Goal: Task Accomplishment & Management: Use online tool/utility

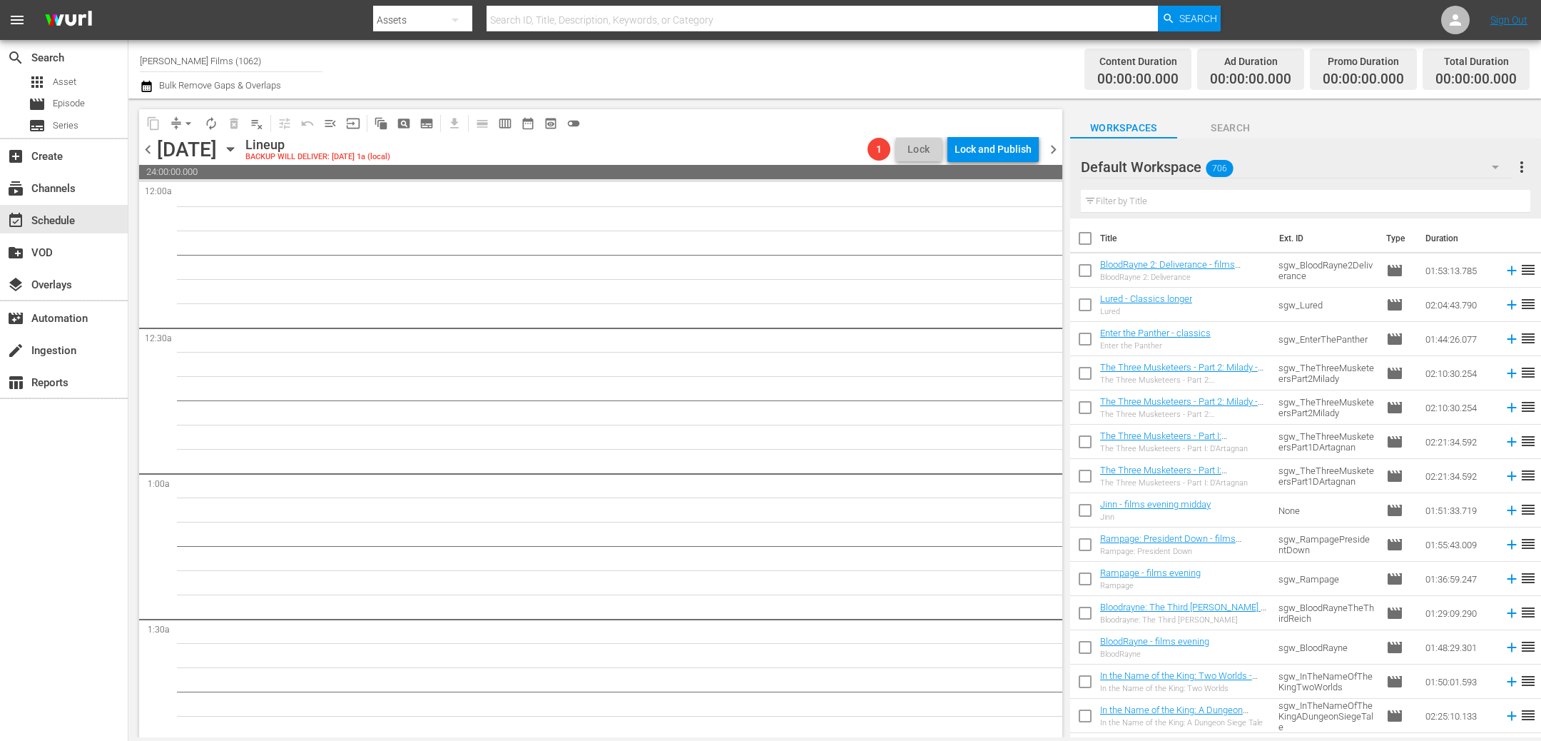
scroll to position [6432, 0]
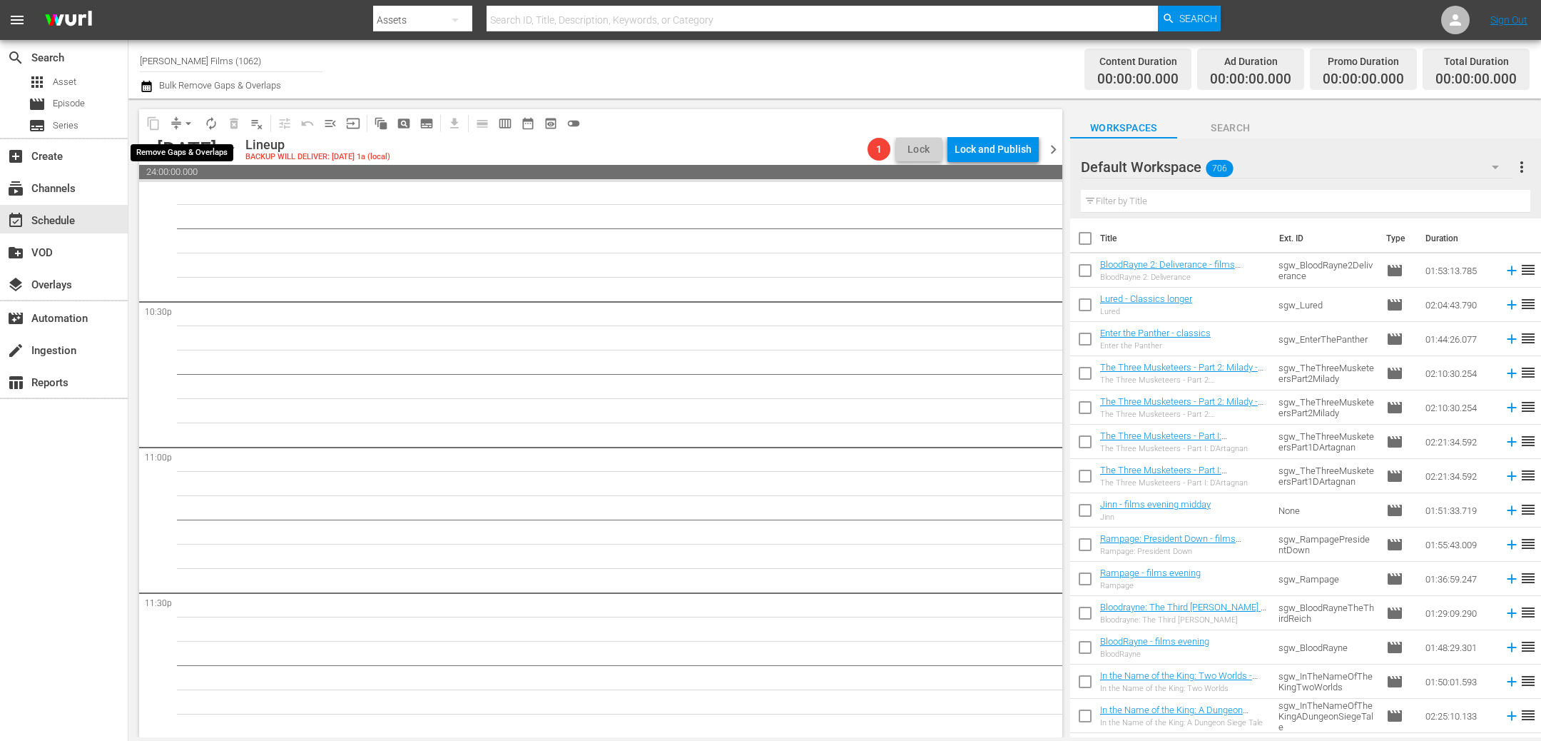
click at [187, 123] on span "arrow_drop_down" at bounding box center [188, 123] width 14 height 14
click at [238, 151] on icon "button" at bounding box center [231, 149] width 16 height 16
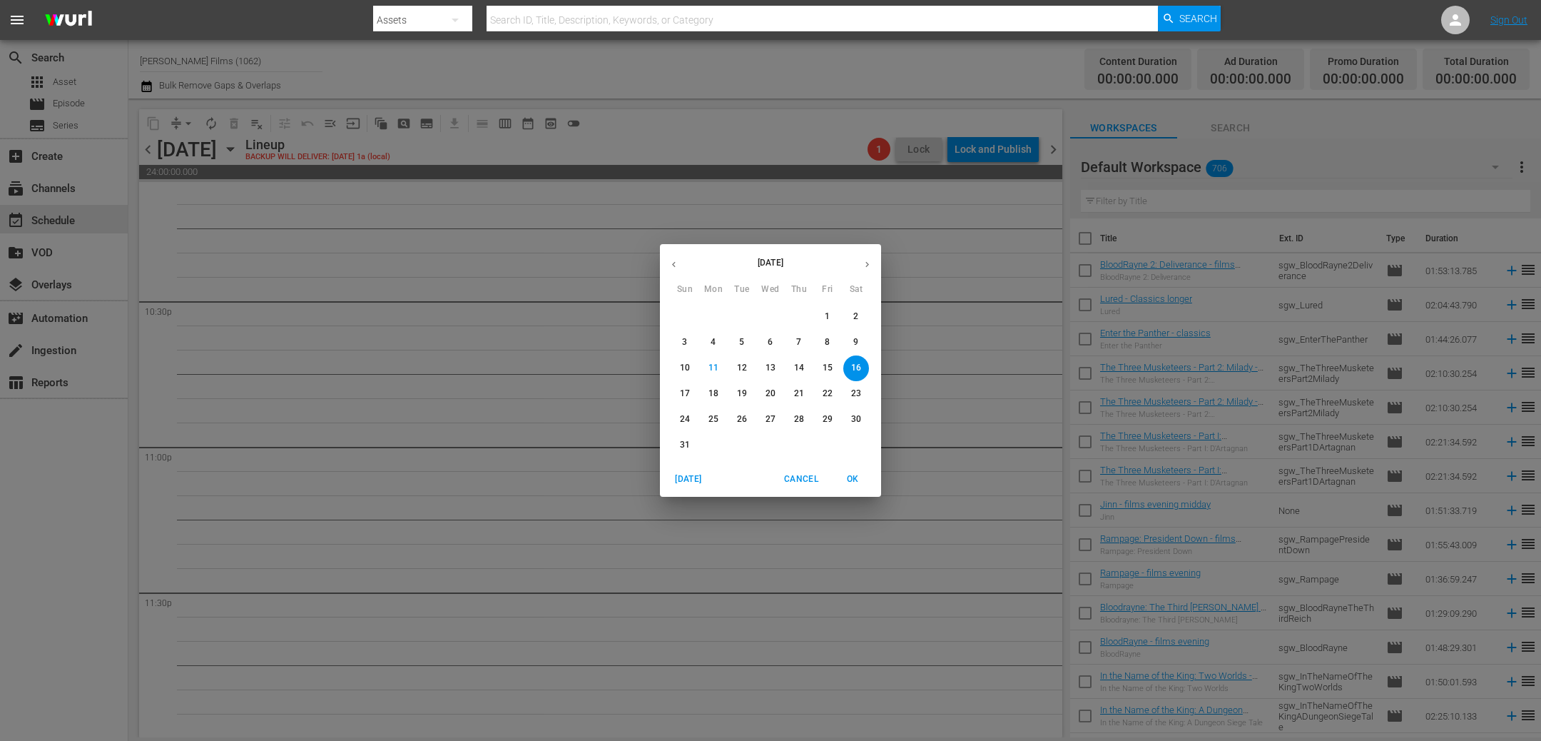
click at [771, 343] on p "6" at bounding box center [770, 342] width 5 height 12
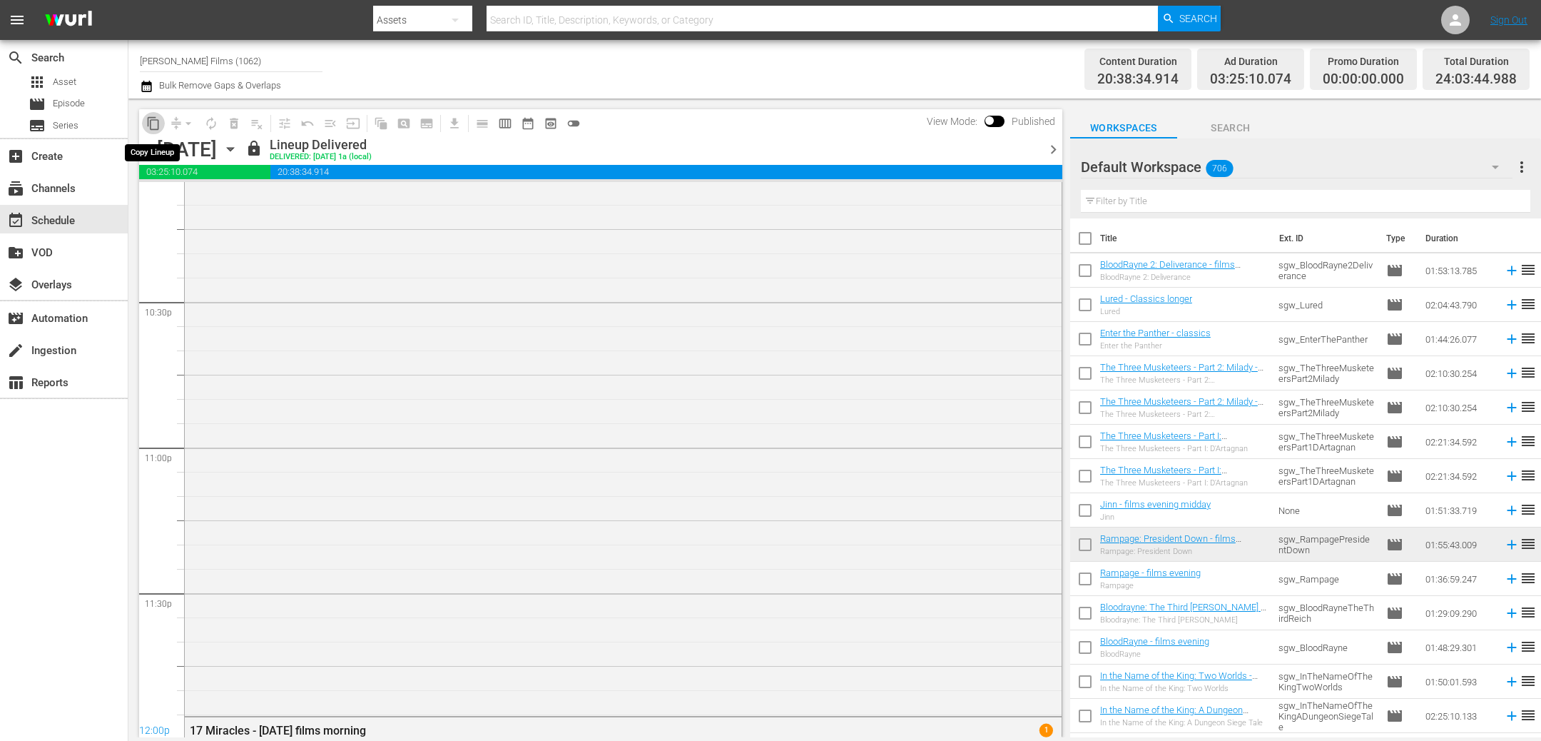
scroll to position [6286, 0]
click at [155, 127] on span "content_copy" at bounding box center [153, 123] width 14 height 14
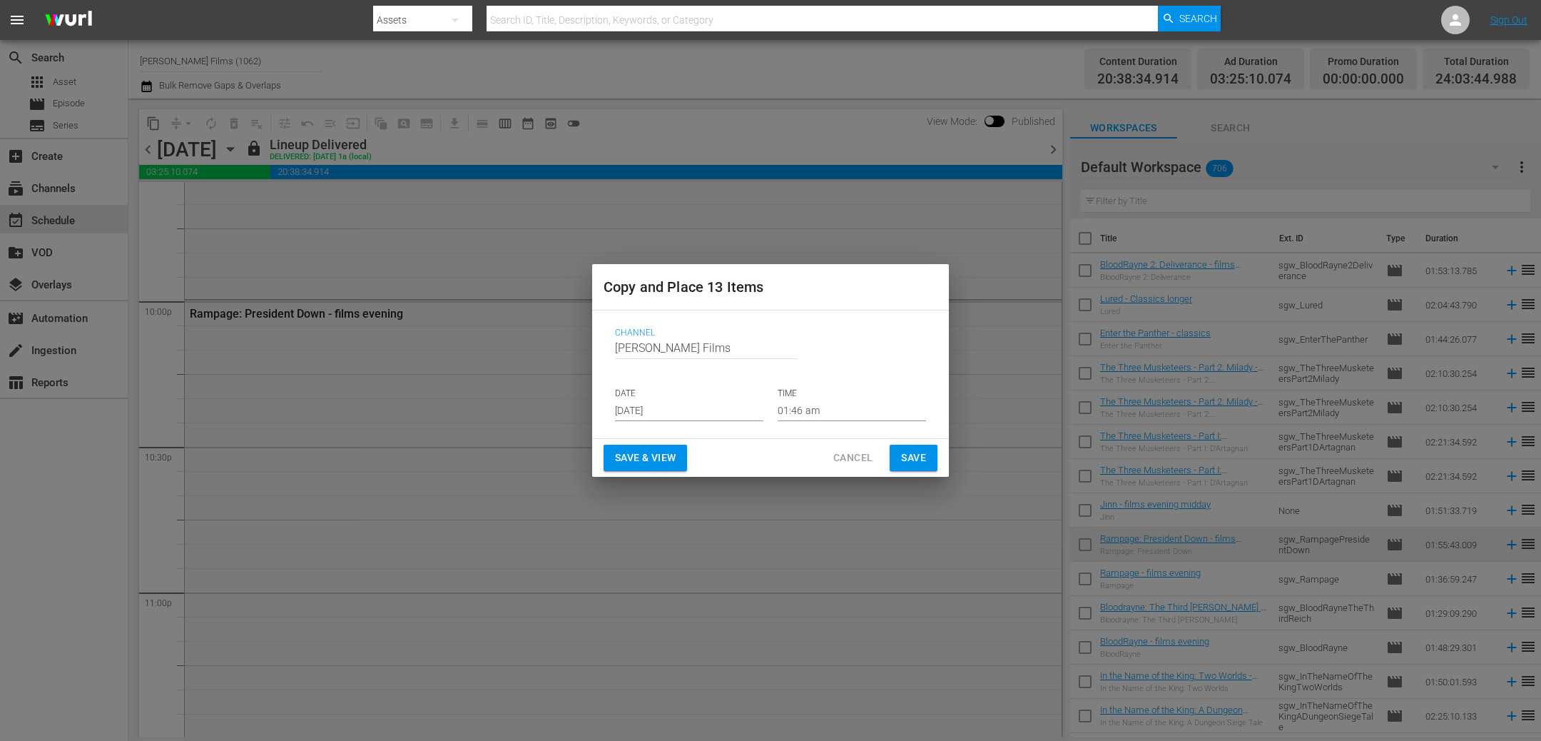
click at [908, 435] on div "Channel Channel Title Samuel Goldwyn Films DATE Aug 13th 2025 TIME 01:46 am" at bounding box center [770, 374] width 357 height 128
click at [902, 452] on span "Save" at bounding box center [913, 458] width 25 height 18
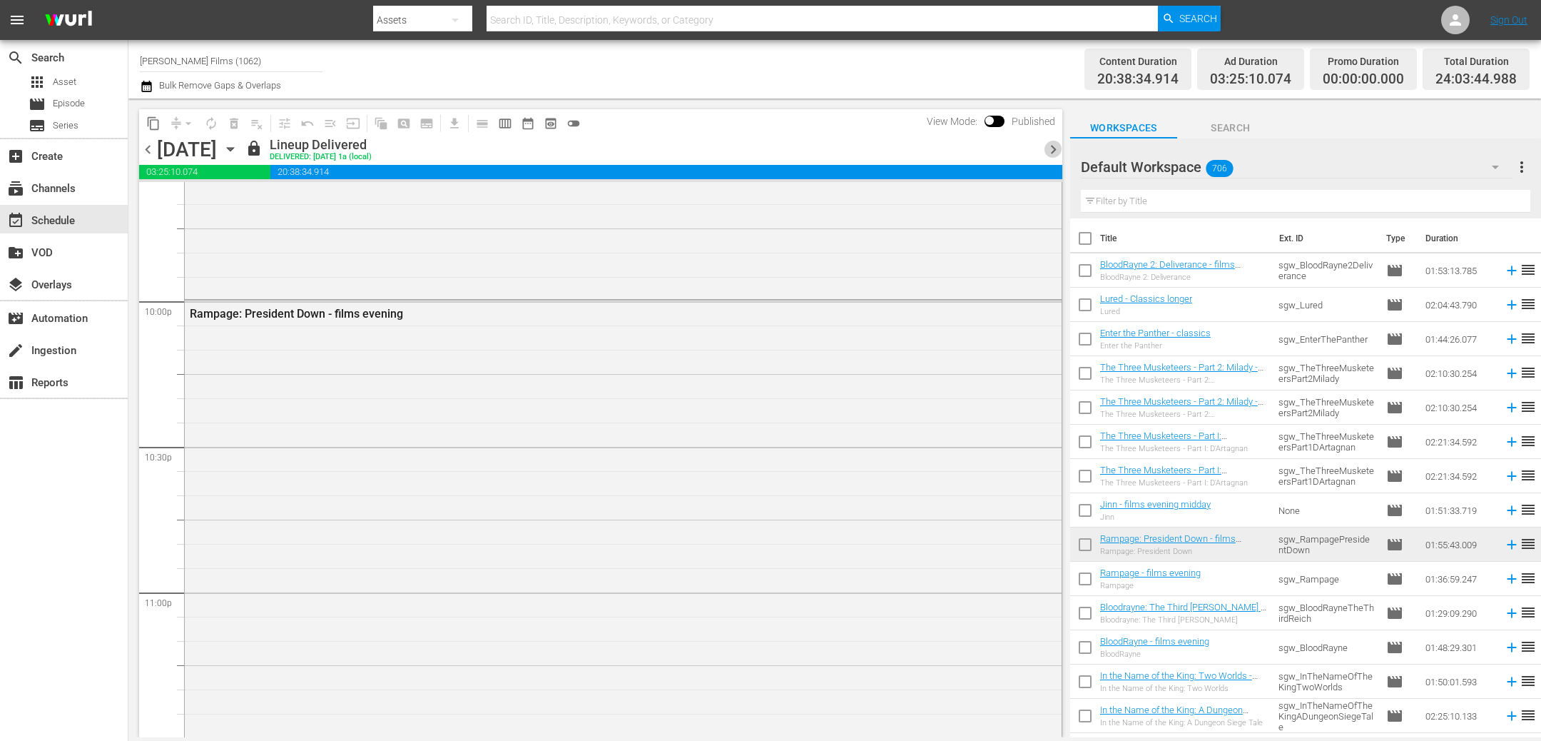
drag, startPoint x: 1053, startPoint y: 148, endPoint x: 142, endPoint y: 113, distance: 911.2
click at [1053, 148] on span "chevron_right" at bounding box center [1054, 150] width 18 height 18
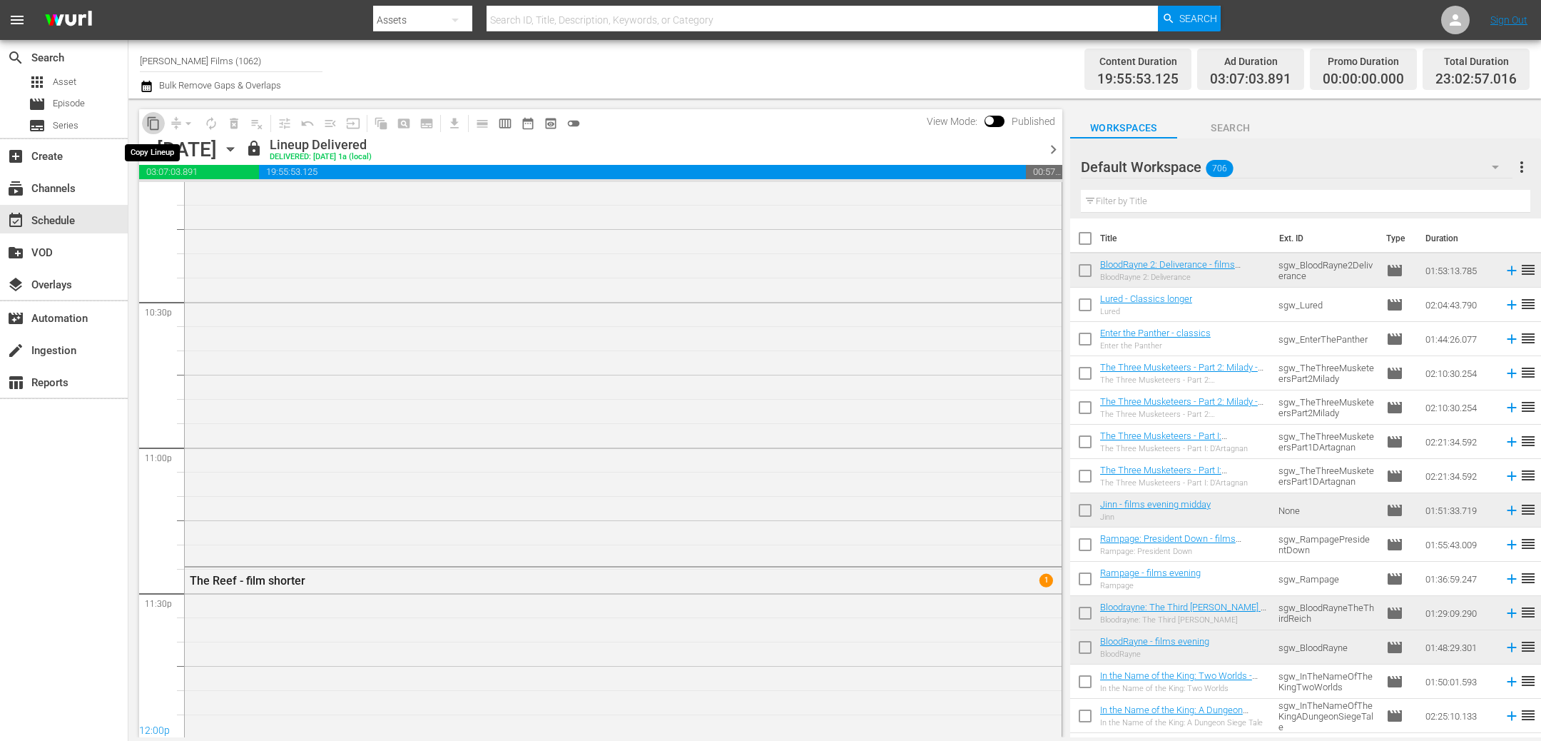
click at [156, 123] on span "content_copy" at bounding box center [153, 123] width 14 height 14
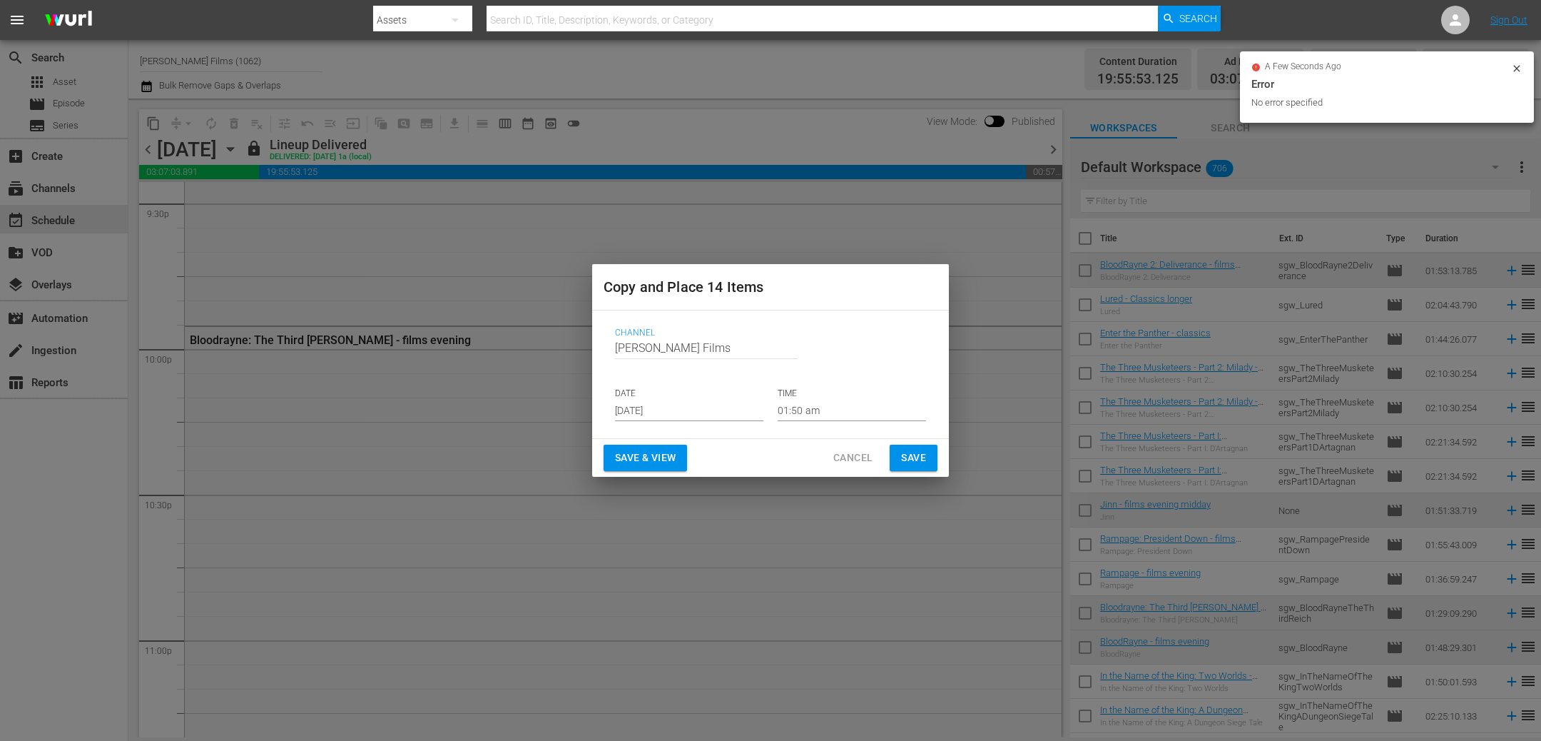
click at [743, 399] on div "DATE Aug 13th 2025" at bounding box center [689, 404] width 148 height 34
click at [733, 405] on input "[DATE]" at bounding box center [689, 410] width 148 height 21
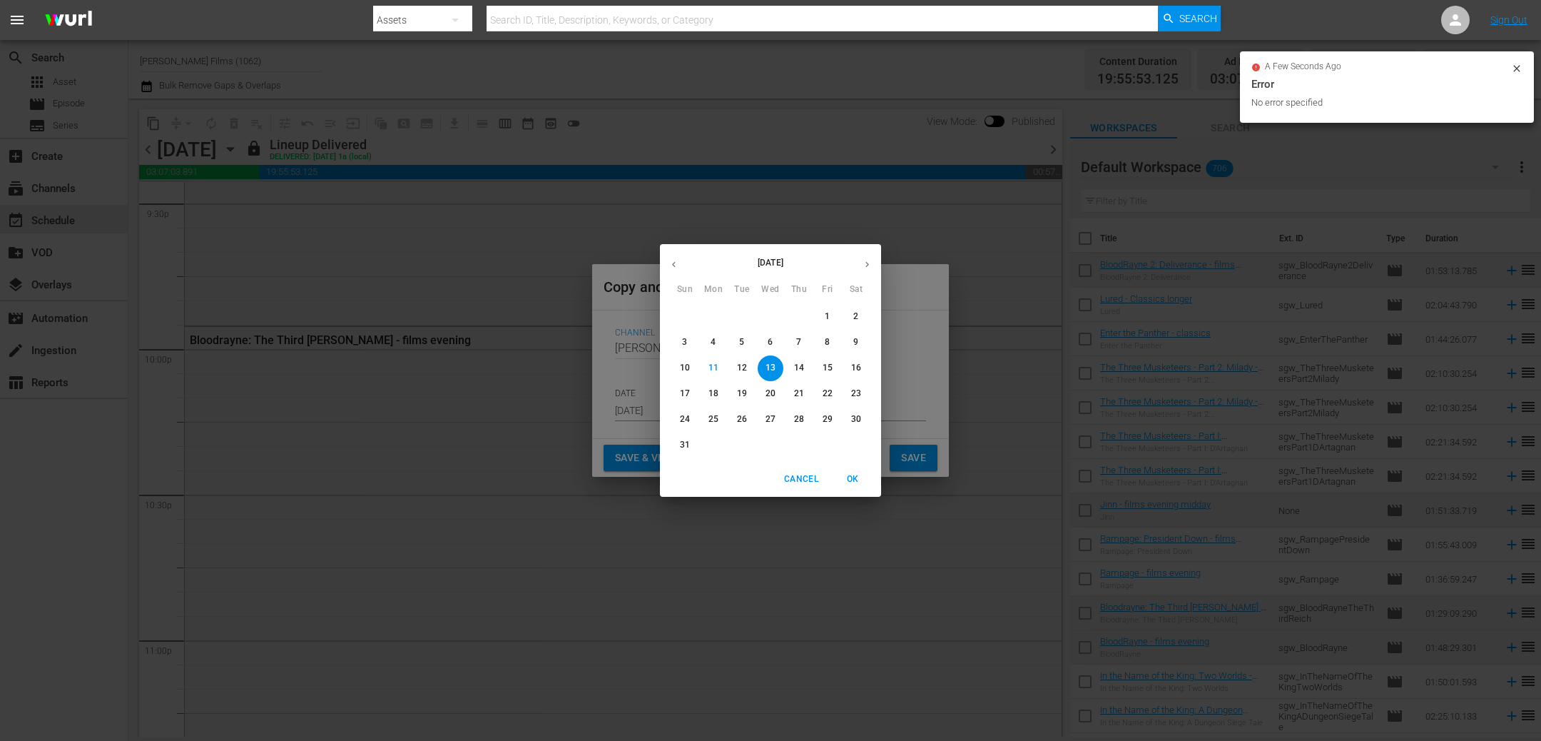
click at [804, 365] on span "14" at bounding box center [799, 368] width 26 height 12
type input "[DATE]"
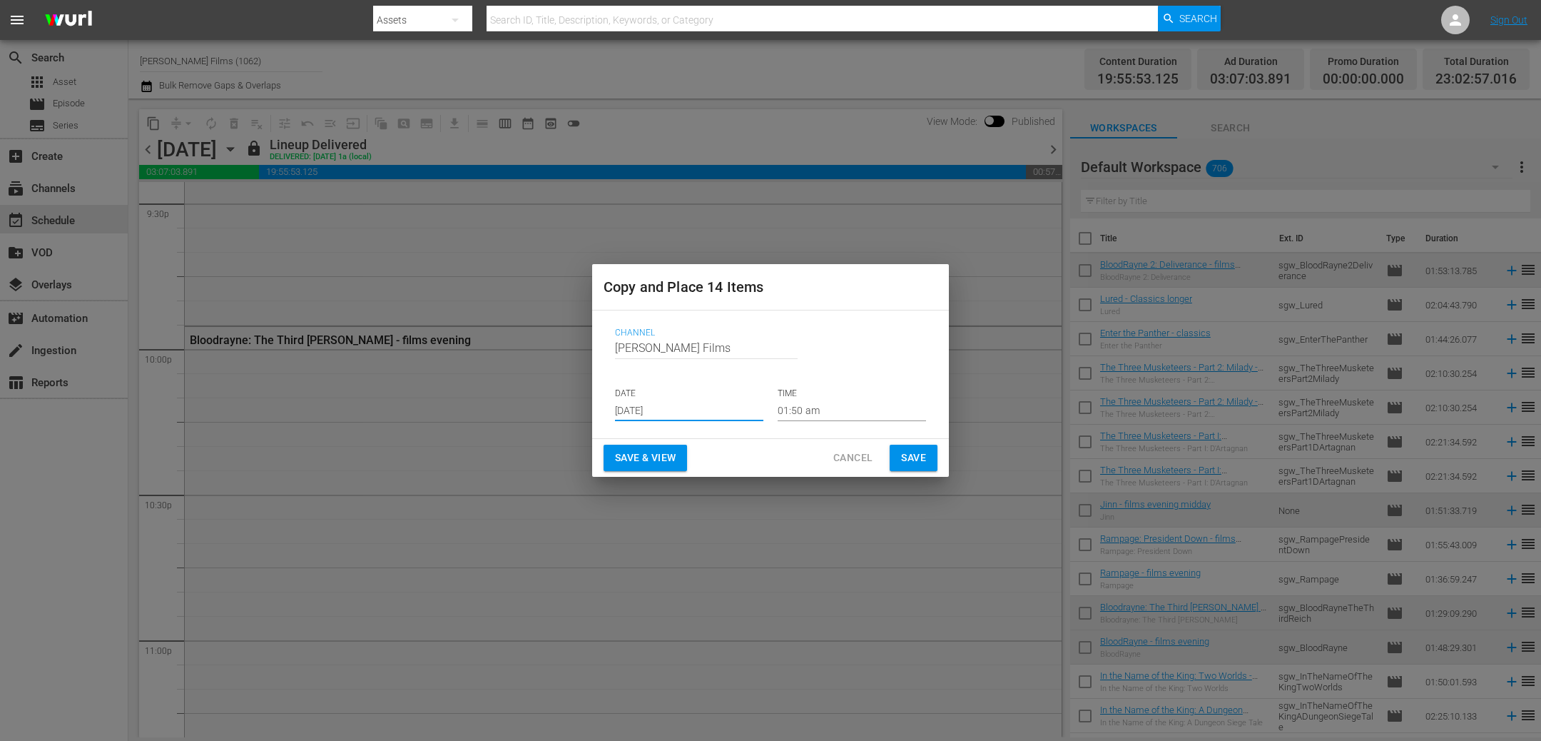
click at [919, 457] on span "Save" at bounding box center [913, 458] width 25 height 18
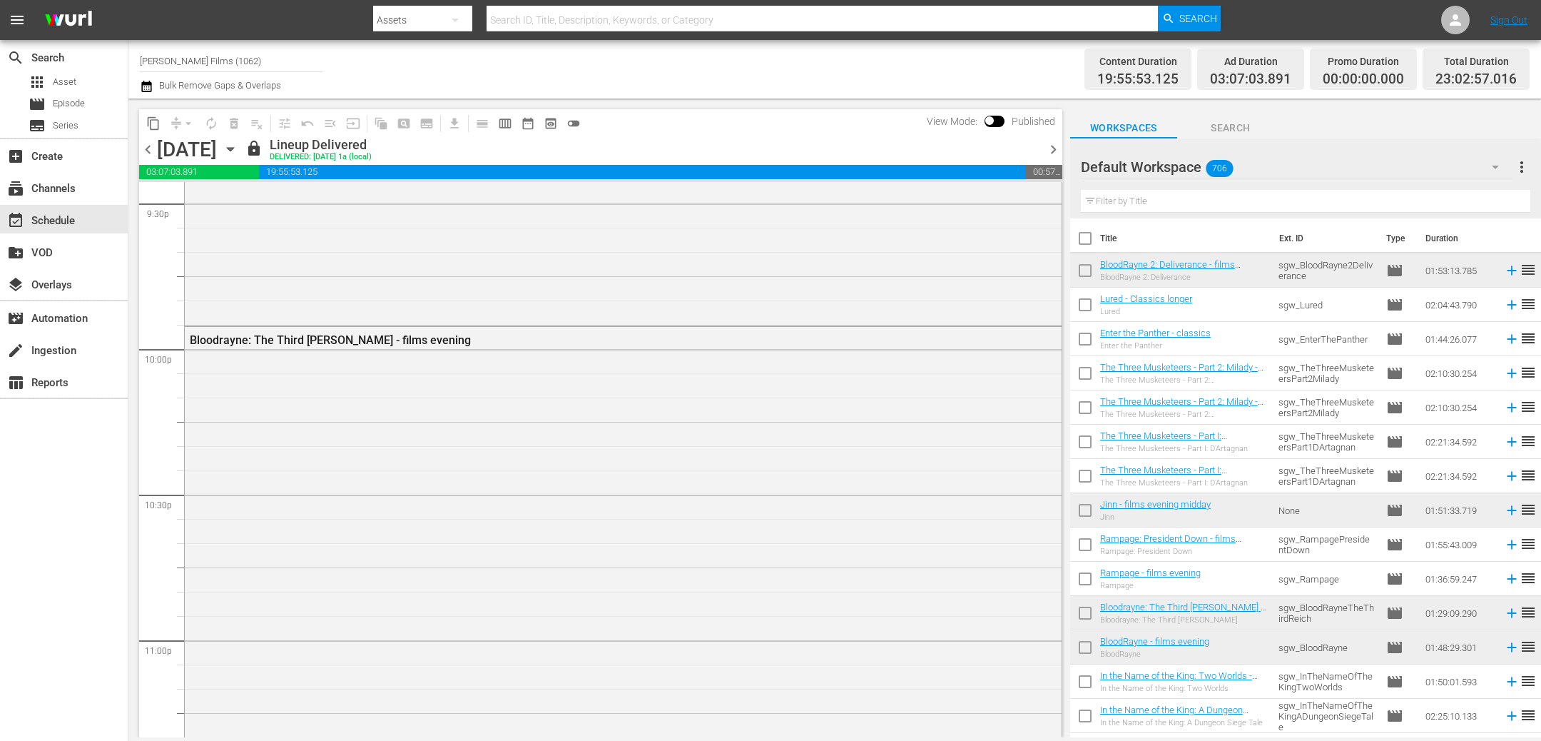
drag, startPoint x: 1053, startPoint y: 146, endPoint x: 228, endPoint y: 150, distance: 824.9
click at [1053, 146] on span "chevron_right" at bounding box center [1054, 150] width 18 height 18
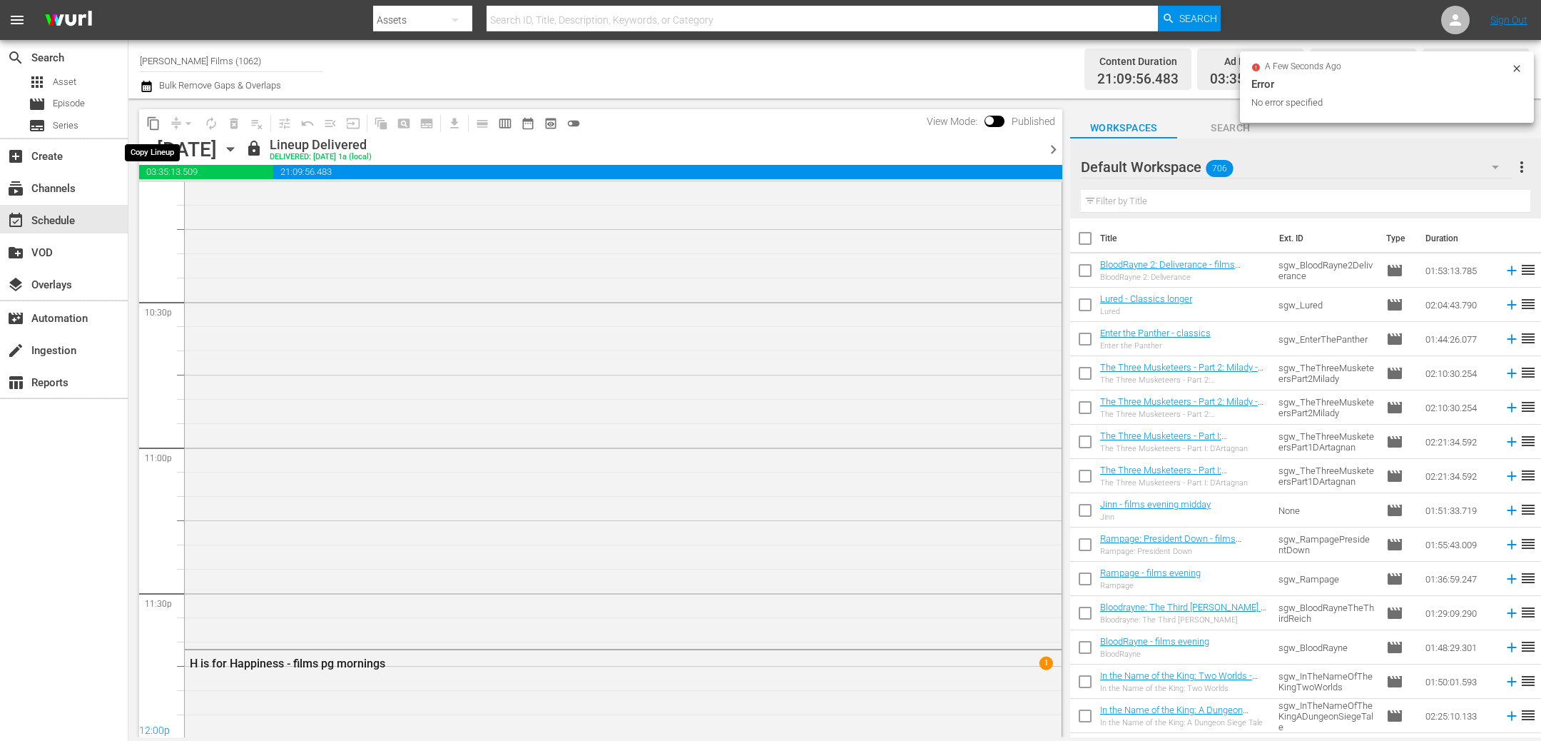
scroll to position [6238, 0]
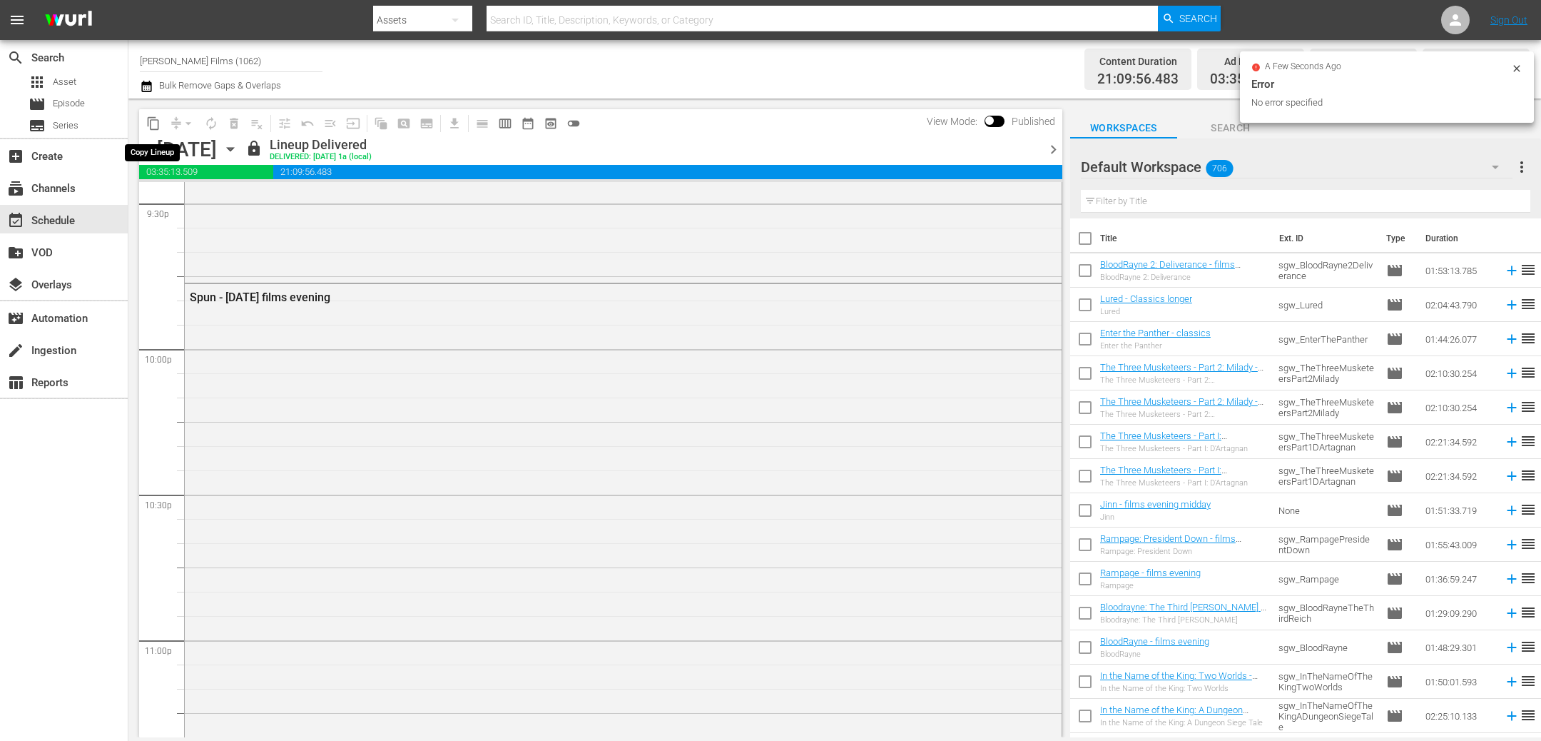
click at [154, 123] on span "content_copy" at bounding box center [153, 123] width 14 height 14
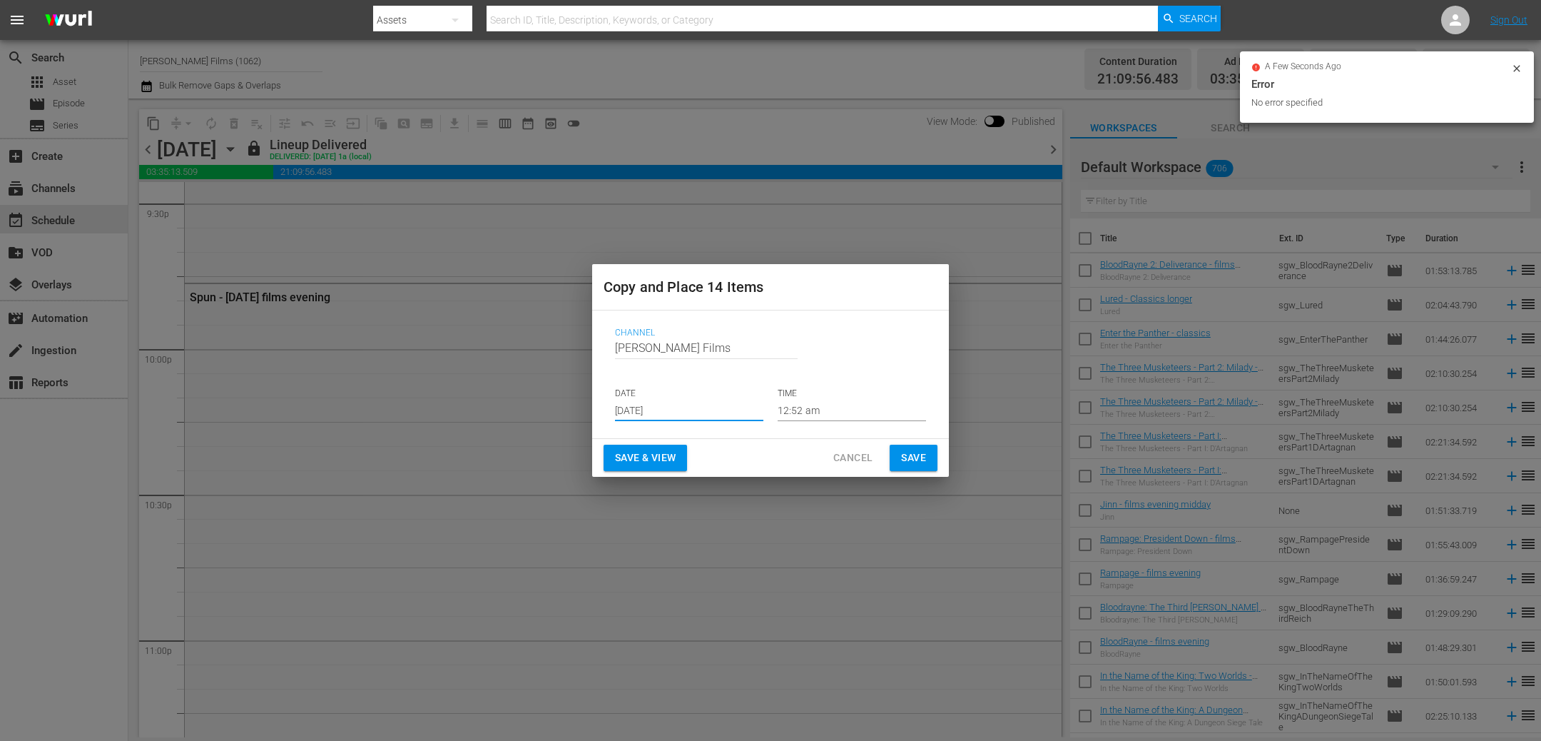
click at [709, 408] on input "[DATE]" at bounding box center [689, 410] width 148 height 21
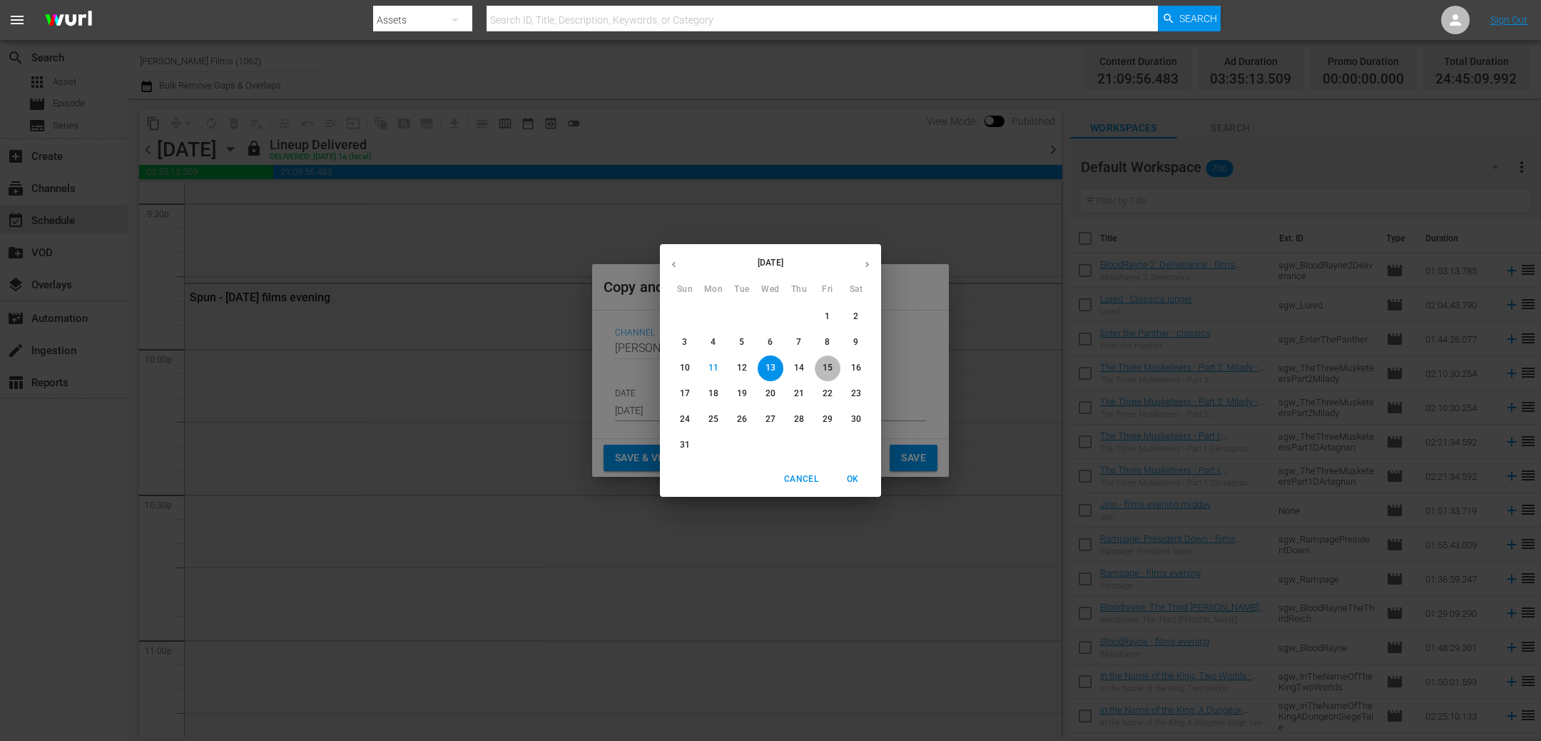
click at [832, 367] on p "15" at bounding box center [828, 368] width 10 height 12
type input "[DATE]"
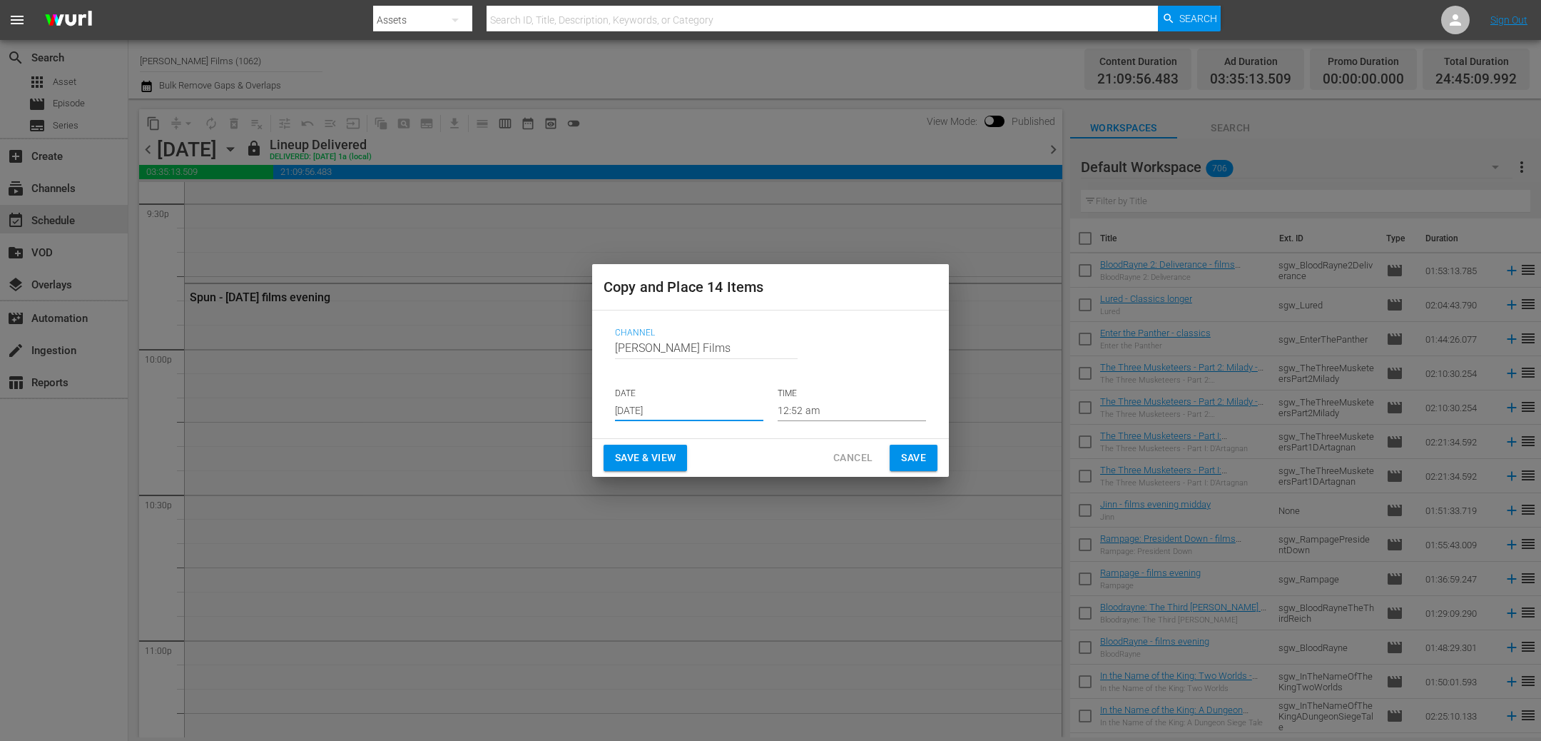
click at [911, 460] on span "Save" at bounding box center [913, 458] width 25 height 18
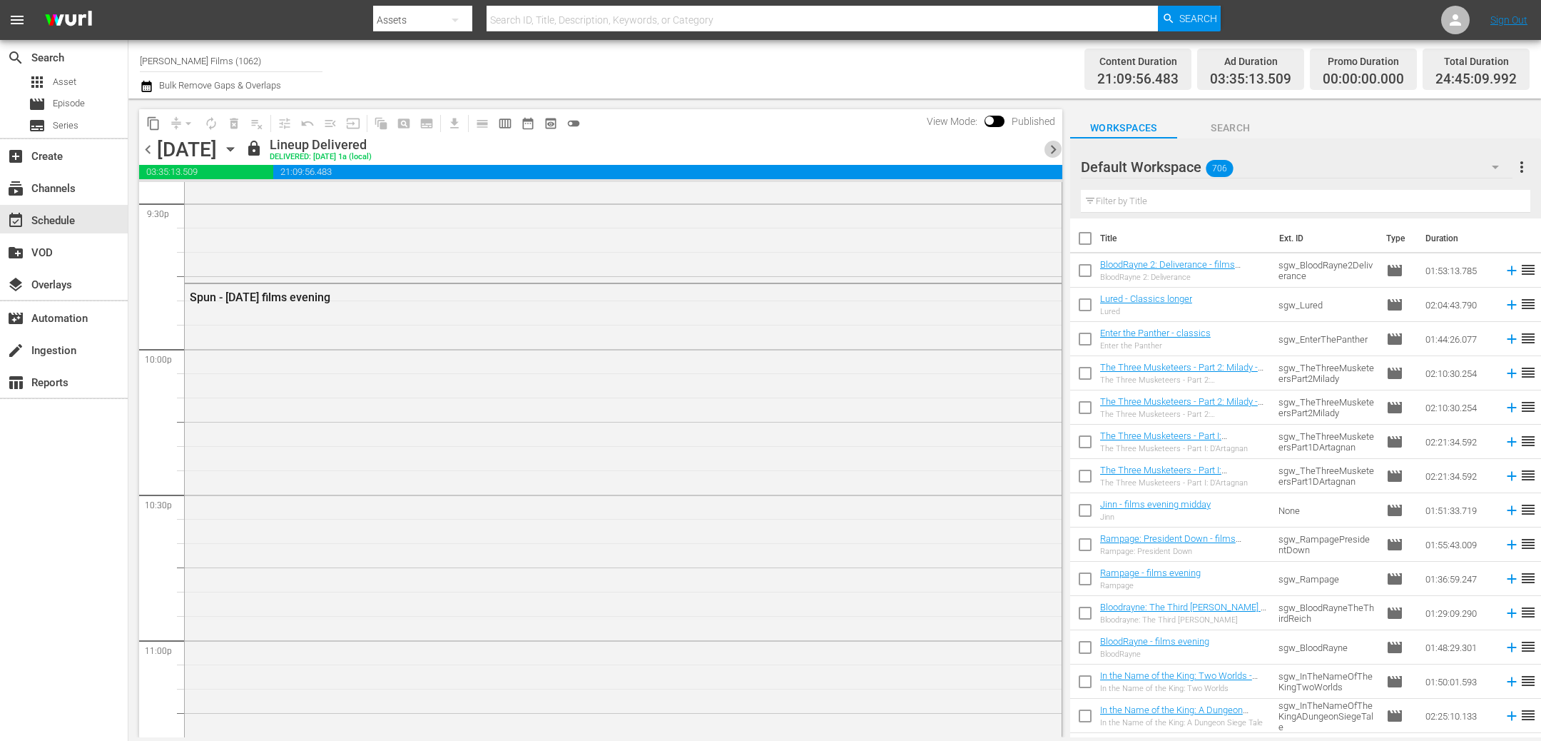
click at [1054, 153] on span "chevron_right" at bounding box center [1054, 150] width 18 height 18
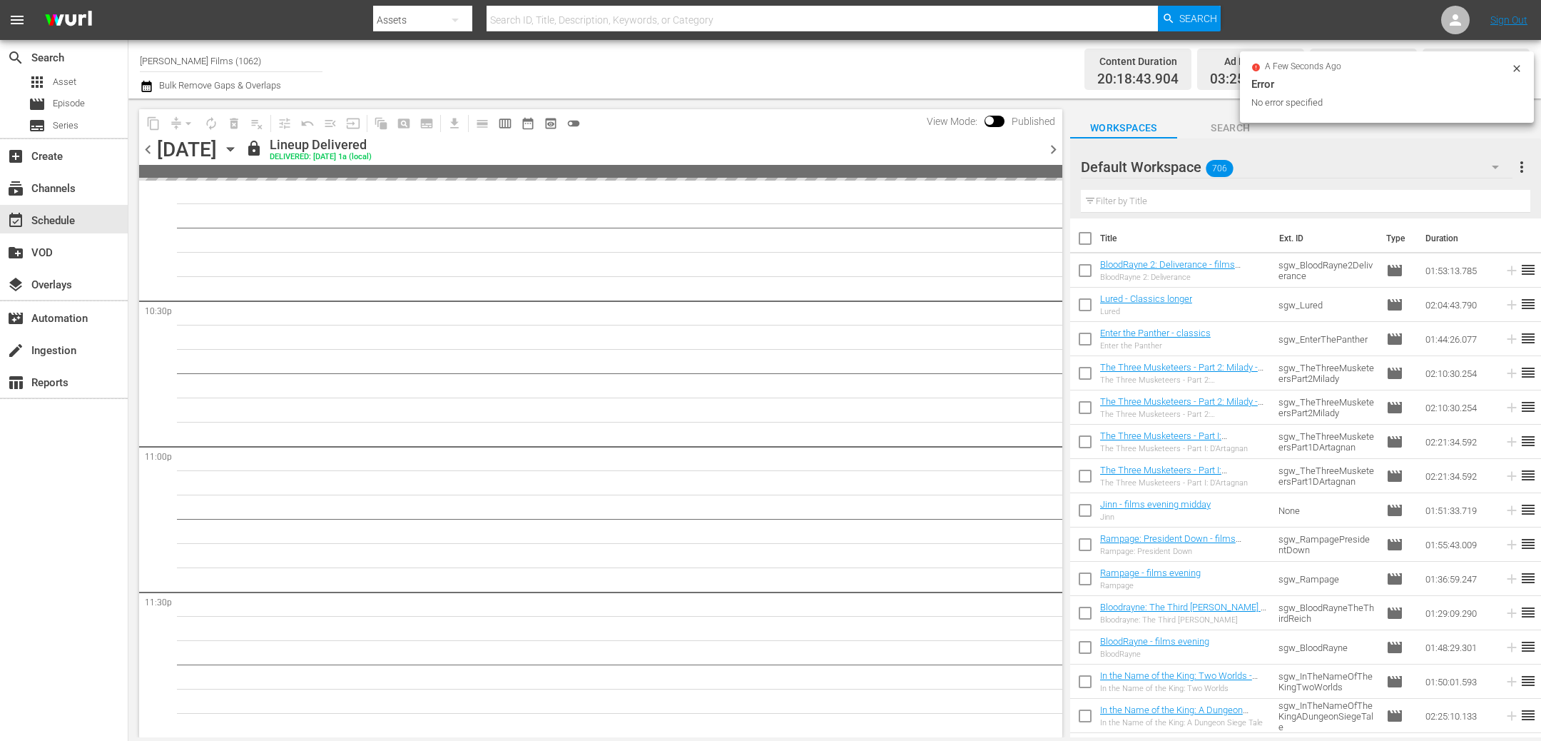
scroll to position [6213, 0]
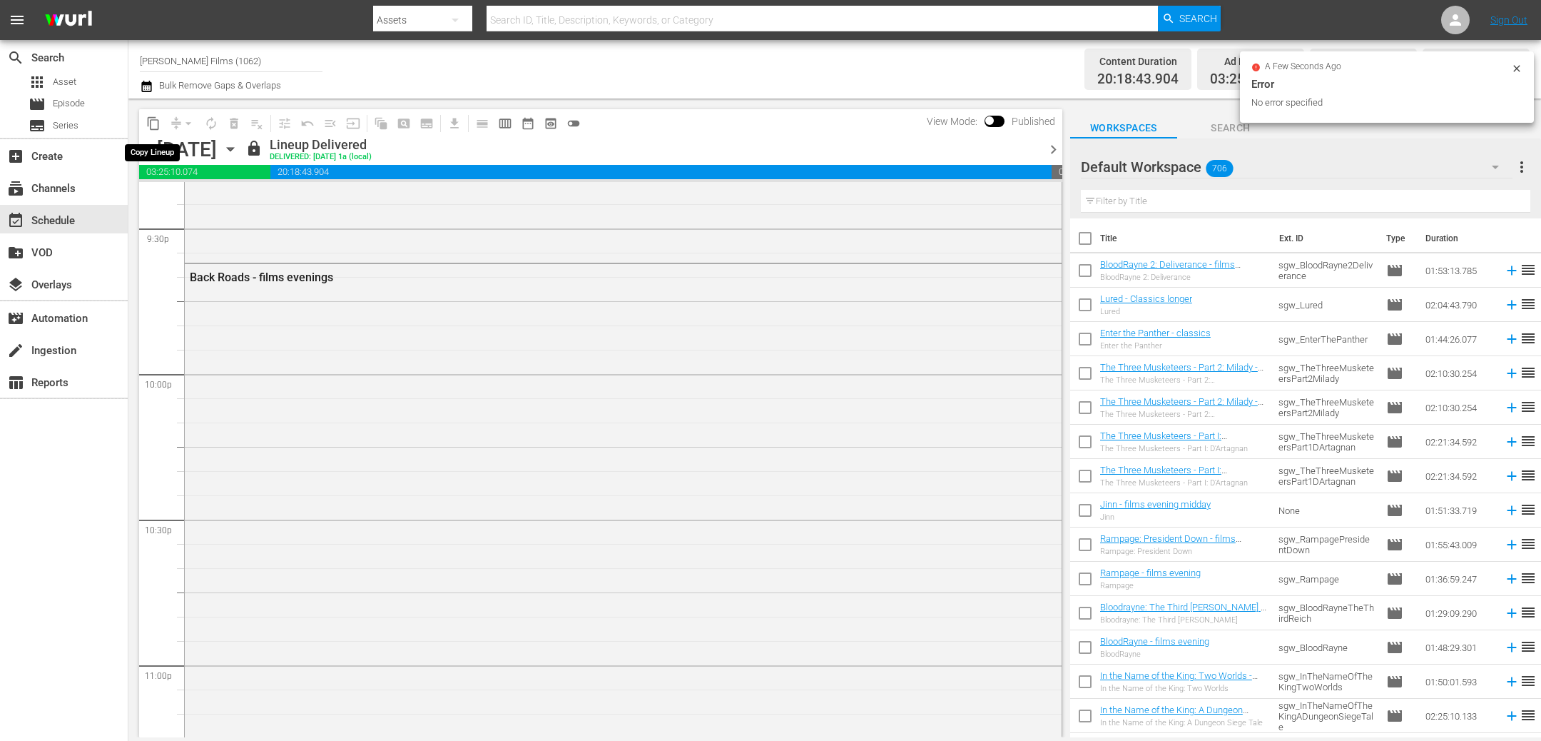
click at [151, 123] on span "content_copy" at bounding box center [153, 123] width 14 height 14
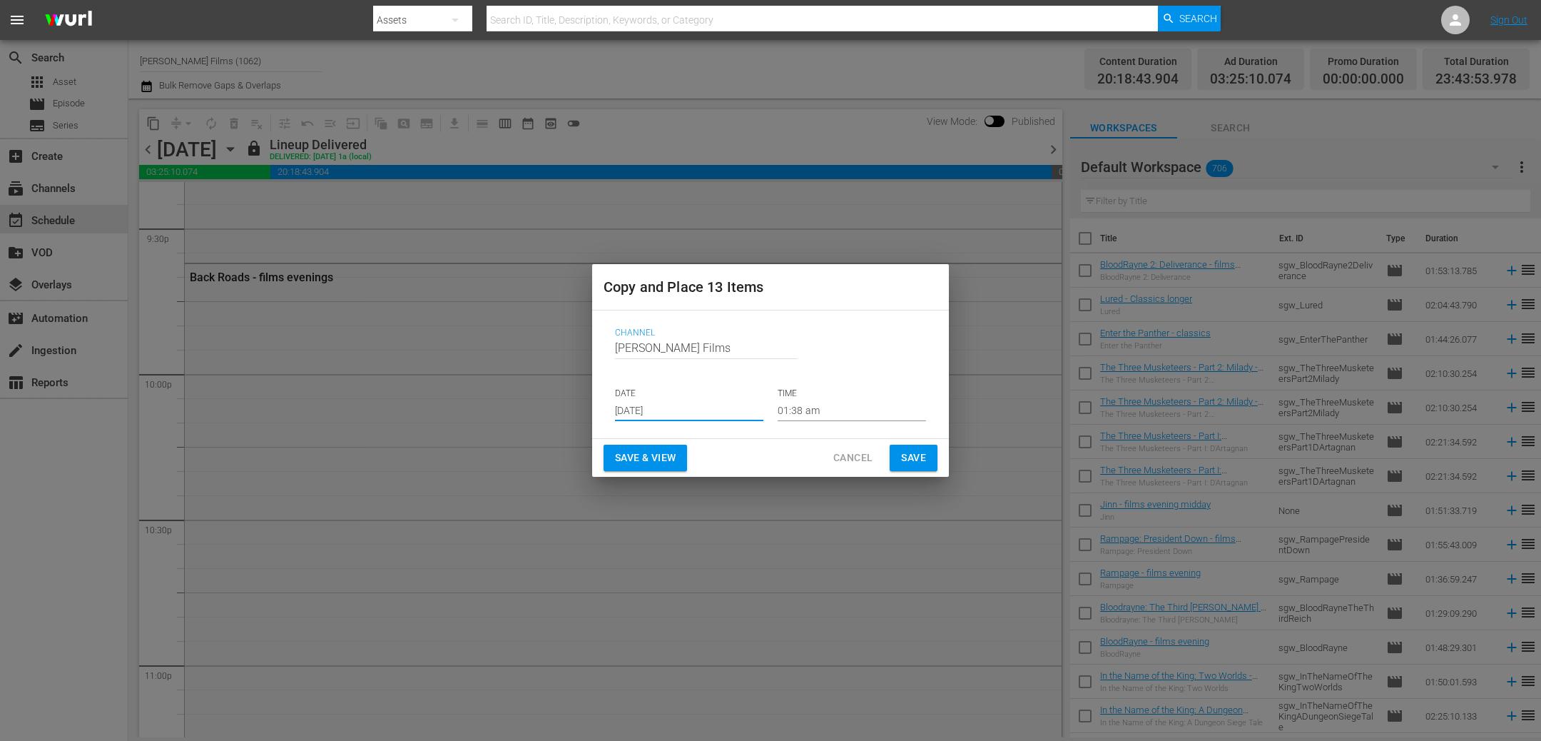
click at [723, 410] on input "[DATE]" at bounding box center [689, 410] width 148 height 21
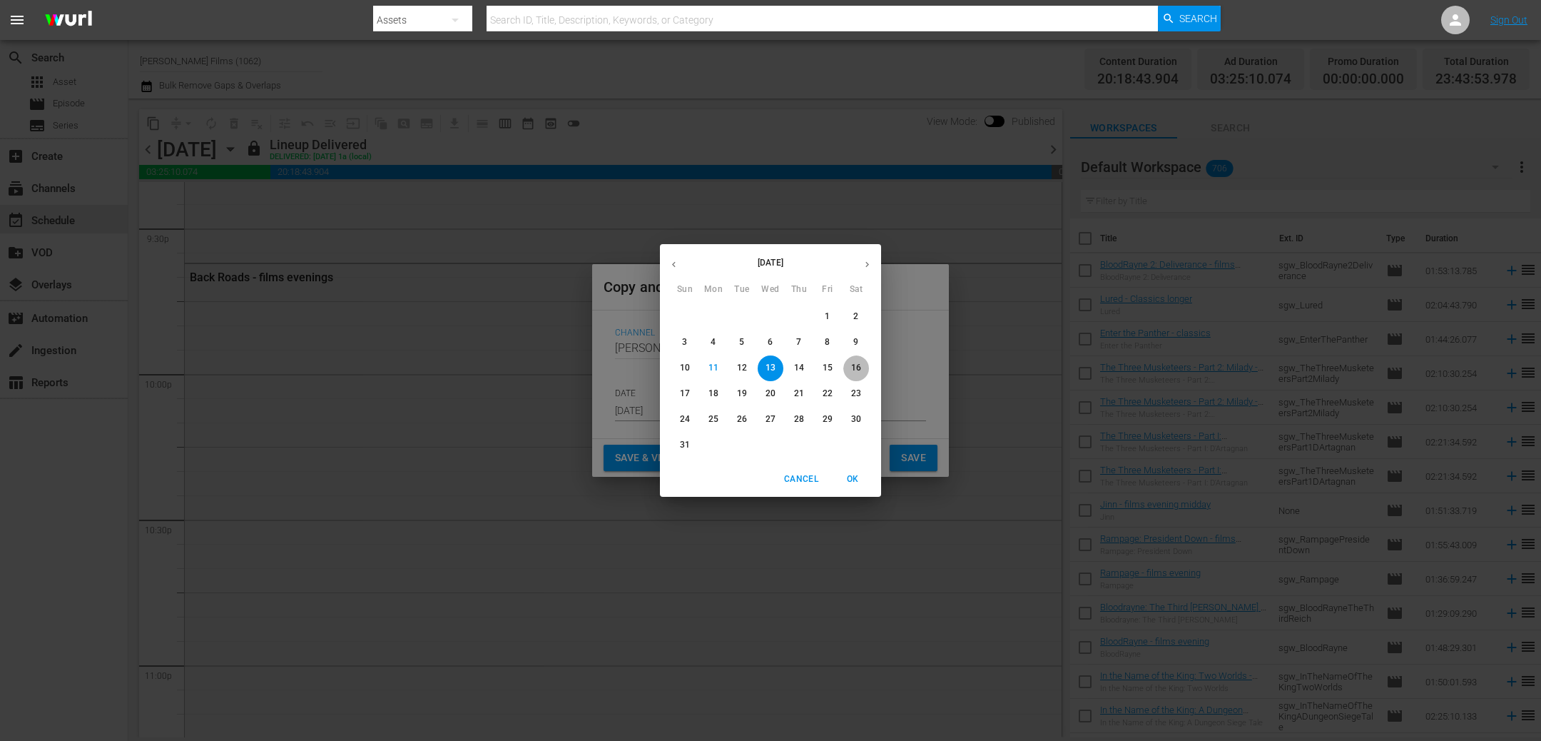
click at [858, 366] on p "16" at bounding box center [856, 368] width 10 height 12
type input "[DATE]"
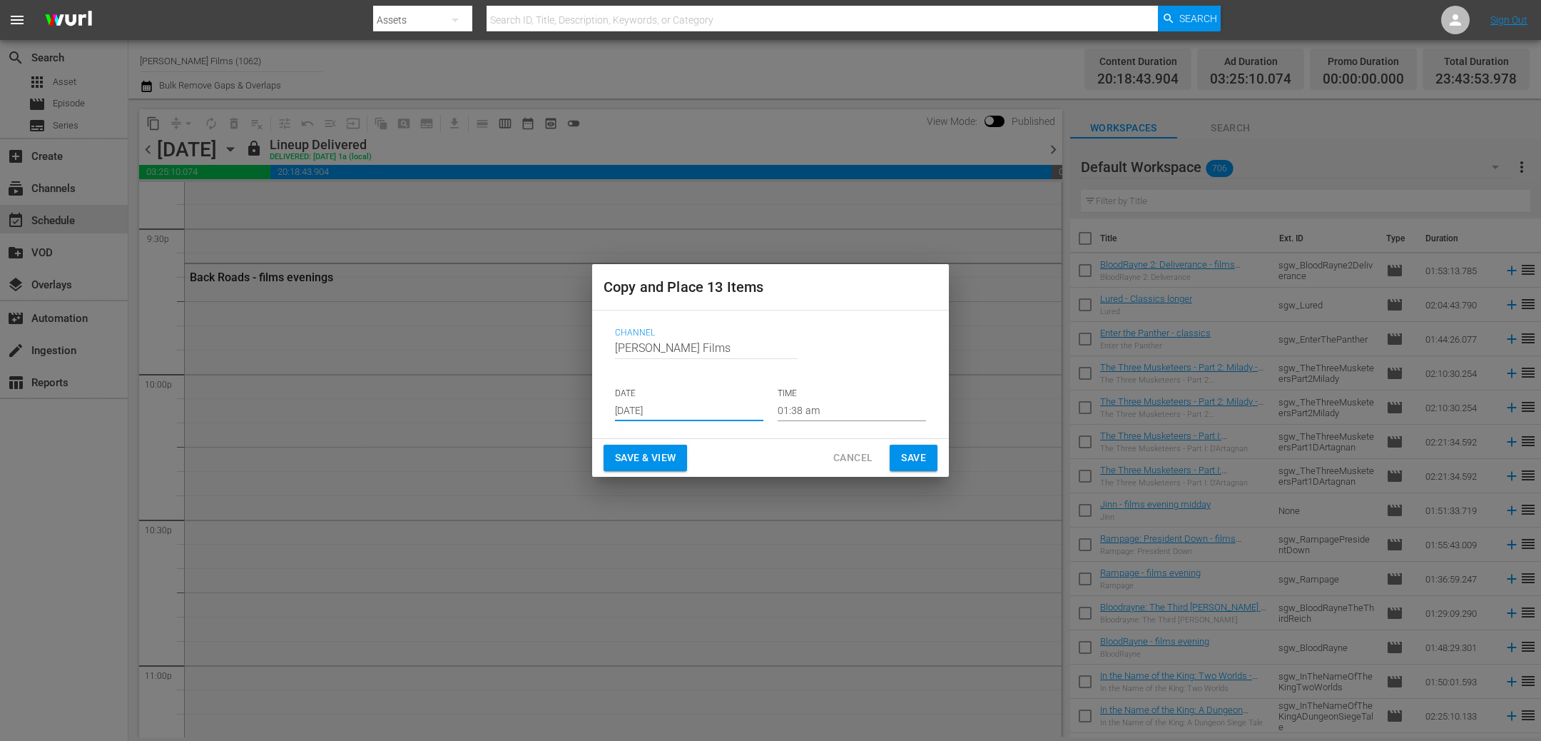
click at [907, 461] on span "Save" at bounding box center [913, 458] width 25 height 18
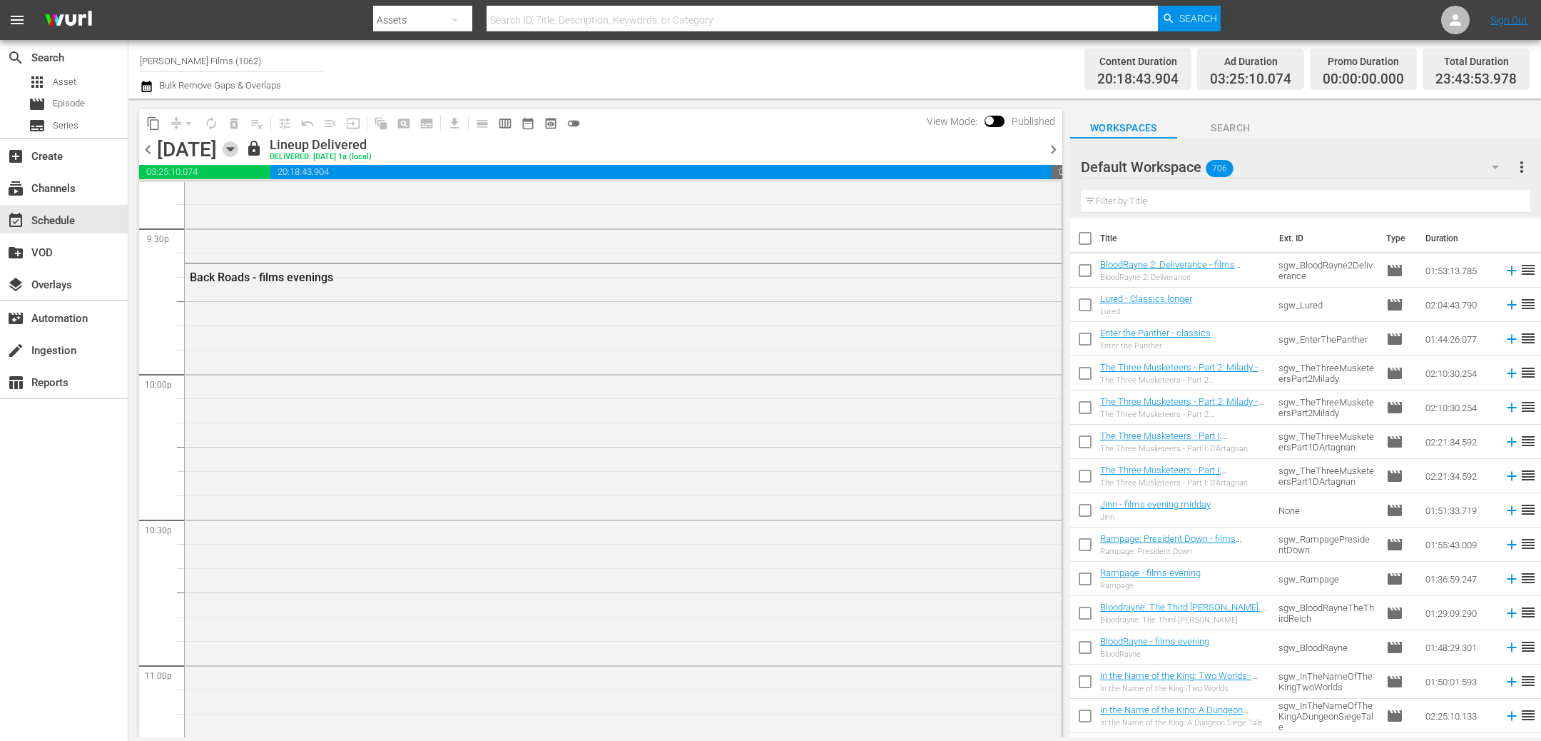
click at [233, 148] on icon "button" at bounding box center [230, 150] width 6 height 4
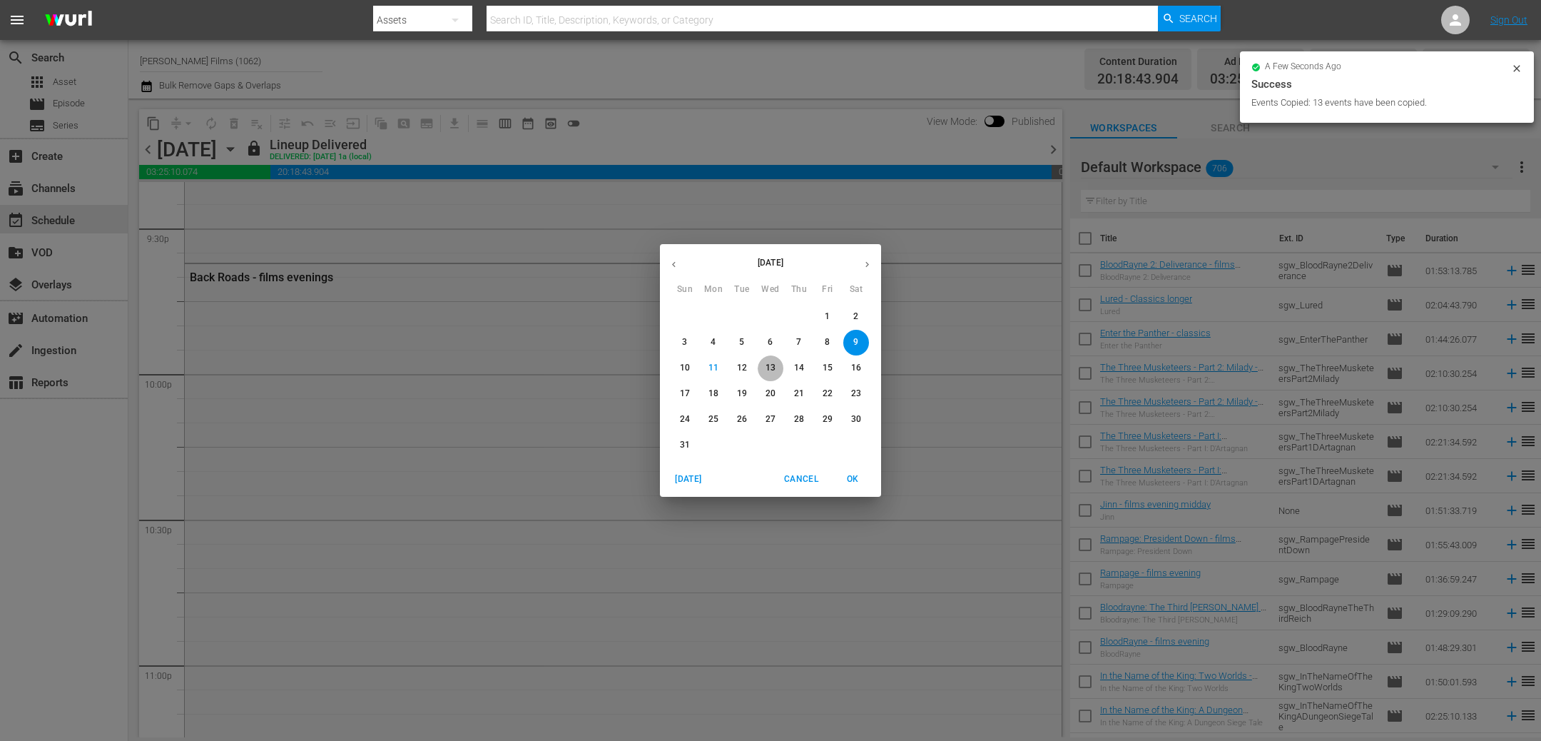
drag, startPoint x: 764, startPoint y: 365, endPoint x: 748, endPoint y: 363, distance: 15.8
click at [764, 365] on span "13" at bounding box center [771, 368] width 26 height 12
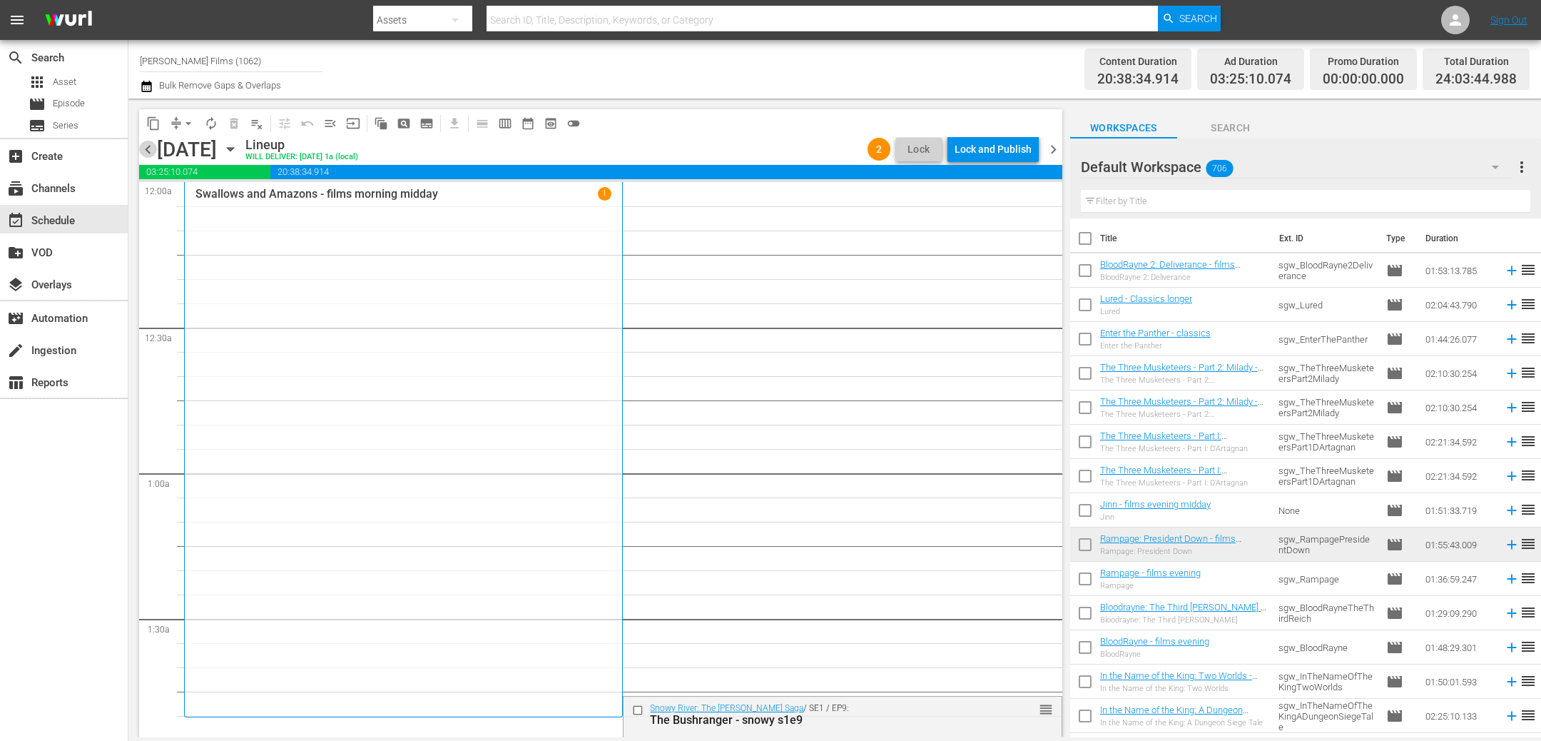
drag, startPoint x: 153, startPoint y: 151, endPoint x: 1150, endPoint y: 183, distance: 998.1
click at [153, 151] on span "chevron_left" at bounding box center [148, 150] width 18 height 18
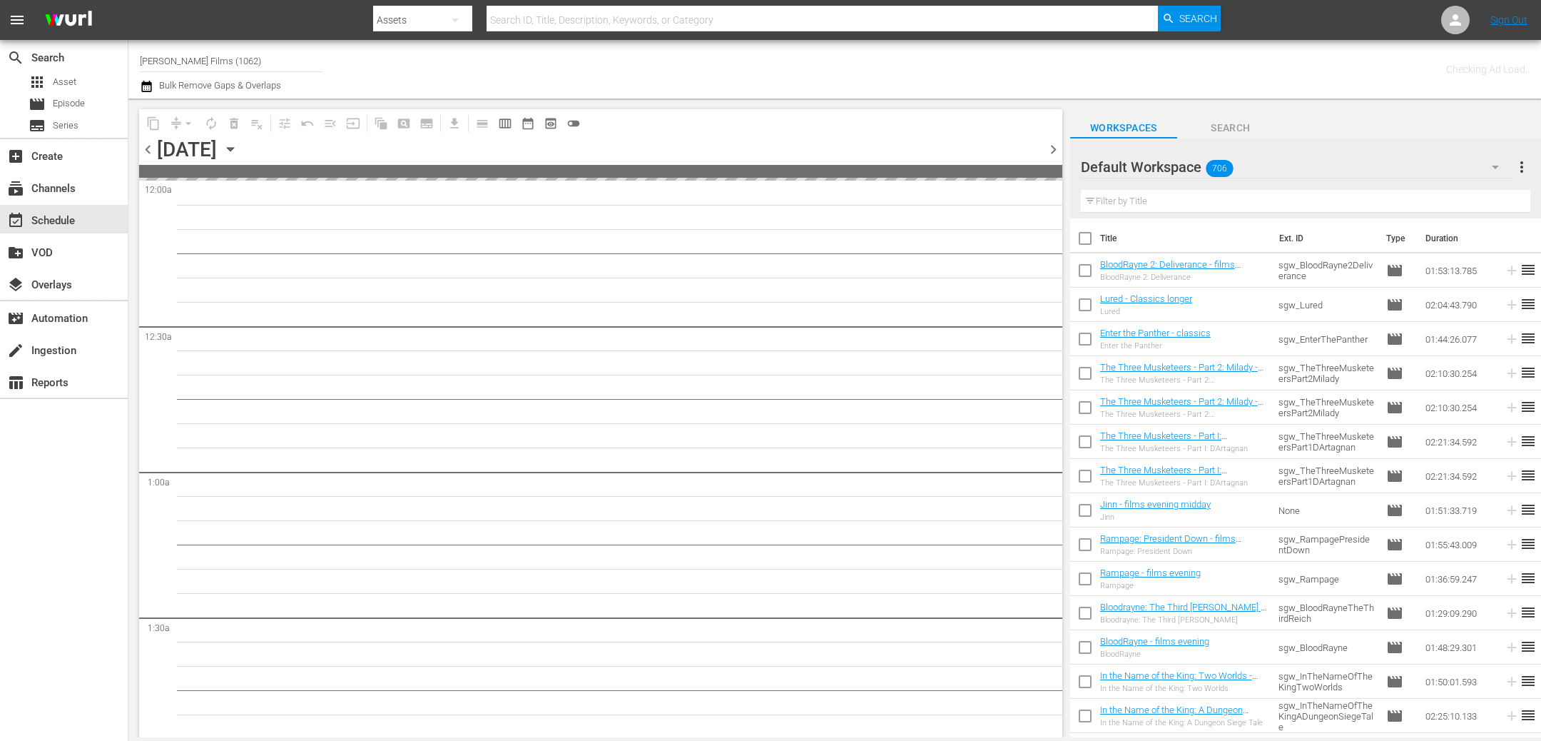
click at [1145, 200] on input "text" at bounding box center [1306, 201] width 450 height 23
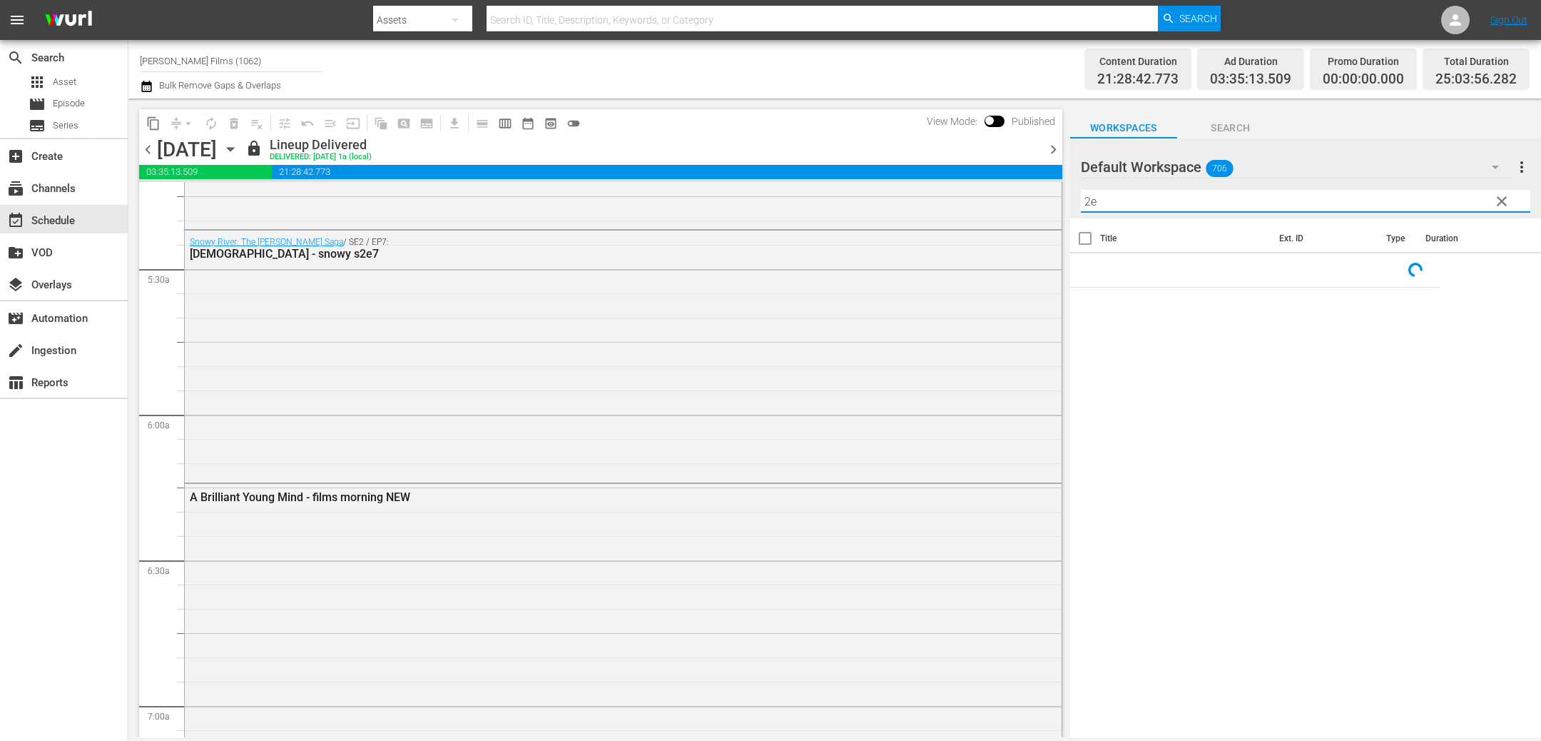
scroll to position [1643, 0]
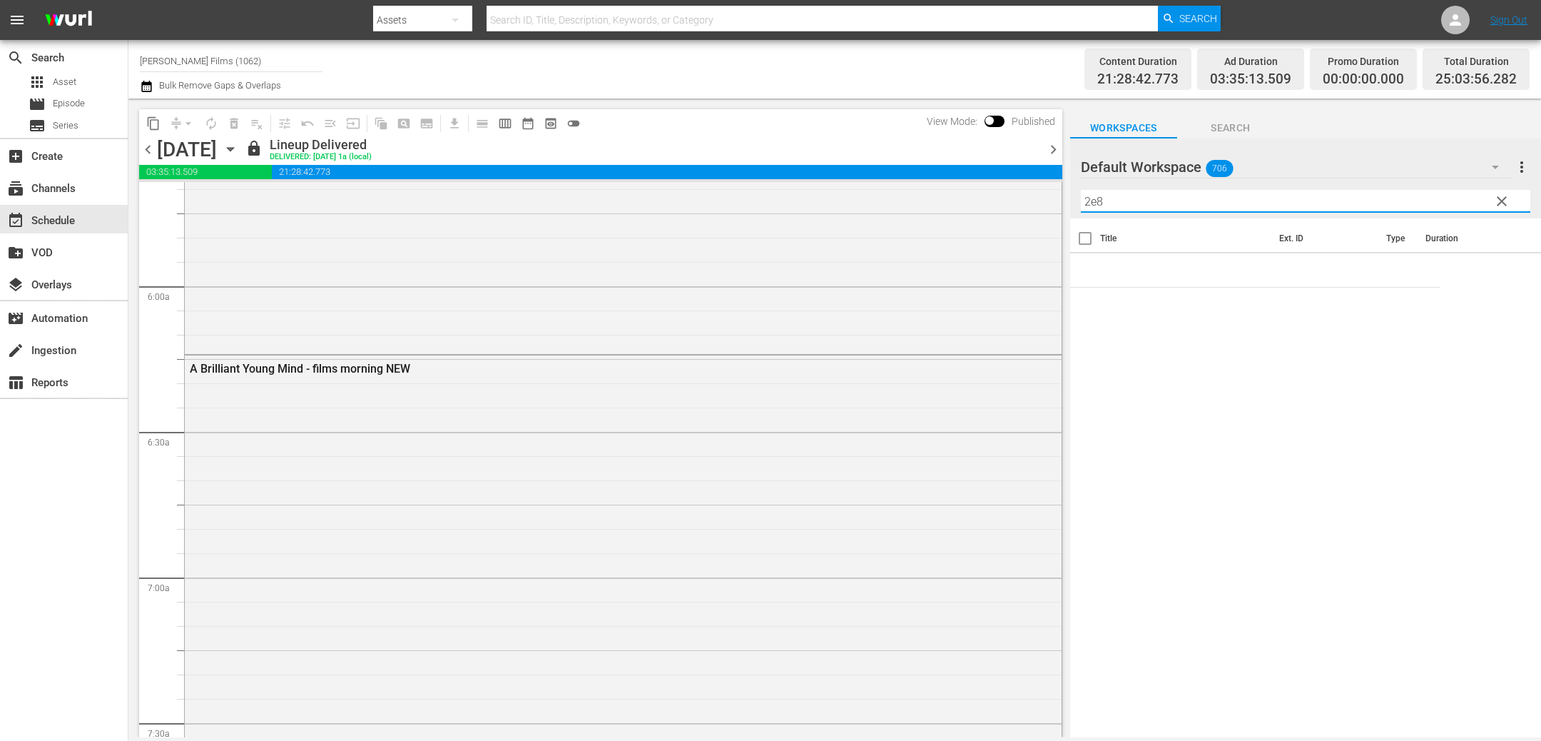
click at [1053, 148] on span "chevron_right" at bounding box center [1054, 150] width 18 height 18
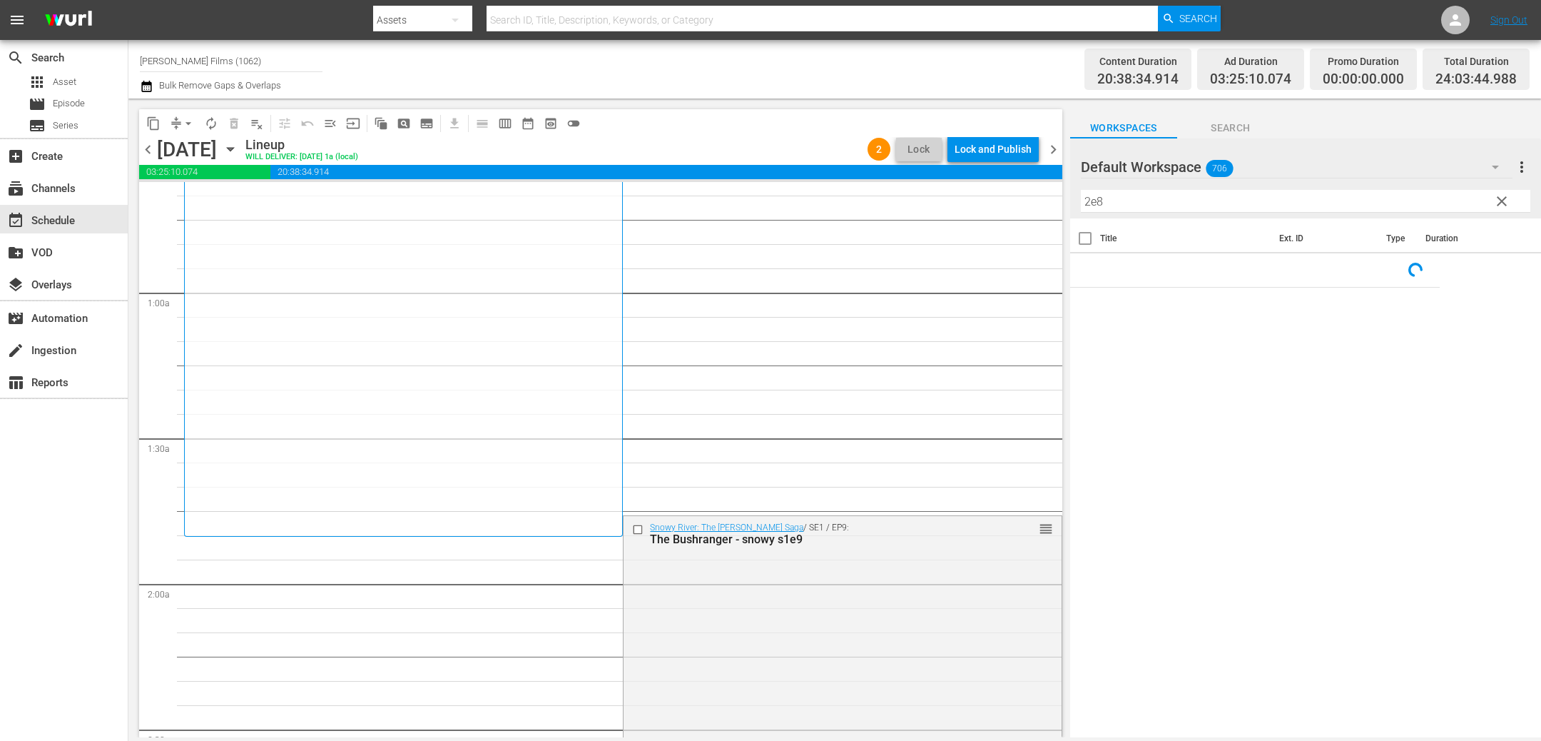
scroll to position [143, 0]
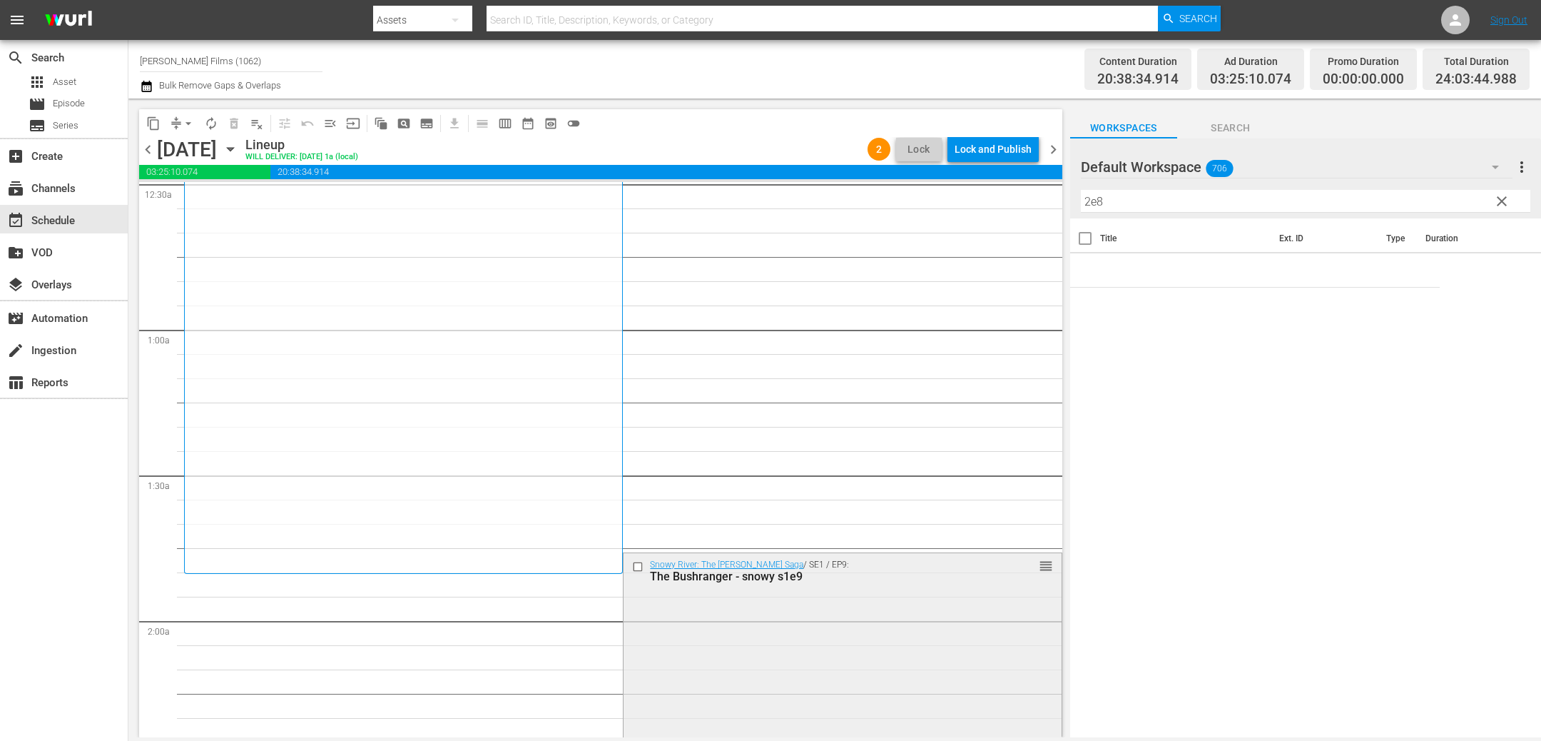
click at [645, 565] on input "checkbox" at bounding box center [639, 567] width 15 height 12
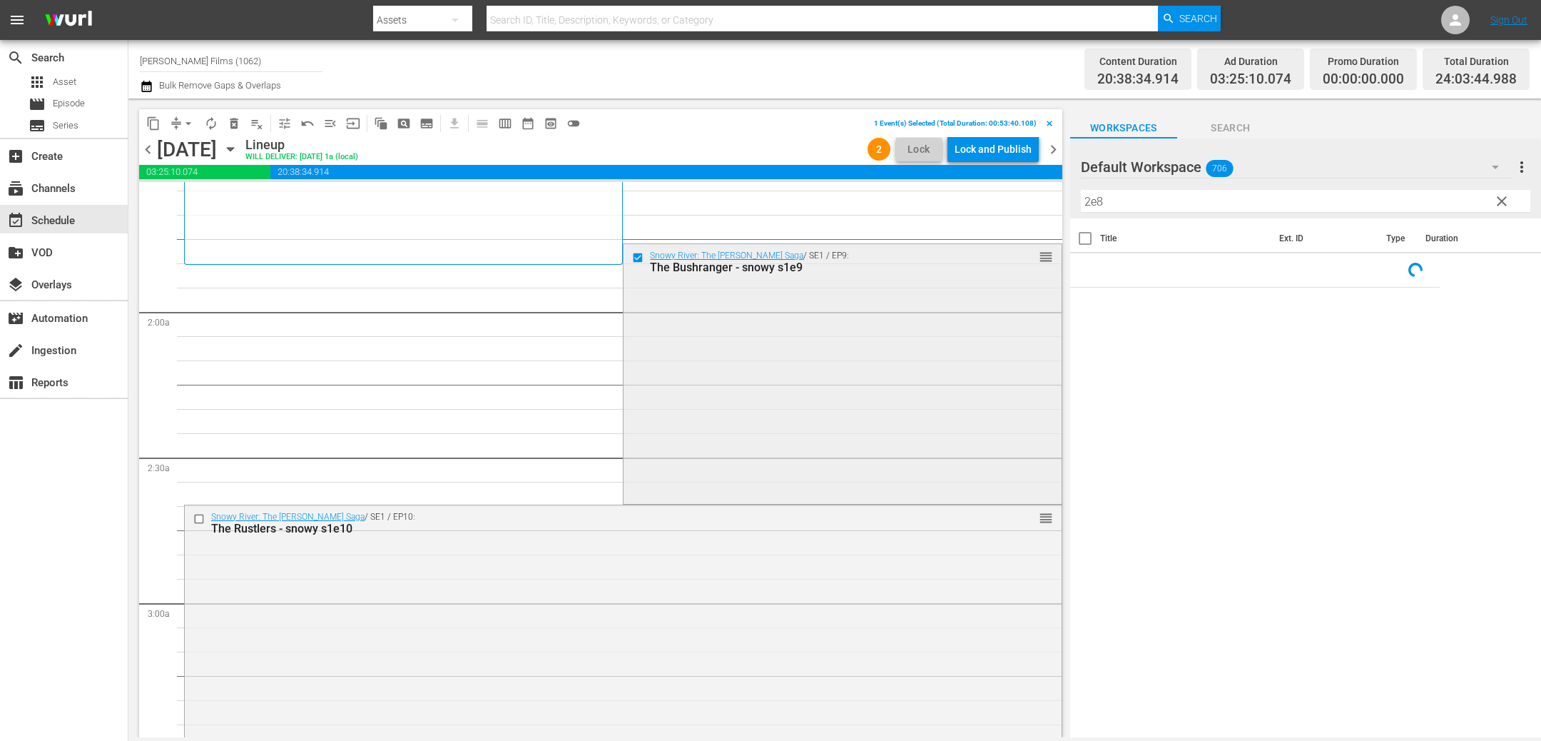
scroll to position [559, 0]
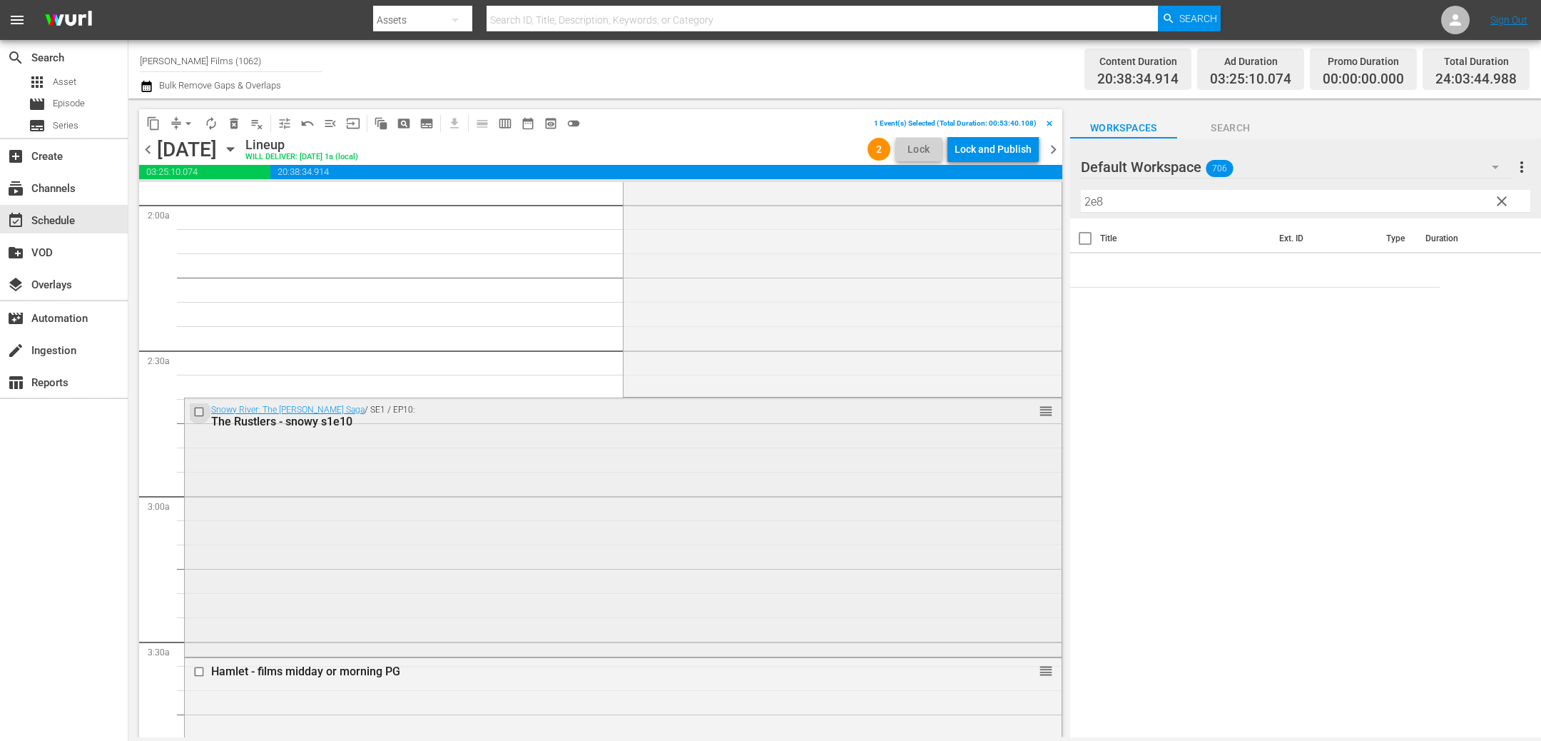
click at [199, 411] on input "checkbox" at bounding box center [200, 411] width 15 height 12
click at [236, 120] on span "delete_forever_outlined" at bounding box center [234, 123] width 14 height 14
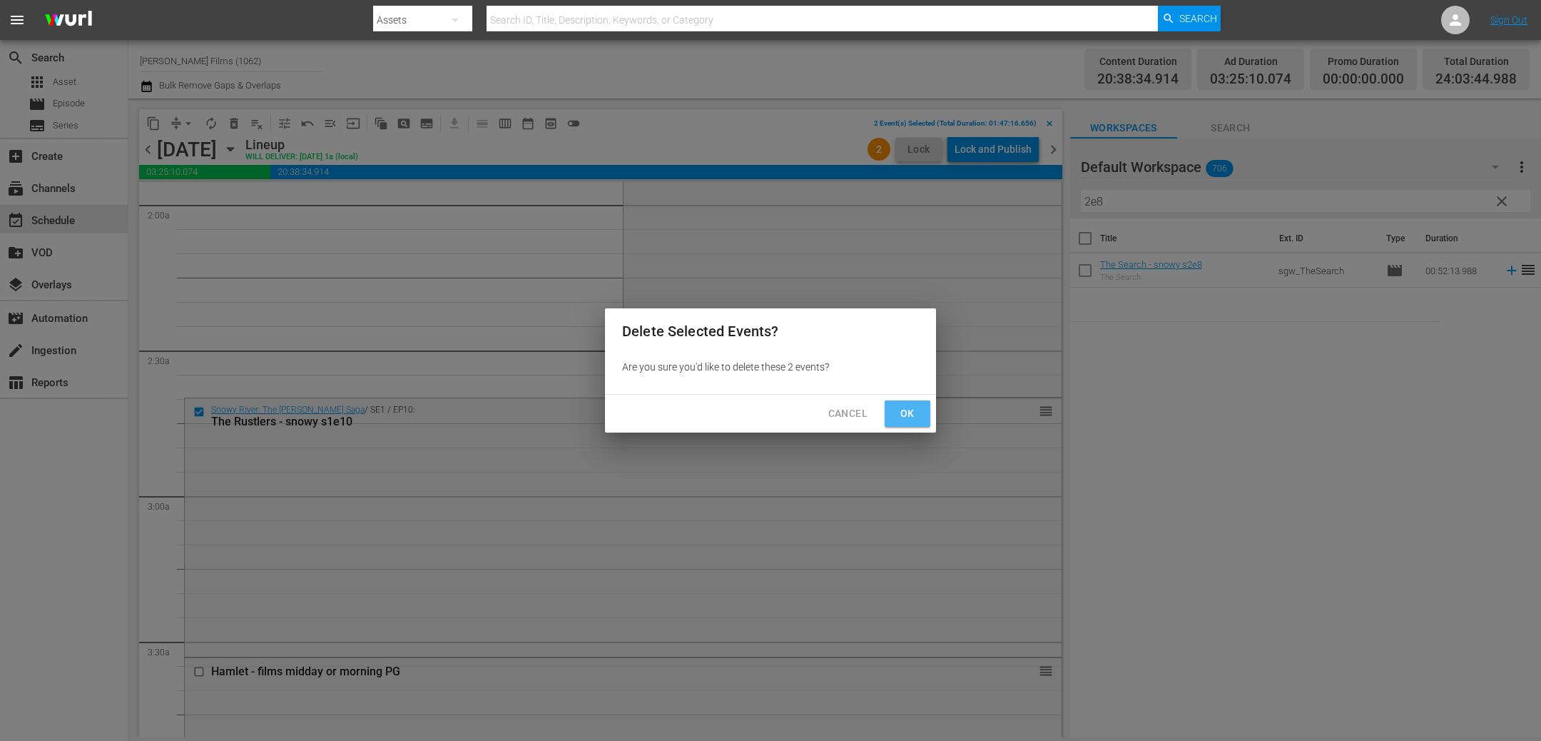
click at [918, 408] on span "Ok" at bounding box center [907, 414] width 23 height 18
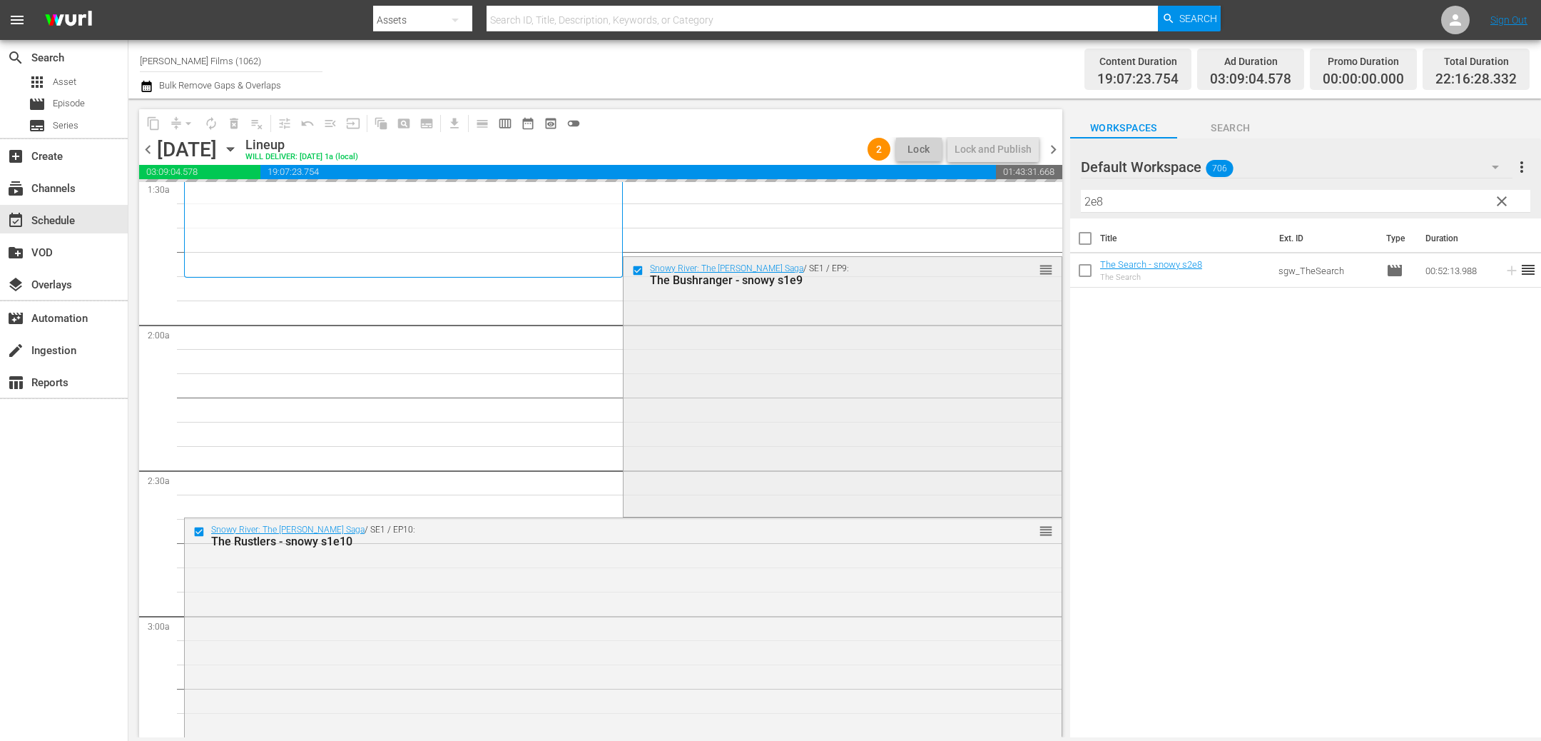
scroll to position [437, 0]
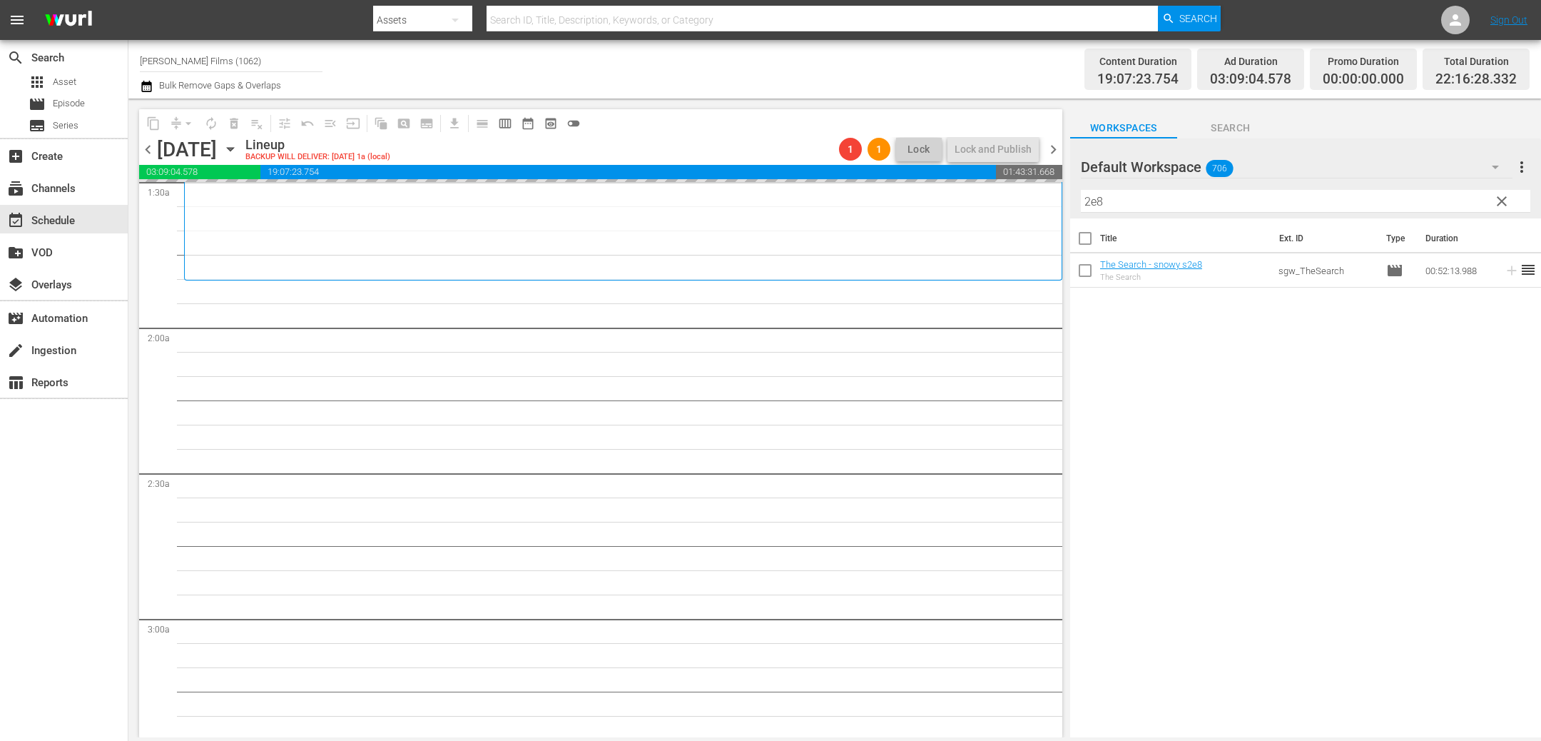
click at [1132, 201] on input "2e8" at bounding box center [1306, 201] width 450 height 23
type input "2e9"
click at [1185, 418] on div "Title Ext. ID Type Duration The Lost Child - snowy s2e9 The Lost Child sgw_TheL…" at bounding box center [1305, 478] width 471 height 521
drag, startPoint x: 1123, startPoint y: 202, endPoint x: 978, endPoint y: 203, distance: 144.9
click at [978, 203] on div "content_copy compress arrow_drop_down autorenew_outlined delete_forever_outline…" at bounding box center [834, 417] width 1413 height 639
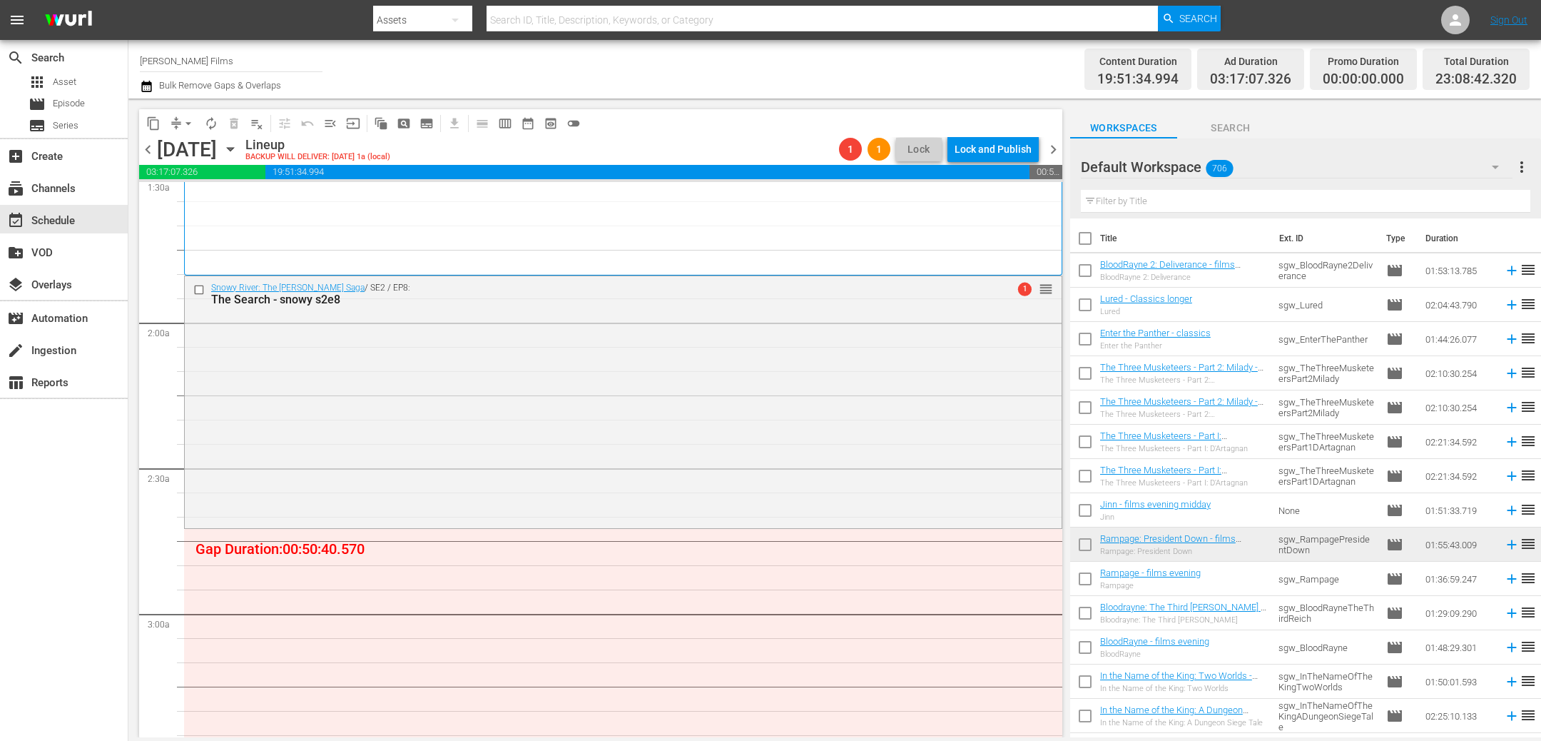
scroll to position [557, 0]
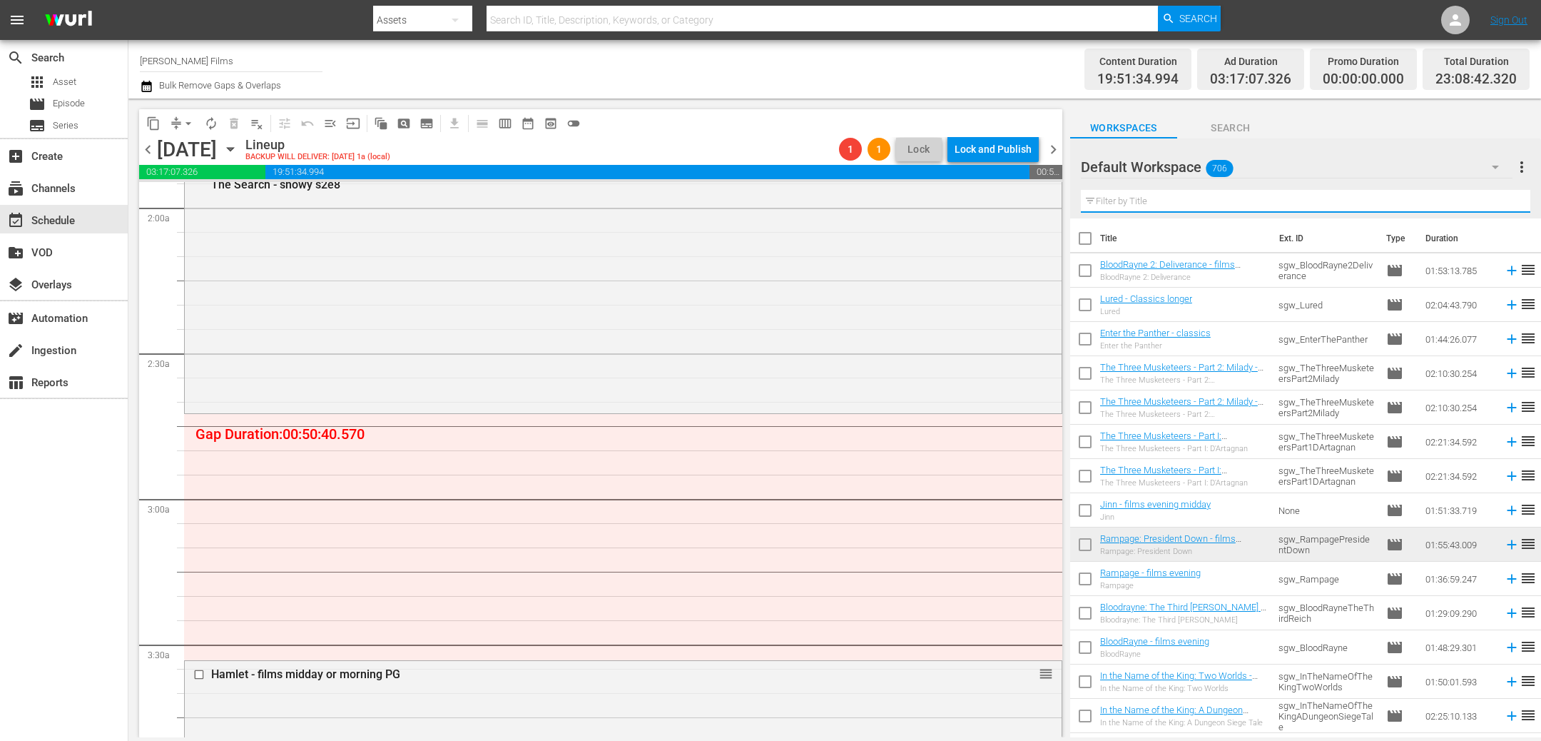
click at [1123, 197] on input "text" at bounding box center [1306, 201] width 450 height 23
paste input "2e9"
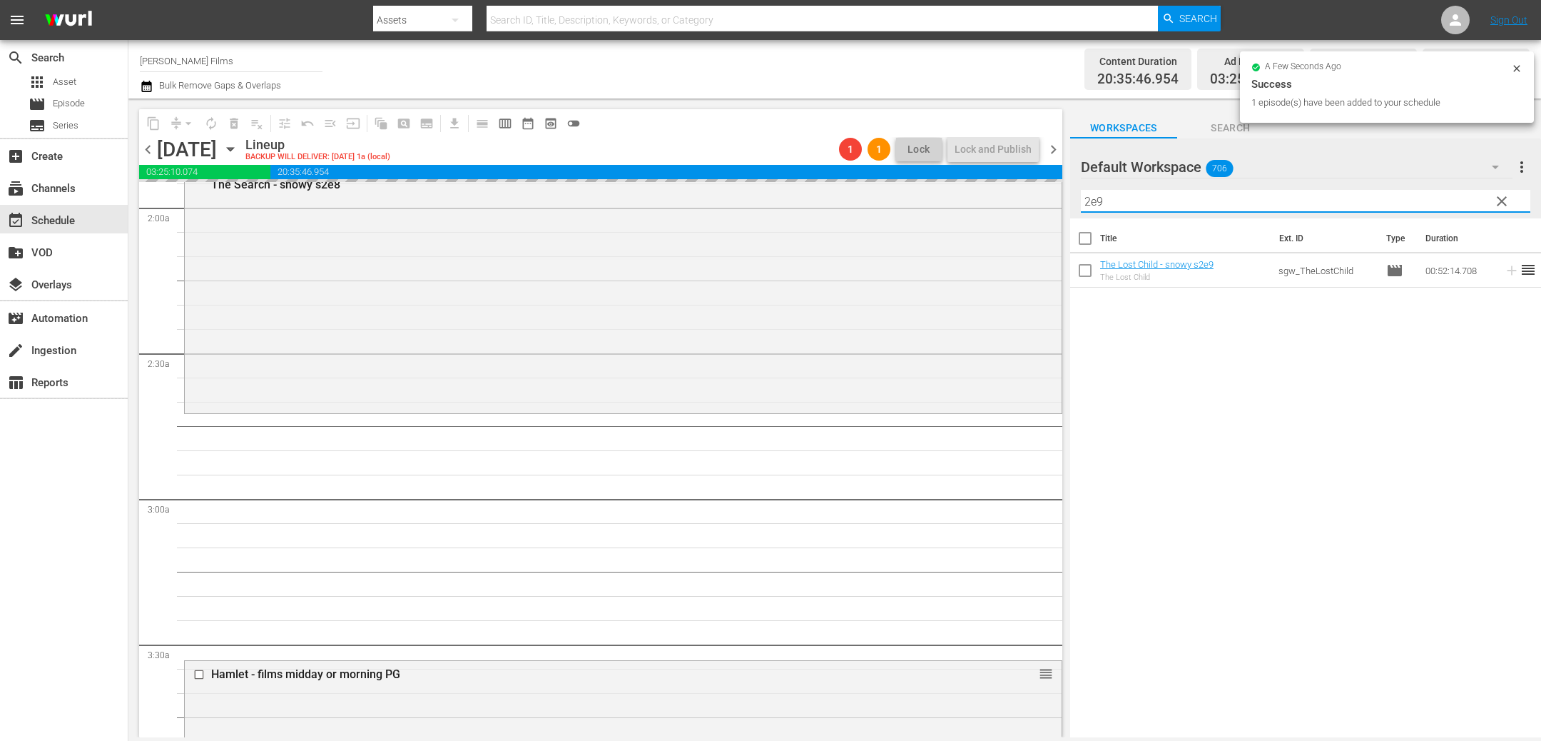
click at [1154, 193] on input "2e9" at bounding box center [1306, 201] width 450 height 23
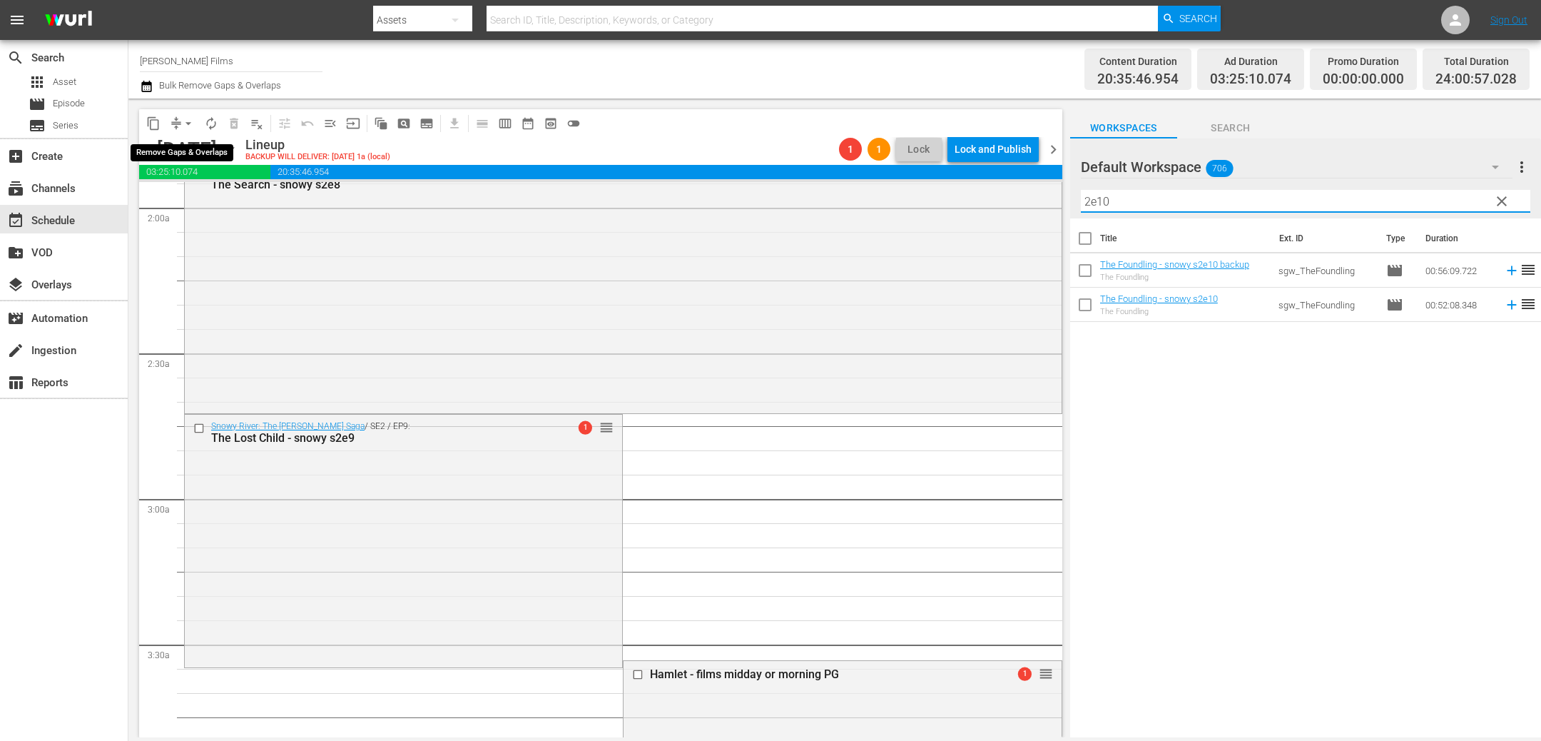
click at [182, 125] on span "arrow_drop_down" at bounding box center [188, 123] width 14 height 14
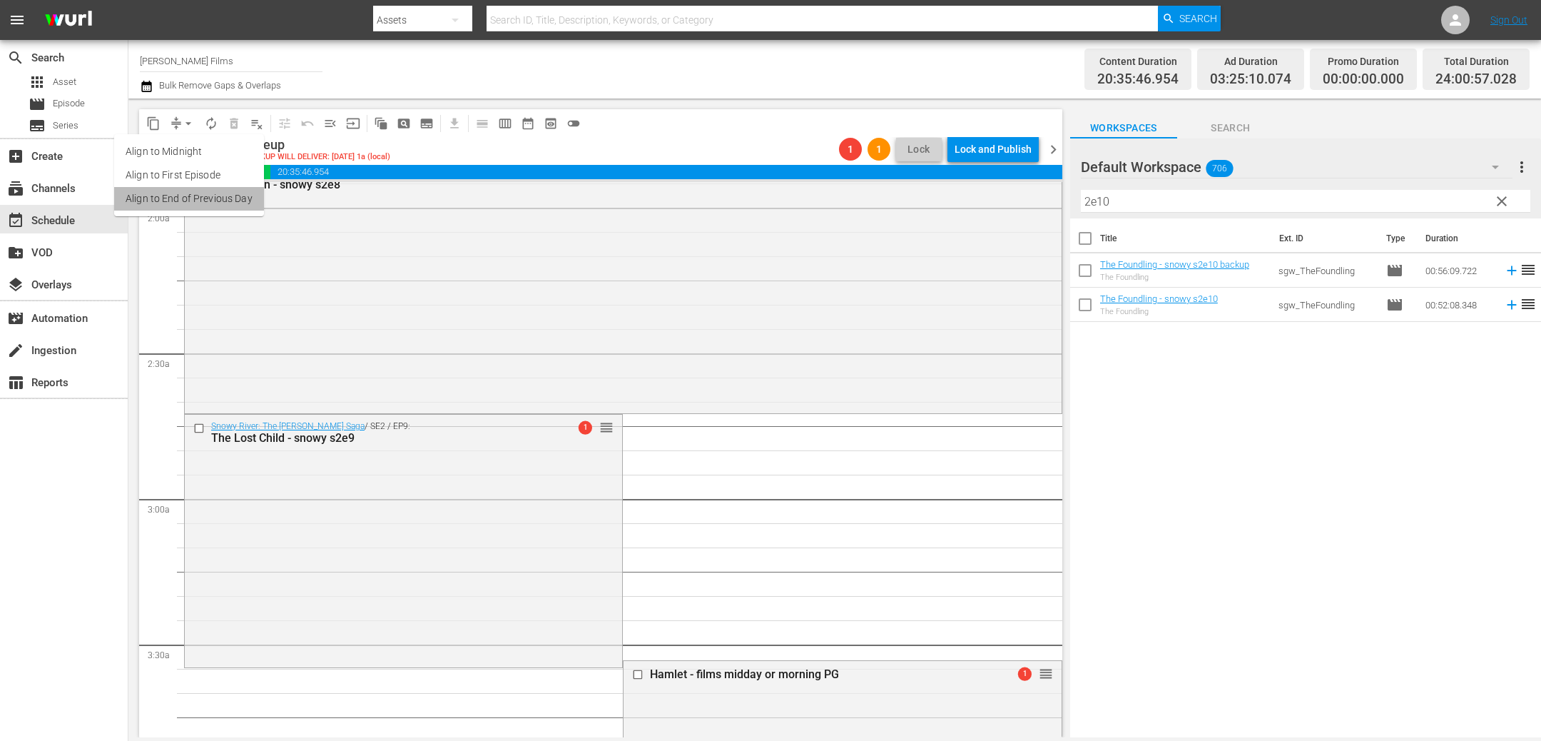
click at [213, 201] on li "Align to End of Previous Day" at bounding box center [189, 199] width 150 height 24
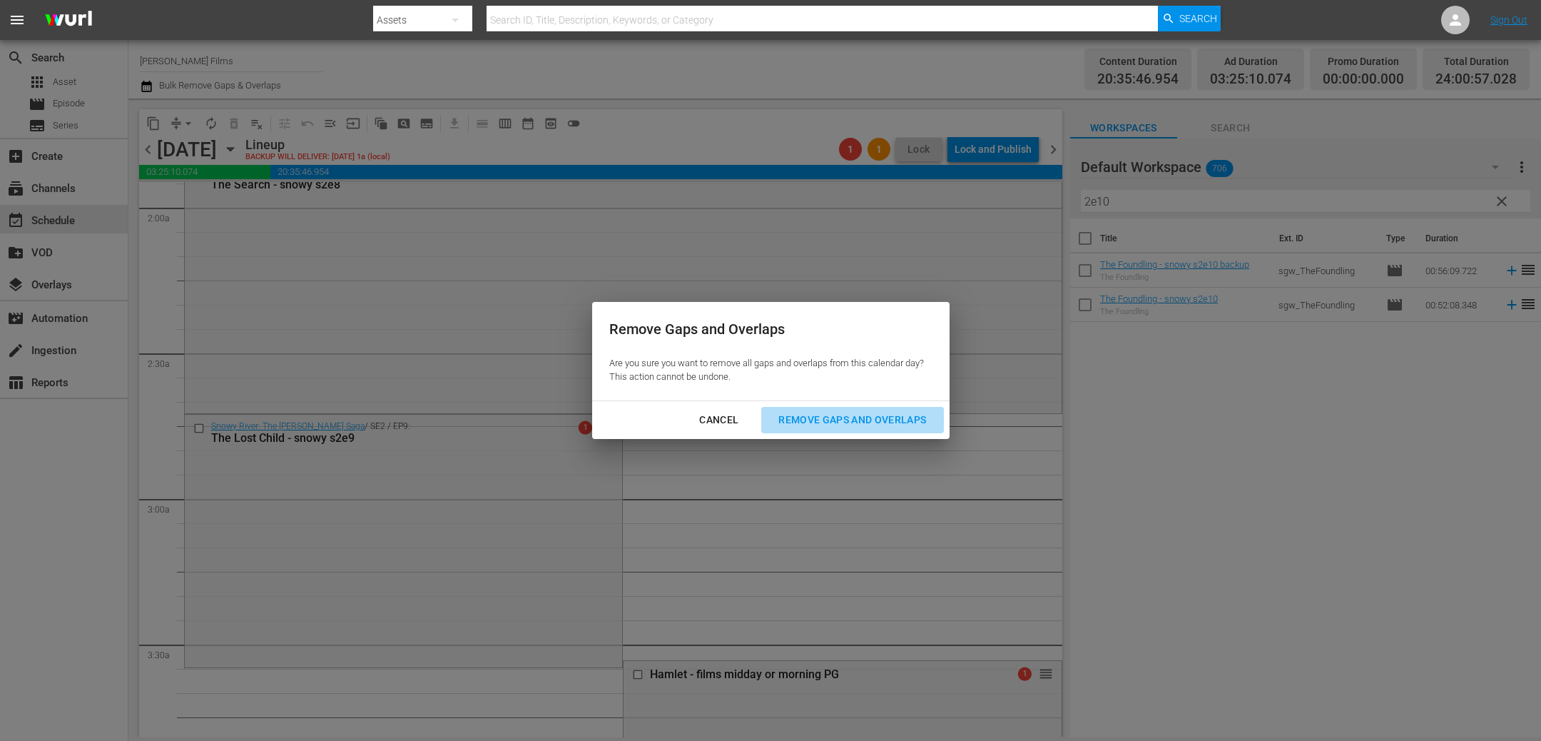
click at [886, 420] on div "Remove Gaps and Overlaps" at bounding box center [852, 420] width 171 height 18
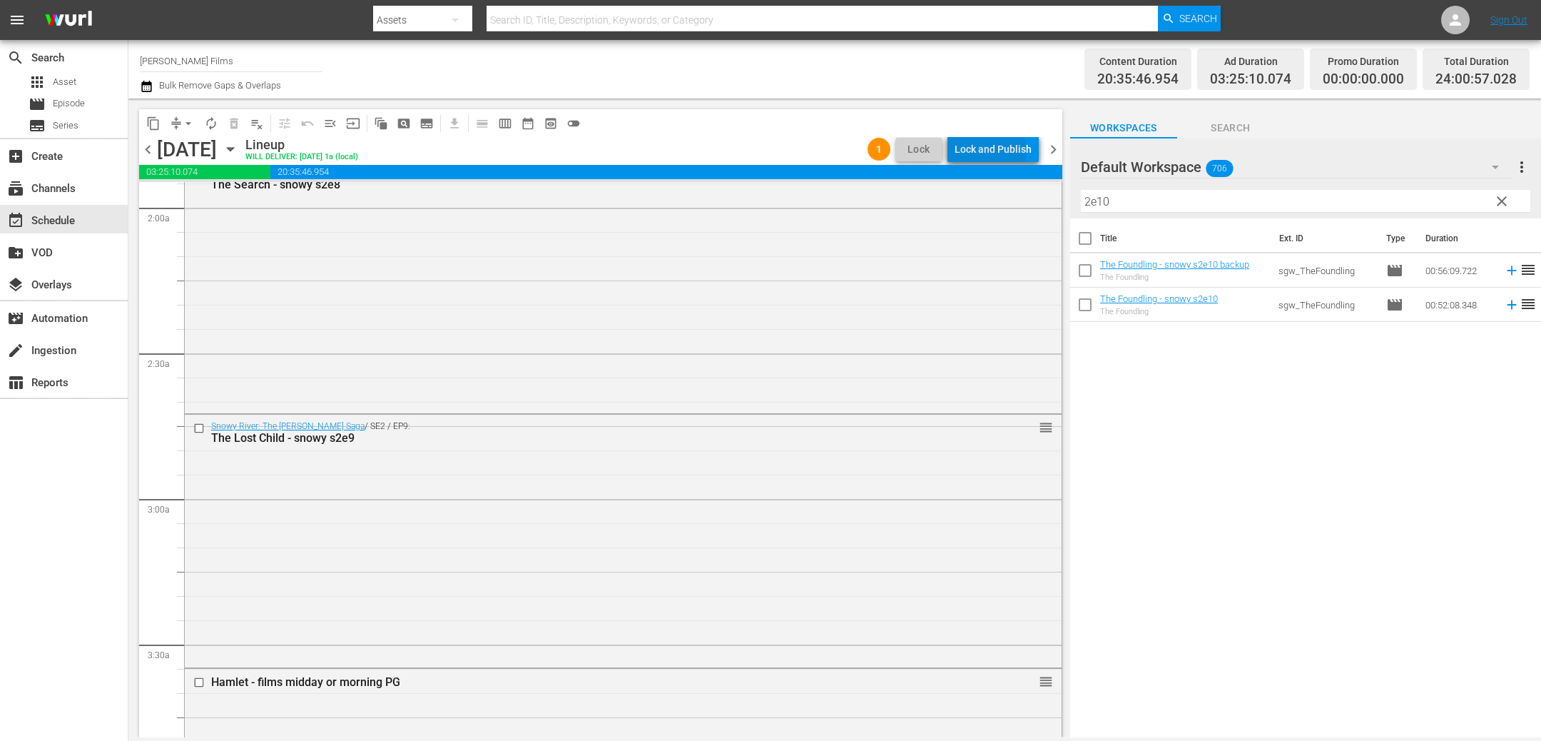
click at [992, 152] on div "Lock and Publish" at bounding box center [993, 149] width 77 height 26
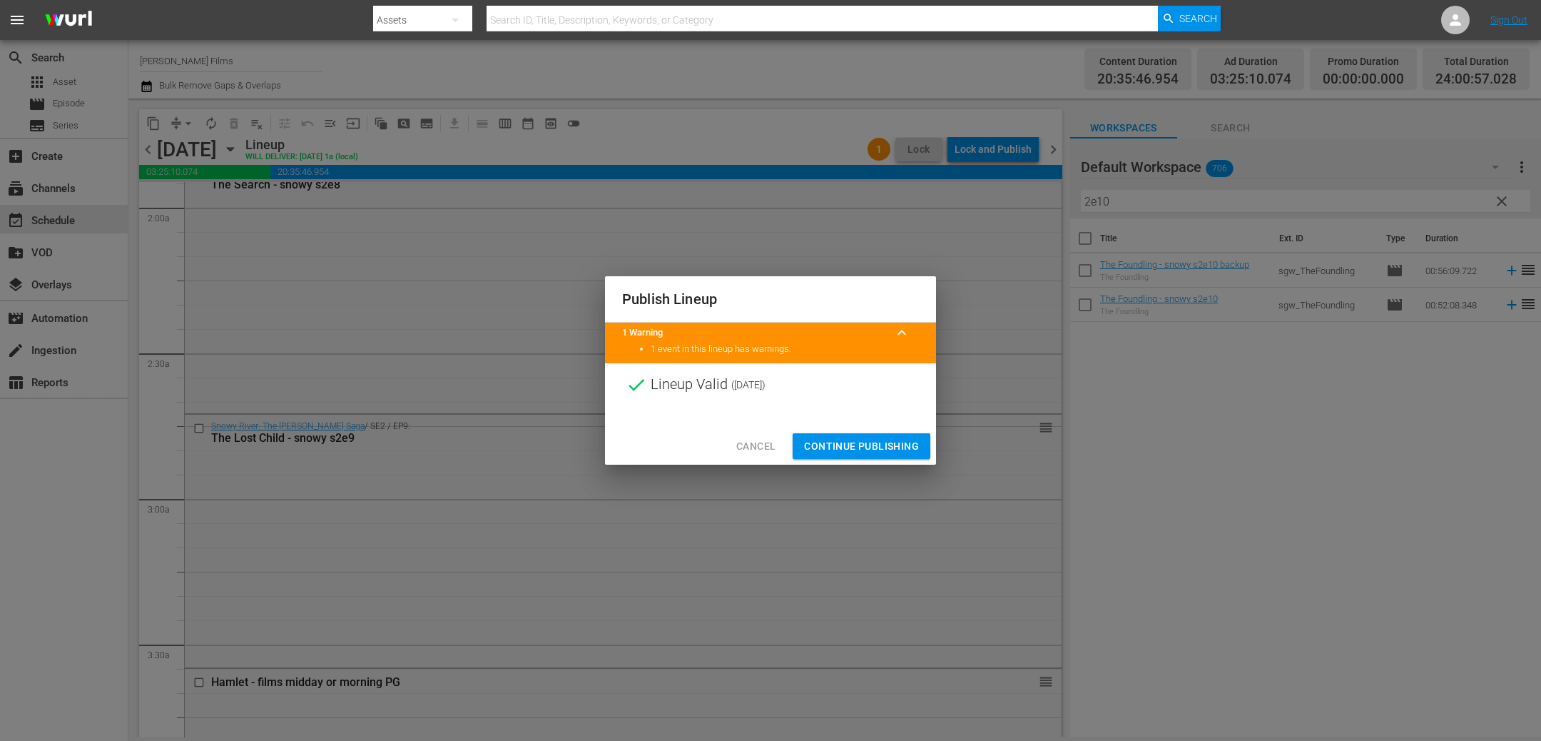
click at [888, 441] on span "Continue Publishing" at bounding box center [861, 446] width 115 height 18
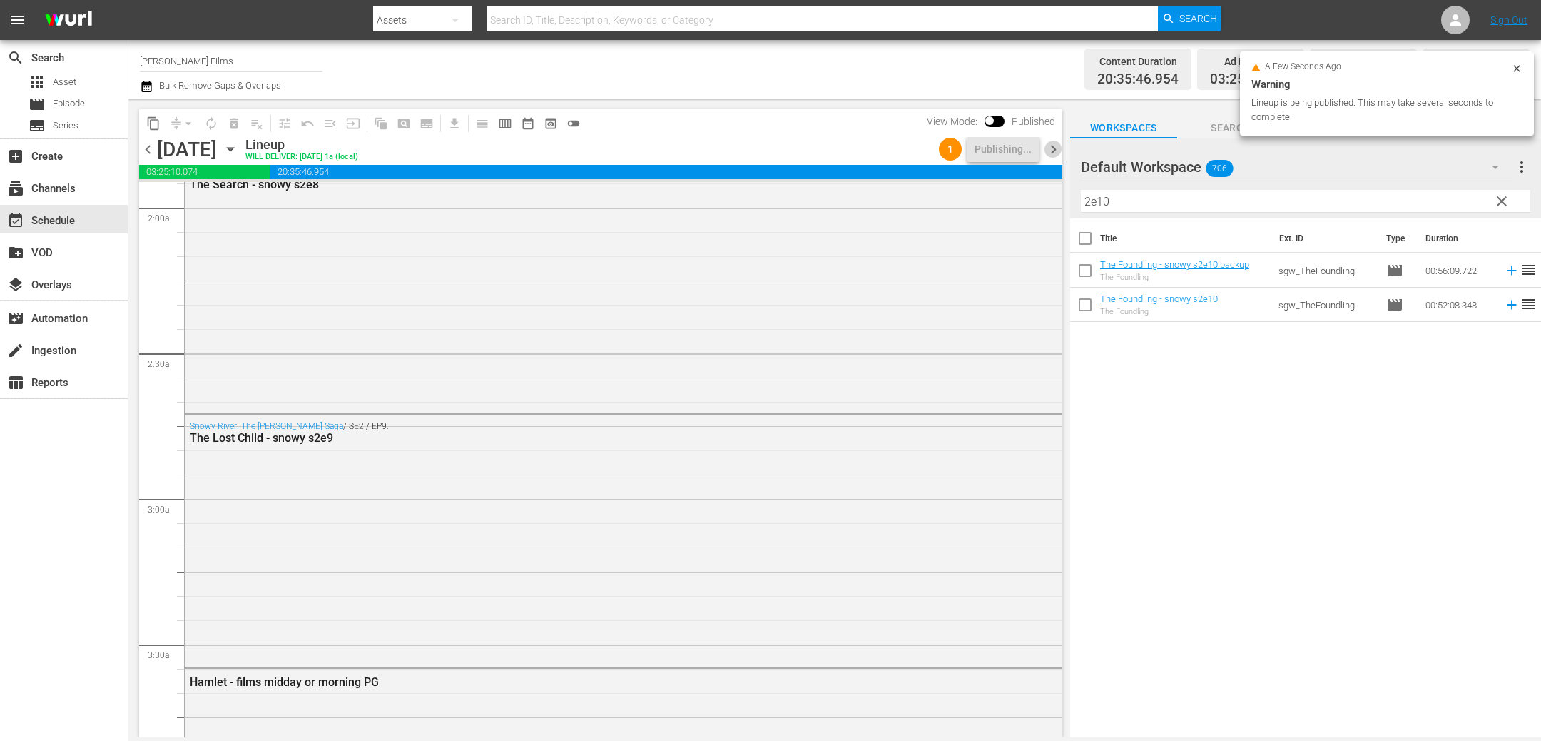
click at [1050, 148] on span "chevron_right" at bounding box center [1054, 150] width 18 height 18
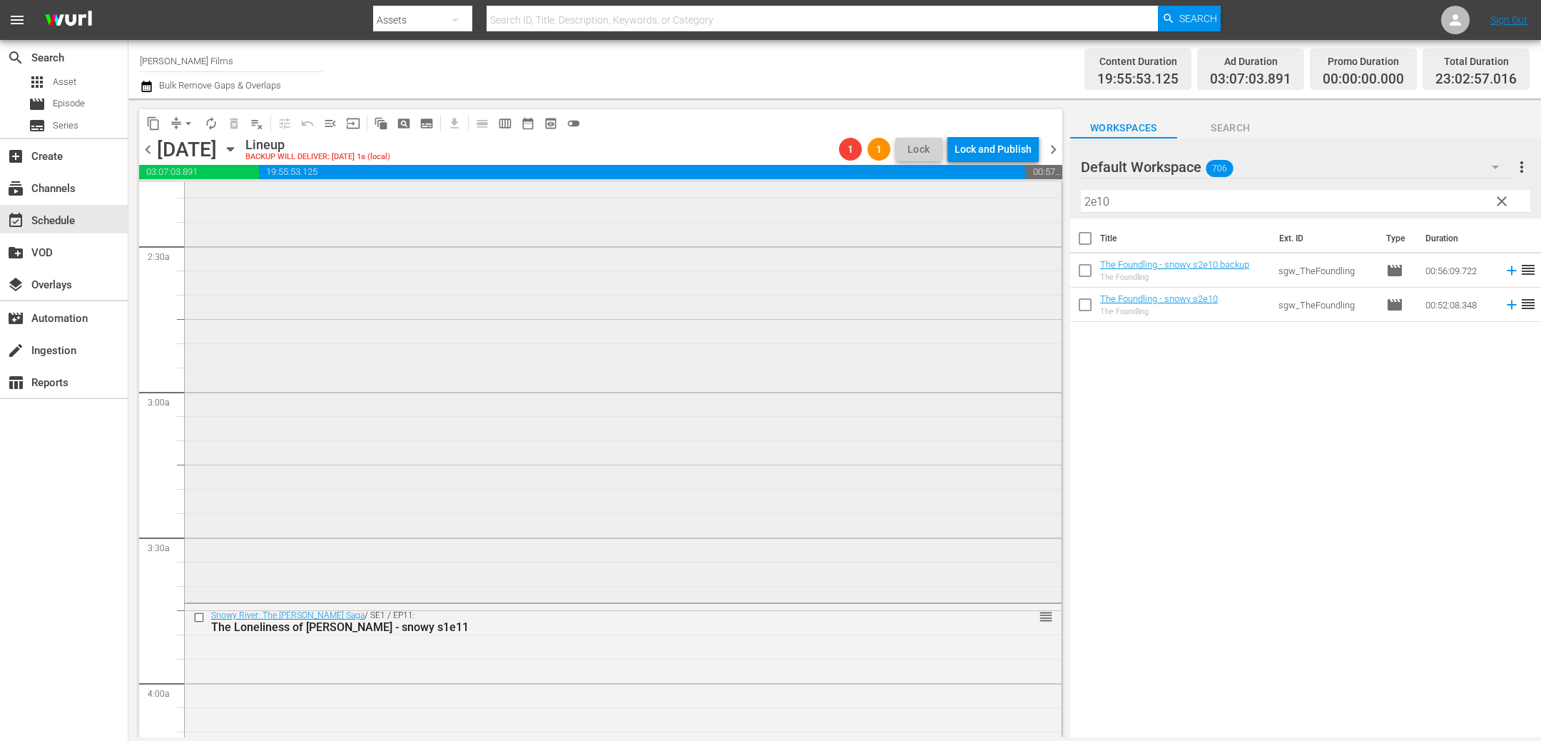
scroll to position [865, 0]
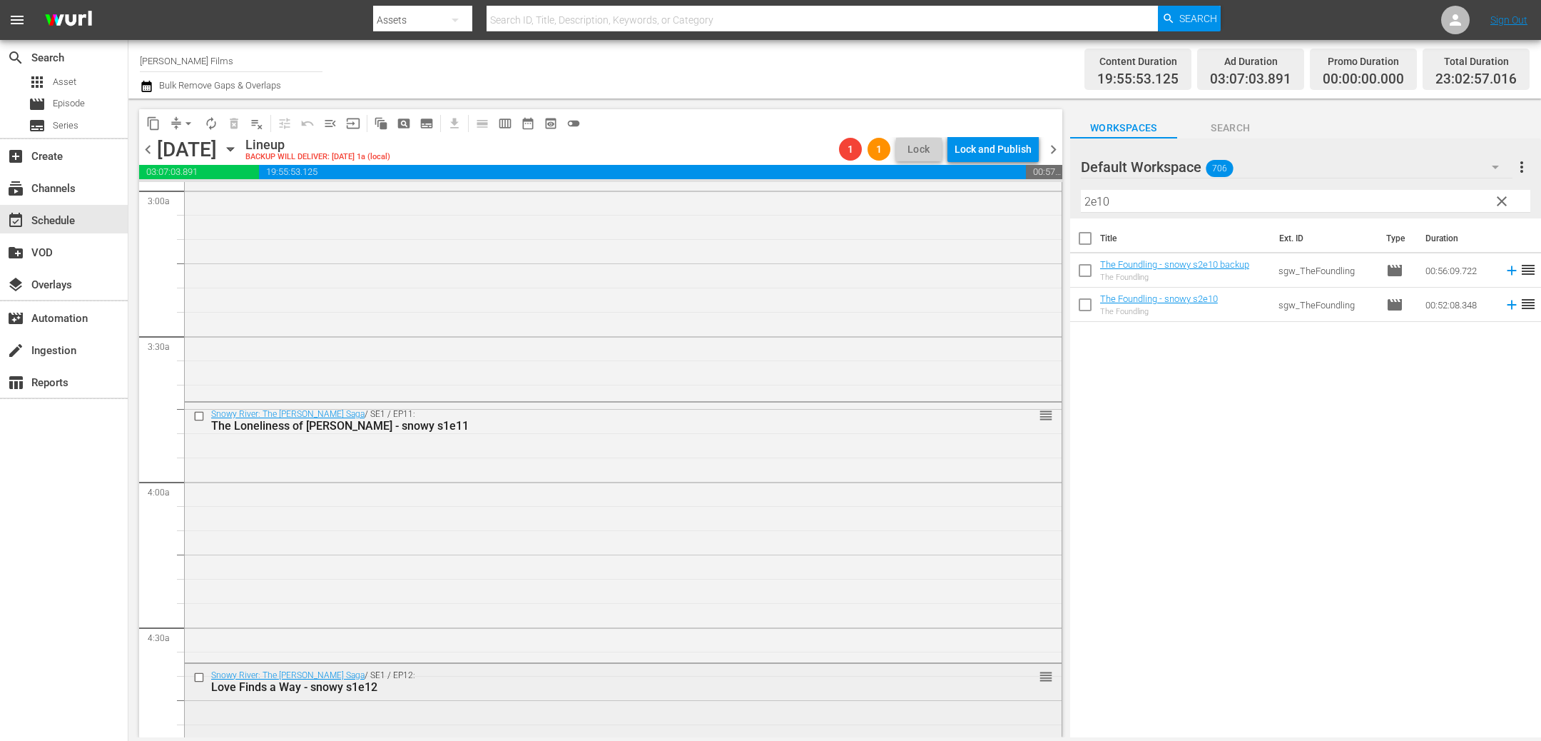
click at [200, 677] on input "checkbox" at bounding box center [200, 677] width 15 height 12
click at [201, 417] on input "checkbox" at bounding box center [200, 416] width 15 height 12
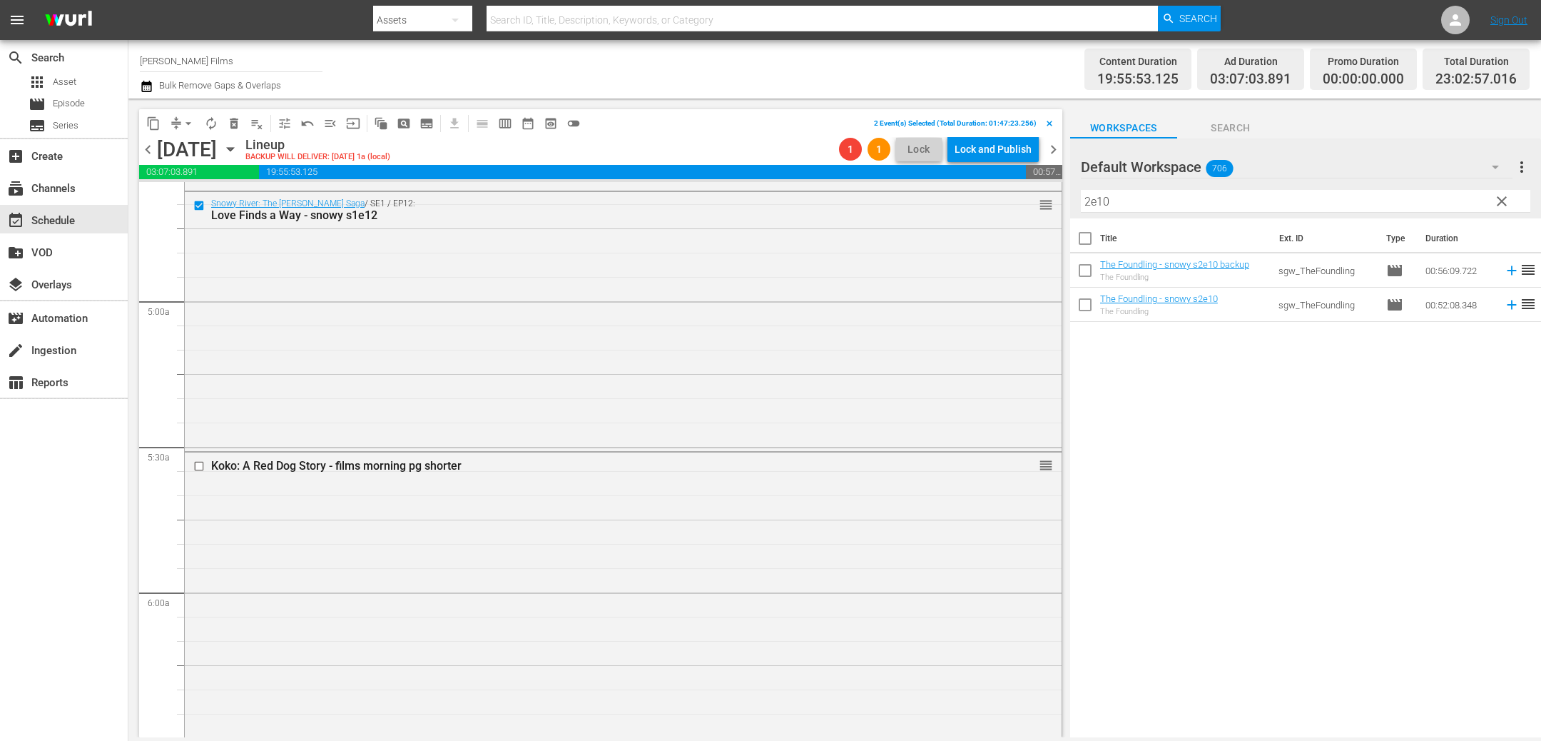
scroll to position [1339, 0]
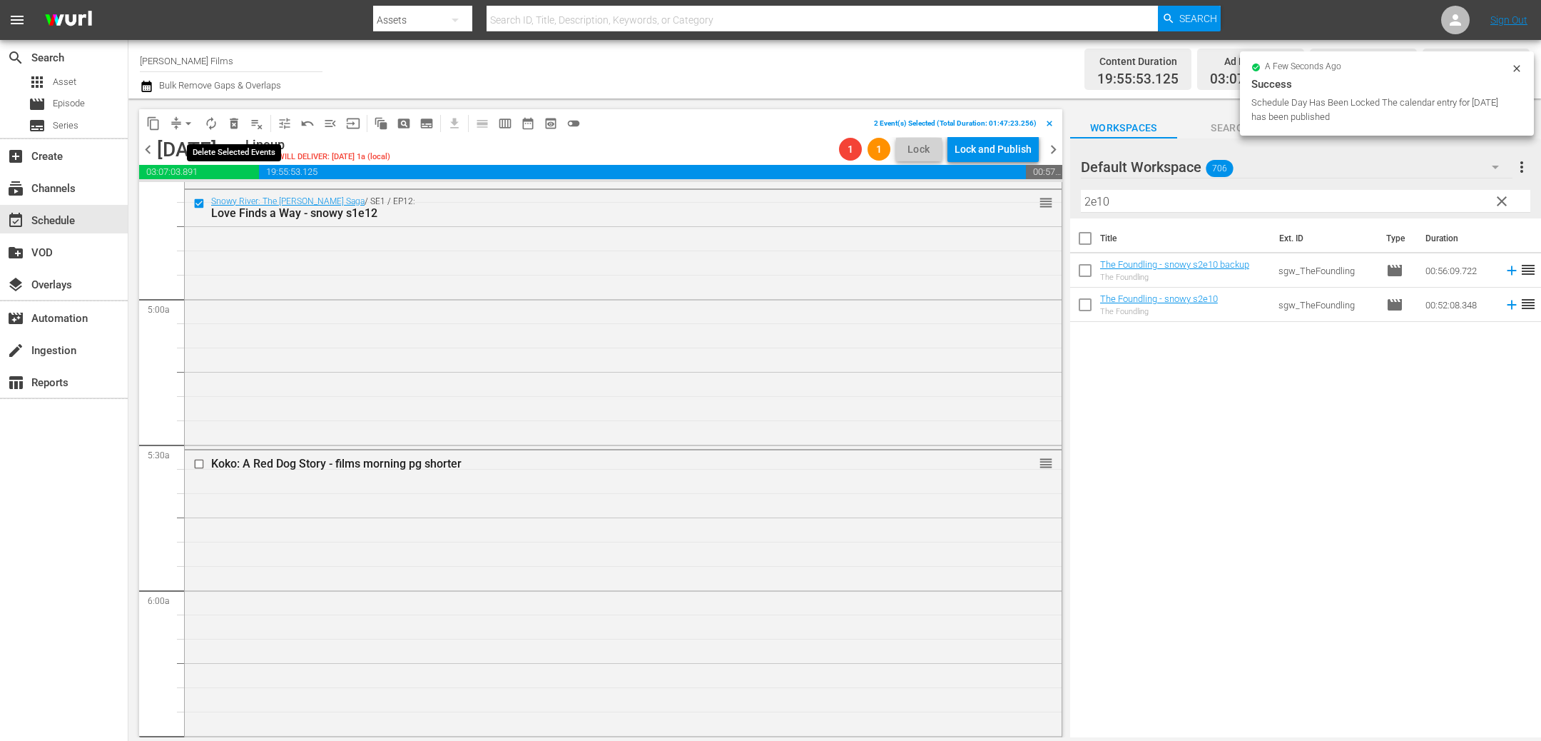
click at [231, 121] on span "delete_forever_outlined" at bounding box center [234, 123] width 14 height 14
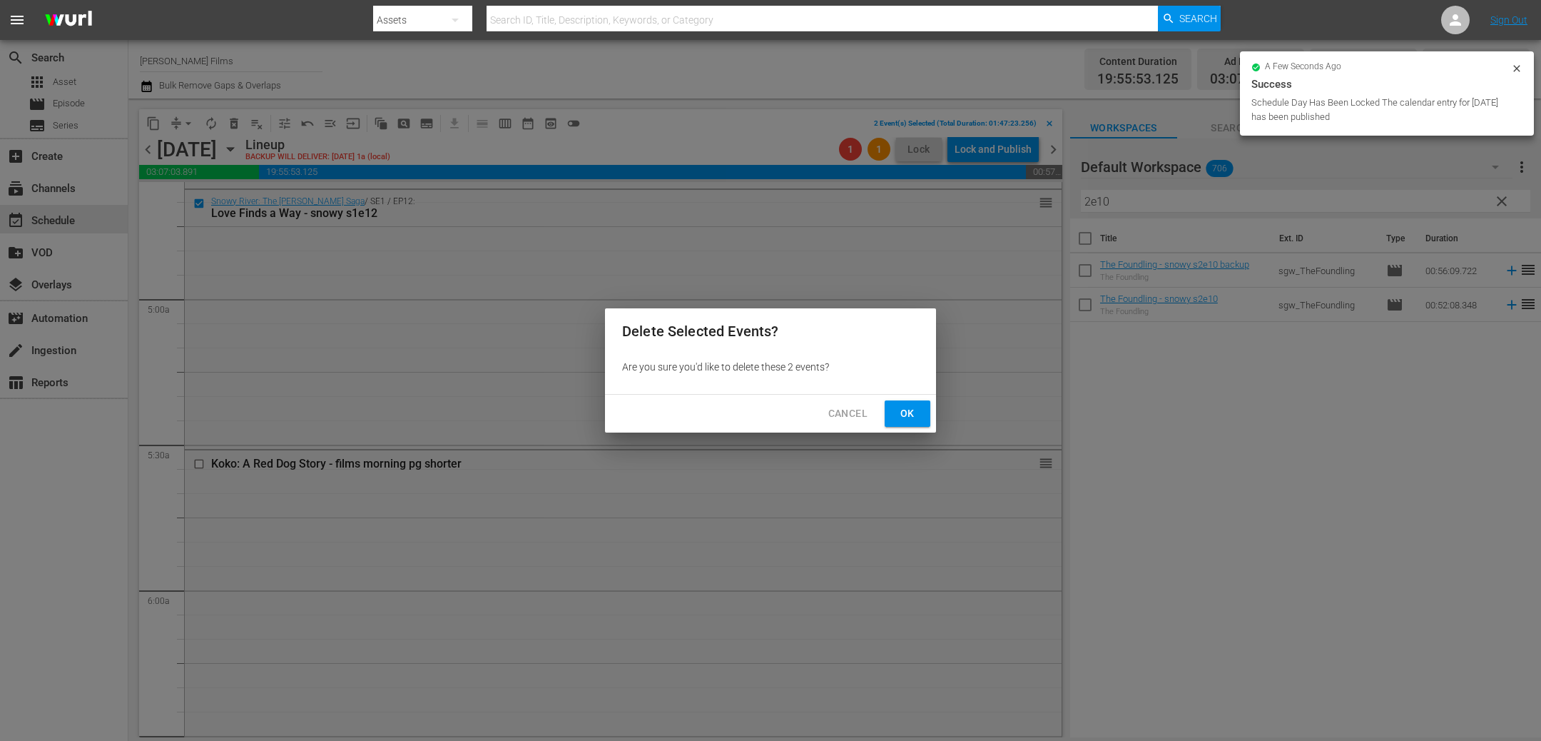
drag, startPoint x: 906, startPoint y: 414, endPoint x: 846, endPoint y: 395, distance: 62.7
click at [906, 414] on span "Ok" at bounding box center [907, 414] width 23 height 18
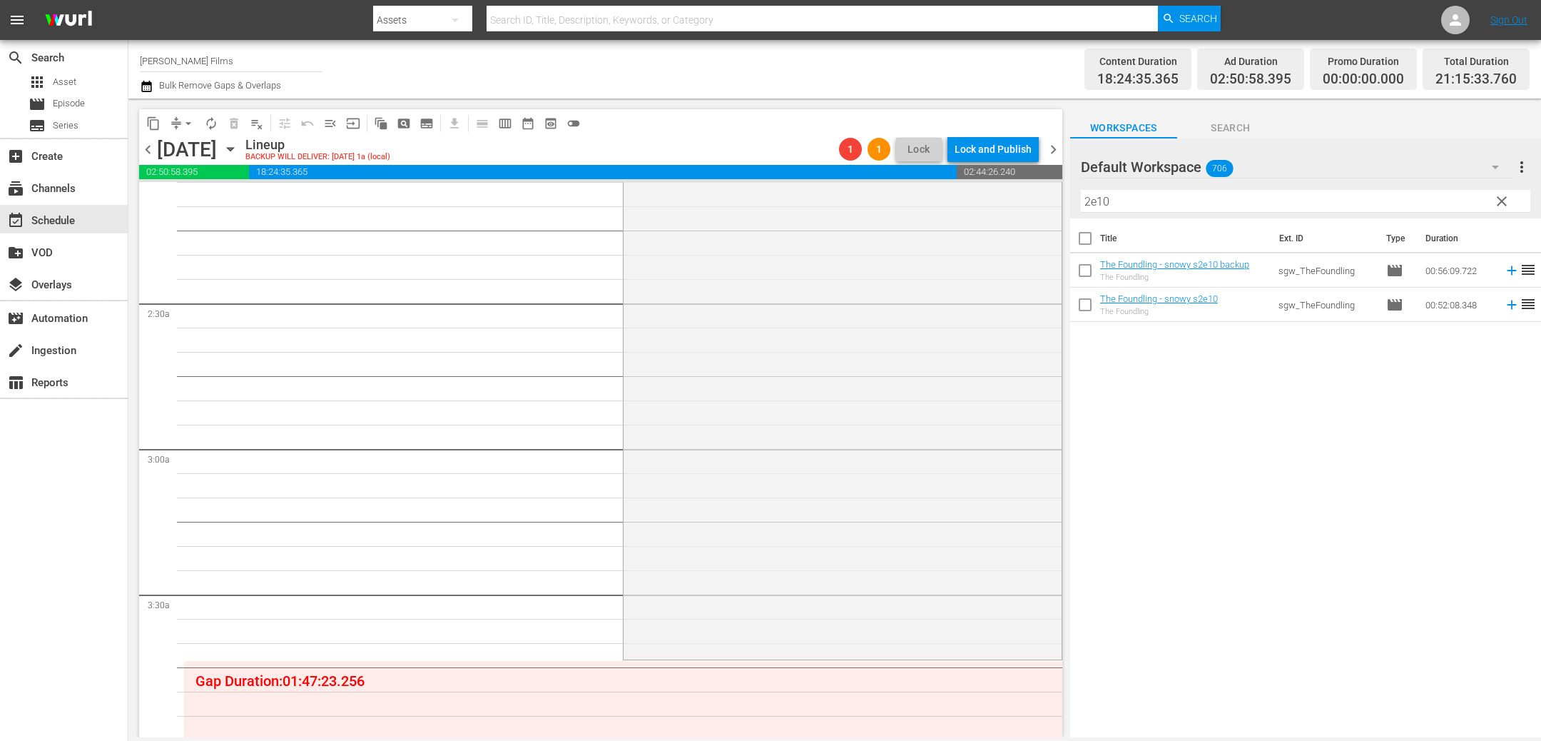
scroll to position [591, 0]
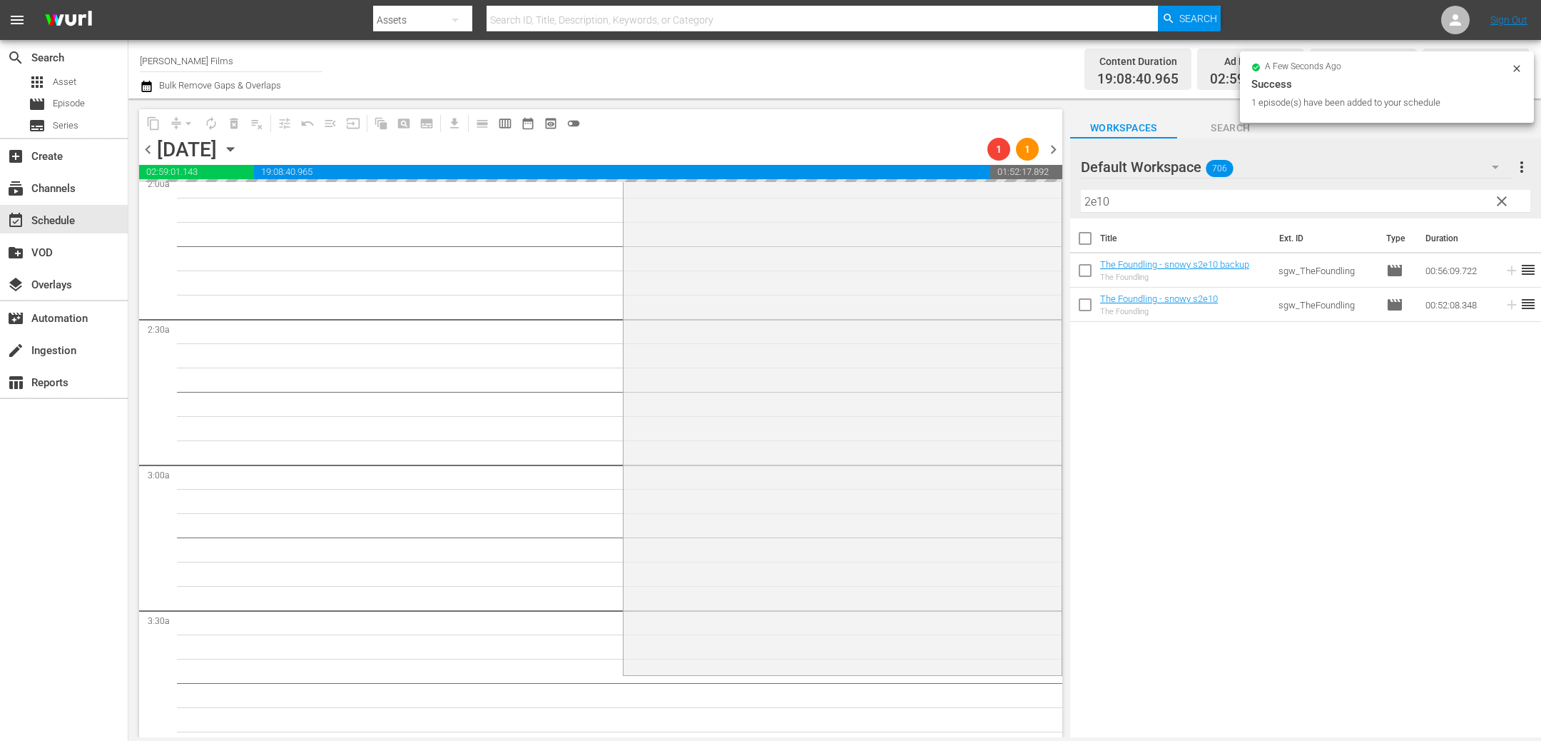
click at [1178, 205] on input "2e10" at bounding box center [1306, 201] width 450 height 23
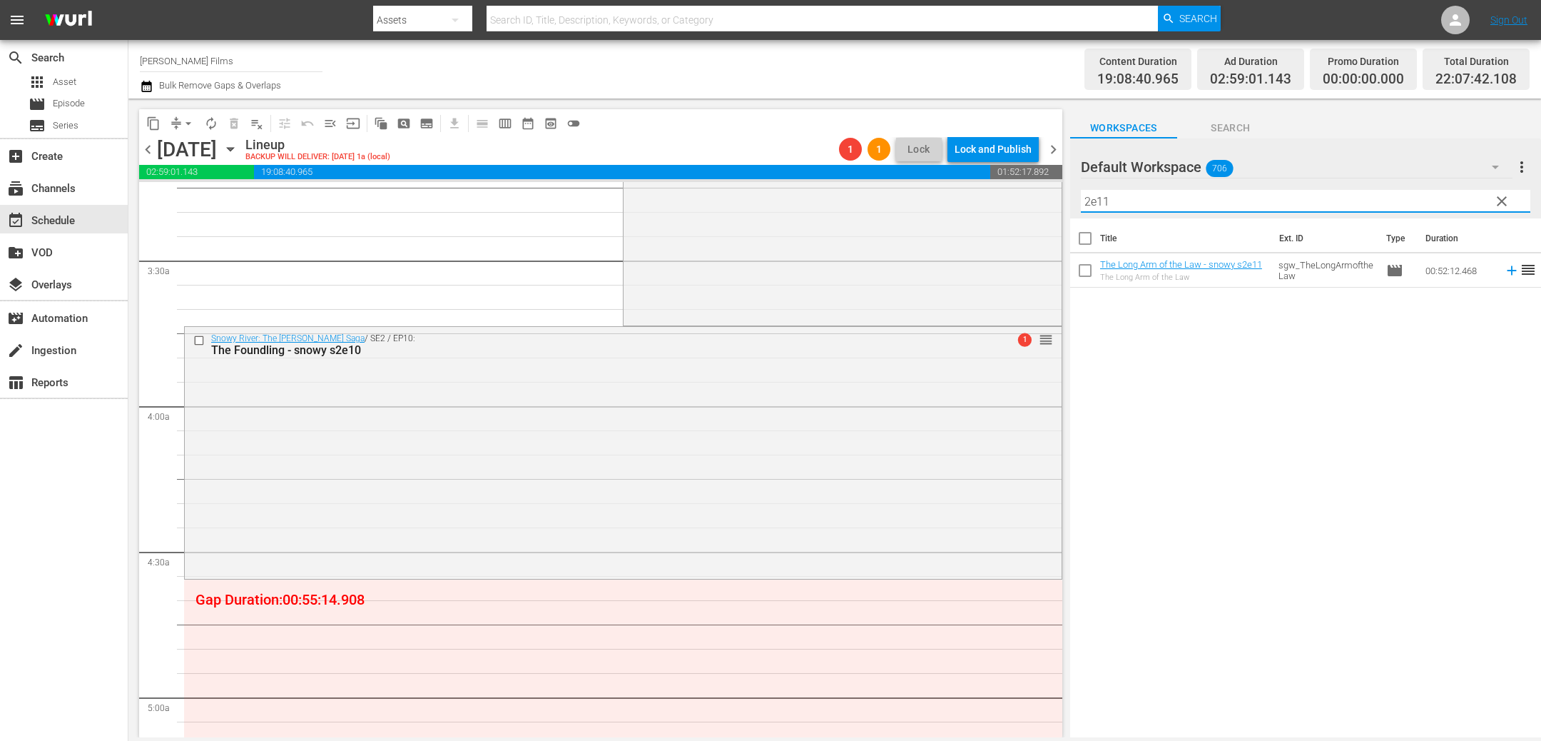
scroll to position [1006, 0]
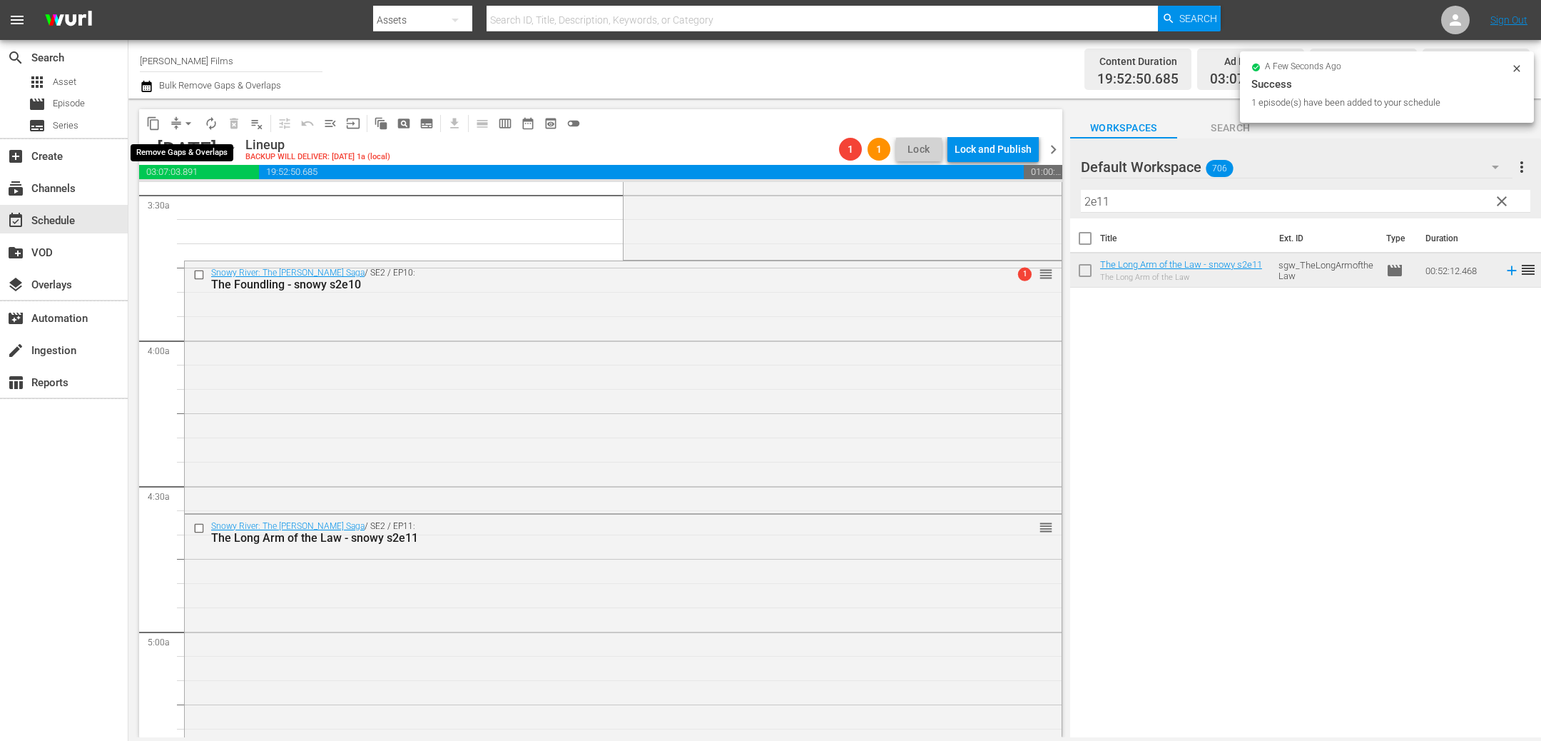
click at [187, 124] on span "arrow_drop_down" at bounding box center [188, 123] width 14 height 14
click at [217, 198] on li "Align to End of Previous Day" at bounding box center [189, 199] width 150 height 24
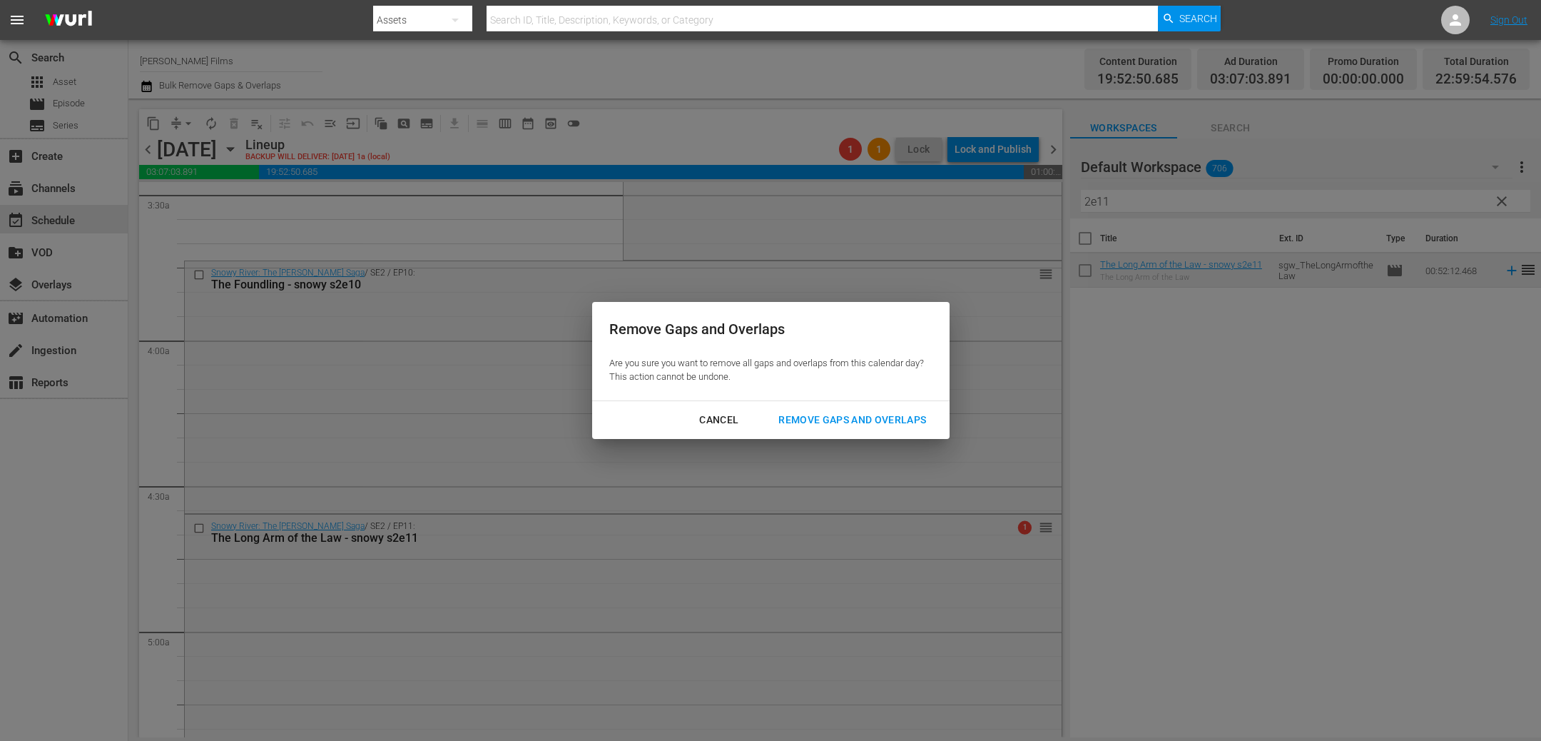
drag, startPoint x: 871, startPoint y: 415, endPoint x: 1013, endPoint y: 326, distance: 167.1
click at [871, 415] on div "Remove Gaps and Overlaps" at bounding box center [852, 420] width 171 height 18
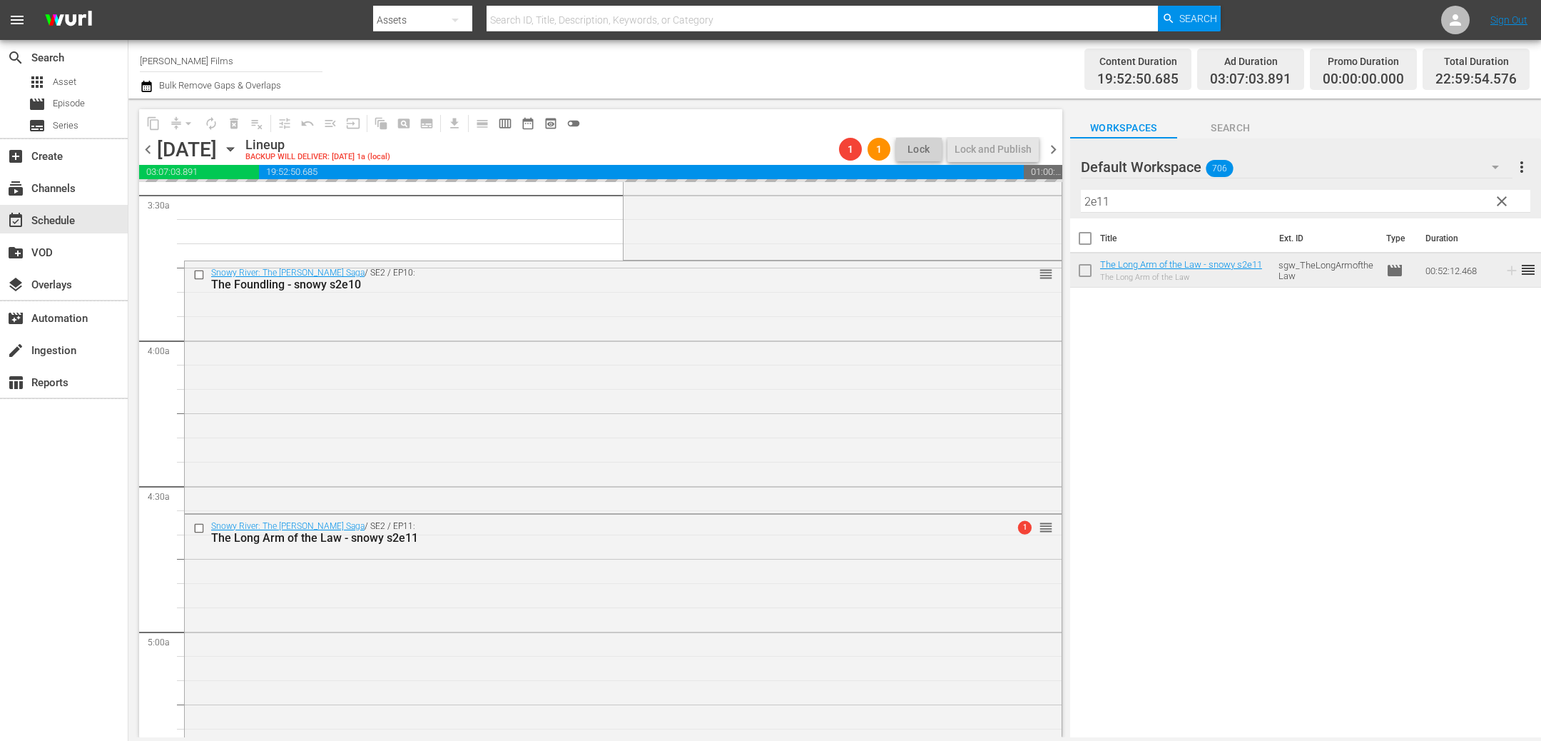
click at [1181, 206] on input "2e11" at bounding box center [1306, 201] width 450 height 23
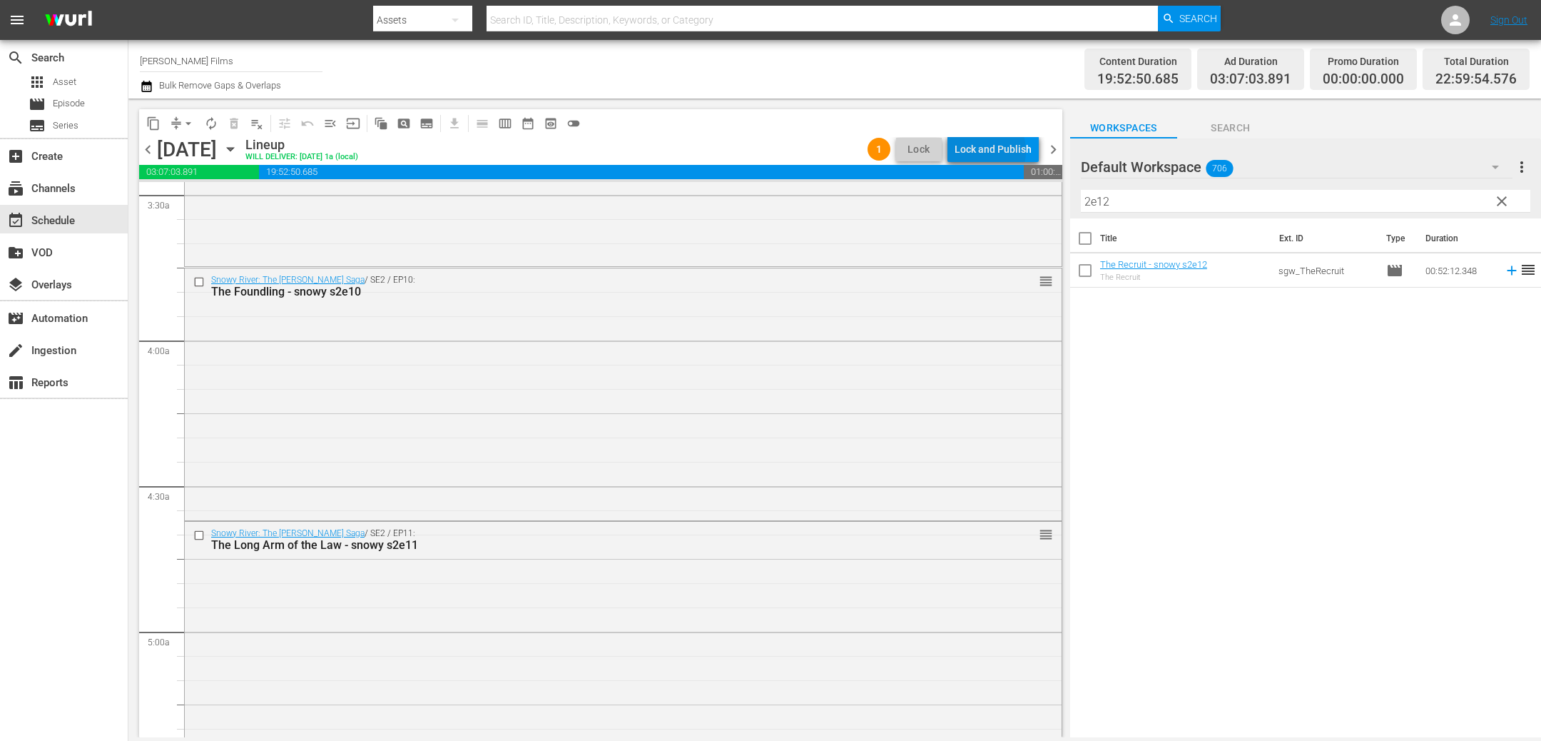
click at [980, 151] on div "Lock and Publish" at bounding box center [993, 149] width 77 height 26
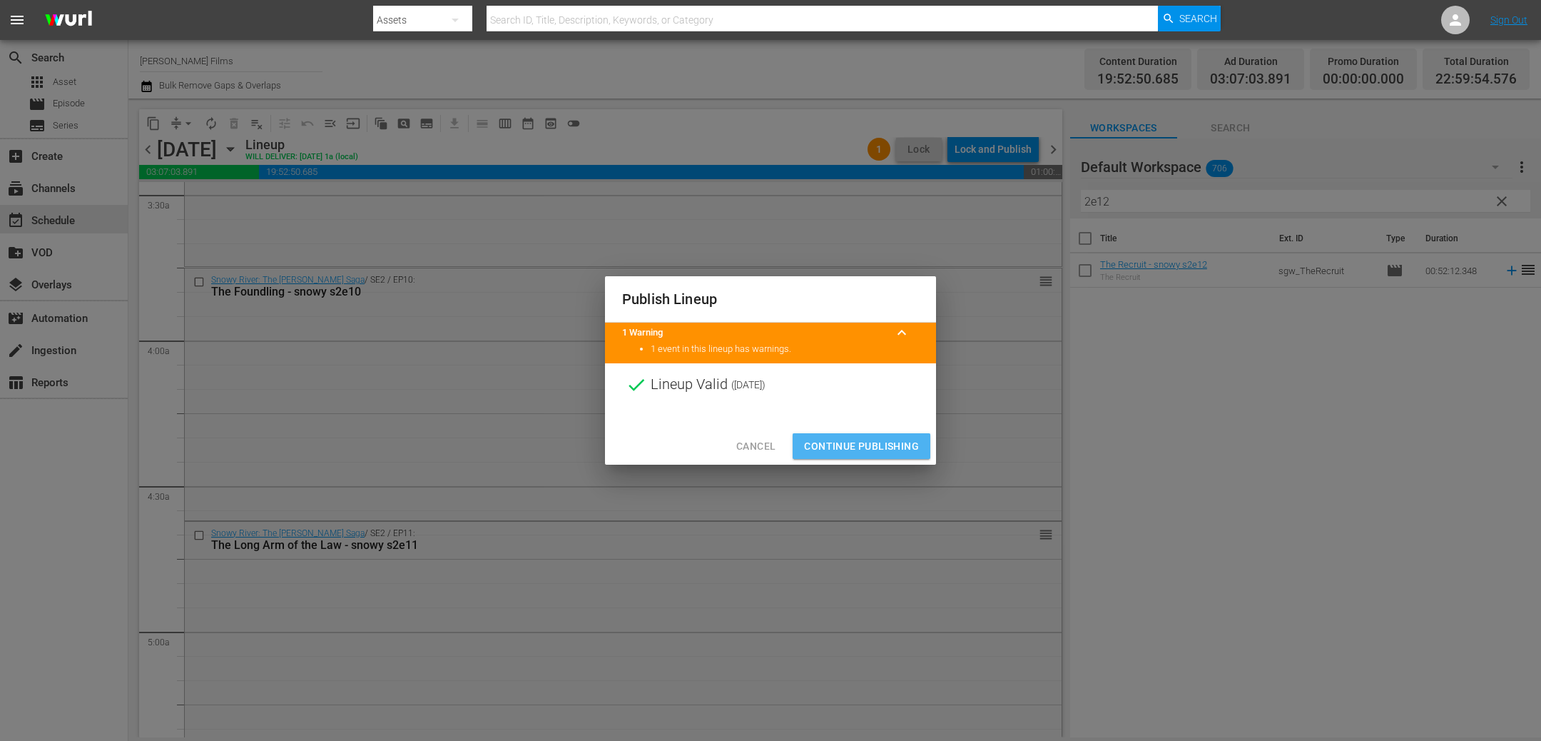
drag, startPoint x: 866, startPoint y: 442, endPoint x: 883, endPoint y: 407, distance: 38.9
click at [867, 438] on span "Continue Publishing" at bounding box center [861, 446] width 115 height 18
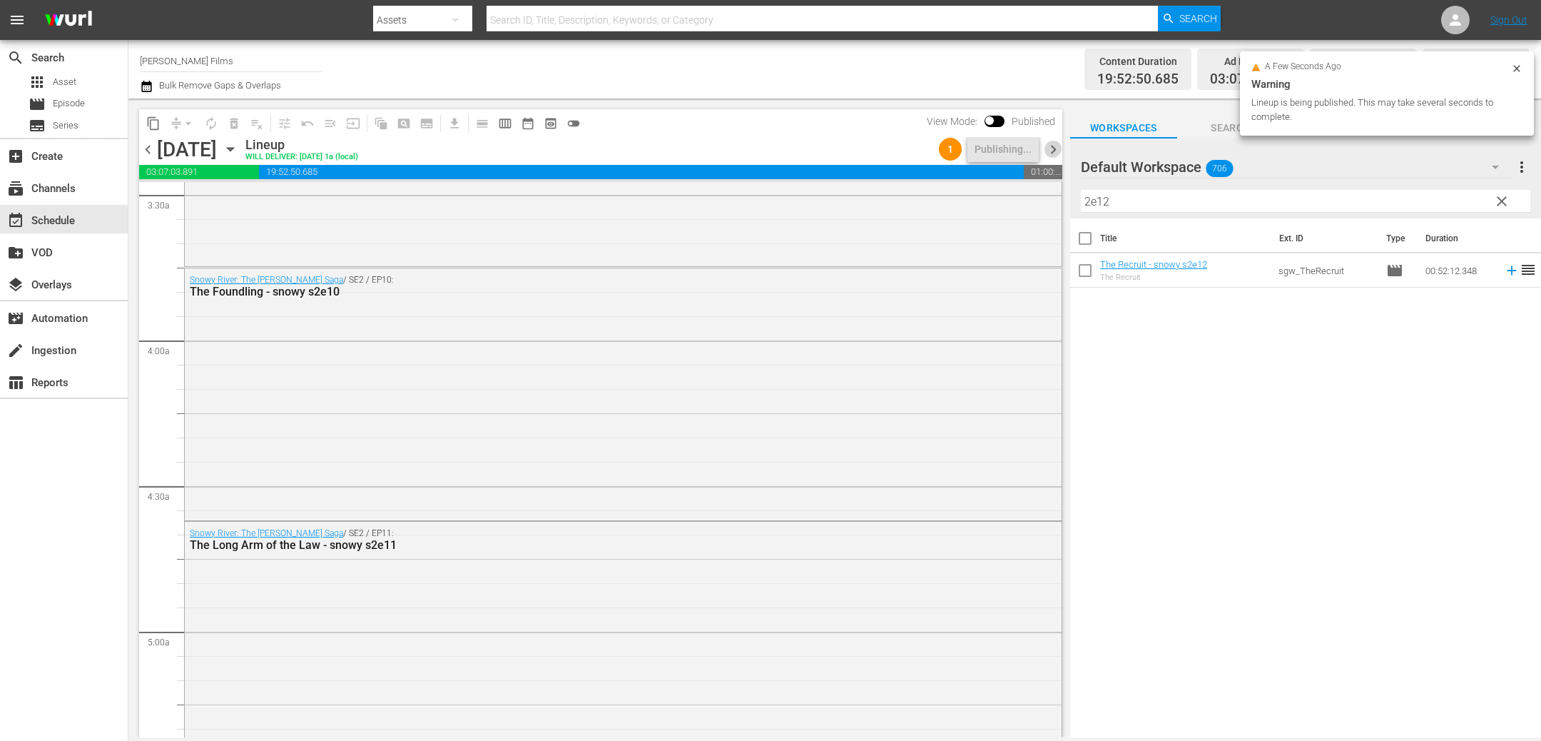
click at [1055, 147] on span "chevron_right" at bounding box center [1054, 150] width 18 height 18
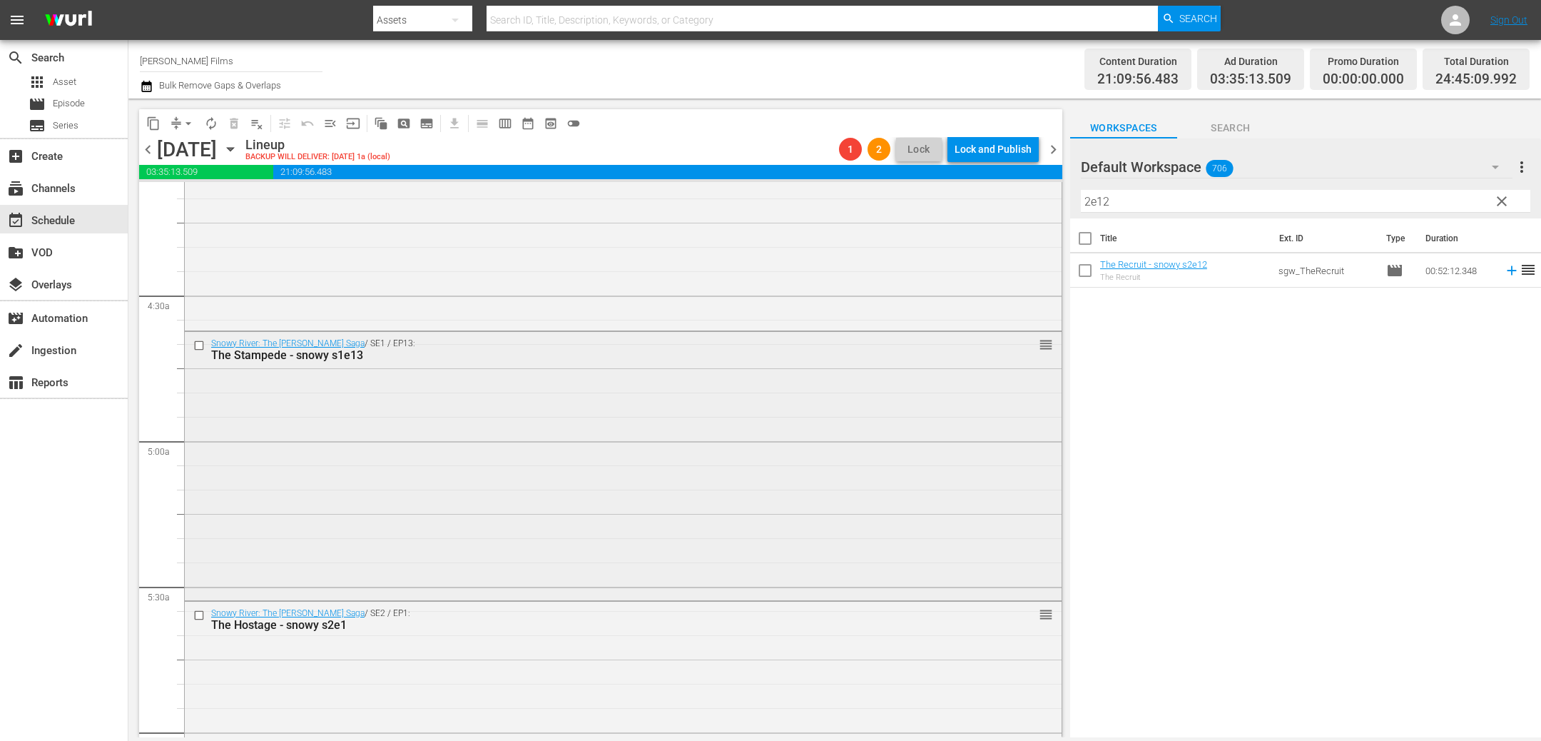
scroll to position [1152, 0]
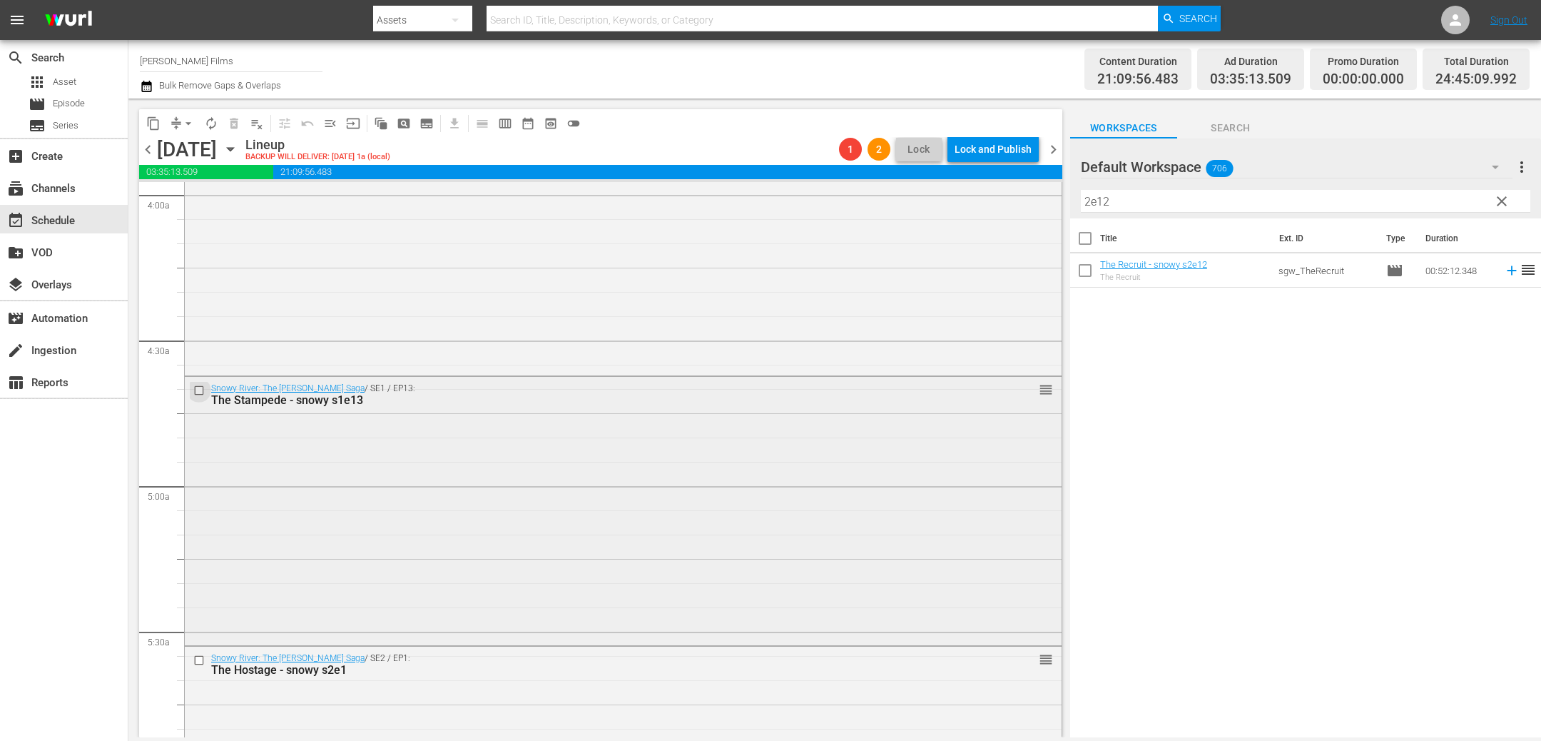
click at [200, 389] on input "checkbox" at bounding box center [200, 390] width 15 height 12
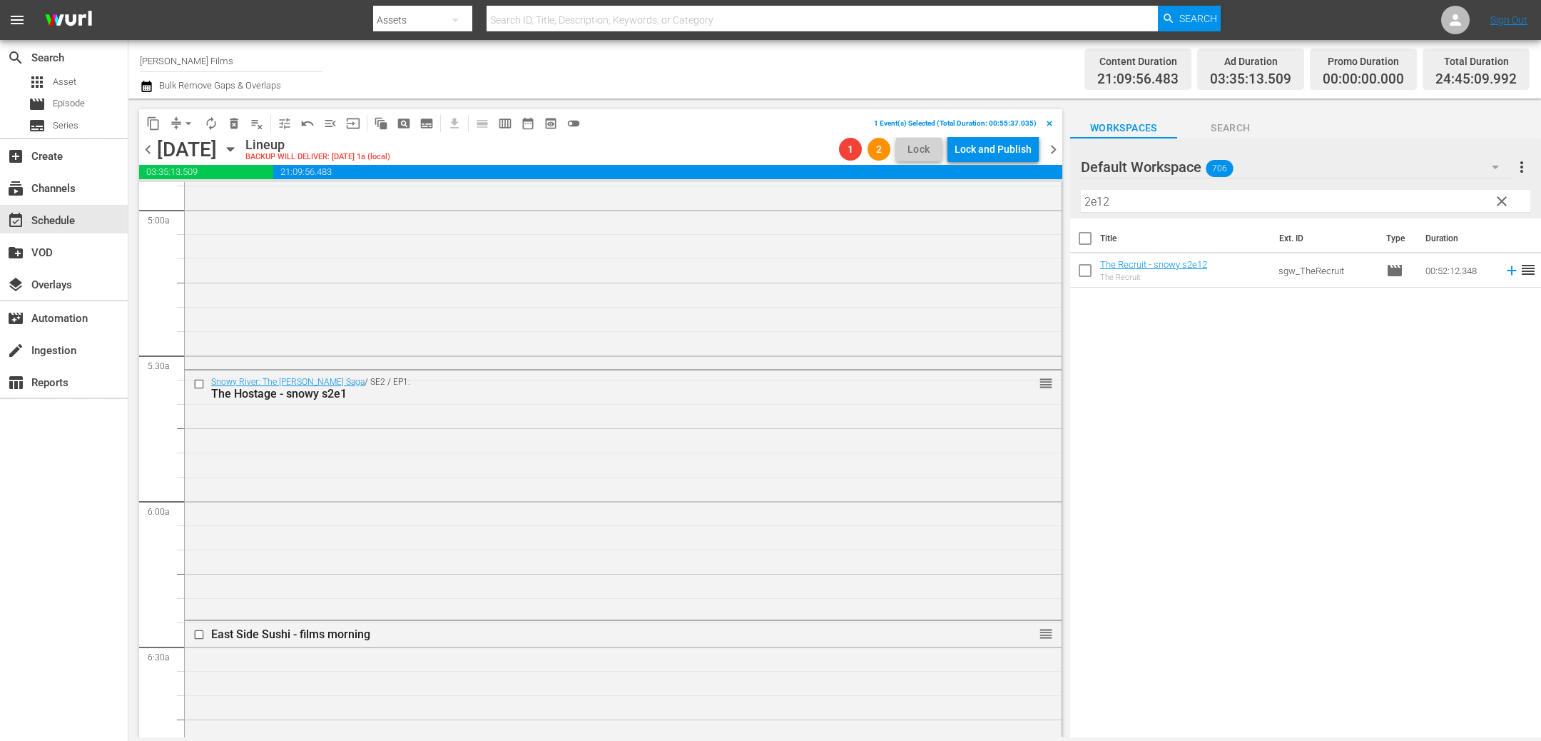
scroll to position [1449, 0]
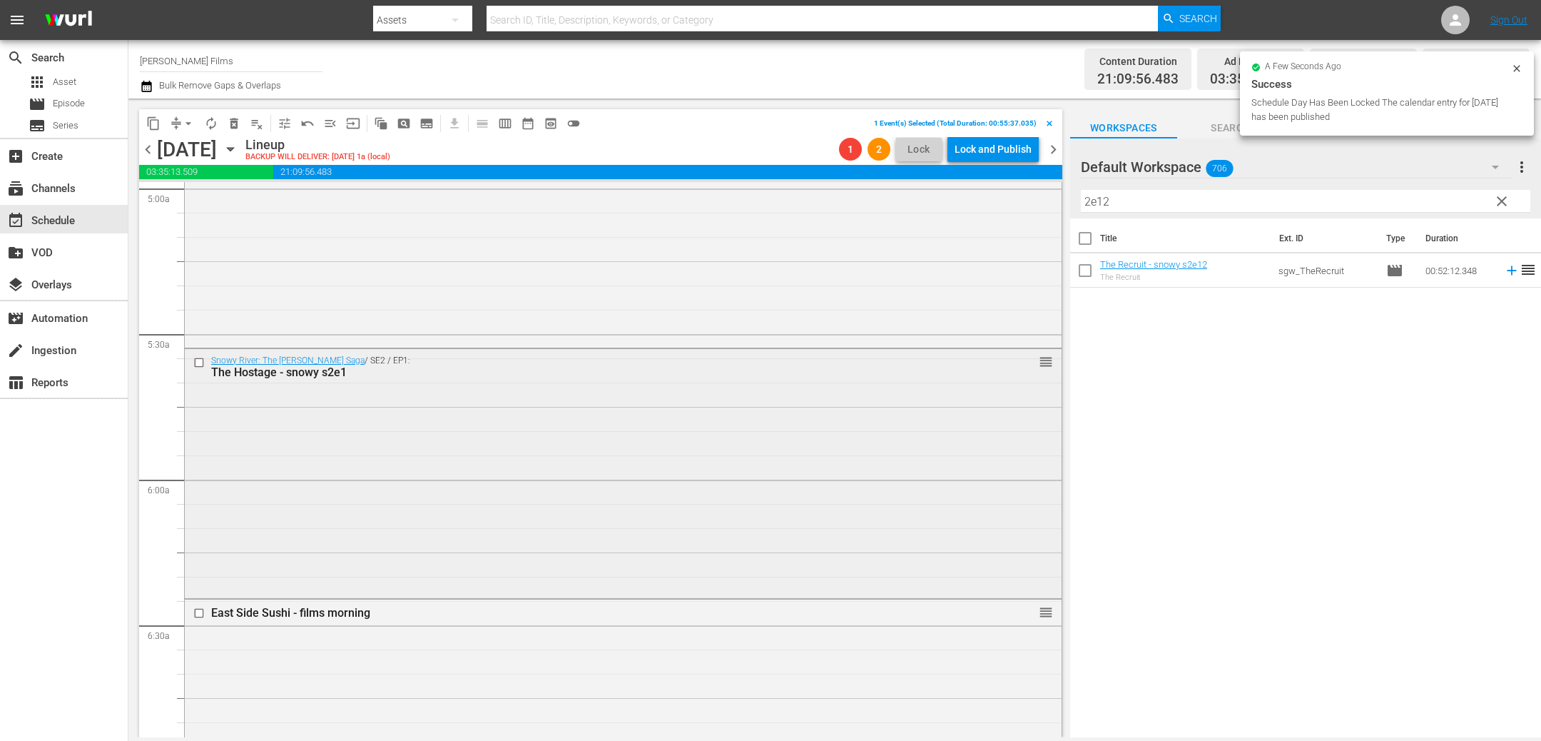
click at [202, 362] on input "checkbox" at bounding box center [200, 362] width 15 height 12
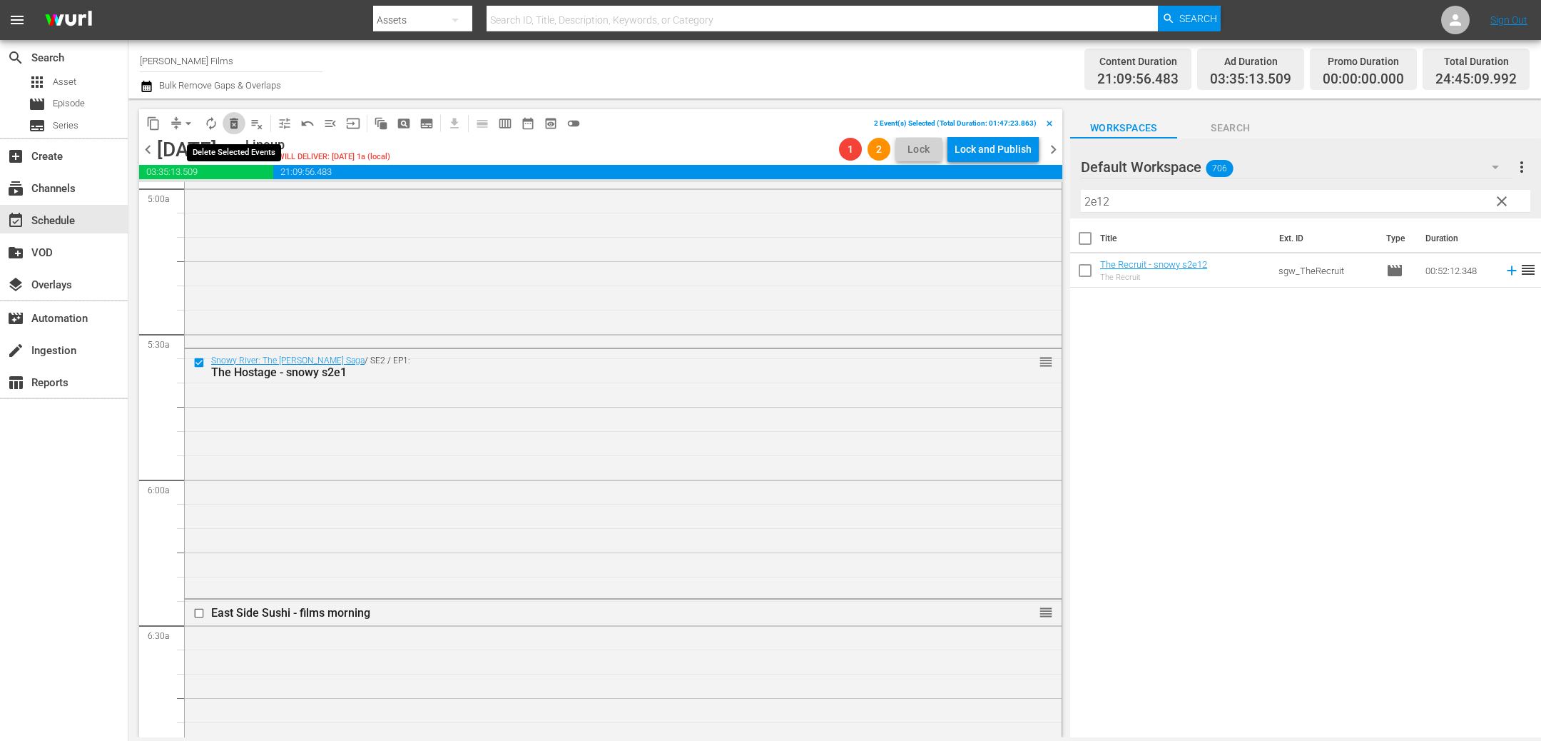
click at [235, 124] on span "delete_forever_outlined" at bounding box center [234, 123] width 14 height 14
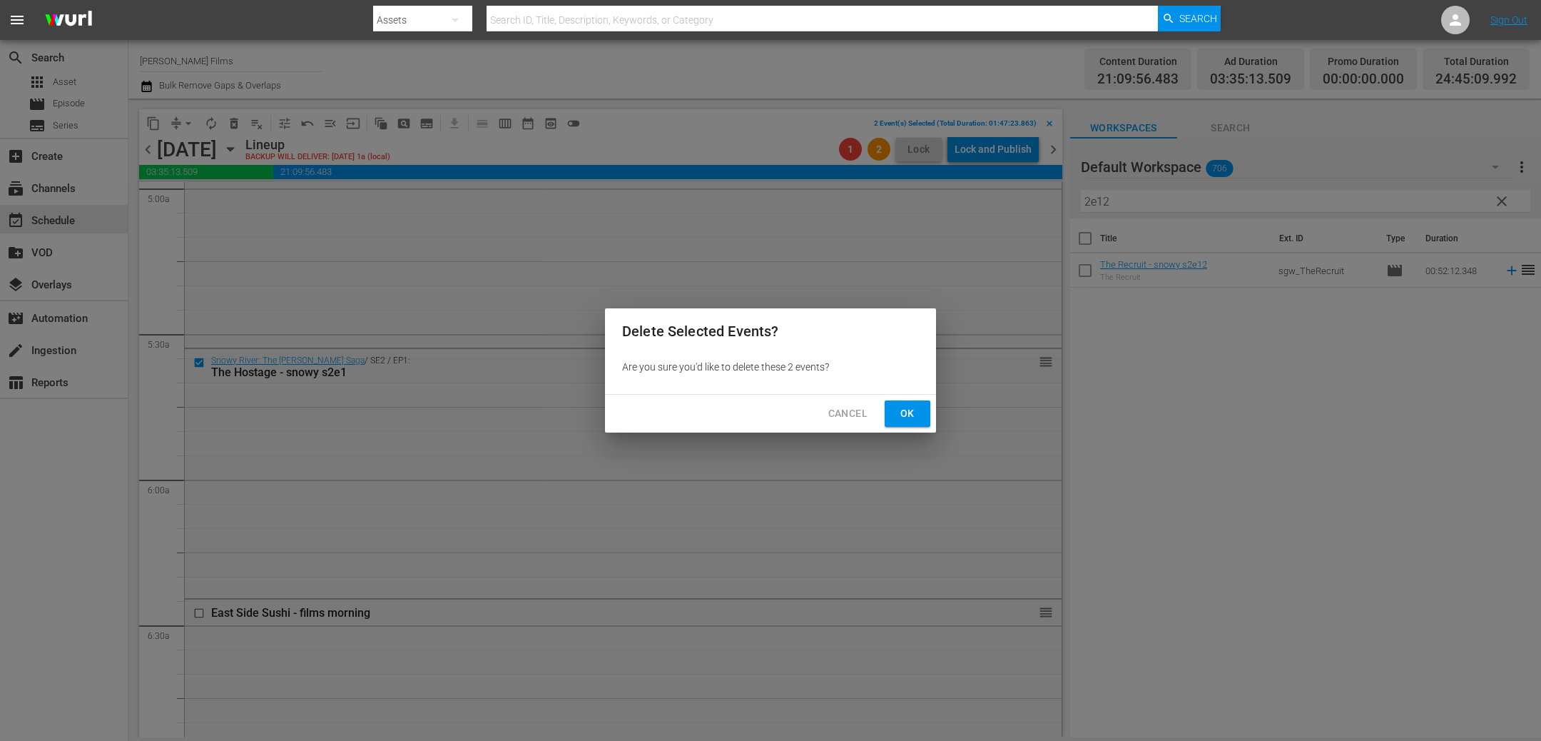
click at [906, 405] on span "Ok" at bounding box center [907, 414] width 23 height 18
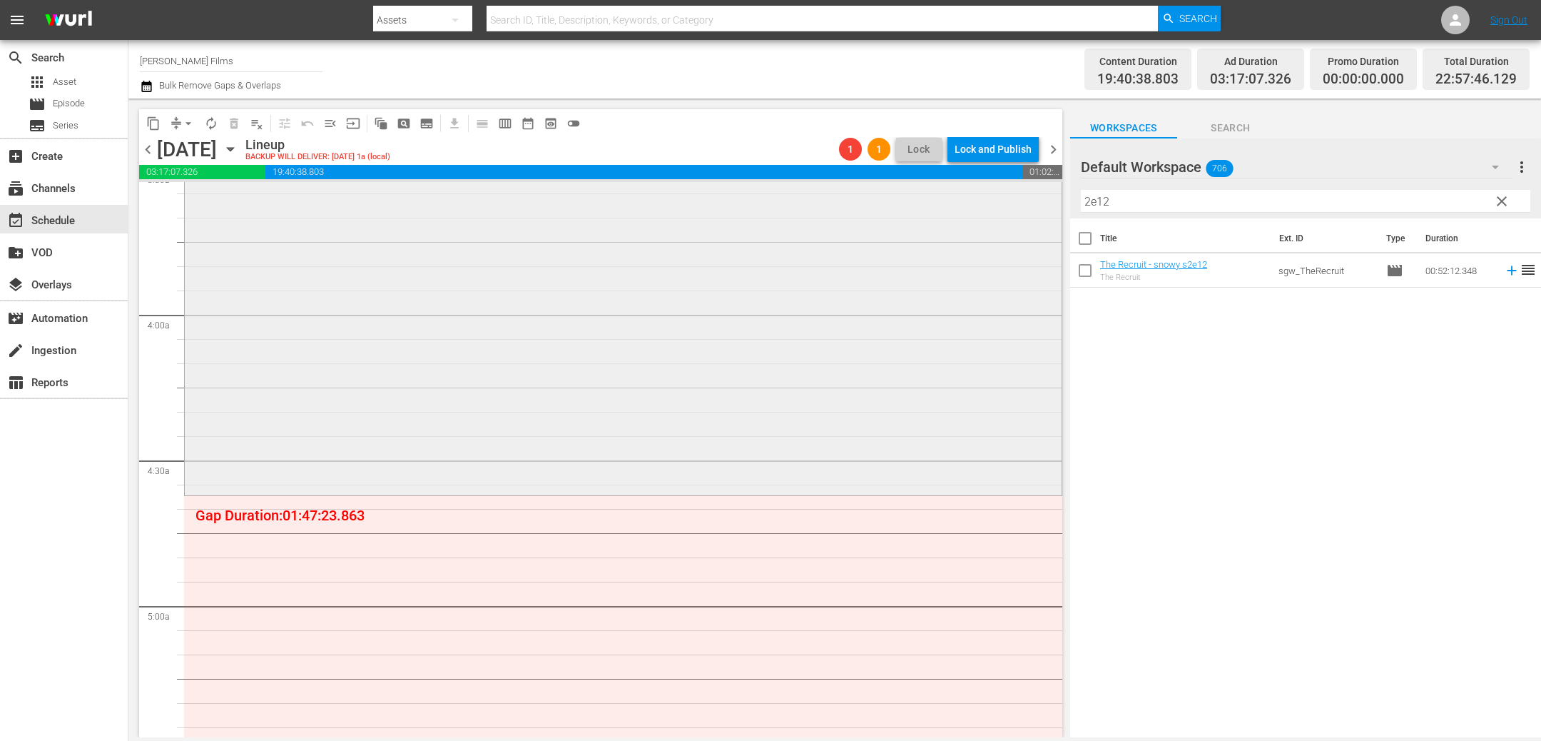
scroll to position [1035, 0]
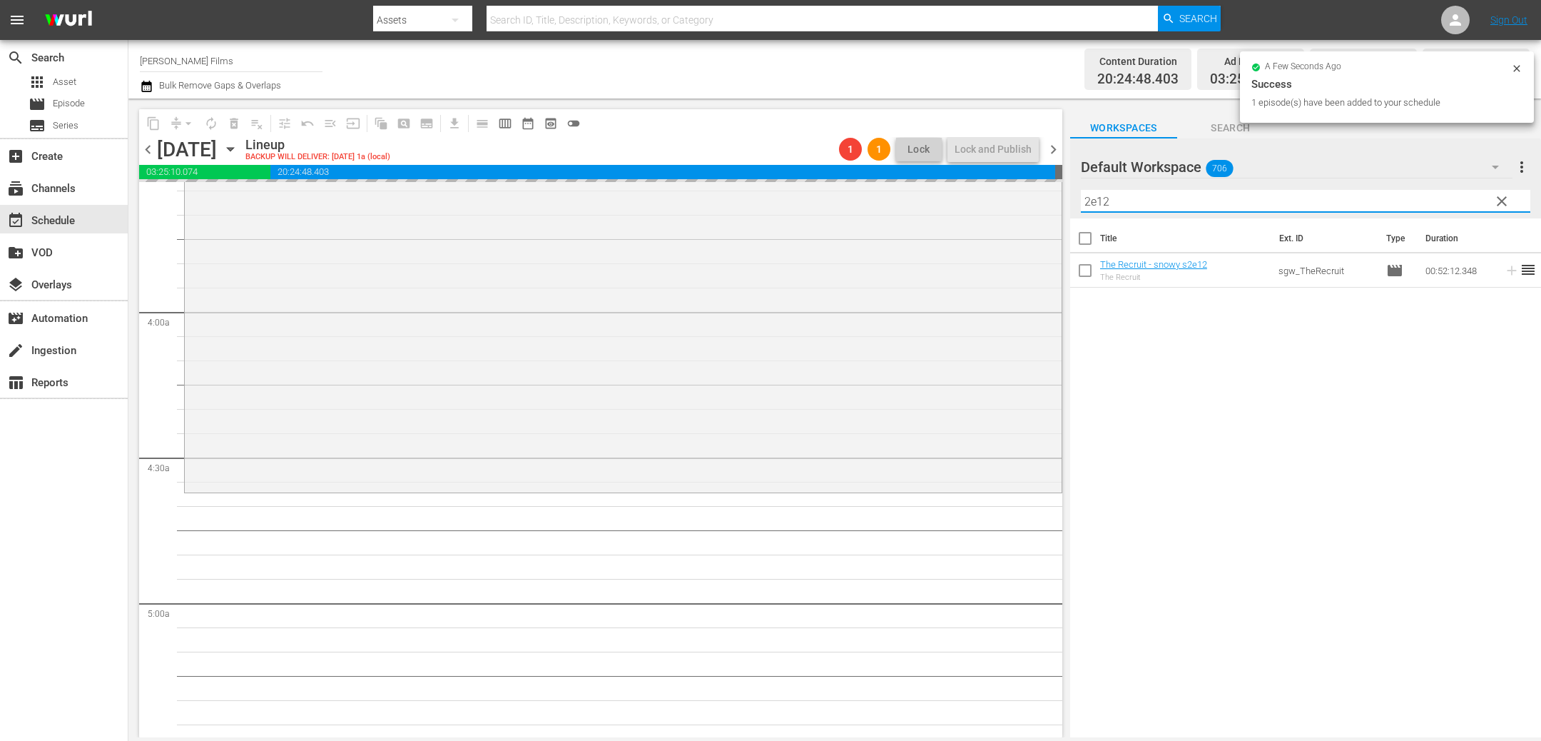
click at [1135, 198] on input "2e12" at bounding box center [1306, 201] width 450 height 23
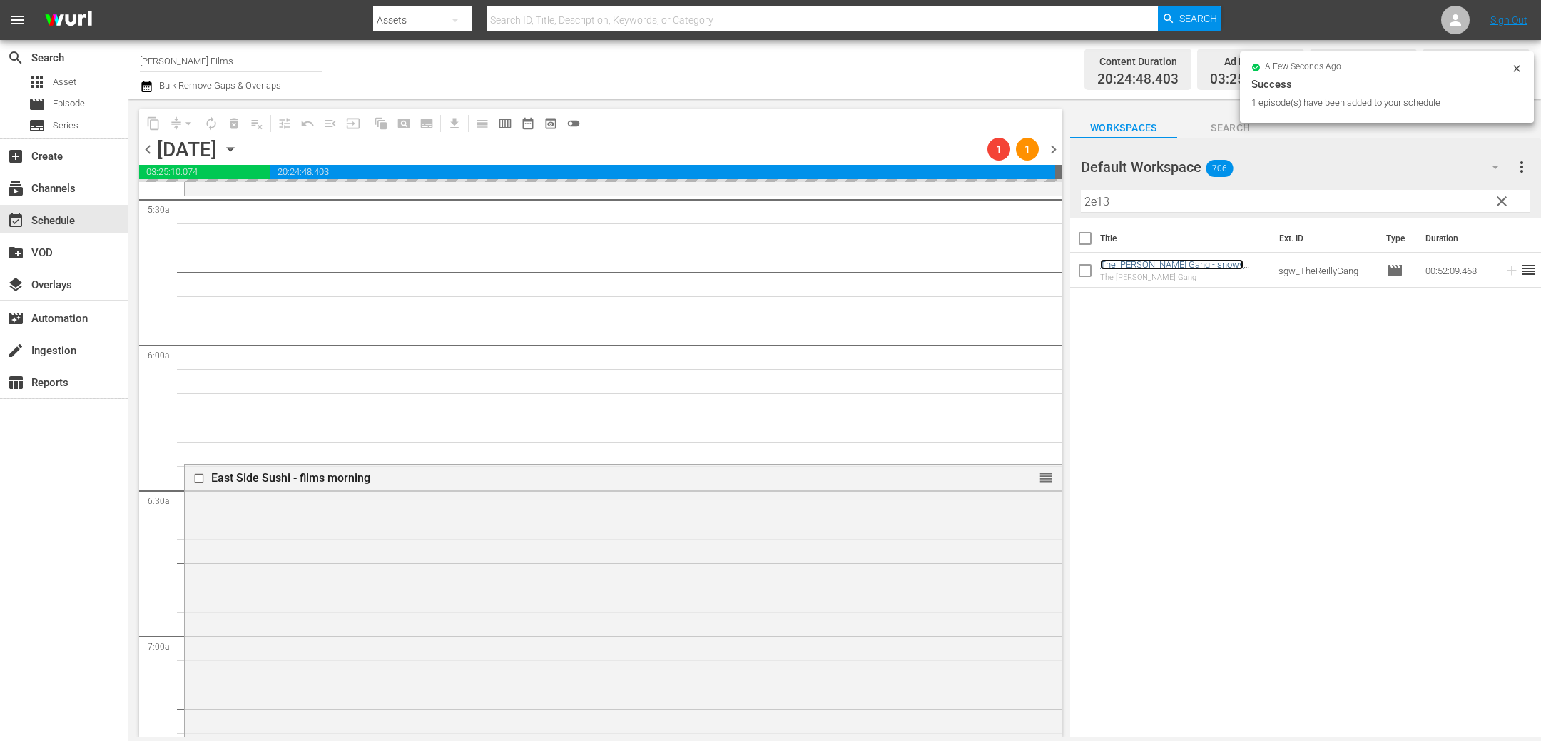
scroll to position [1668, 0]
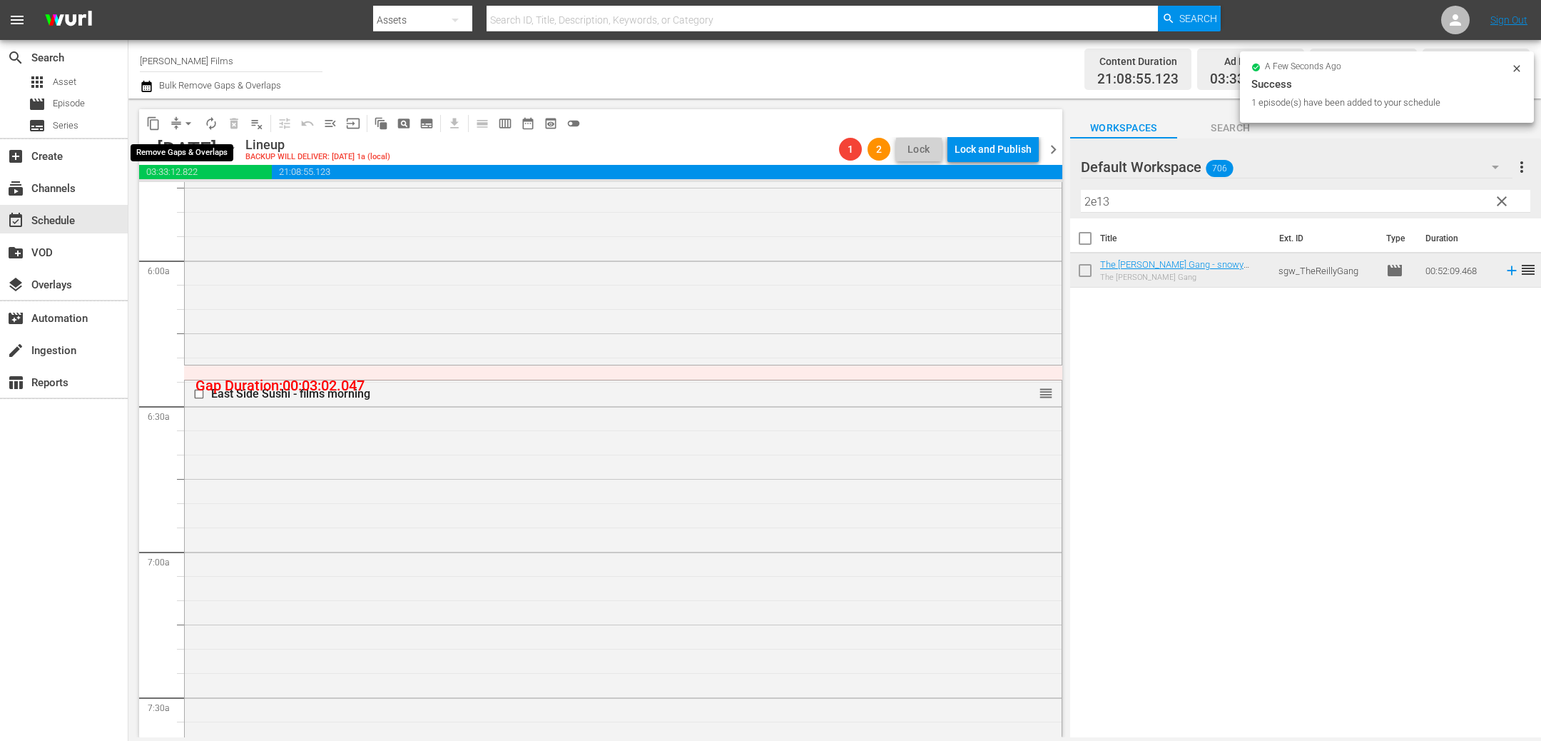
click at [183, 116] on span "arrow_drop_down" at bounding box center [188, 123] width 14 height 14
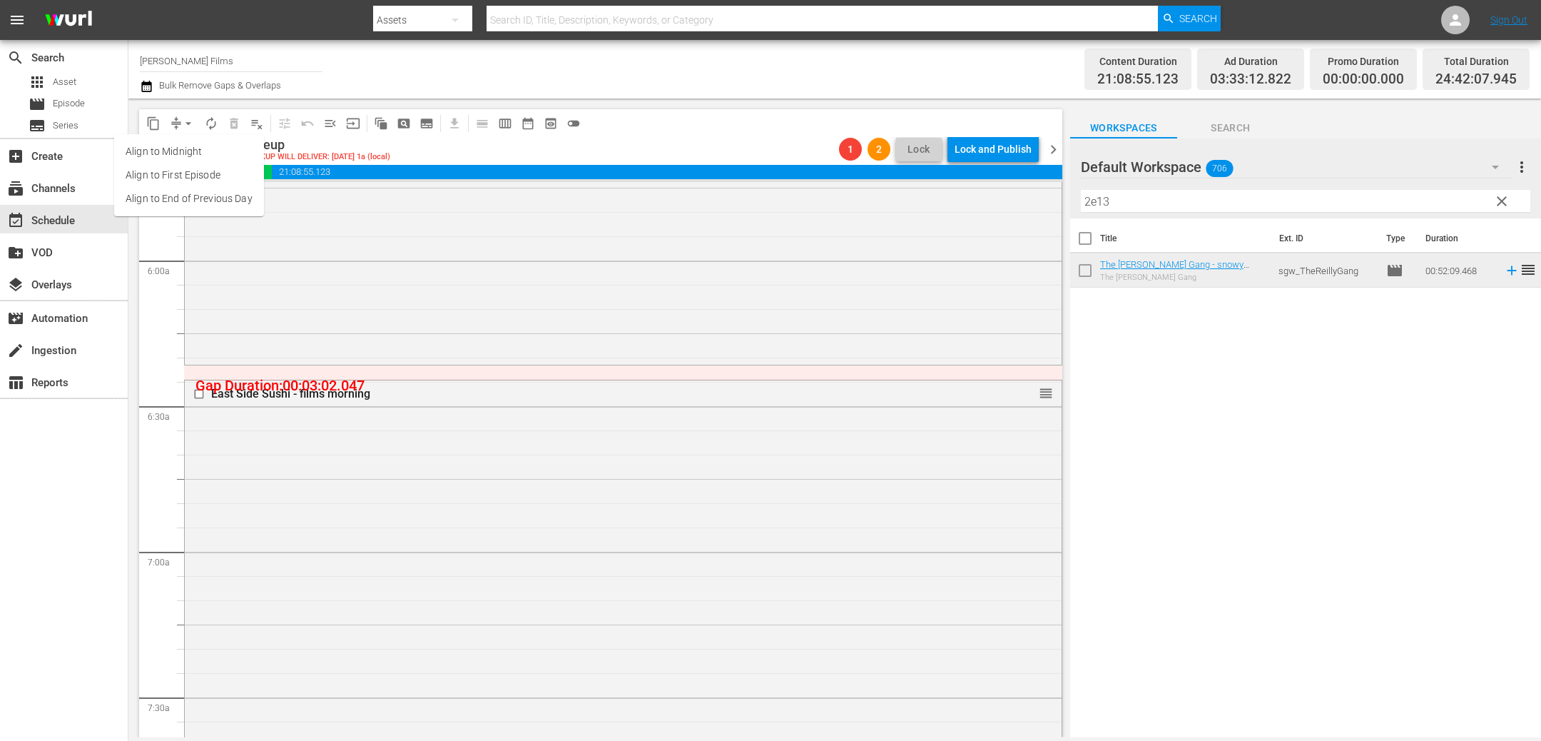
click at [204, 195] on li "Align to End of Previous Day" at bounding box center [189, 199] width 150 height 24
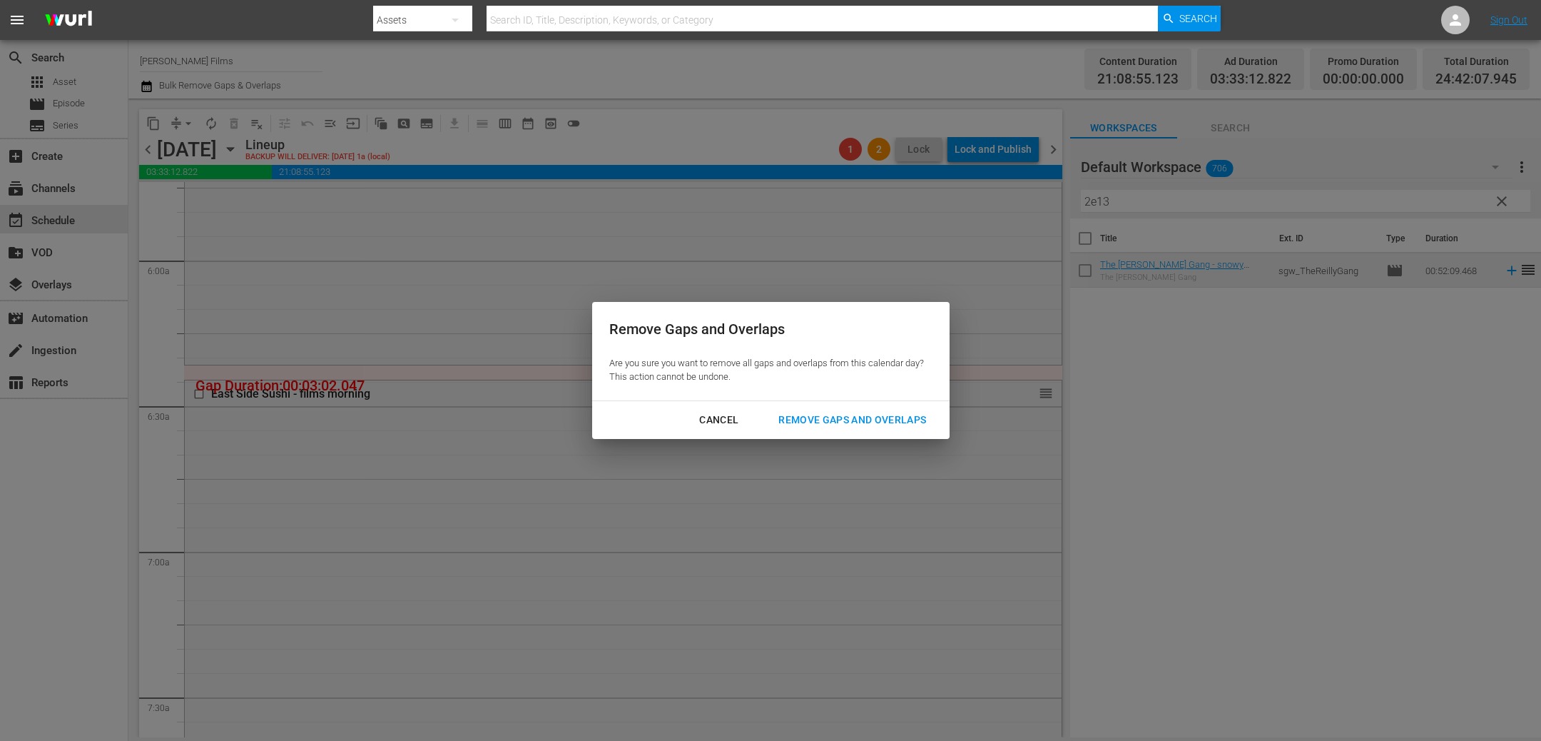
click at [861, 407] on button "Remove Gaps and Overlaps" at bounding box center [852, 420] width 182 height 26
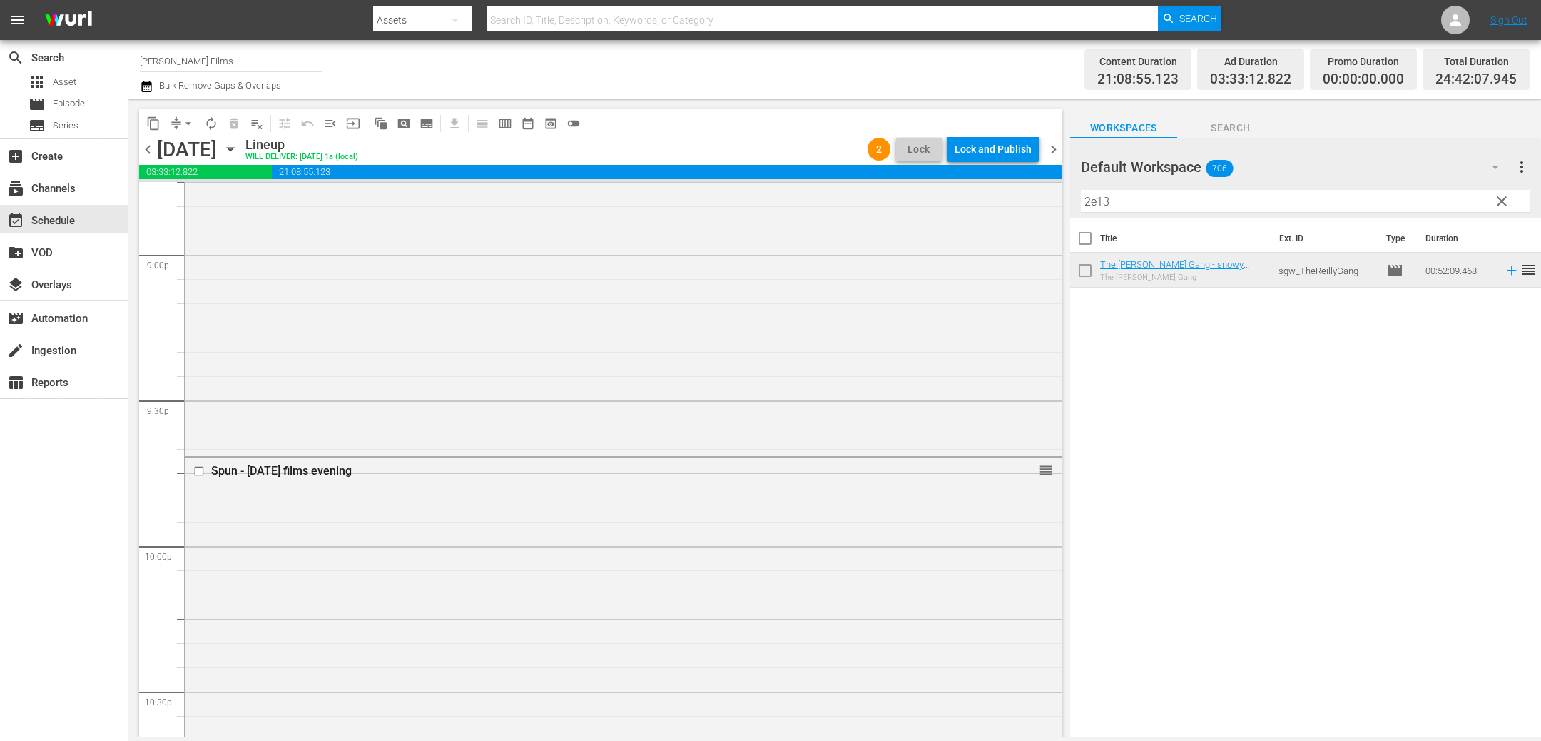
scroll to position [6051, 0]
click at [1012, 136] on div "Lock and Publish" at bounding box center [993, 149] width 77 height 26
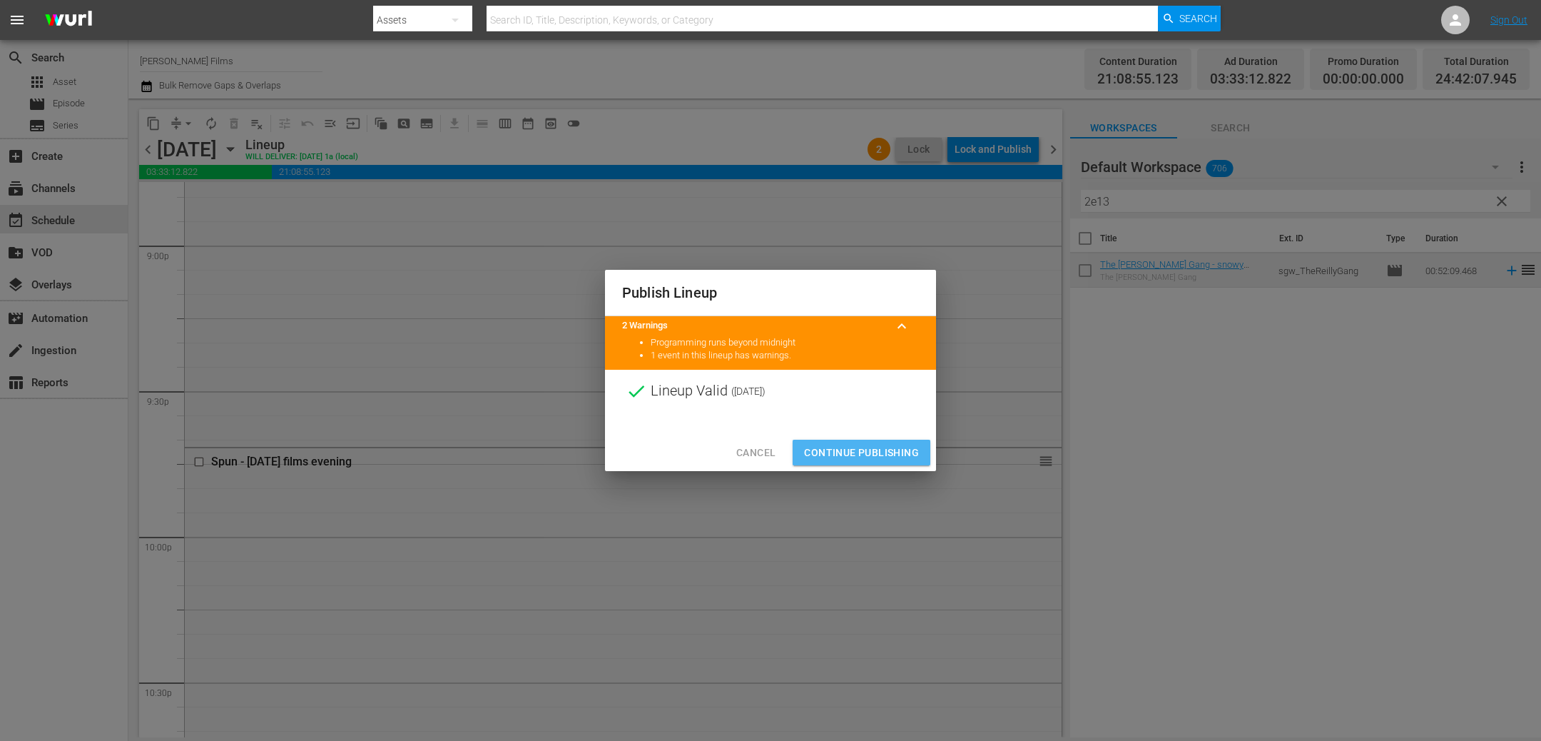
click at [895, 440] on button "Continue Publishing" at bounding box center [862, 453] width 138 height 26
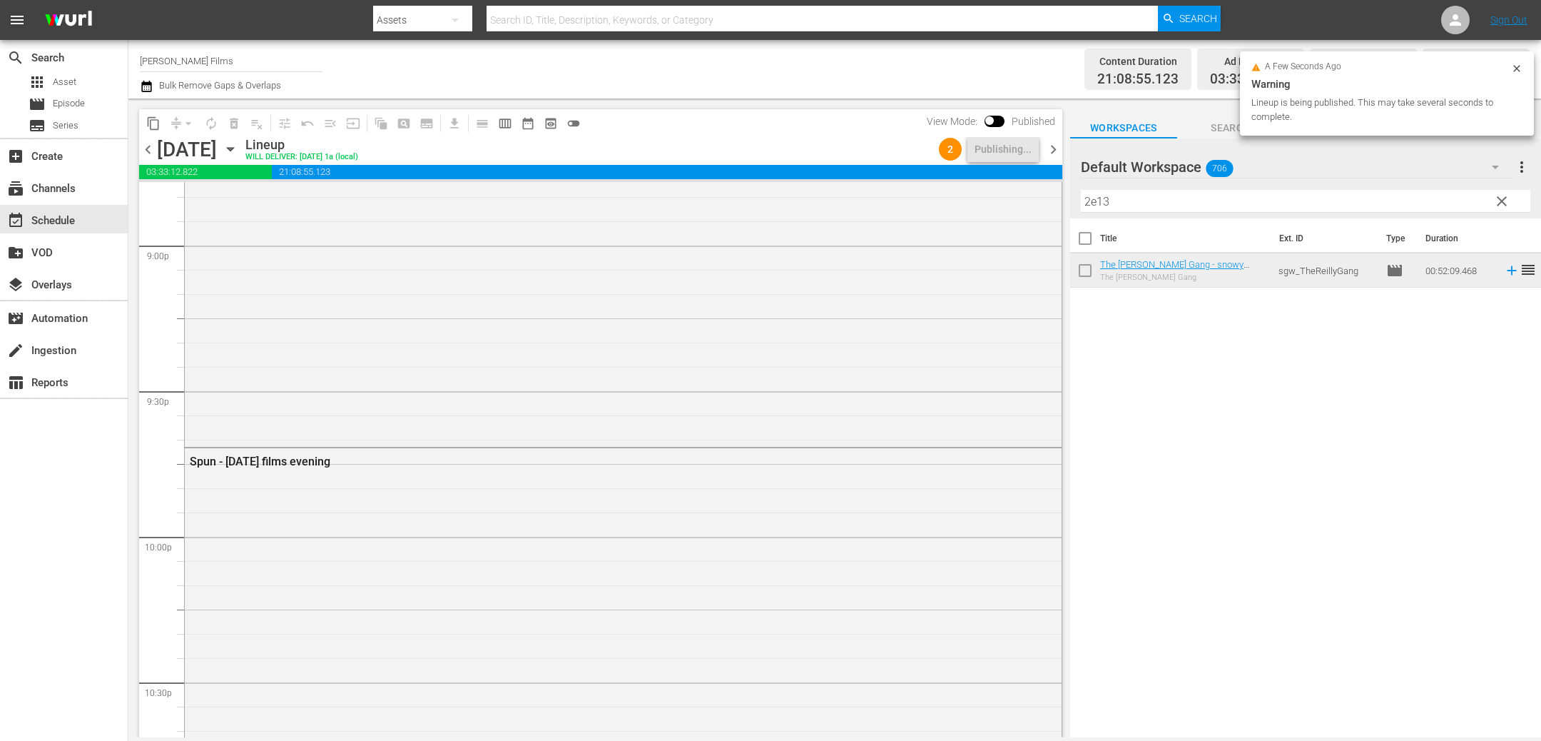
click at [1200, 210] on input "2e13" at bounding box center [1306, 201] width 450 height 23
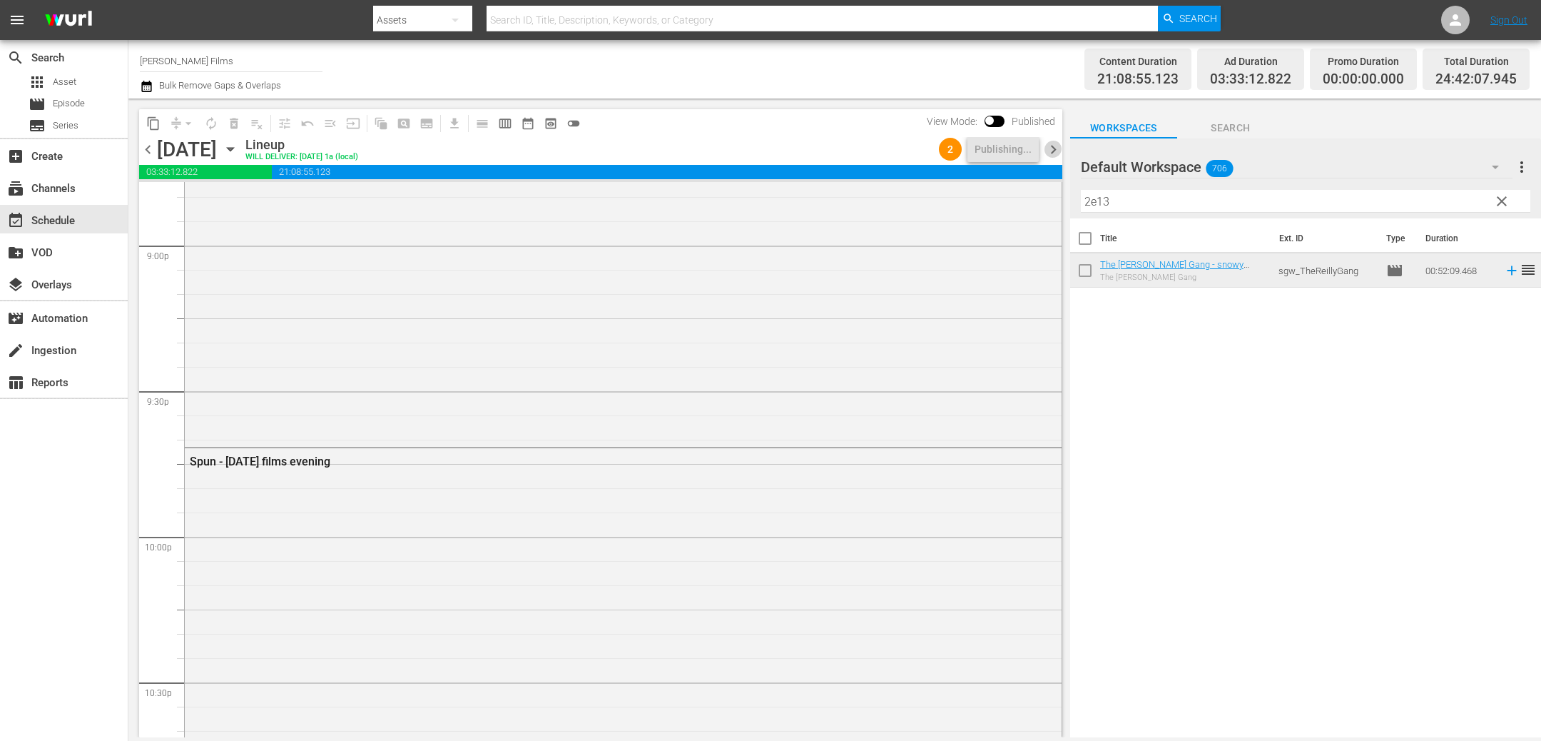
click at [1050, 145] on span "chevron_right" at bounding box center [1054, 150] width 18 height 18
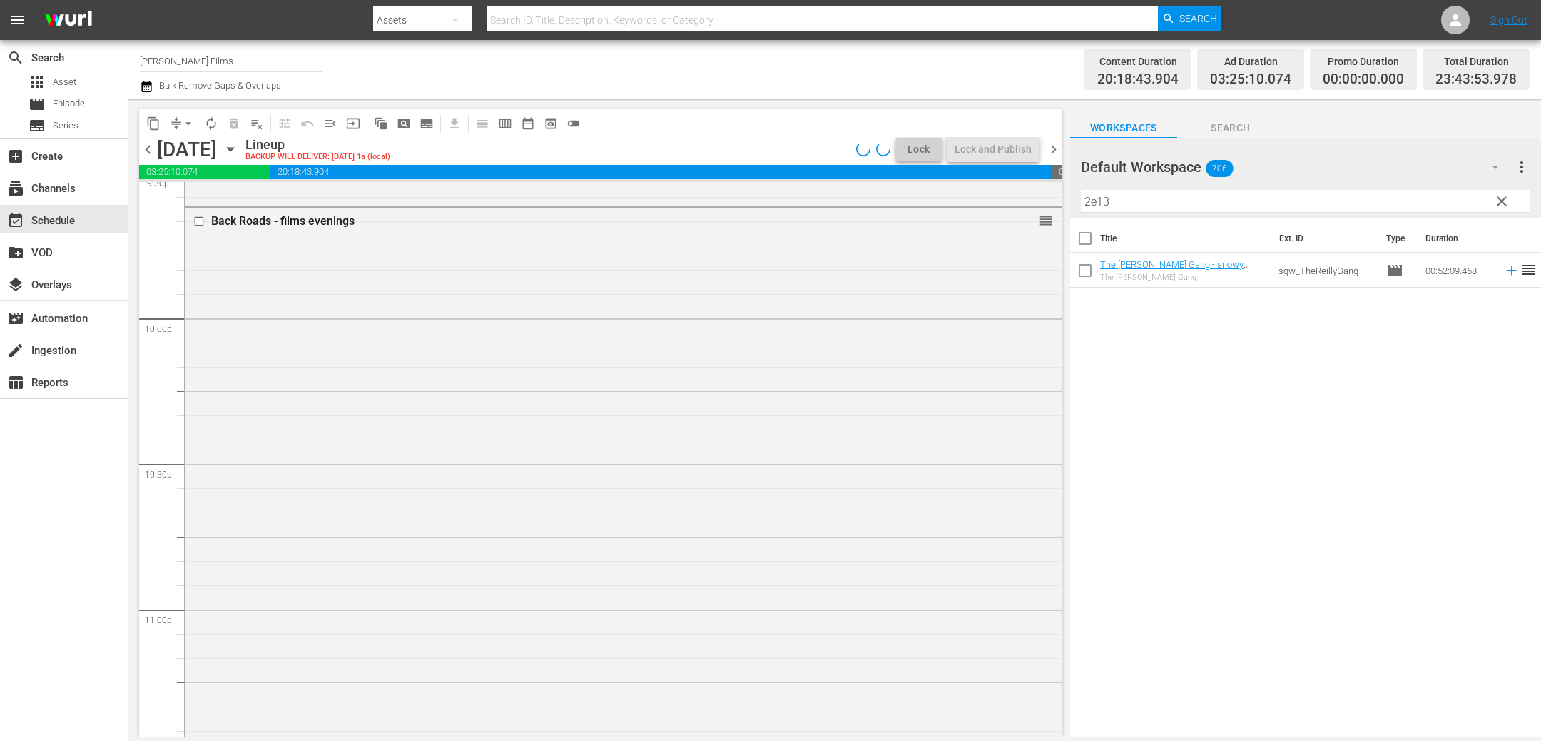
scroll to position [6076, 0]
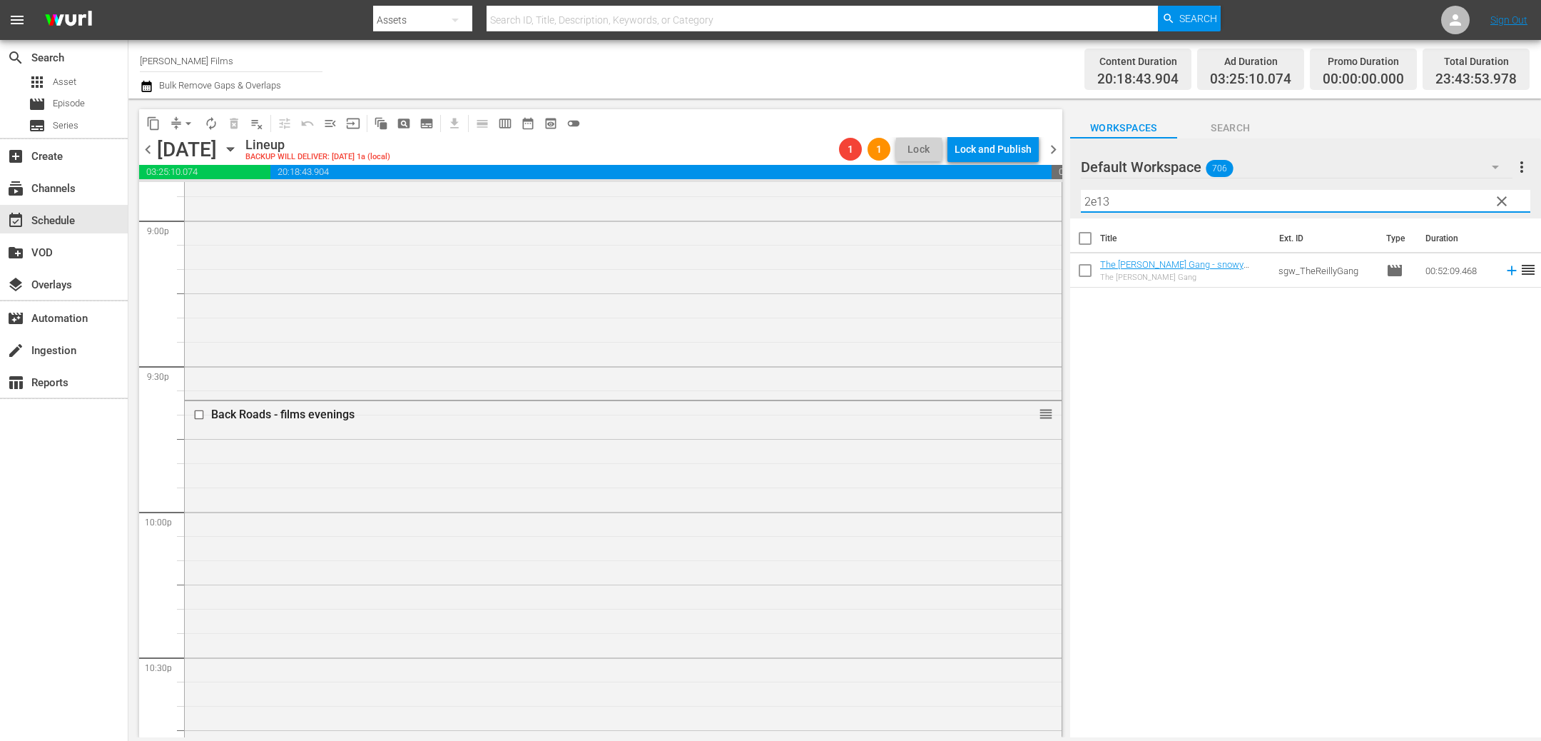
click at [1179, 202] on input "2e13" at bounding box center [1306, 201] width 450 height 23
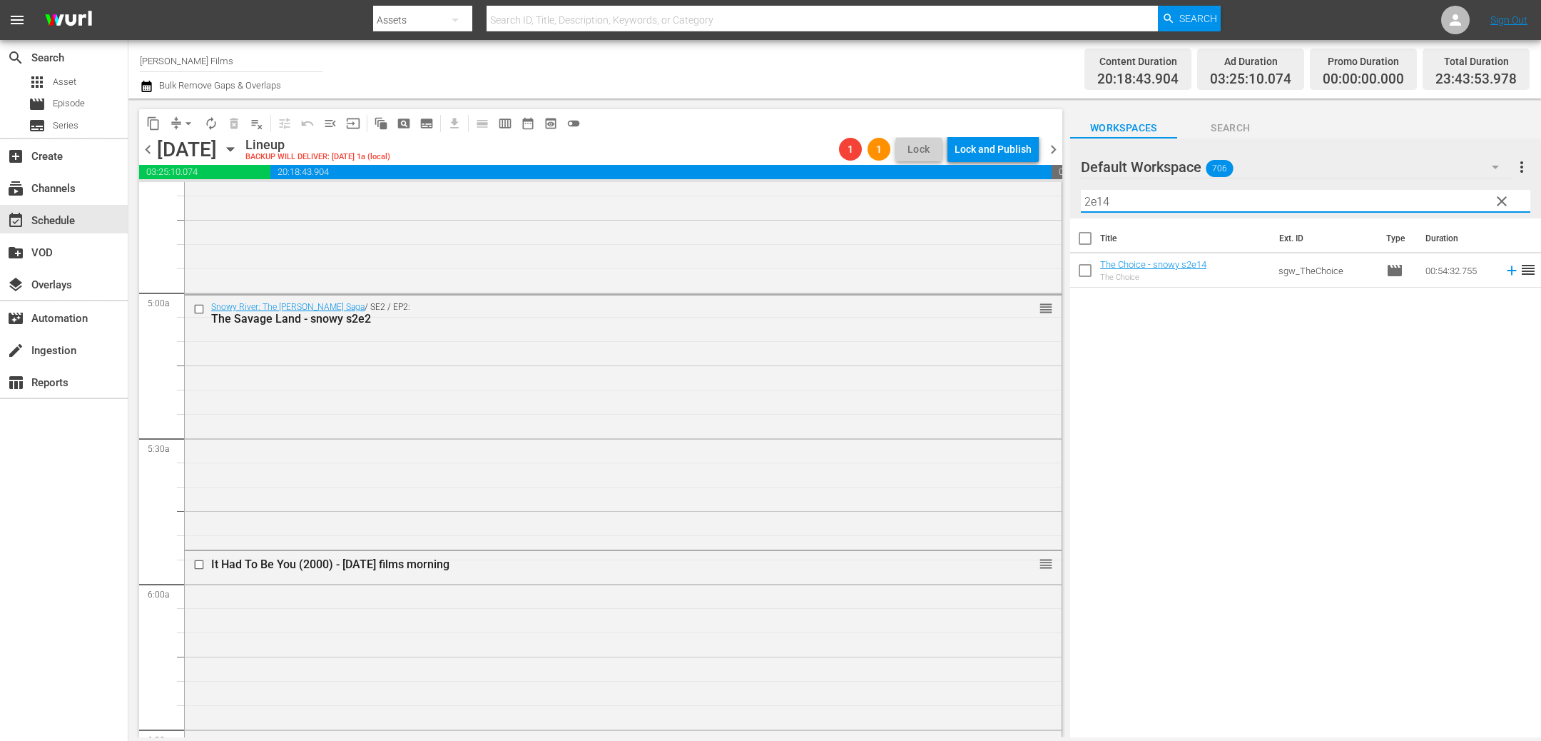
scroll to position [1341, 0]
type input "2e14"
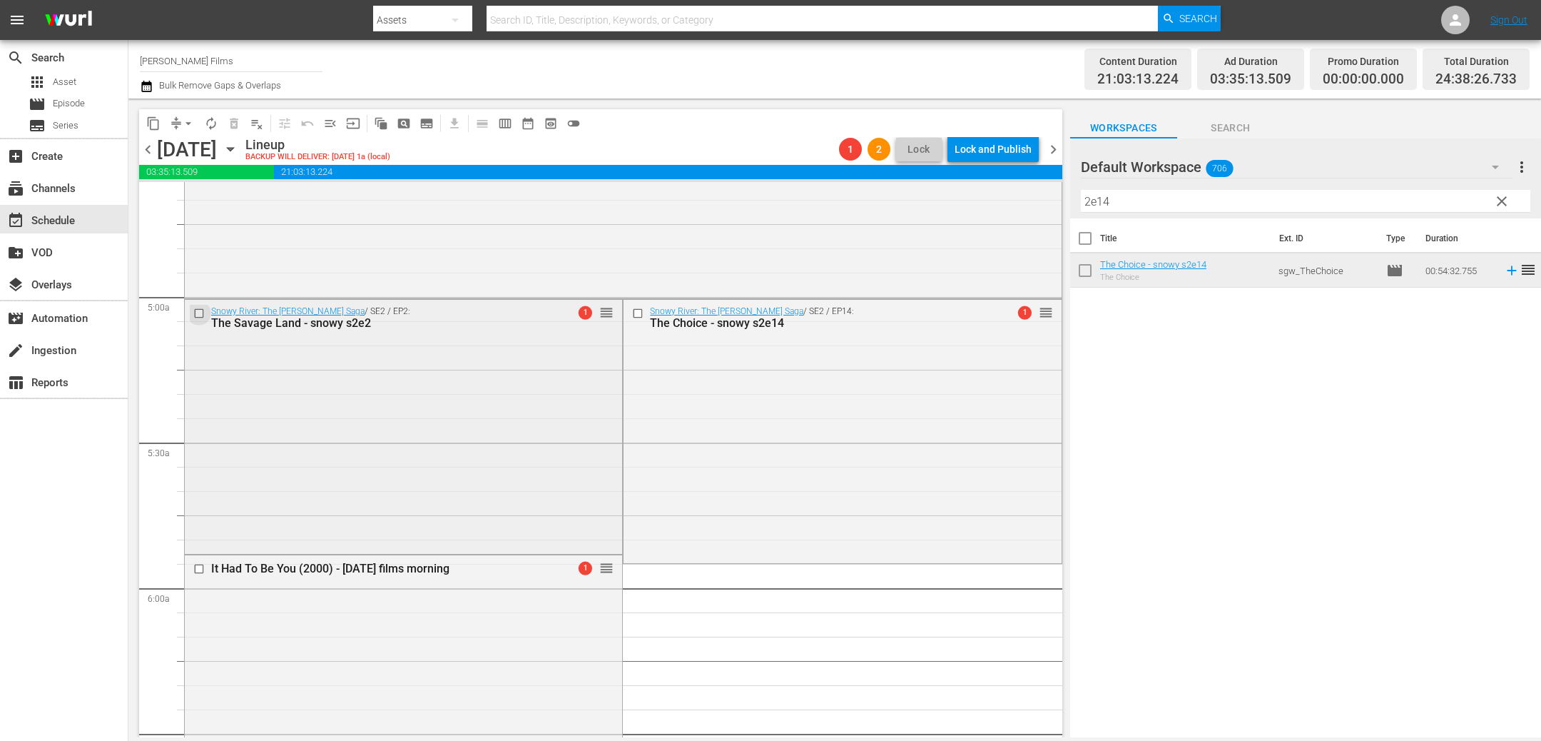
click at [200, 318] on input "checkbox" at bounding box center [200, 314] width 15 height 12
click at [235, 126] on span "delete_forever_outlined" at bounding box center [234, 123] width 14 height 14
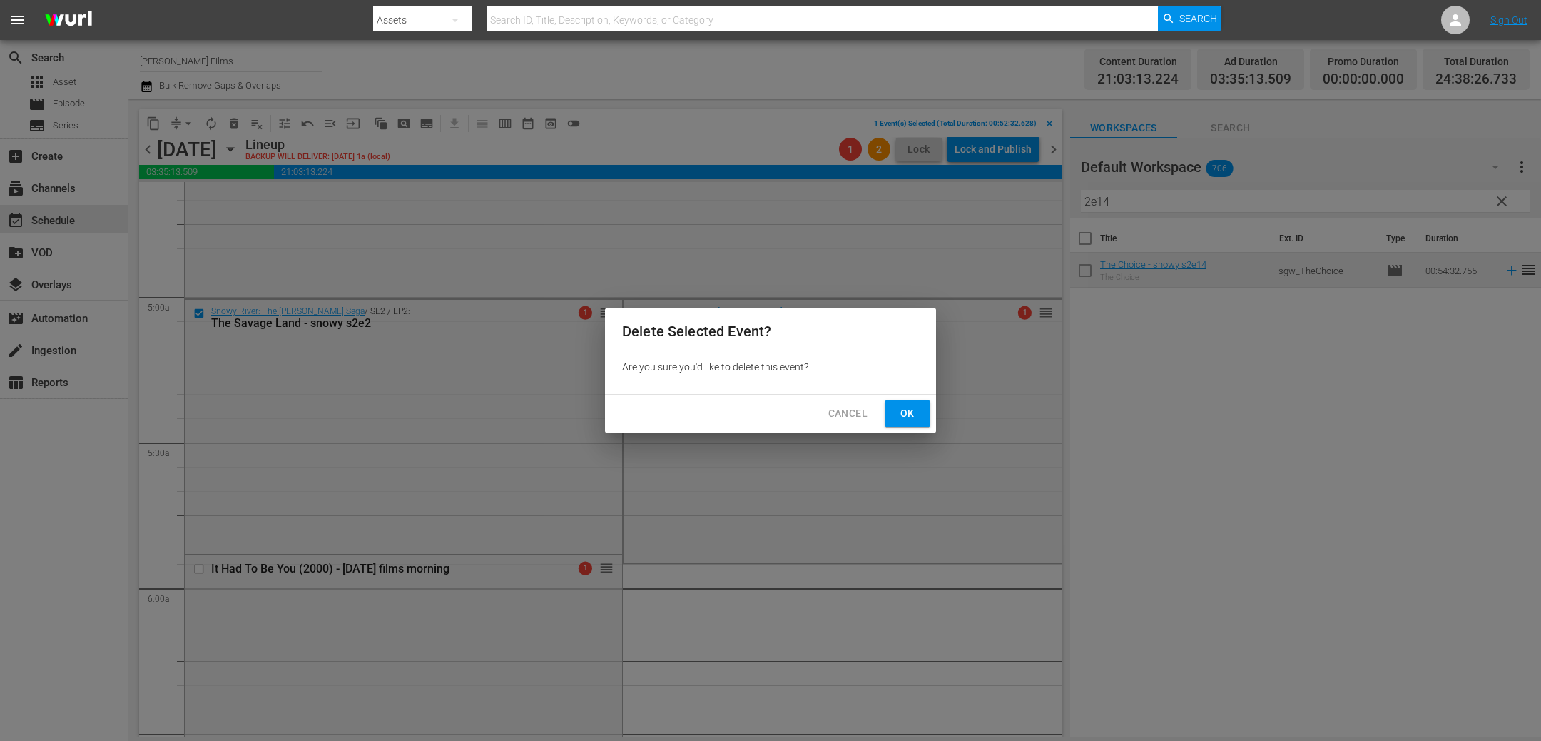
click at [906, 411] on span "Ok" at bounding box center [907, 414] width 23 height 18
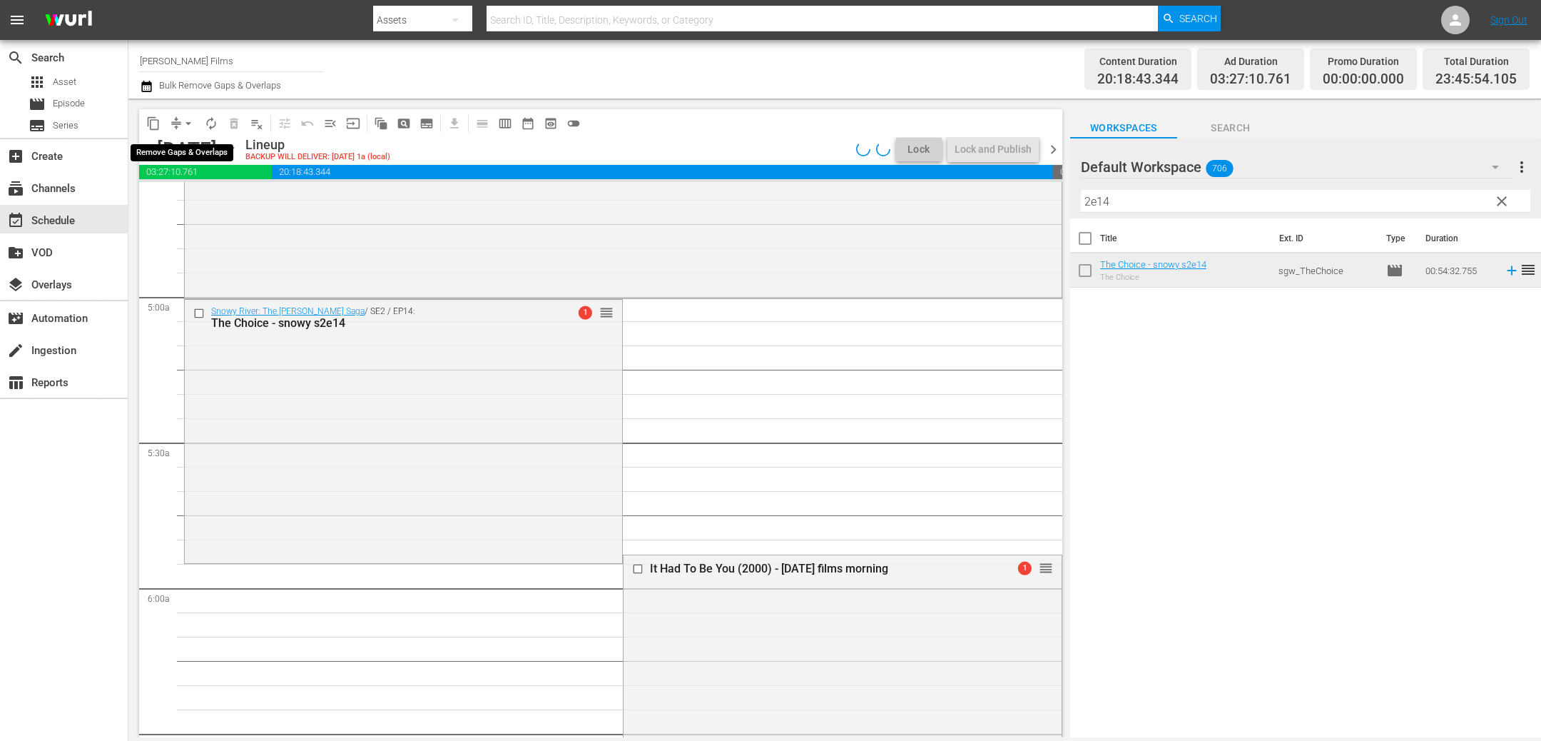
click at [181, 122] on span "arrow_drop_down" at bounding box center [188, 123] width 14 height 14
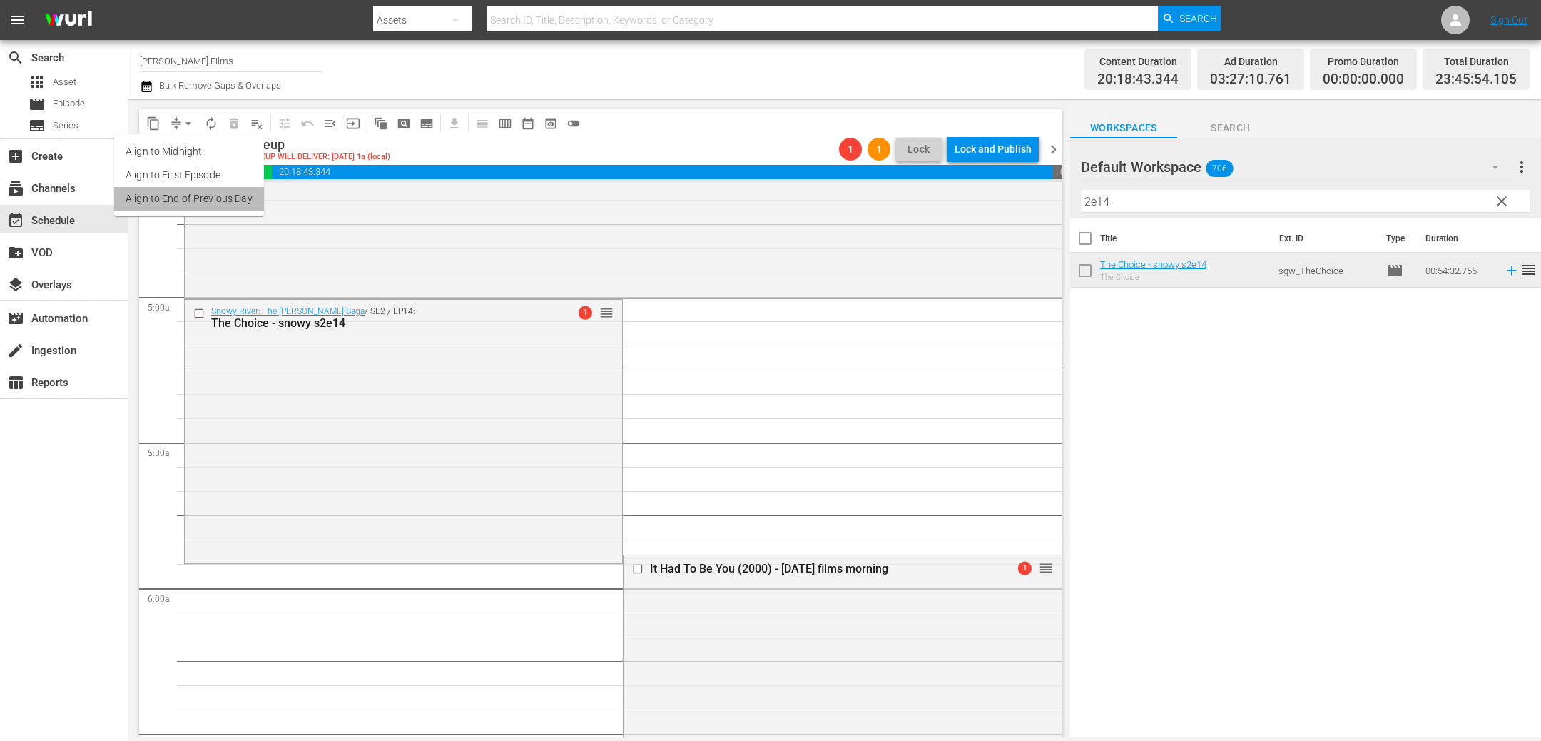
click at [207, 197] on li "Align to End of Previous Day" at bounding box center [189, 199] width 150 height 24
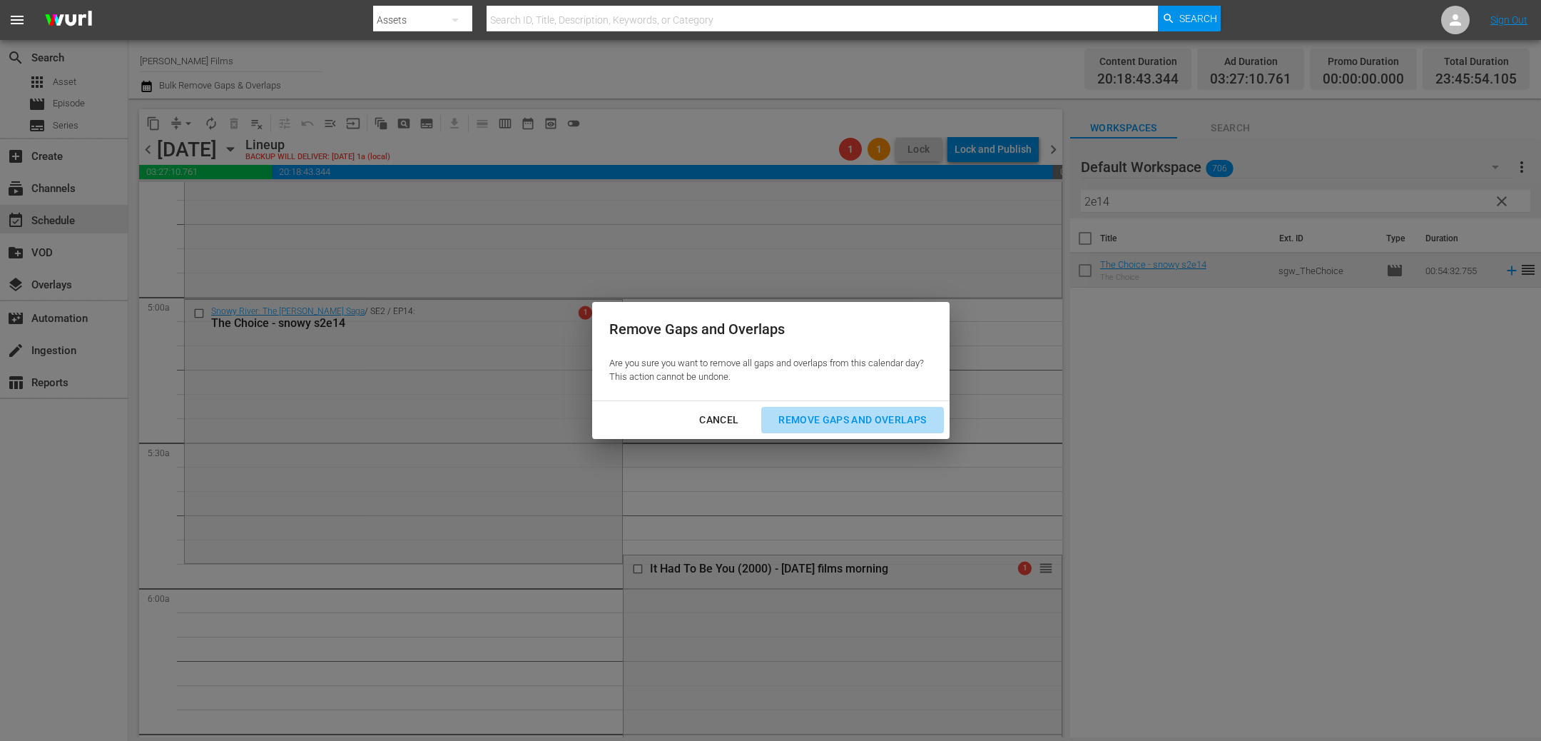
click at [881, 423] on div "Remove Gaps and Overlaps" at bounding box center [852, 420] width 171 height 18
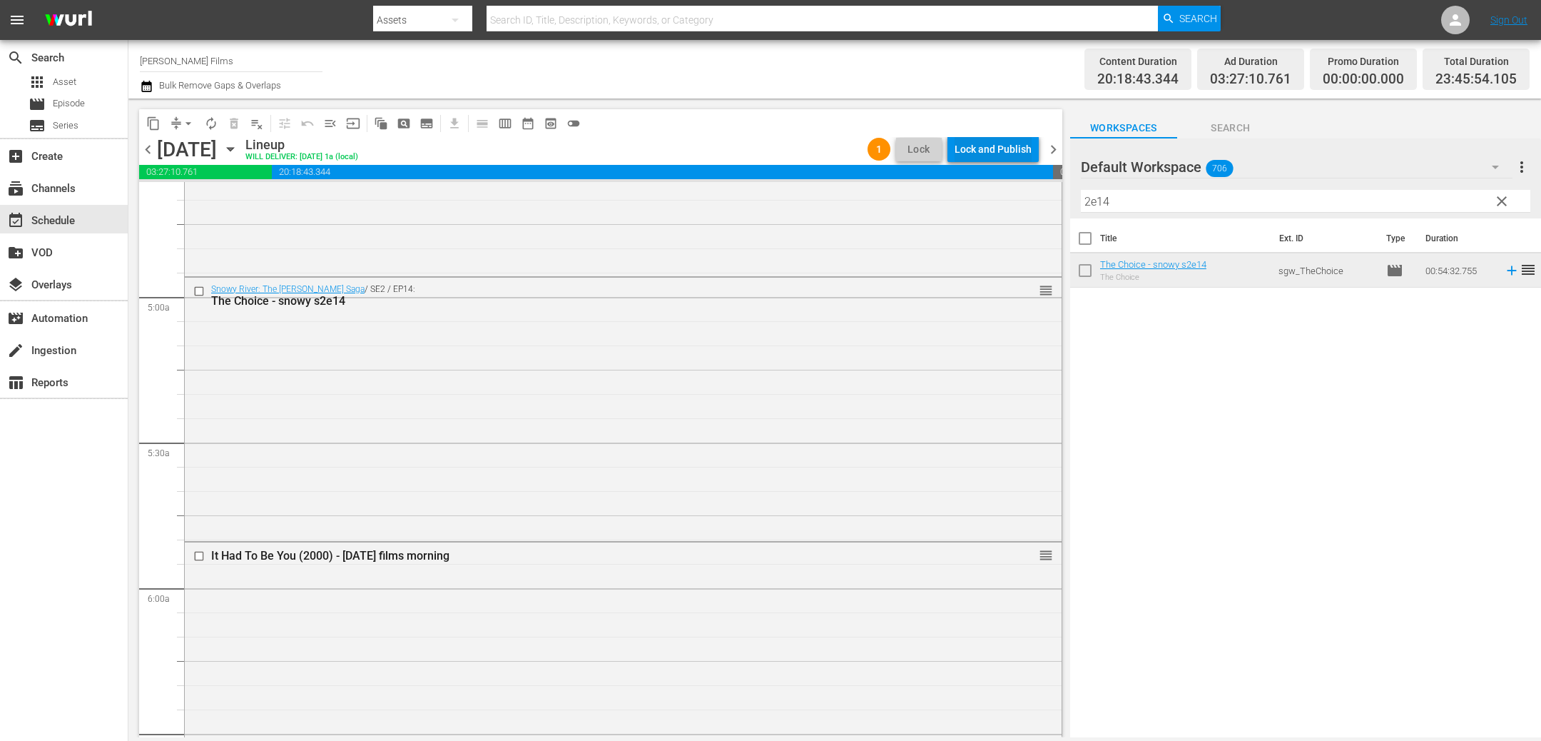
click at [998, 153] on div "Lock and Publish" at bounding box center [993, 149] width 77 height 26
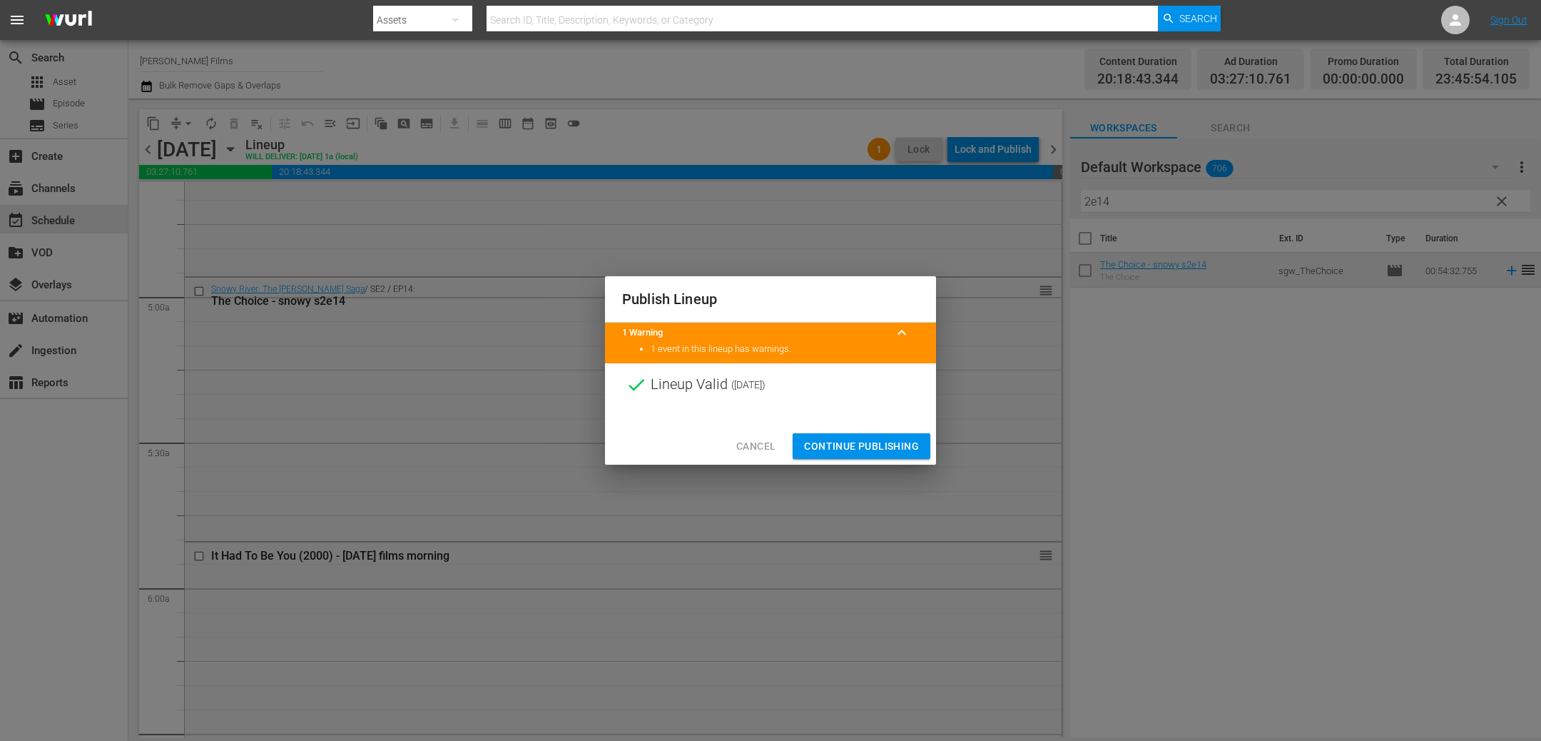
click at [876, 442] on span "Continue Publishing" at bounding box center [861, 446] width 115 height 18
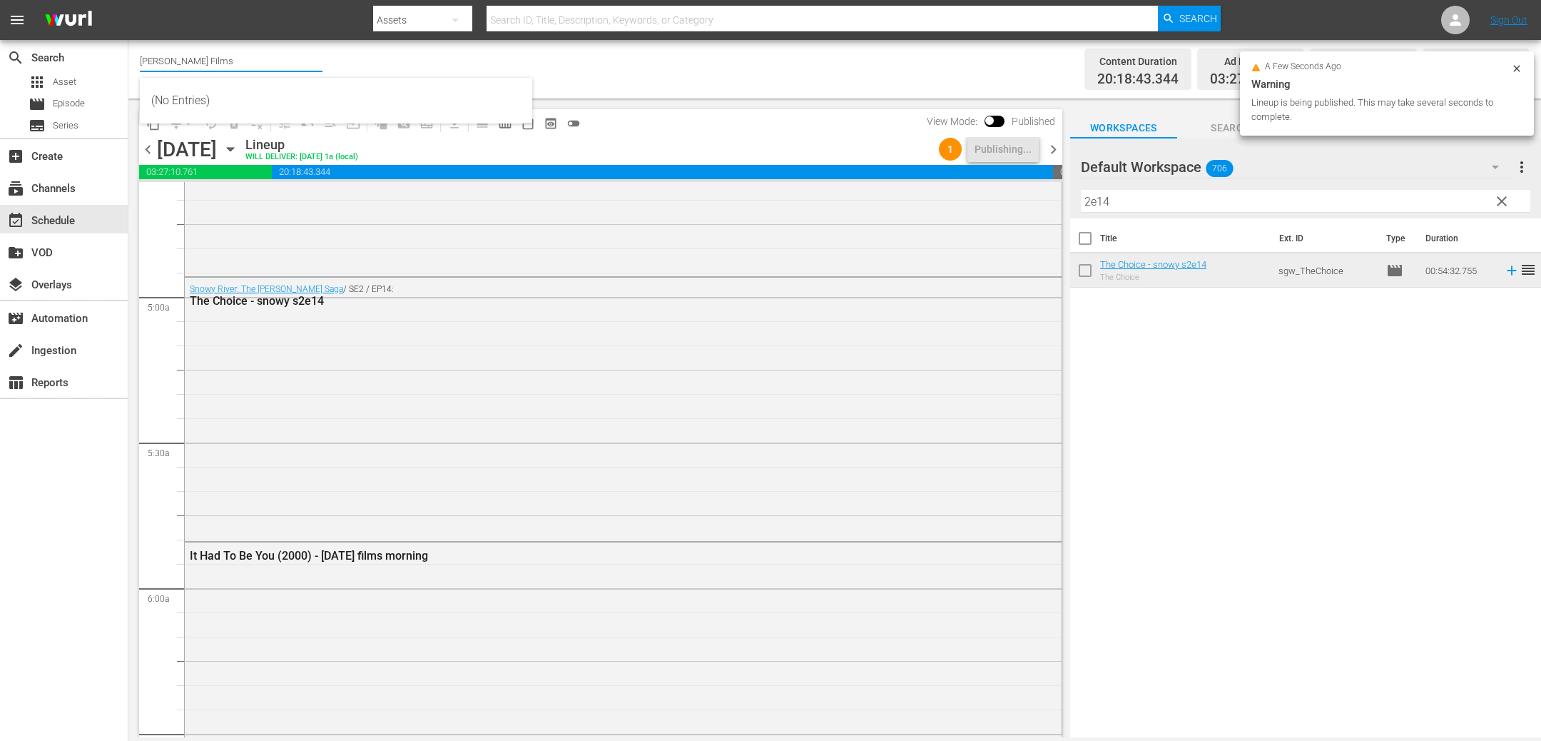
click at [211, 61] on input "[PERSON_NAME] Films" at bounding box center [231, 61] width 183 height 34
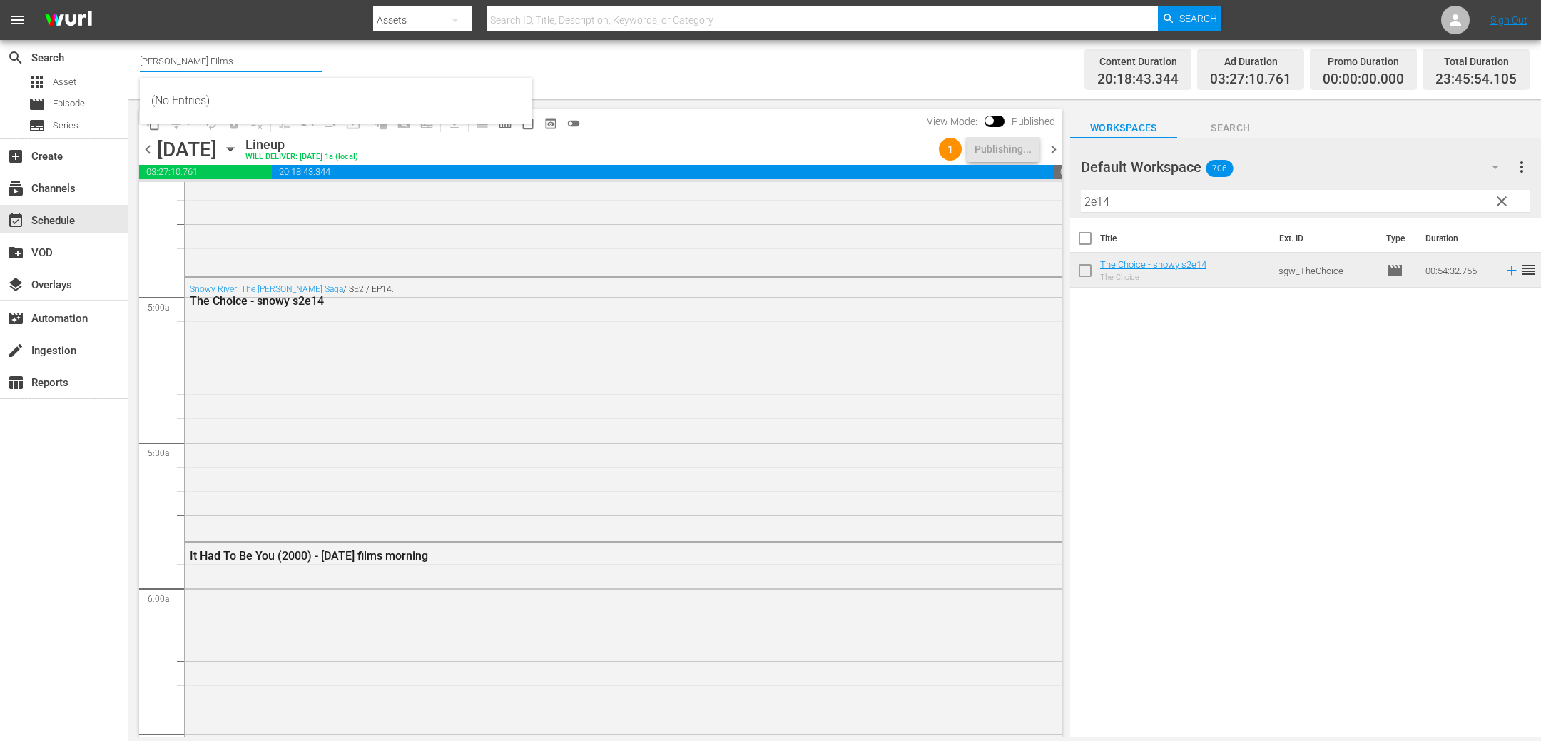
drag, startPoint x: 262, startPoint y: 63, endPoint x: 286, endPoint y: 63, distance: 24.3
click at [286, 63] on input "[PERSON_NAME] Films" at bounding box center [231, 61] width 183 height 34
click at [234, 100] on div "[PERSON_NAME] Classics (1063 - samuelgoldwyn_classics_1)" at bounding box center [336, 100] width 370 height 34
type input "[PERSON_NAME] Classics (1063 - samuelgoldwyn_classics_1)"
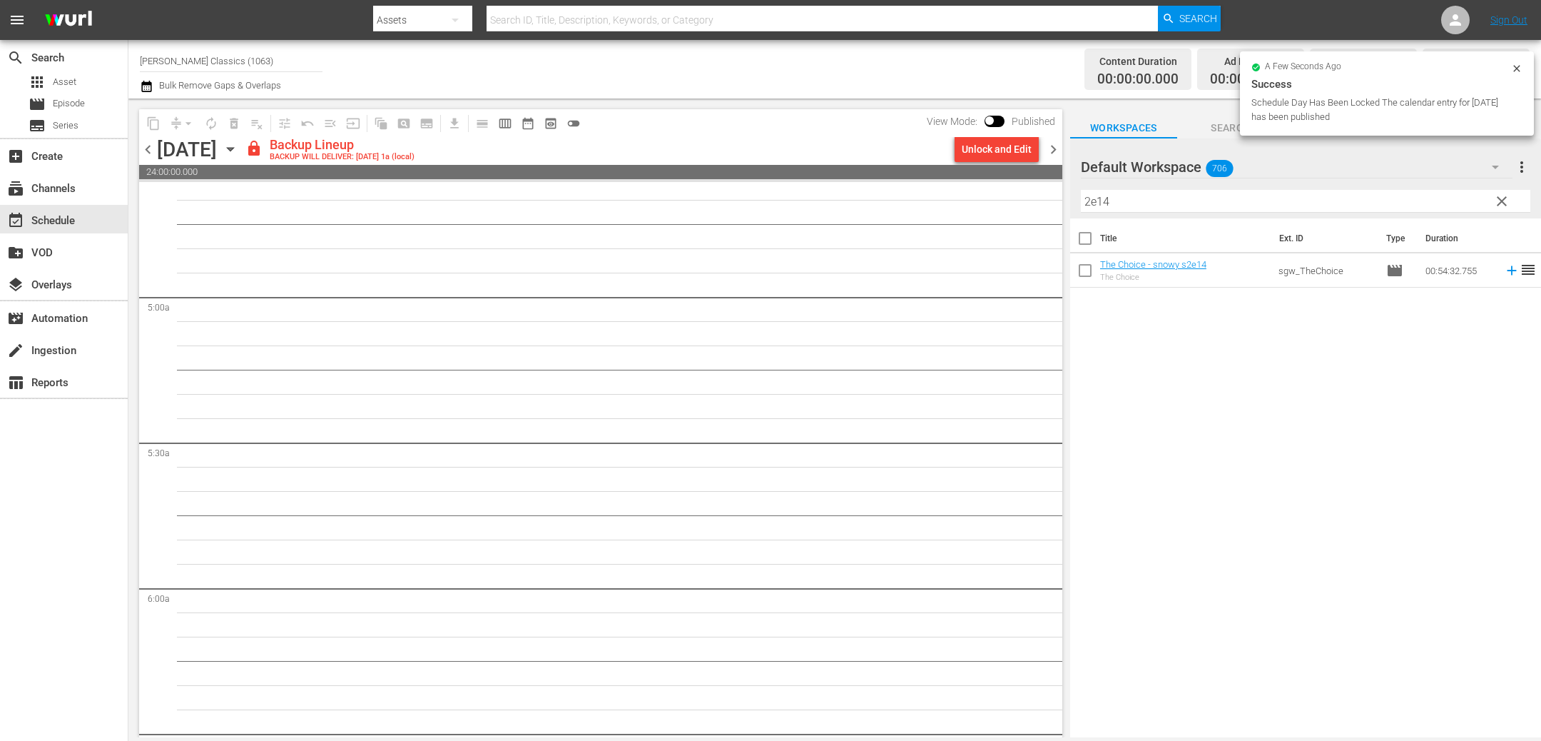
scroll to position [1366, 0]
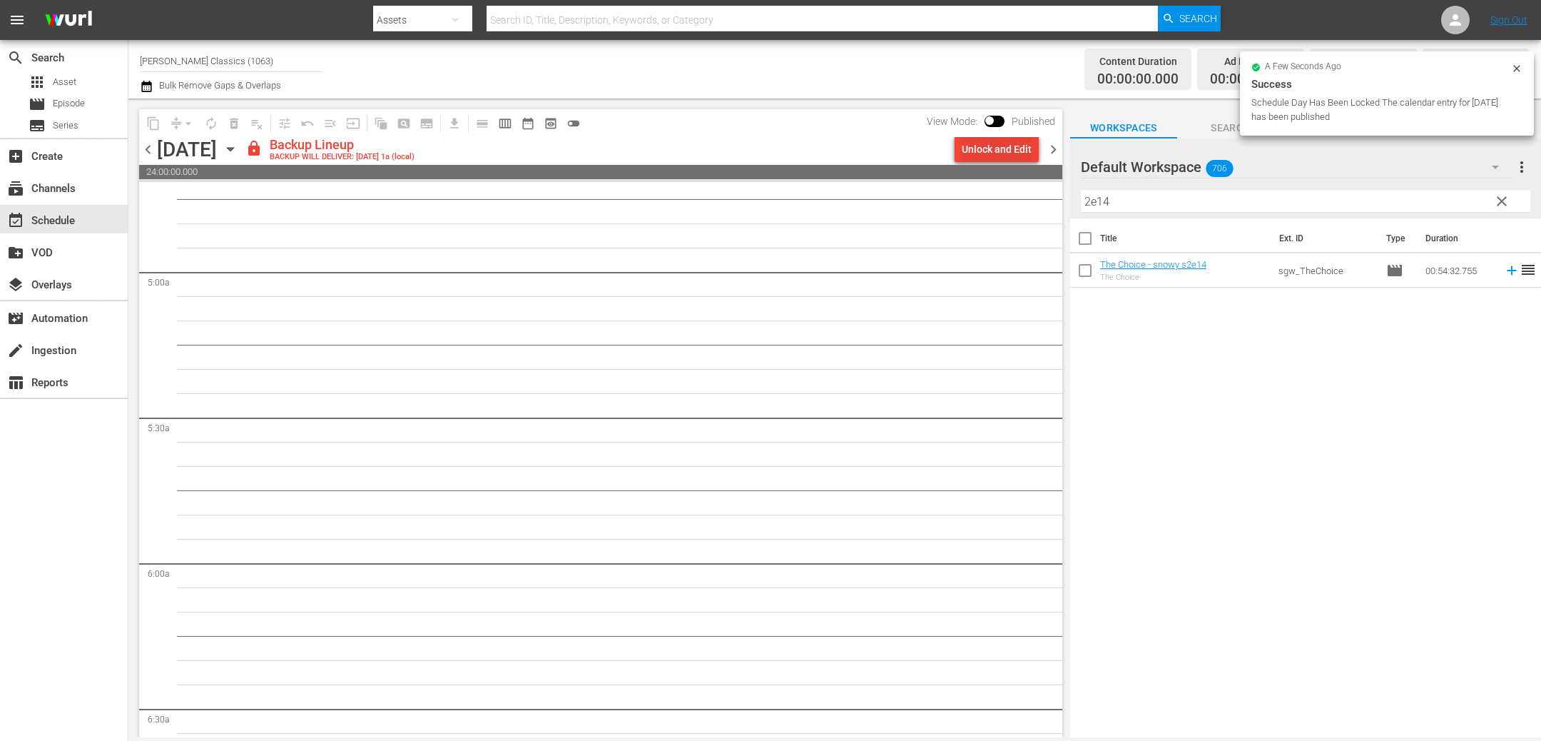
click at [974, 146] on div "Unlock and Edit" at bounding box center [997, 149] width 70 height 26
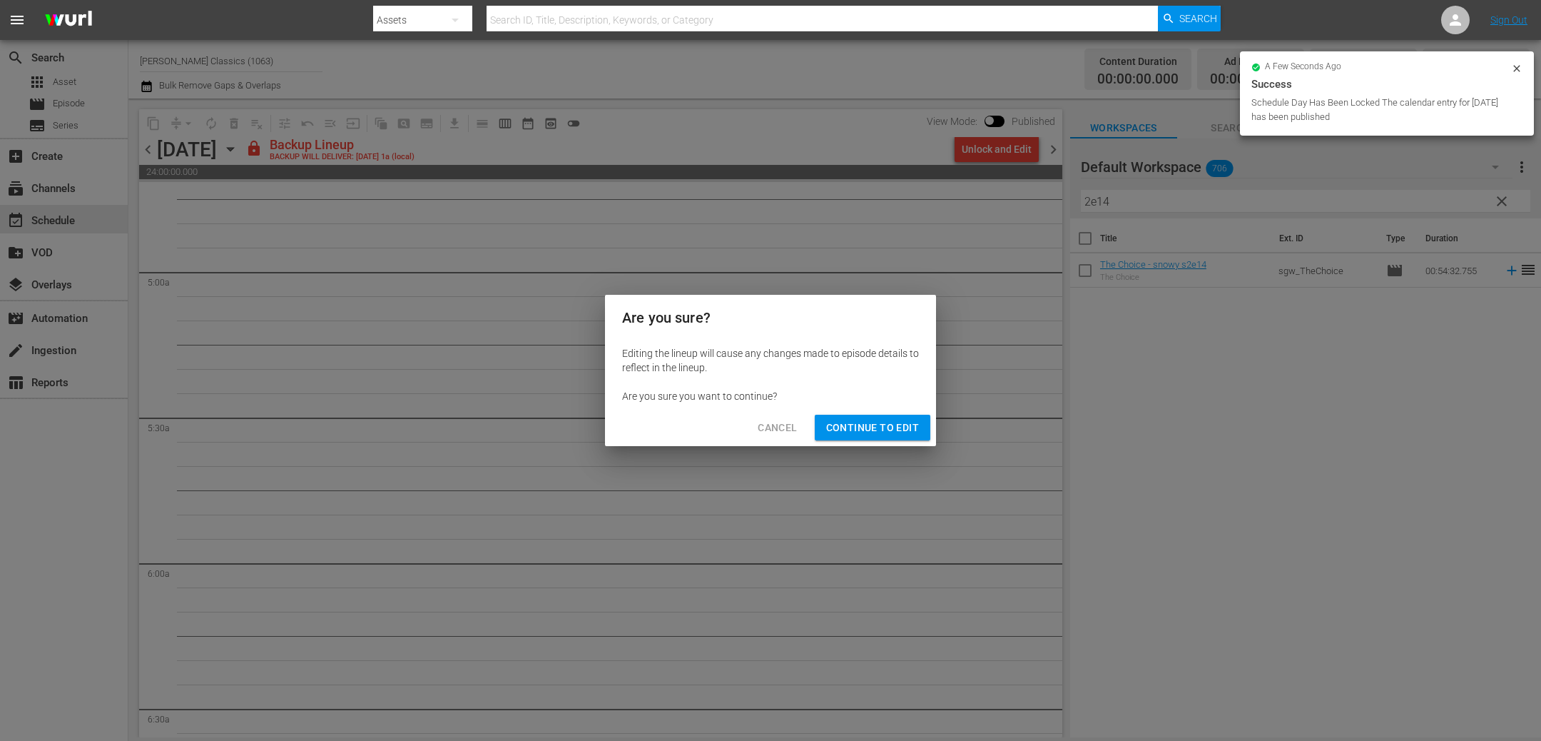
drag, startPoint x: 868, startPoint y: 428, endPoint x: 742, endPoint y: 361, distance: 143.0
click at [864, 425] on span "Continue to Edit" at bounding box center [872, 428] width 93 height 18
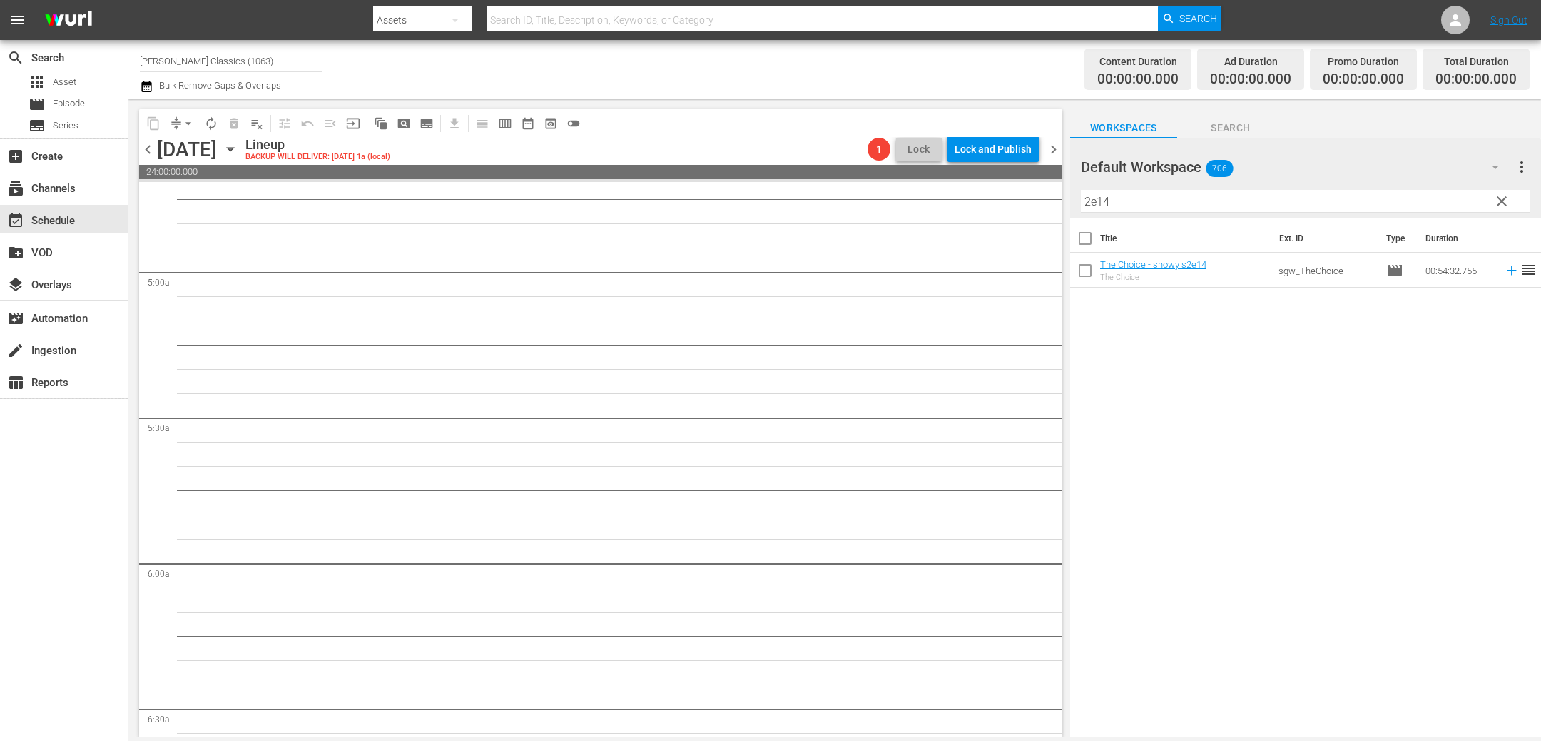
click at [148, 147] on span "chevron_left" at bounding box center [148, 150] width 18 height 18
click at [1007, 142] on div "Unlock and Edit" at bounding box center [997, 149] width 70 height 26
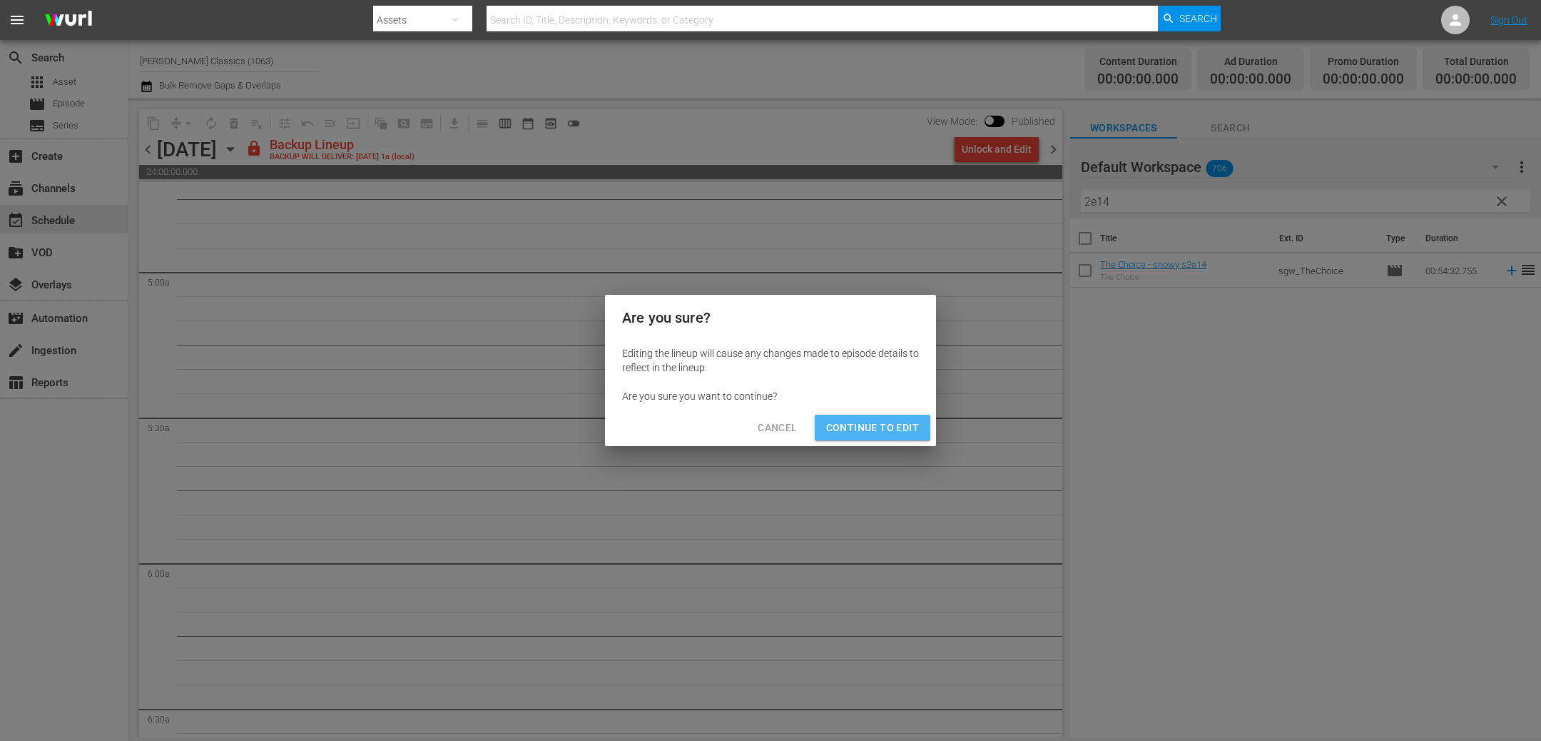
click at [872, 425] on span "Continue to Edit" at bounding box center [872, 428] width 93 height 18
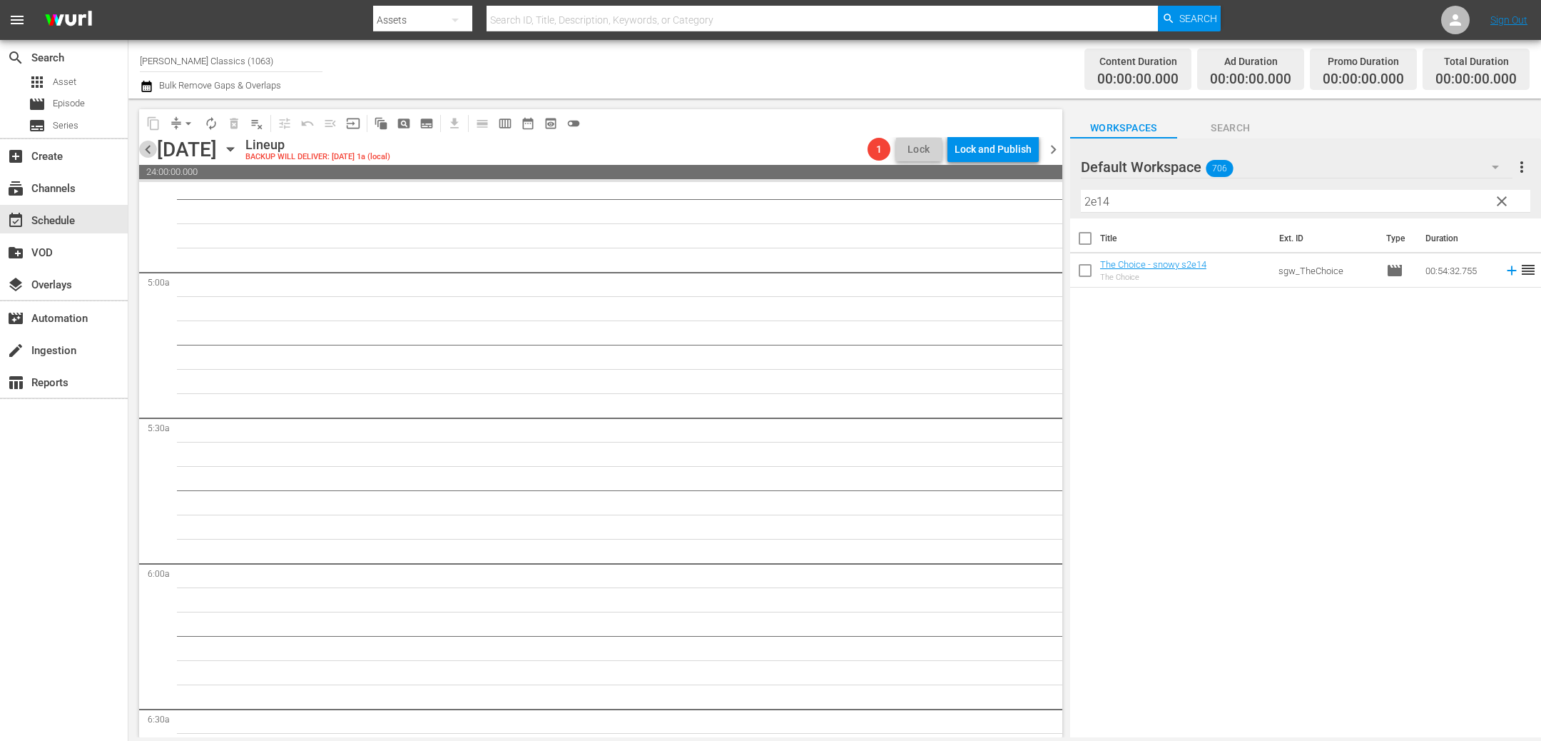
click at [151, 151] on span "chevron_left" at bounding box center [148, 150] width 18 height 18
click at [1012, 147] on div "Unlock and Edit" at bounding box center [997, 149] width 70 height 26
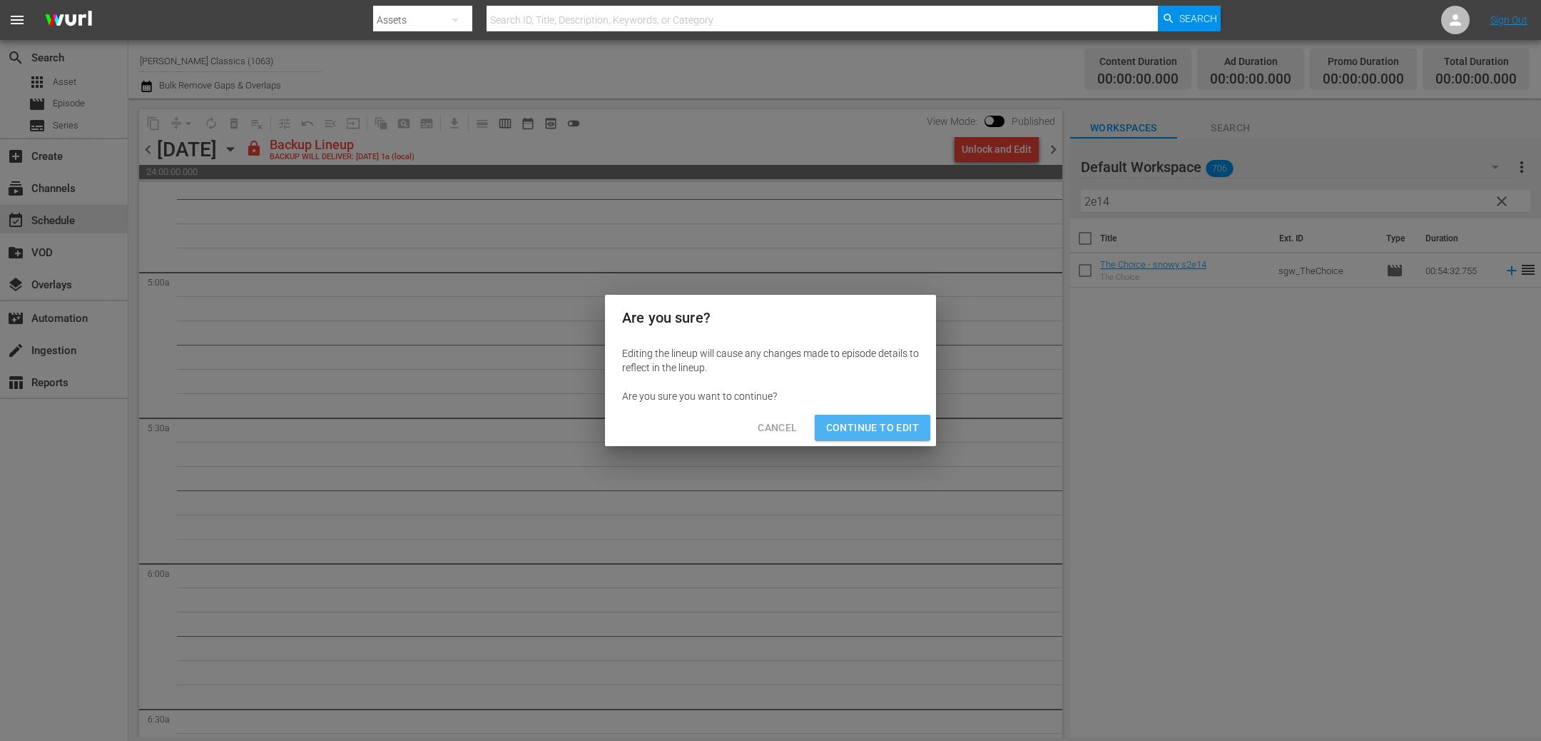
drag, startPoint x: 889, startPoint y: 425, endPoint x: 893, endPoint y: 417, distance: 9.3
click at [889, 425] on span "Continue to Edit" at bounding box center [872, 428] width 93 height 18
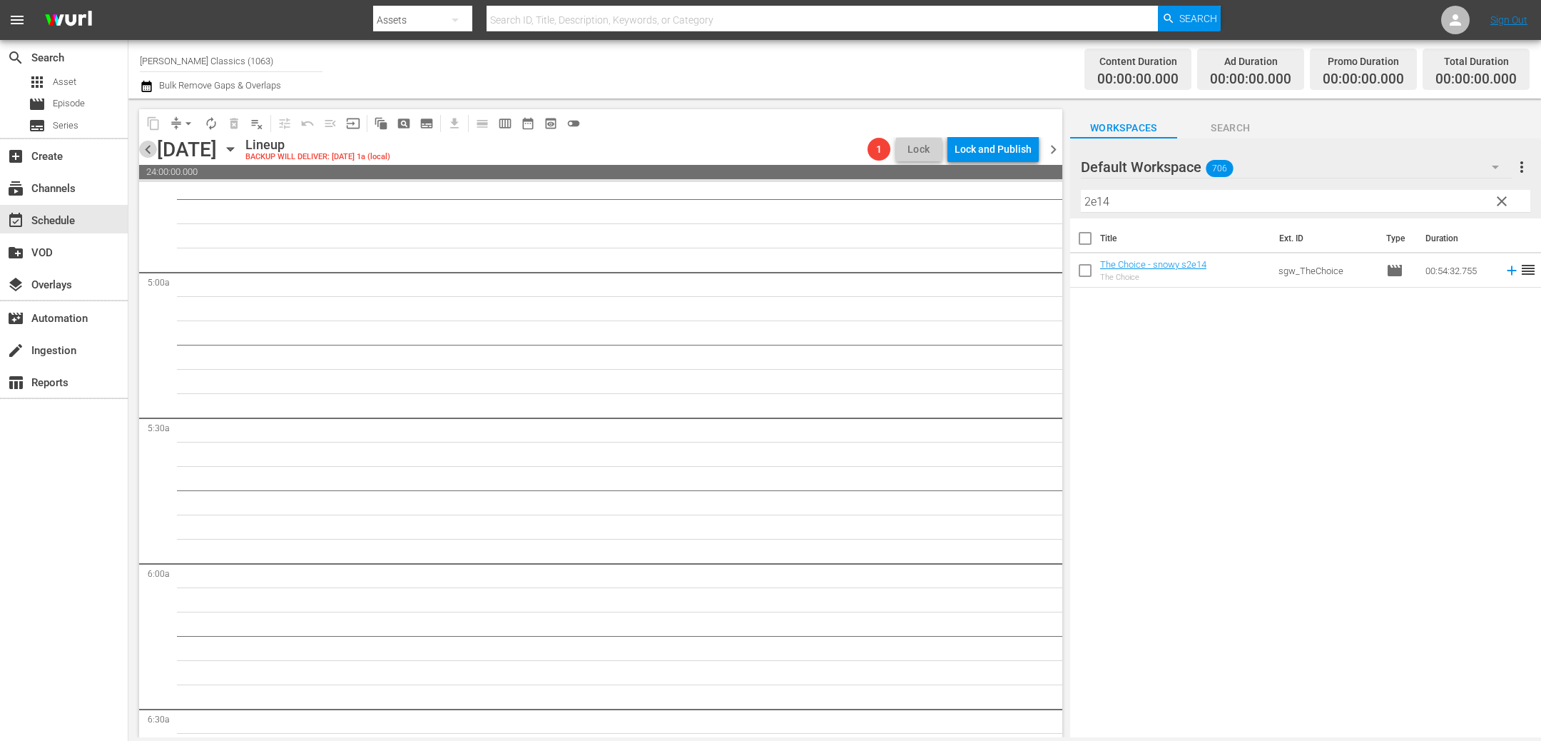
click at [148, 150] on span "chevron_left" at bounding box center [148, 150] width 18 height 18
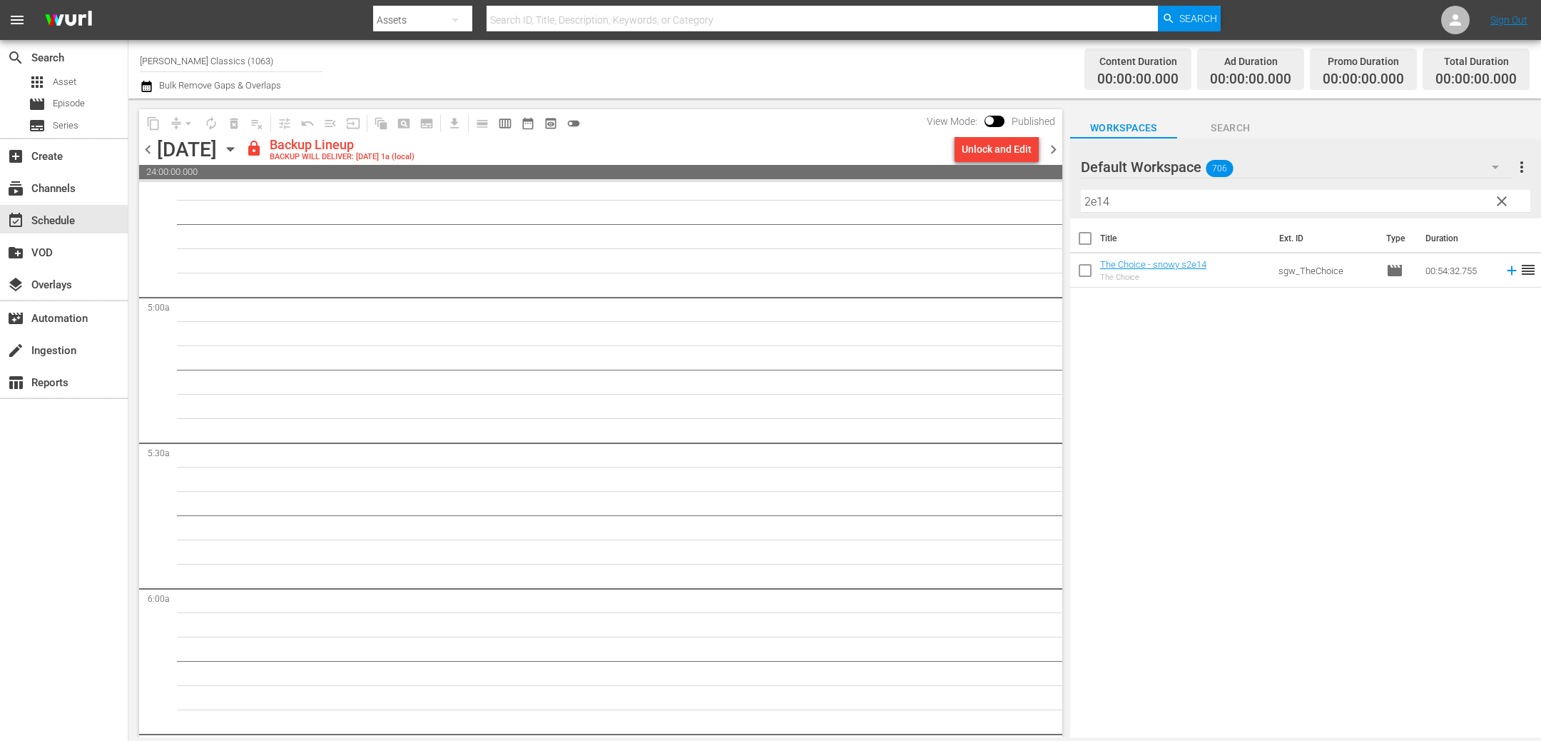
click at [985, 146] on div "Unlock and Edit" at bounding box center [997, 149] width 70 height 26
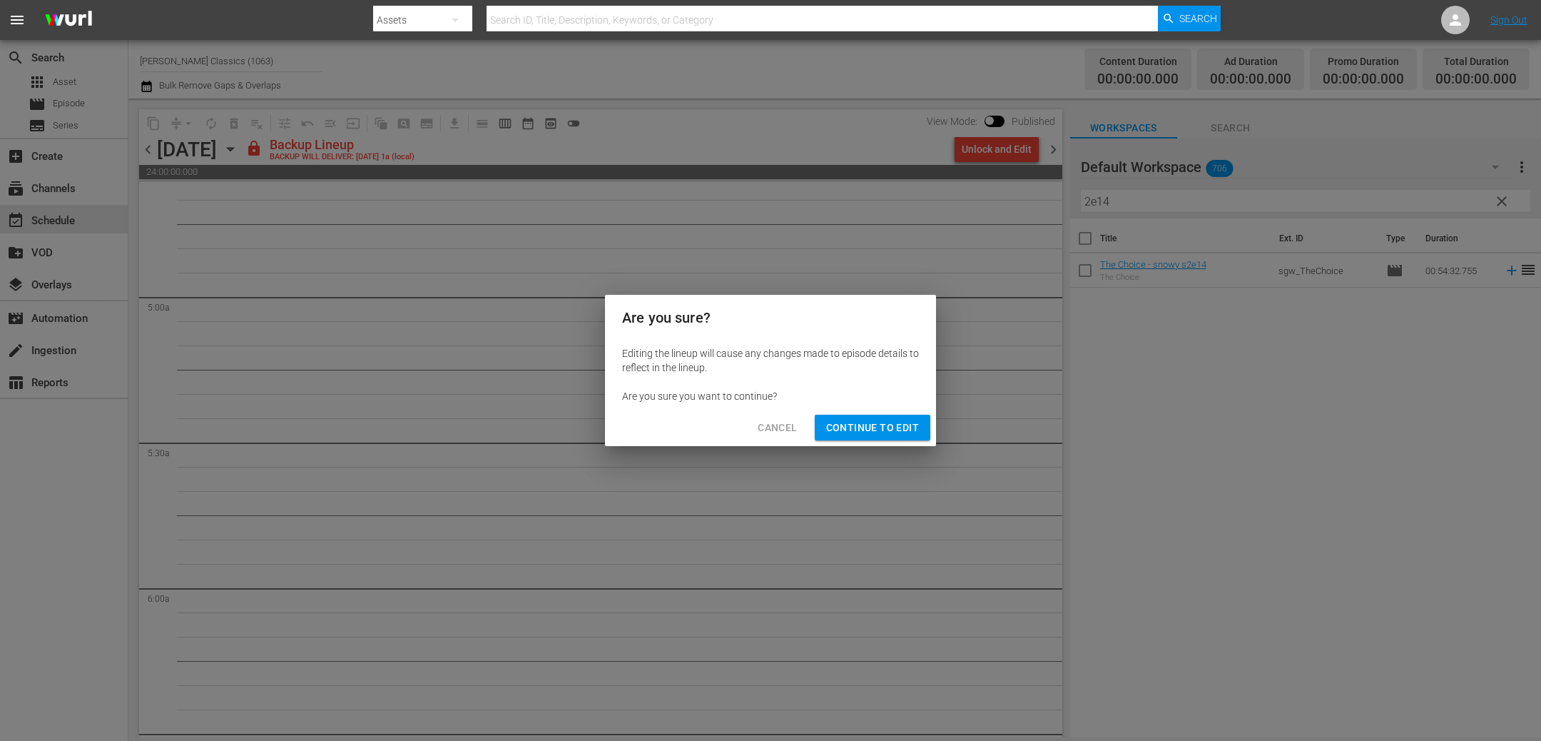
click at [868, 432] on span "Continue to Edit" at bounding box center [872, 428] width 93 height 18
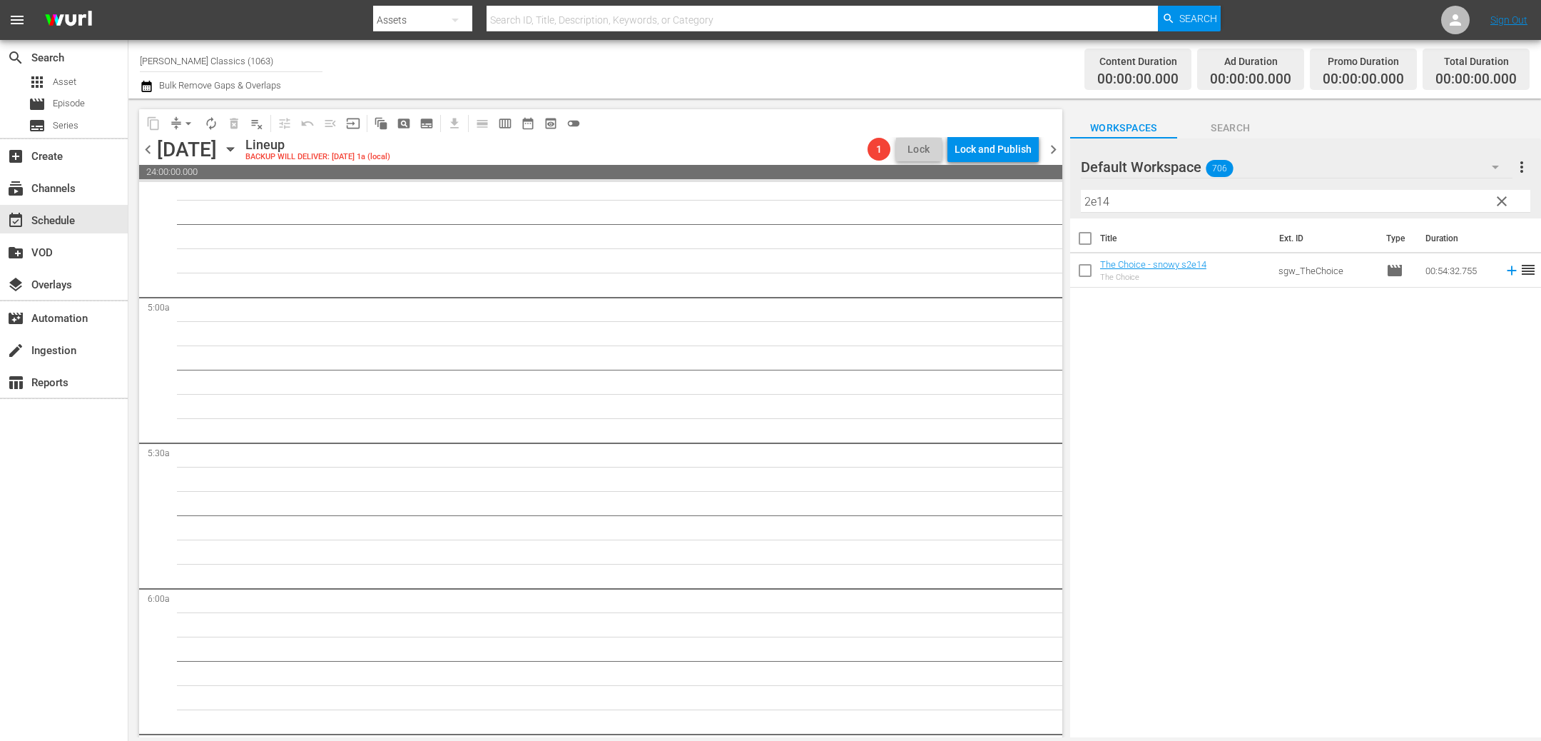
click at [233, 148] on icon "button" at bounding box center [230, 150] width 6 height 4
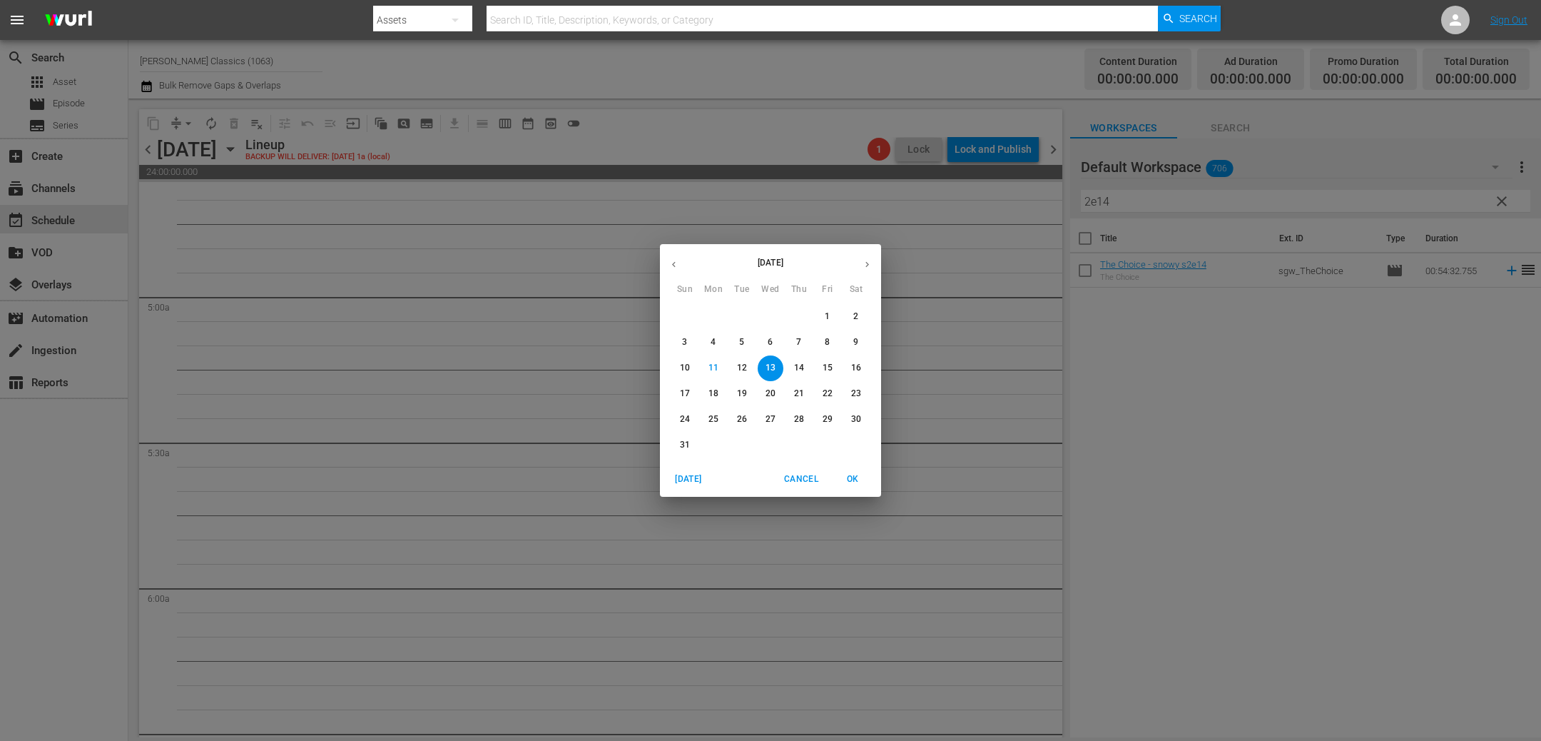
click at [451, 335] on div "[DATE] Sun Mon Tue Wed Thu Fri Sat 27 28 29 30 31 1 2 3 4 5 6 7 8 9 10 11 12 13…" at bounding box center [770, 370] width 1541 height 741
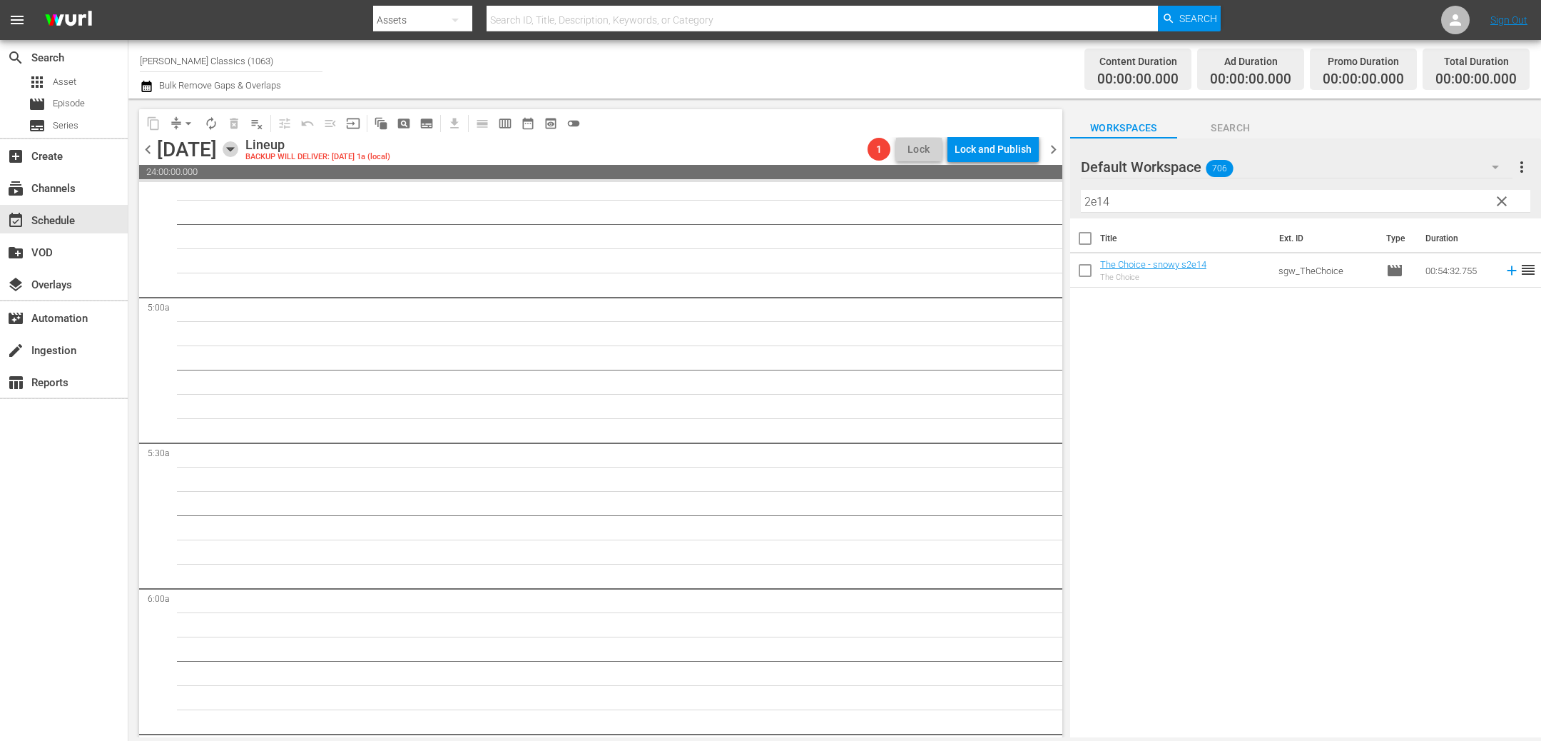
click at [233, 149] on icon "button" at bounding box center [230, 150] width 6 height 4
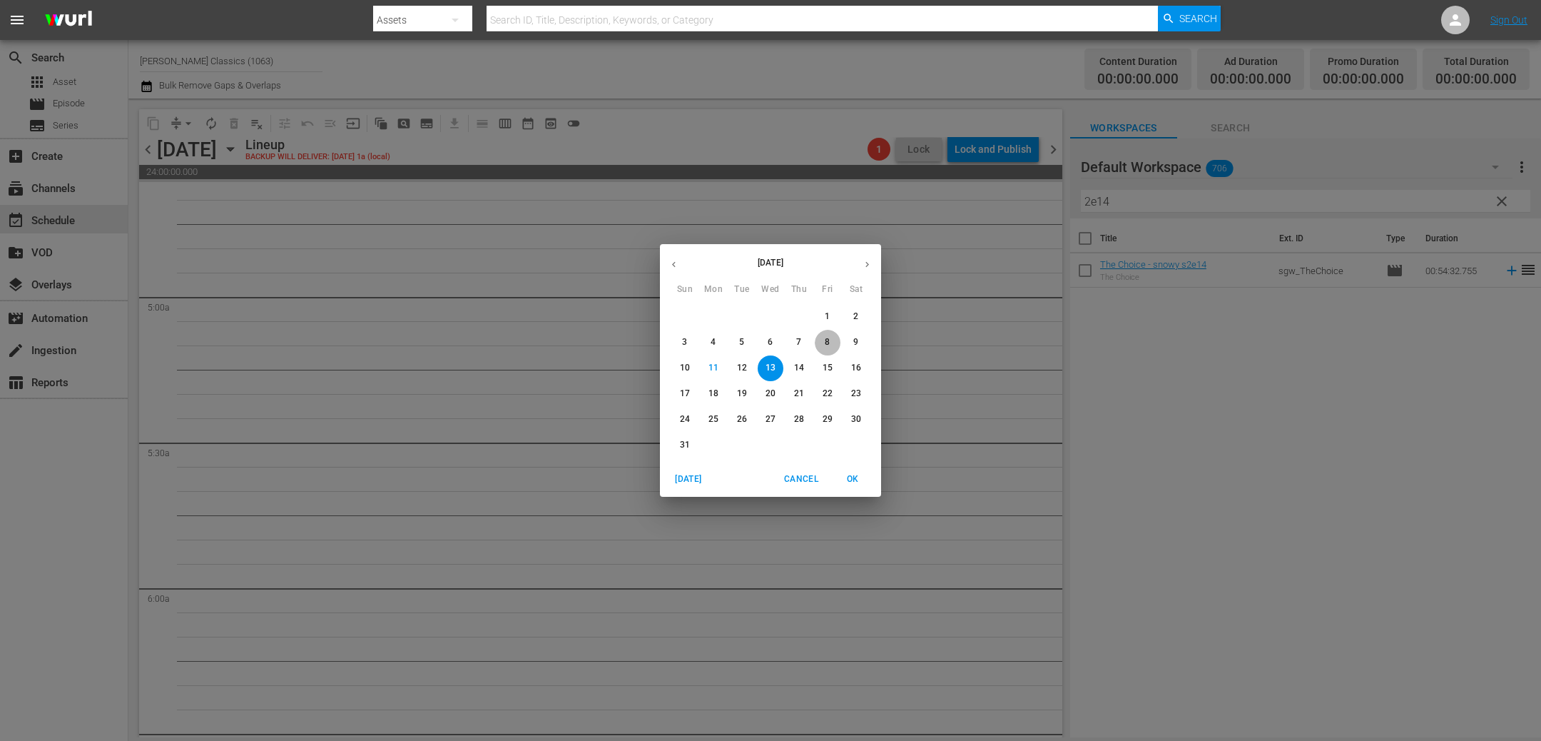
click at [826, 343] on p "8" at bounding box center [827, 342] width 5 height 12
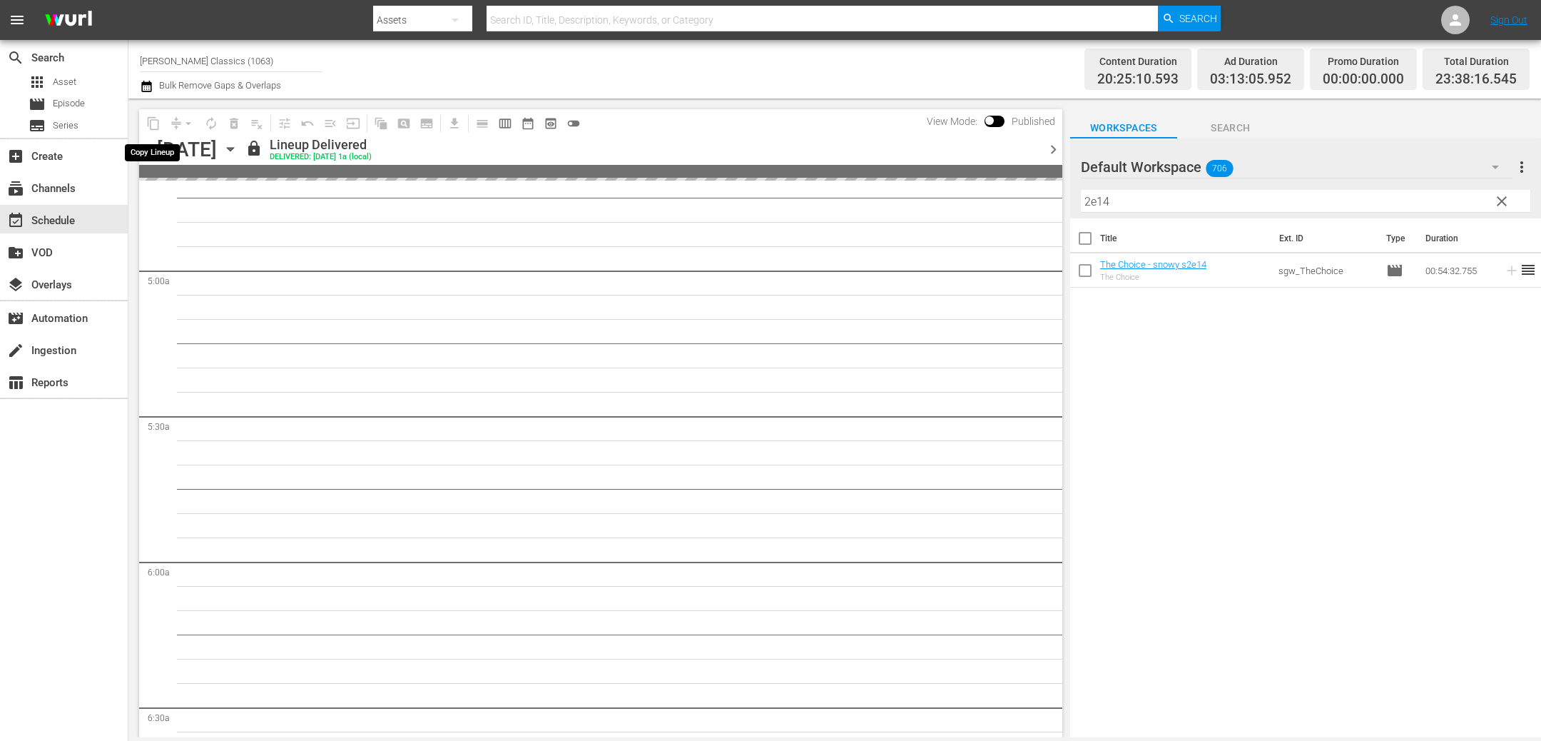
scroll to position [1341, 0]
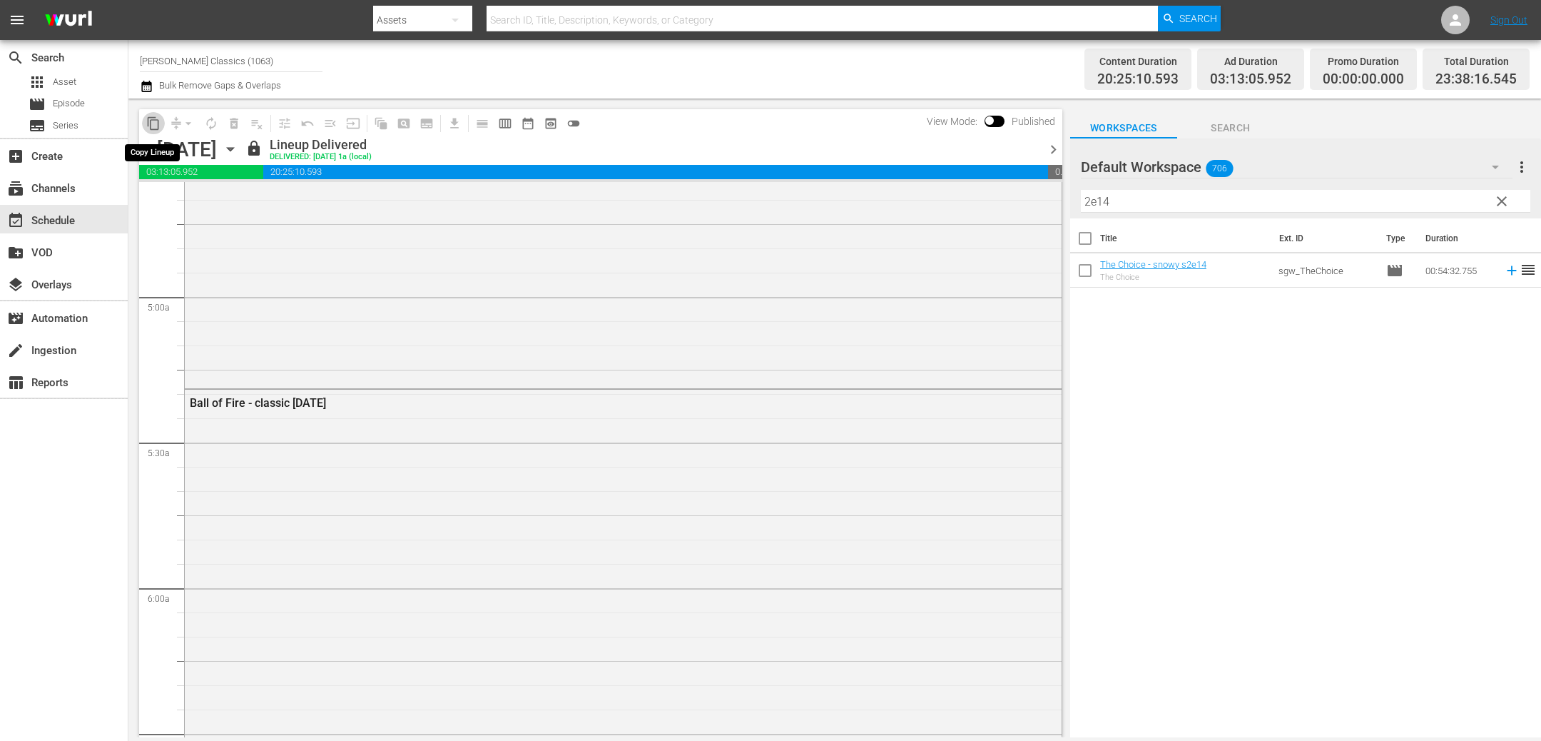
click at [154, 121] on span "content_copy" at bounding box center [153, 123] width 14 height 14
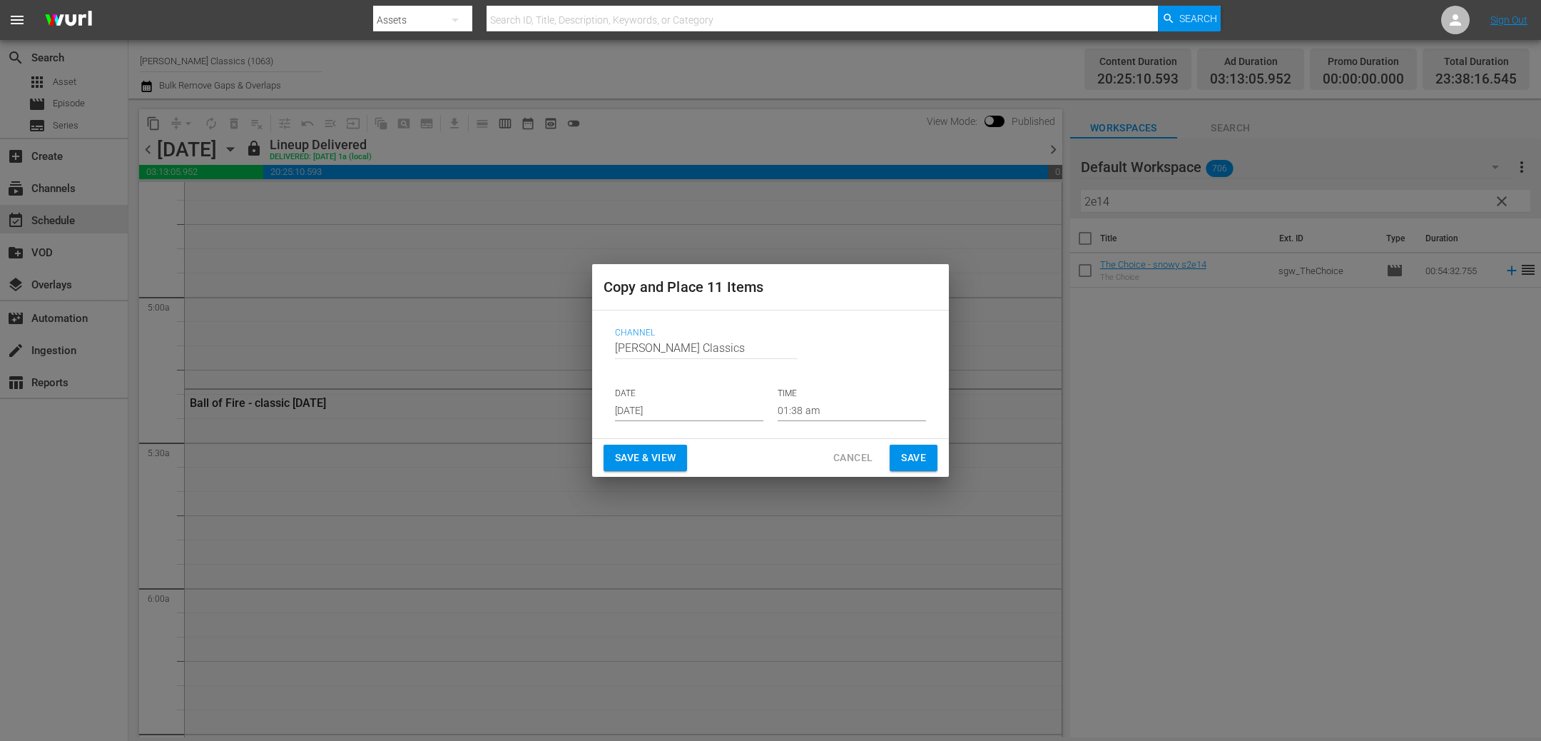
click at [919, 451] on span "Save" at bounding box center [913, 458] width 25 height 18
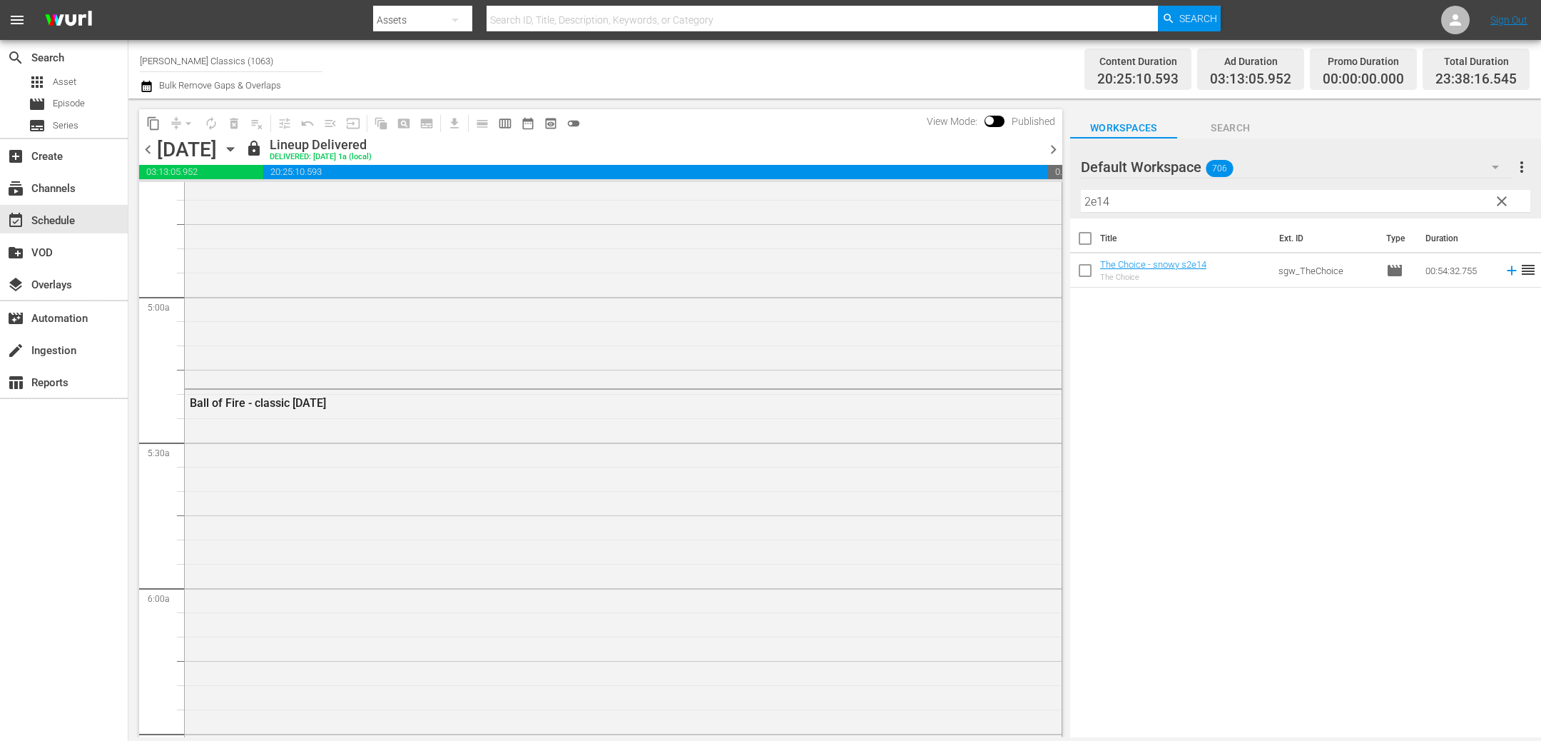
click at [1058, 153] on span "chevron_right" at bounding box center [1054, 150] width 18 height 18
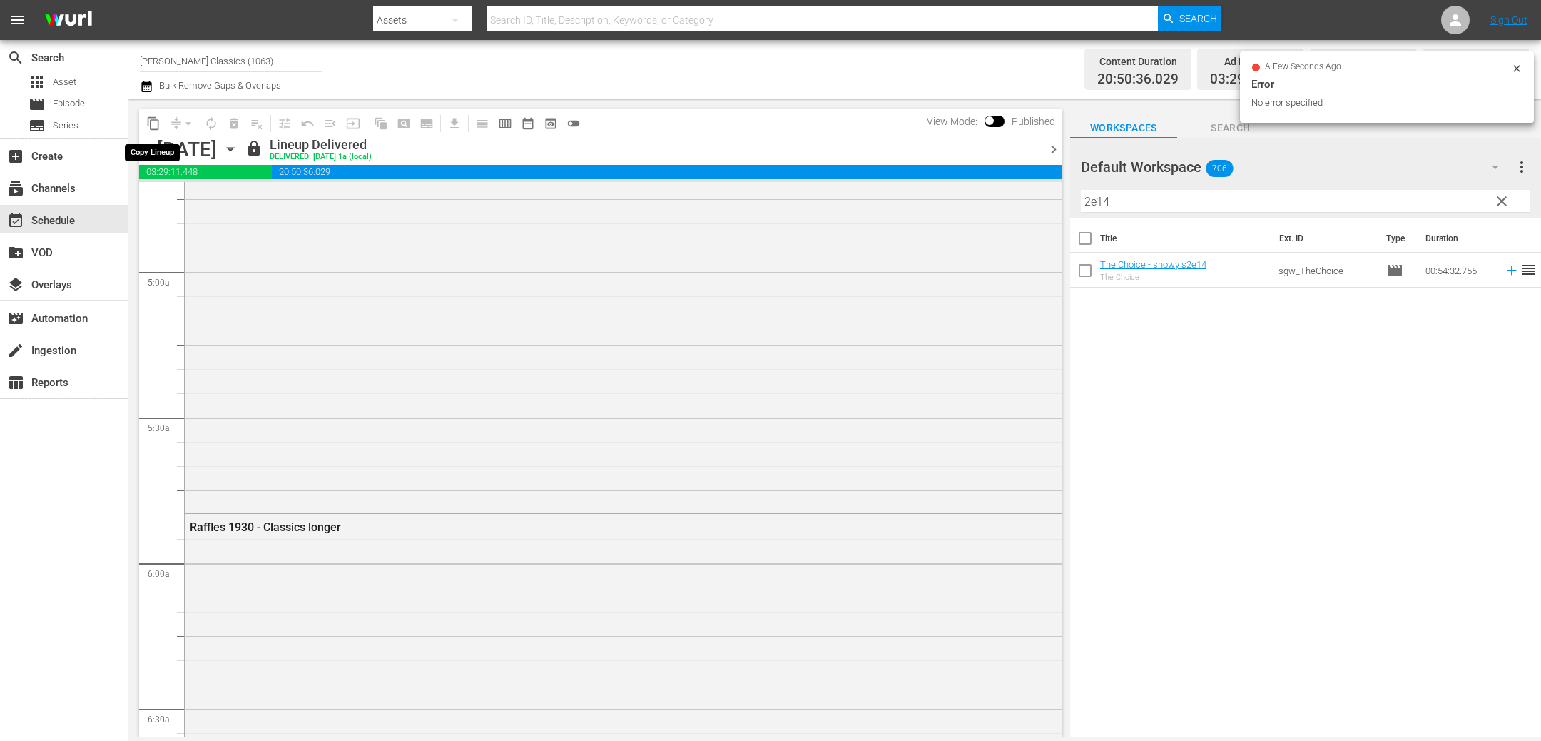
scroll to position [1317, 0]
click at [157, 123] on span "content_copy" at bounding box center [153, 123] width 14 height 14
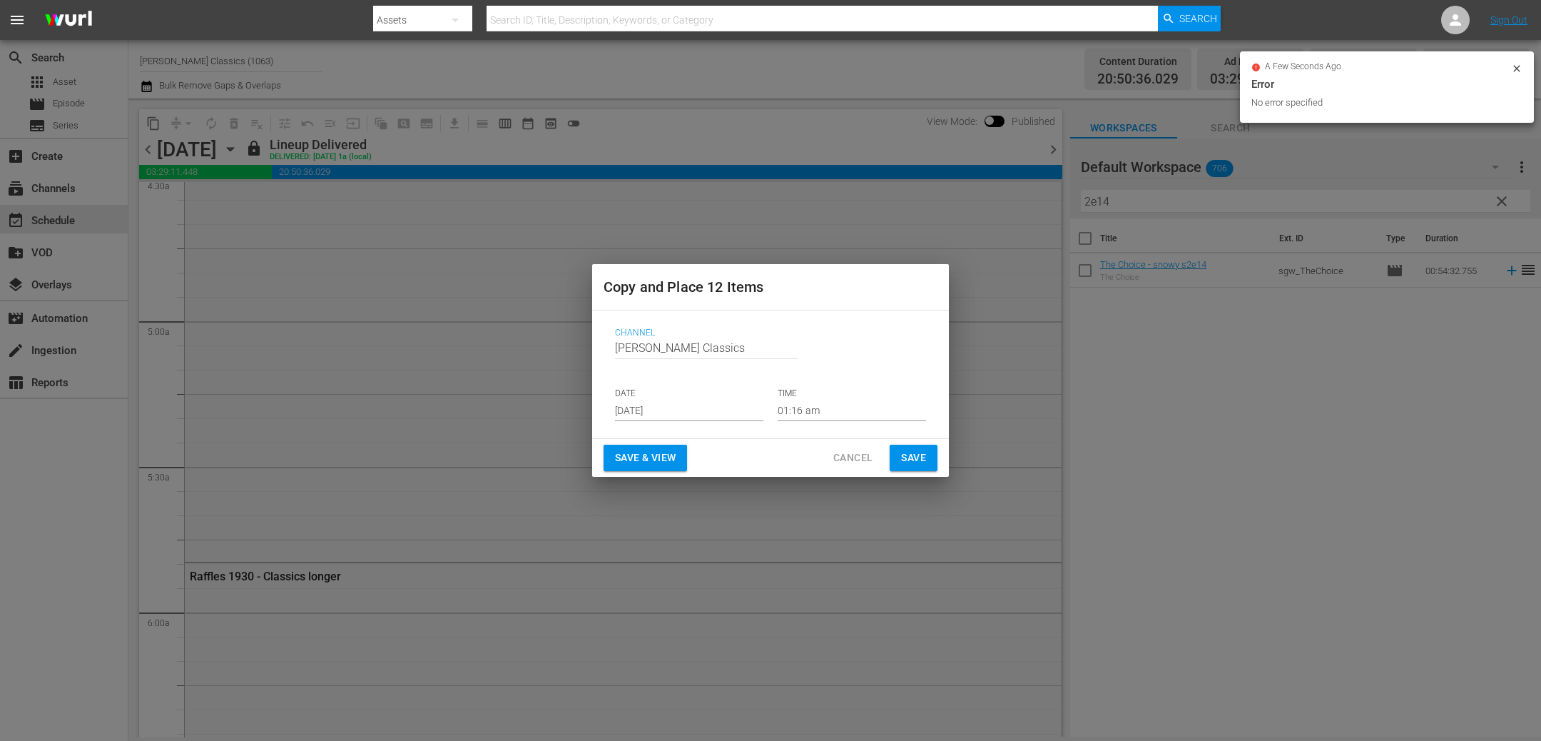
click at [740, 415] on input "[DATE]" at bounding box center [689, 410] width 148 height 21
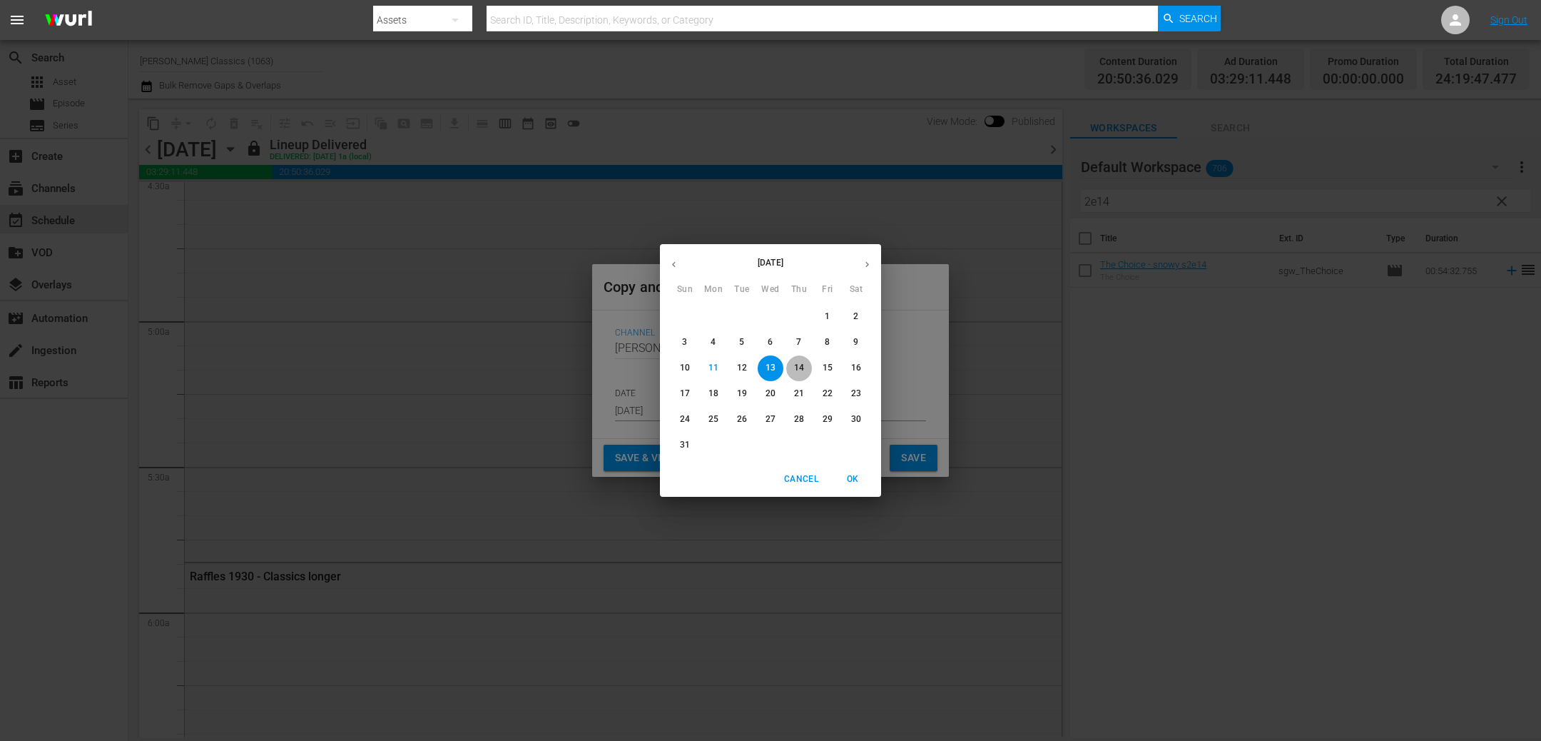
click at [806, 368] on span "14" at bounding box center [799, 368] width 26 height 12
type input "[DATE]"
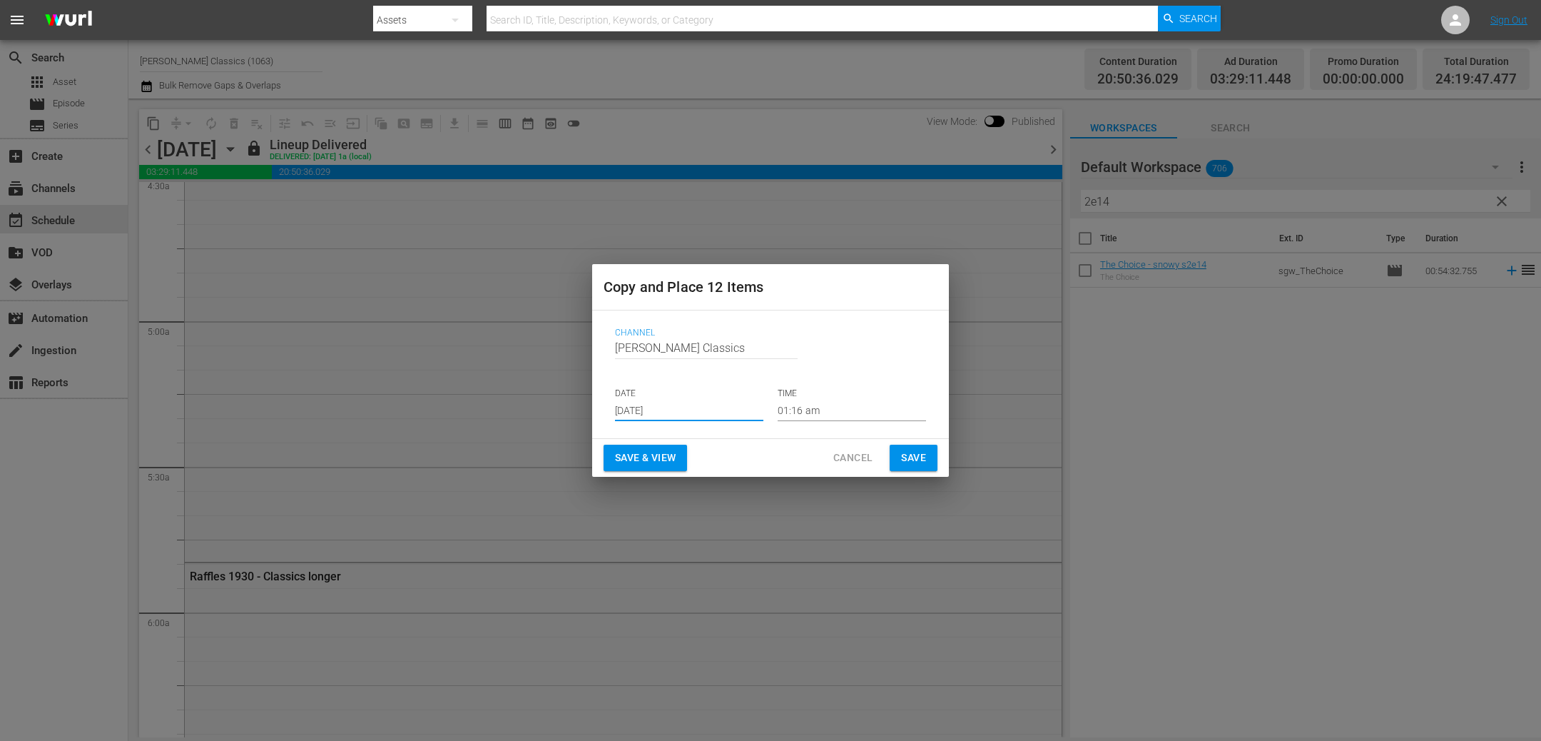
click at [908, 455] on span "Save" at bounding box center [913, 458] width 25 height 18
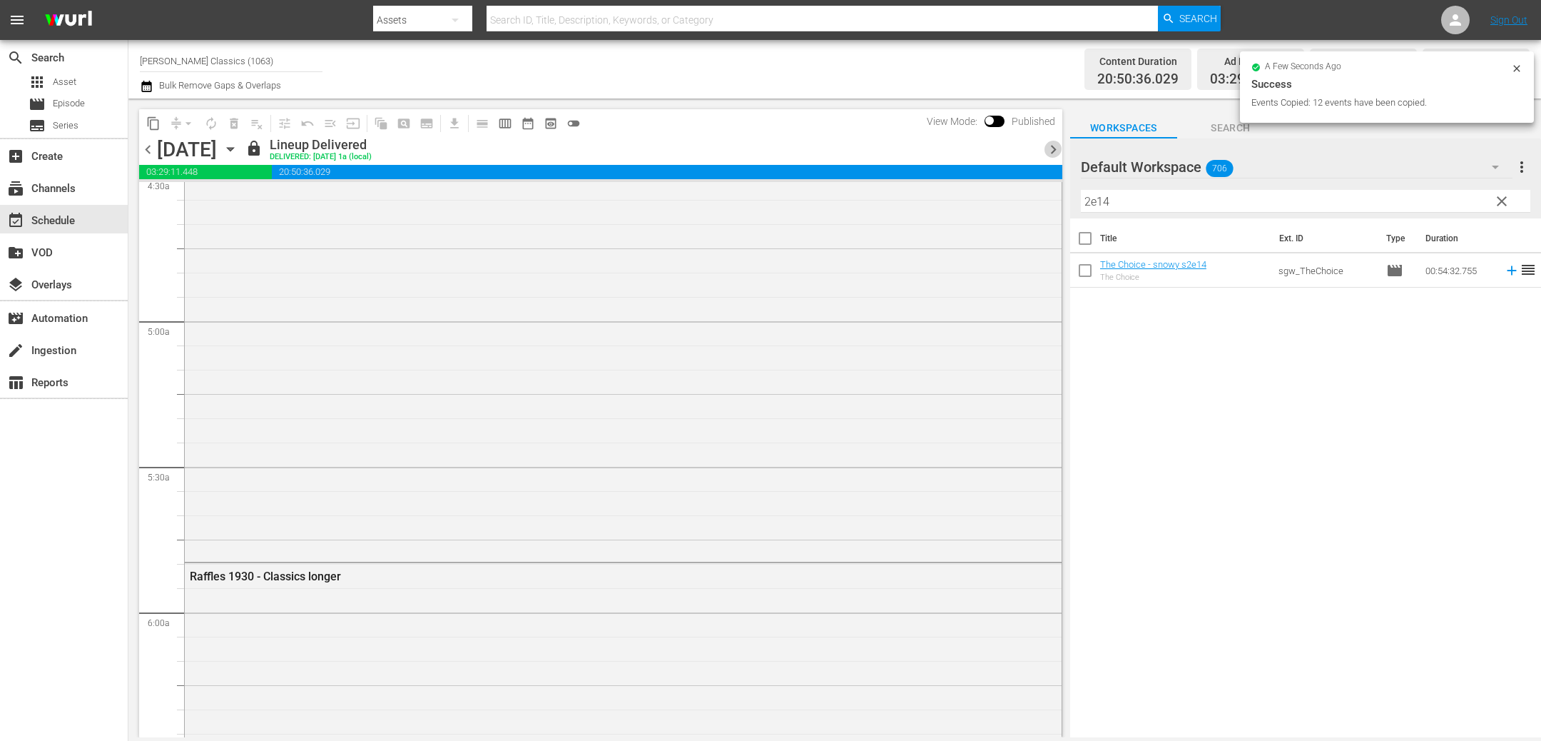
click at [1054, 153] on span "chevron_right" at bounding box center [1054, 150] width 18 height 18
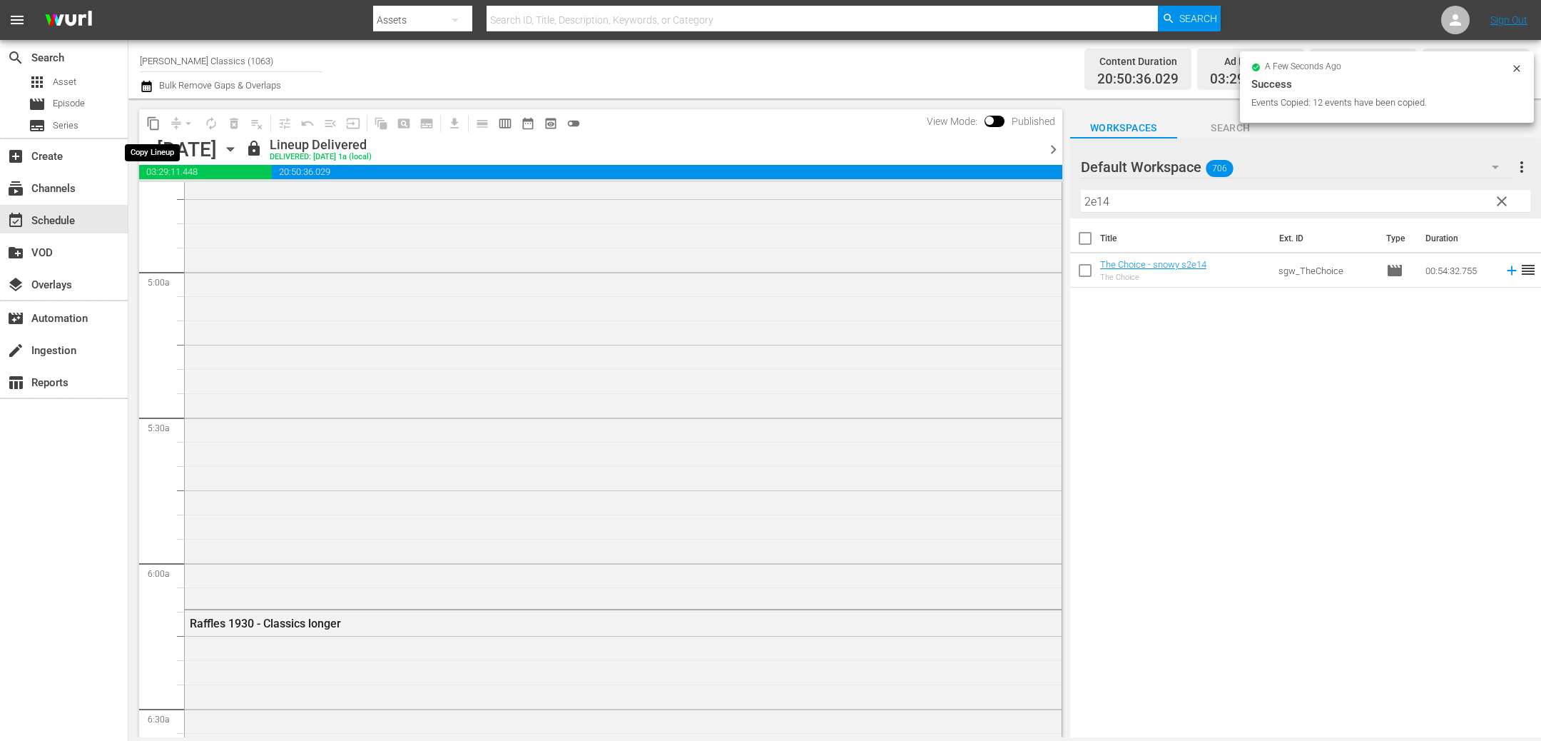
scroll to position [1317, 0]
click at [152, 123] on span "content_copy" at bounding box center [153, 123] width 14 height 14
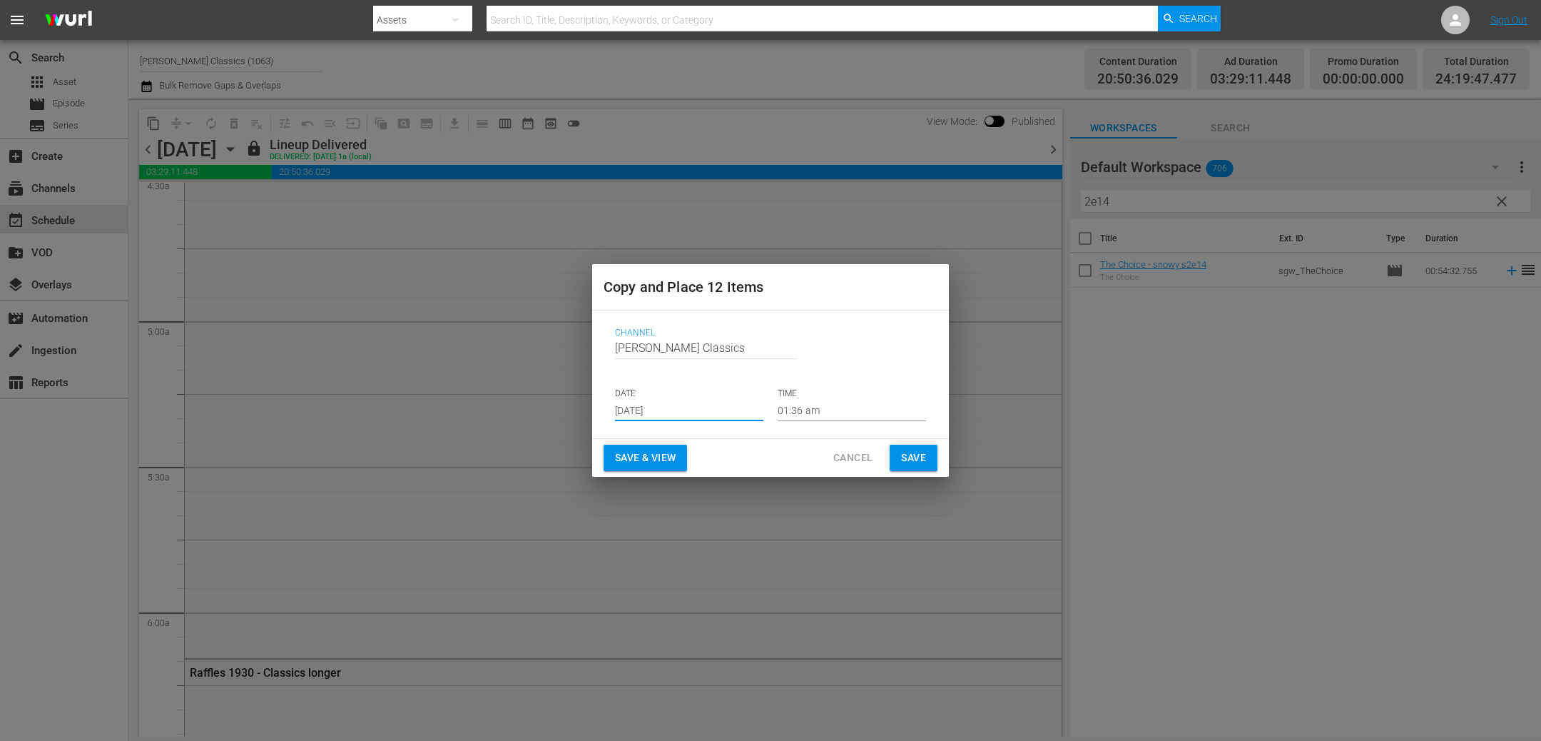
click at [706, 405] on input "[DATE]" at bounding box center [689, 410] width 148 height 21
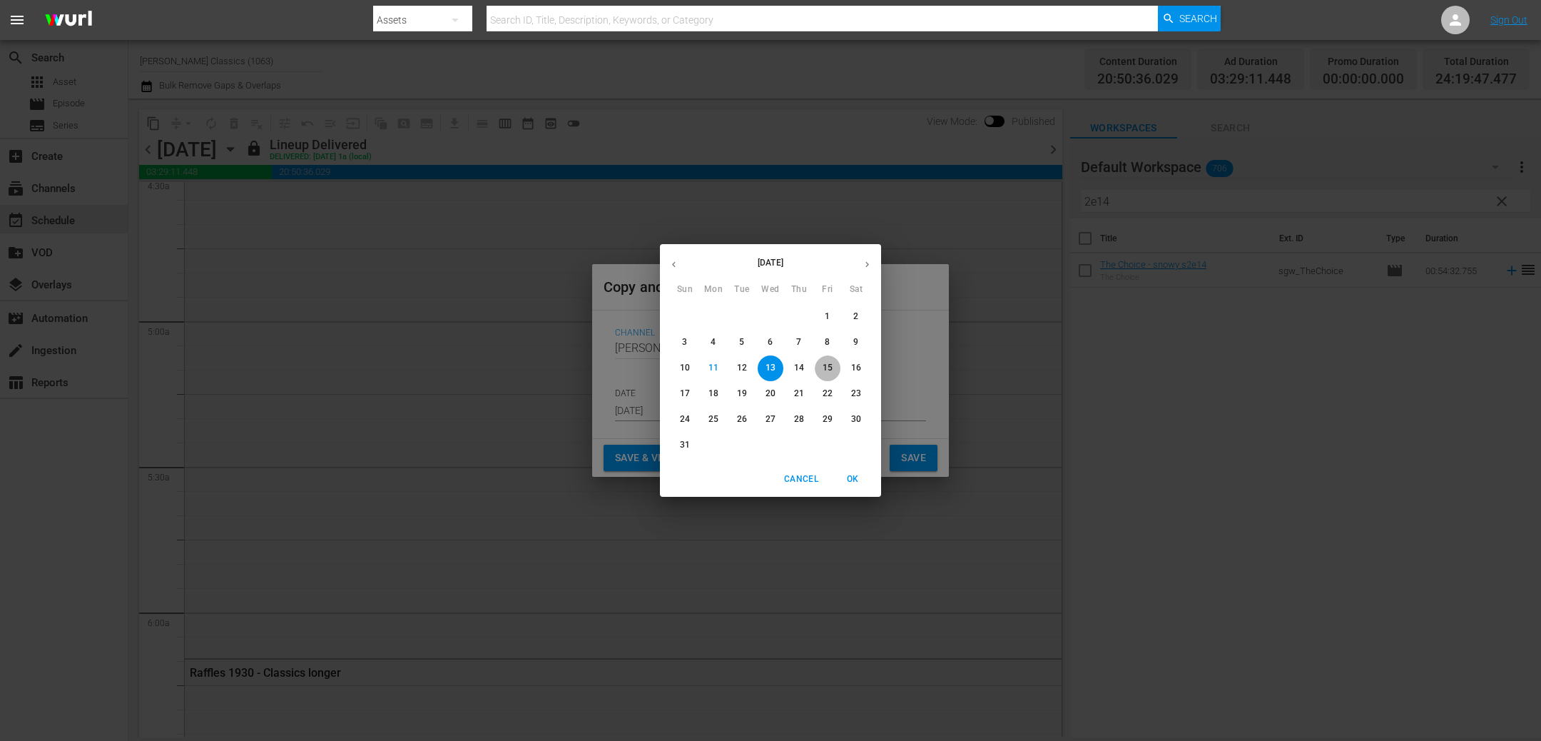
click at [831, 366] on p "15" at bounding box center [828, 368] width 10 height 12
type input "[DATE]"
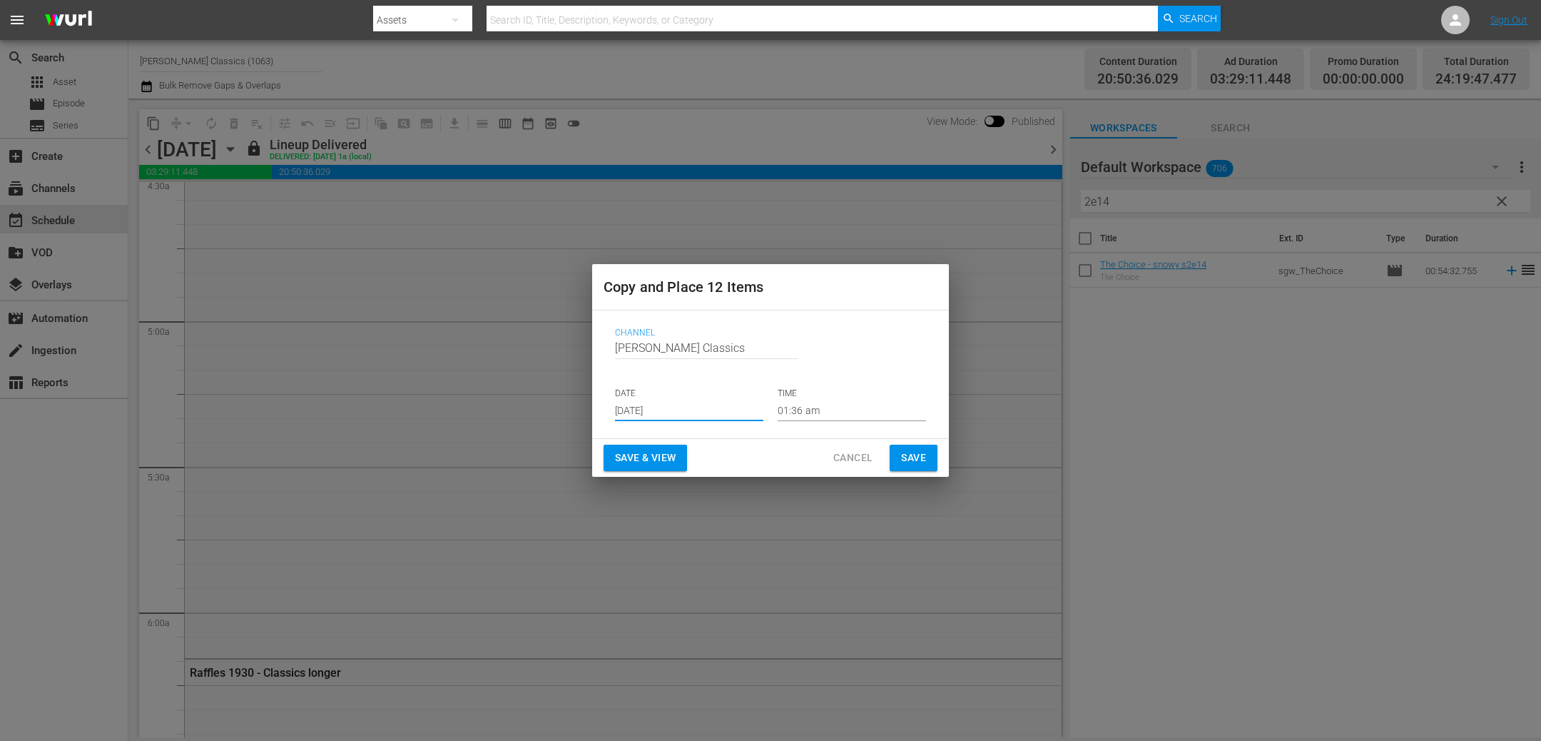
click at [916, 455] on span "Save" at bounding box center [913, 458] width 25 height 18
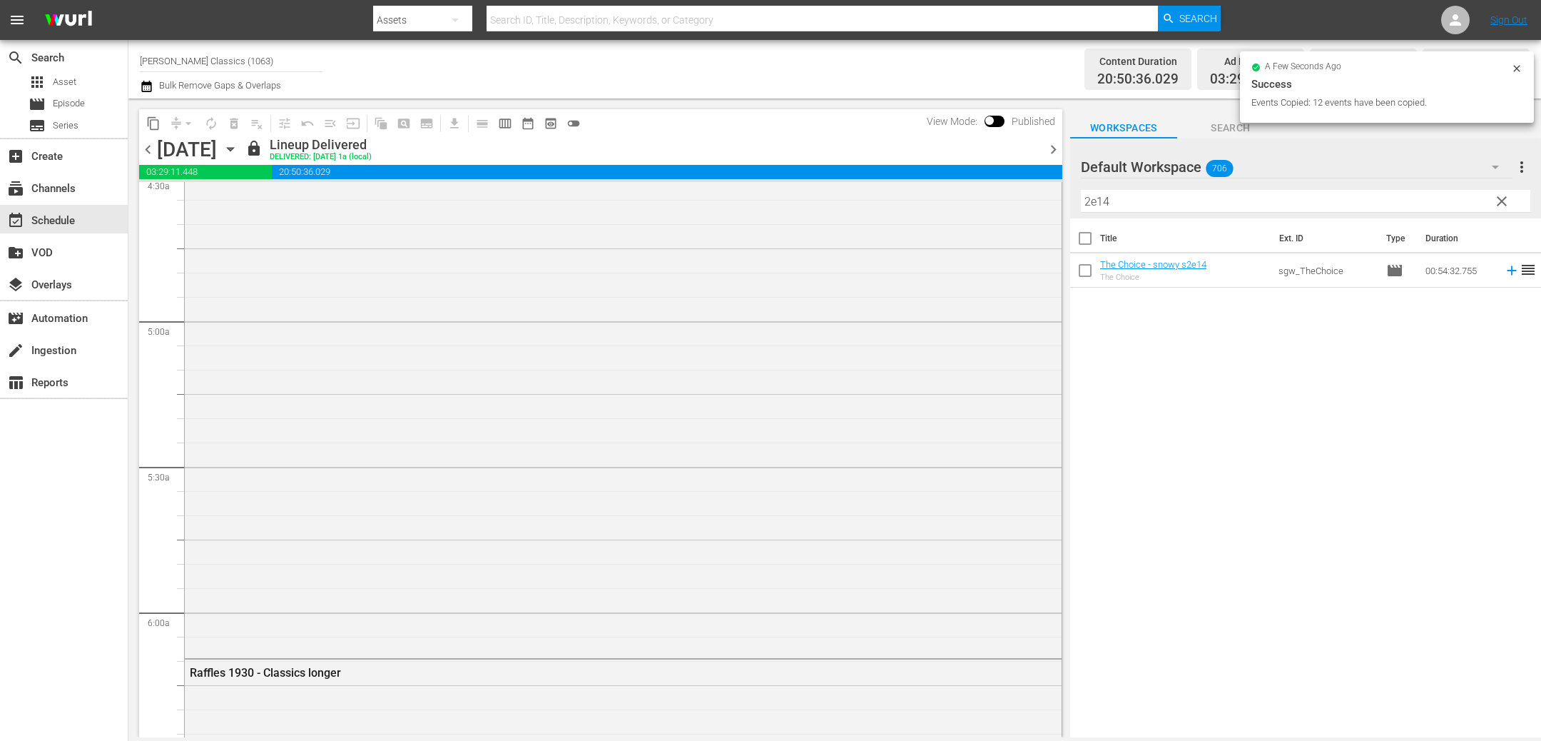
click at [1055, 149] on span "chevron_right" at bounding box center [1054, 150] width 18 height 18
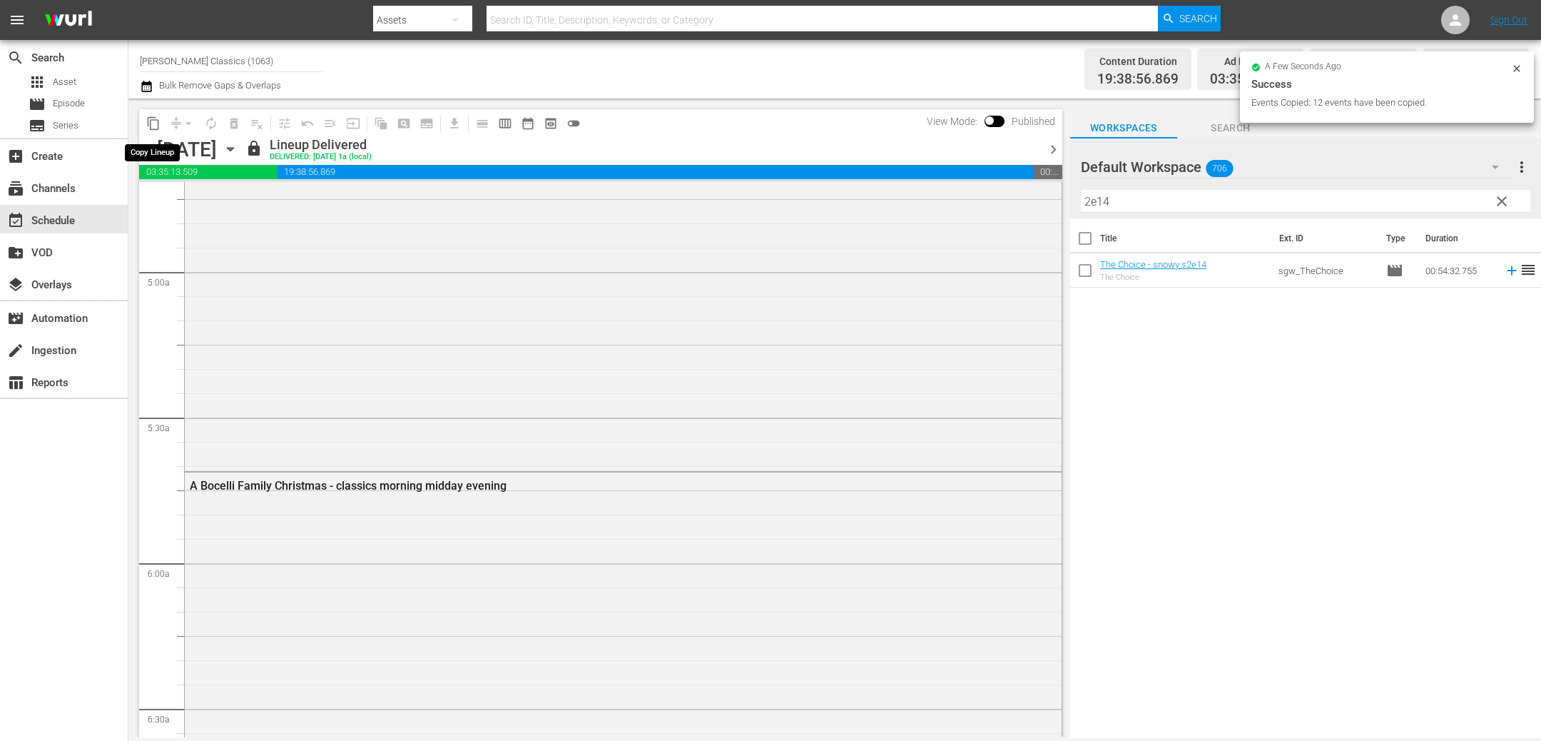
scroll to position [1341, 0]
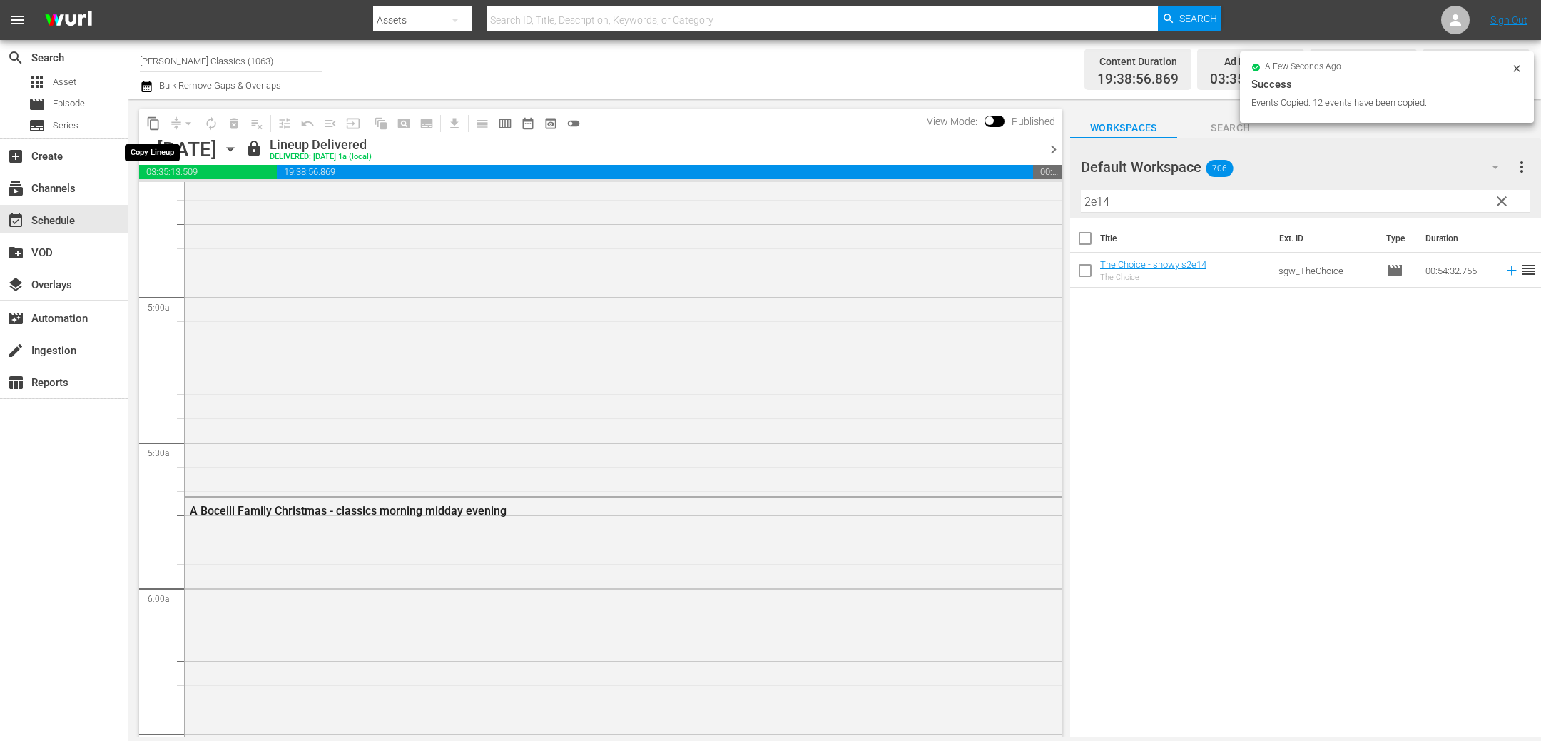
click at [155, 124] on span "content_copy" at bounding box center [153, 123] width 14 height 14
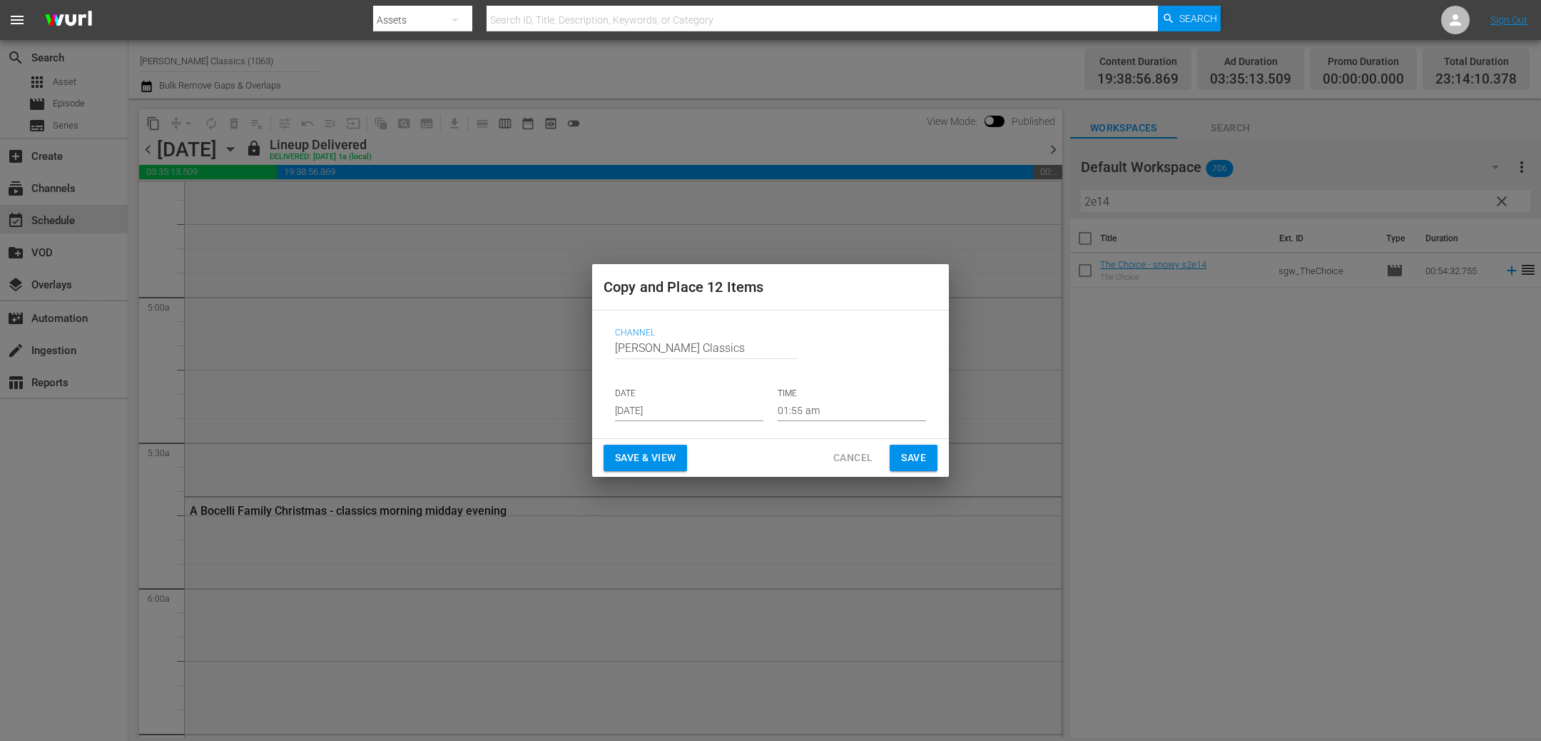
click at [736, 412] on input "[DATE]" at bounding box center [689, 410] width 148 height 21
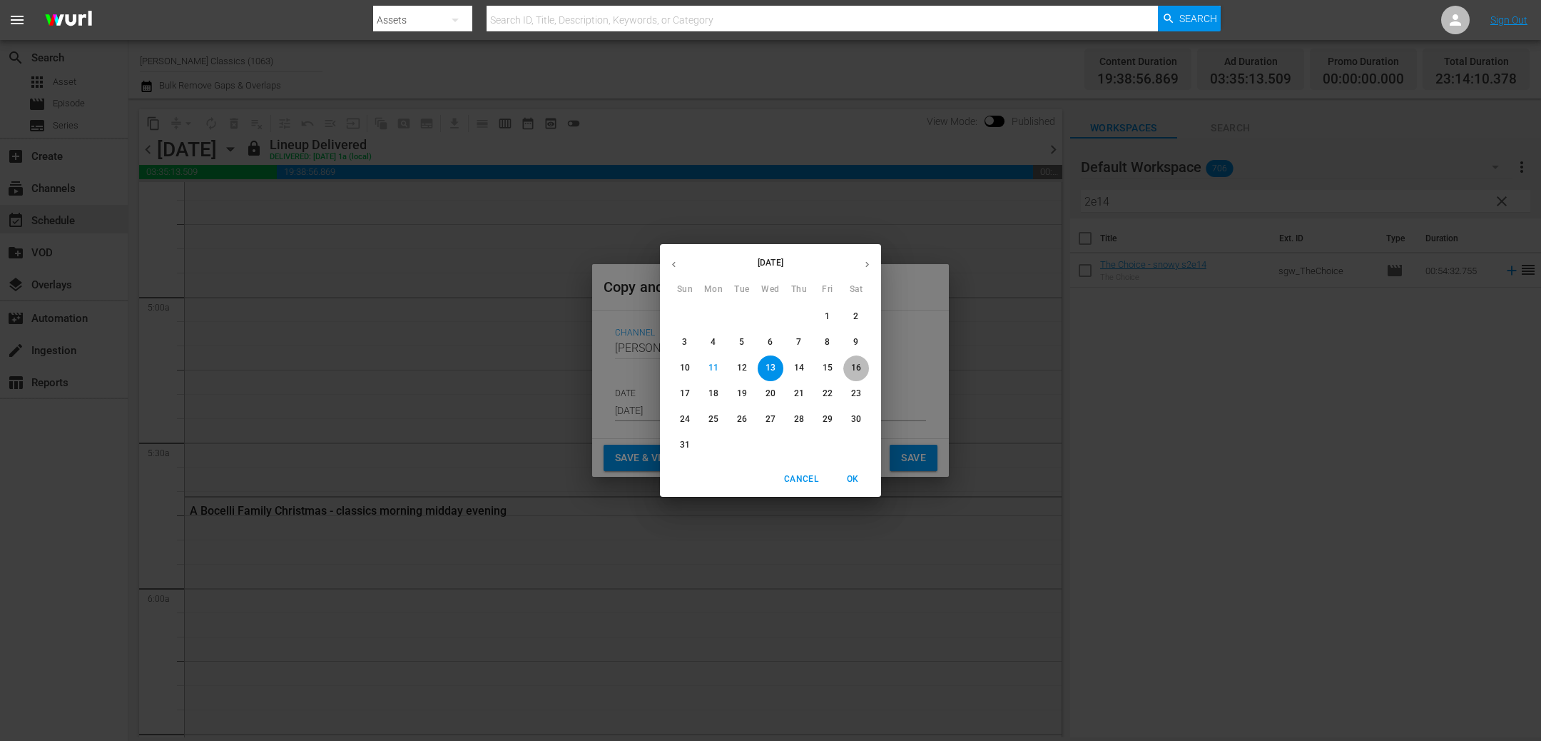
click at [863, 366] on span "16" at bounding box center [856, 368] width 26 height 12
type input "[DATE]"
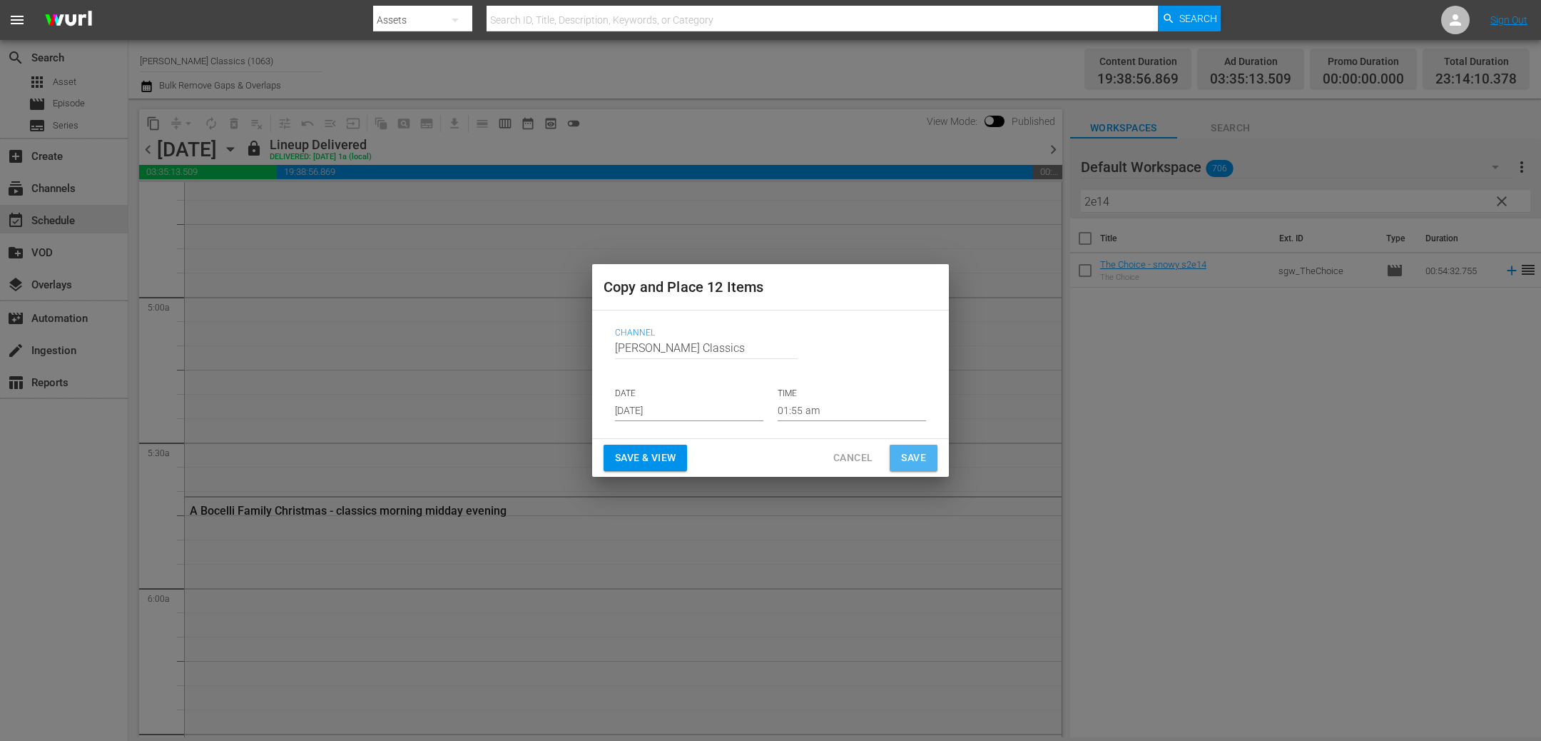
click at [917, 455] on span "Save" at bounding box center [913, 458] width 25 height 18
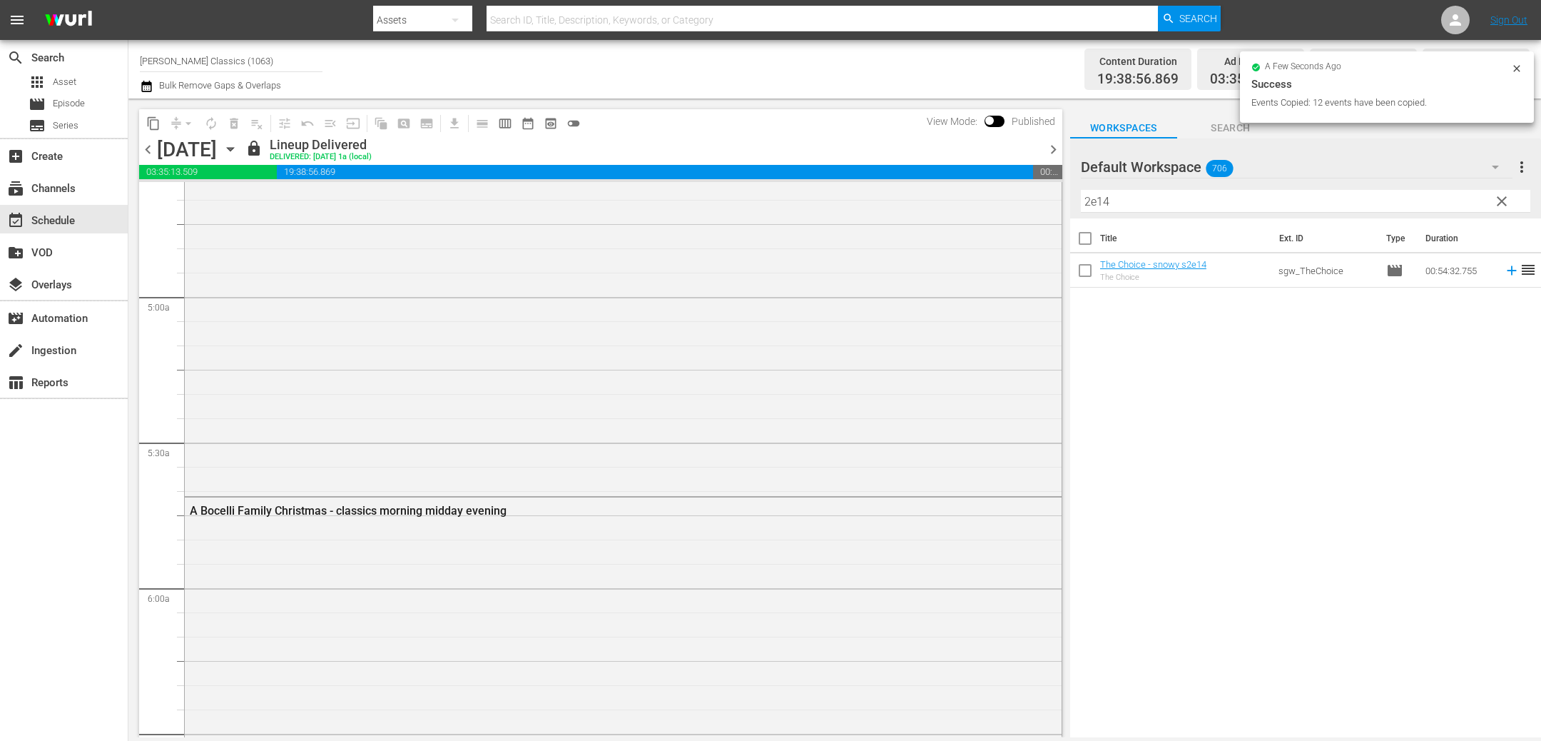
click at [1053, 151] on span "chevron_right" at bounding box center [1054, 150] width 18 height 18
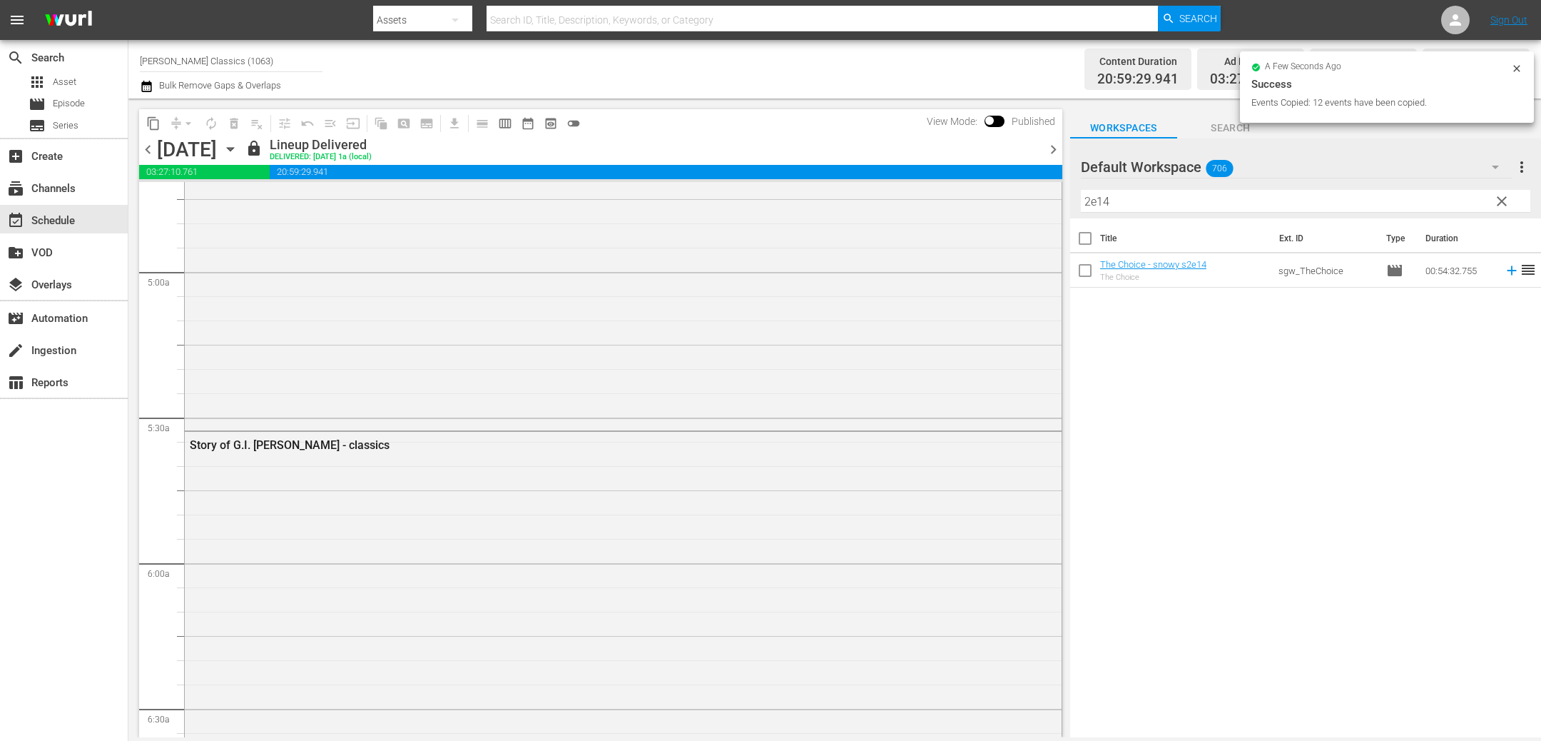
scroll to position [1341, 0]
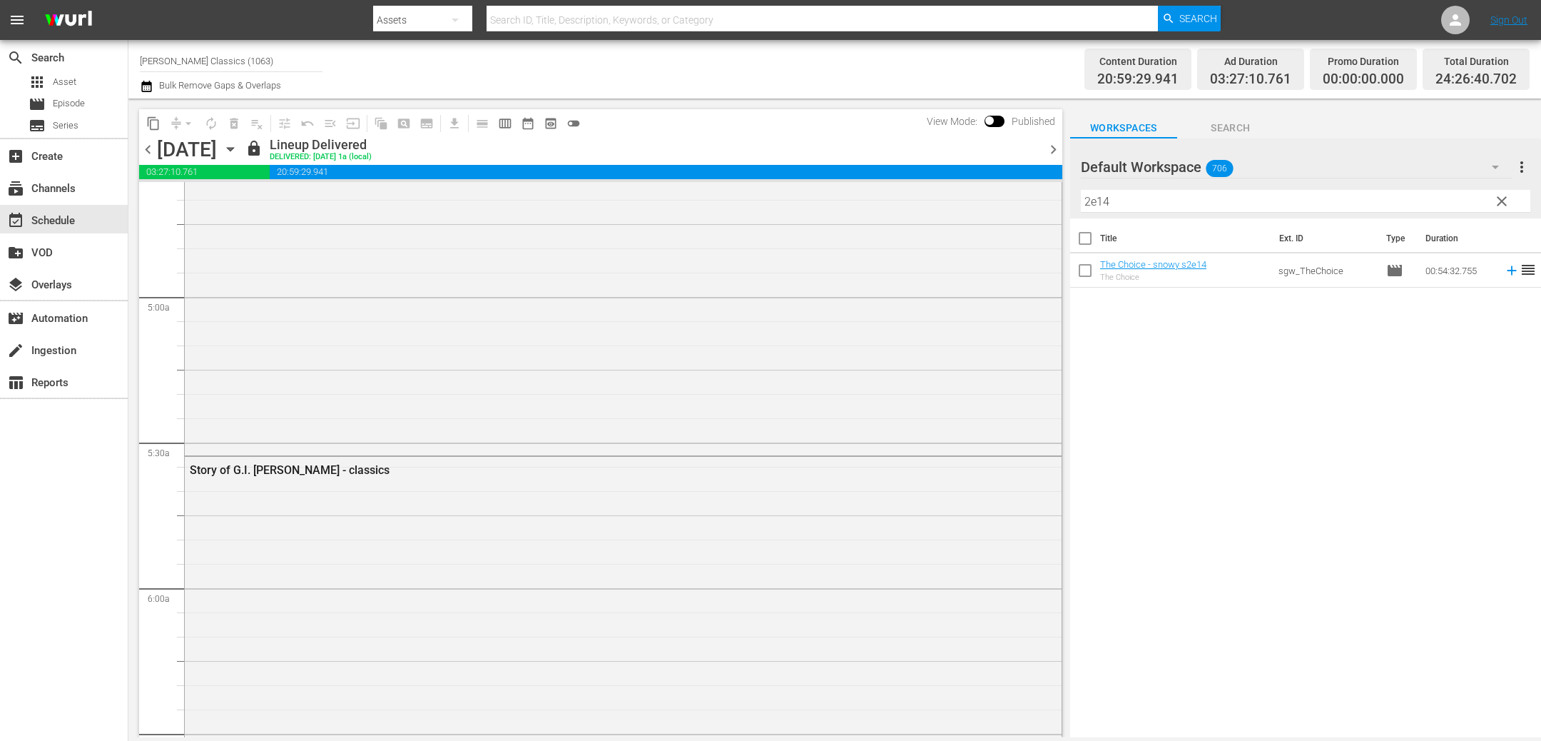
click at [1053, 151] on span "chevron_right" at bounding box center [1054, 150] width 18 height 18
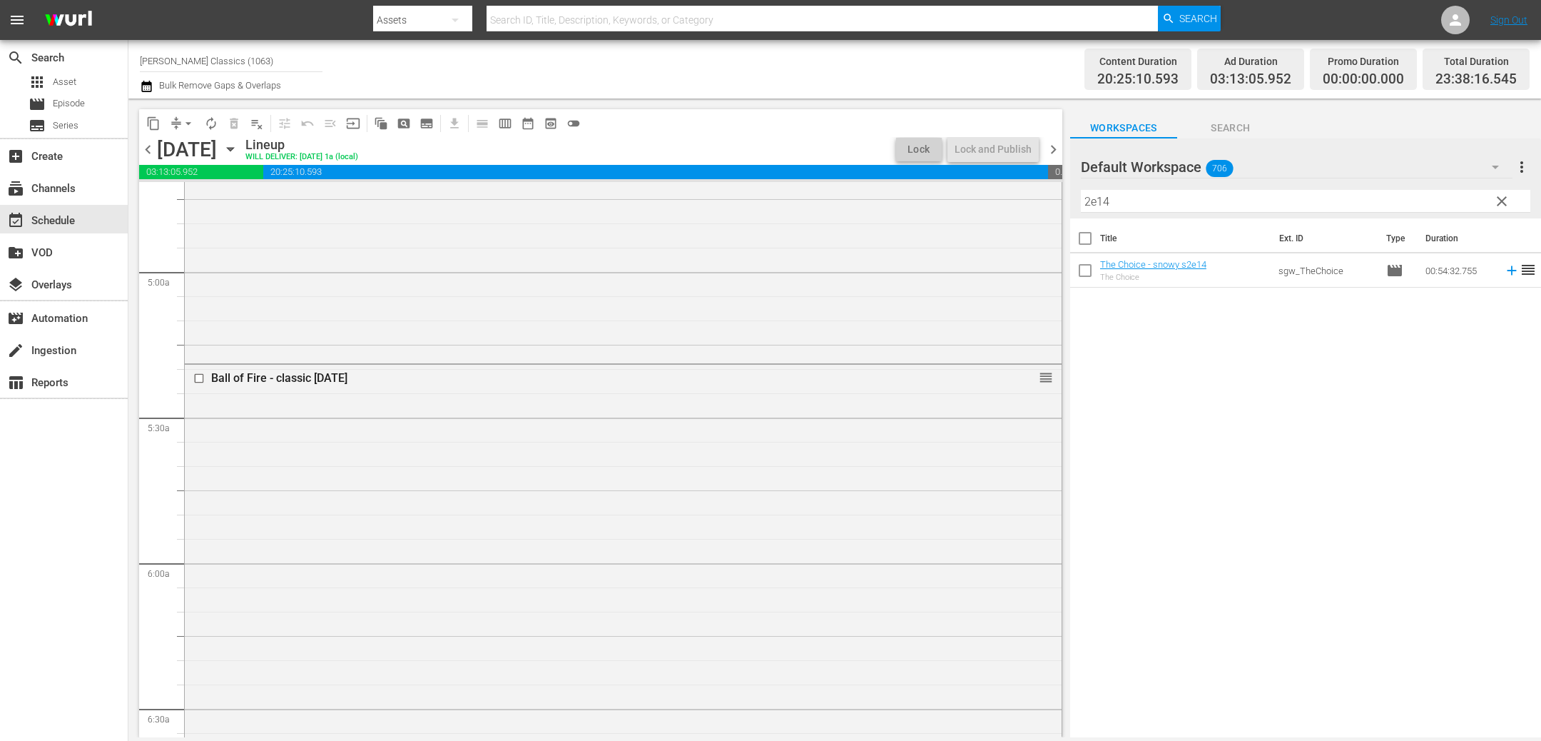
scroll to position [1341, 0]
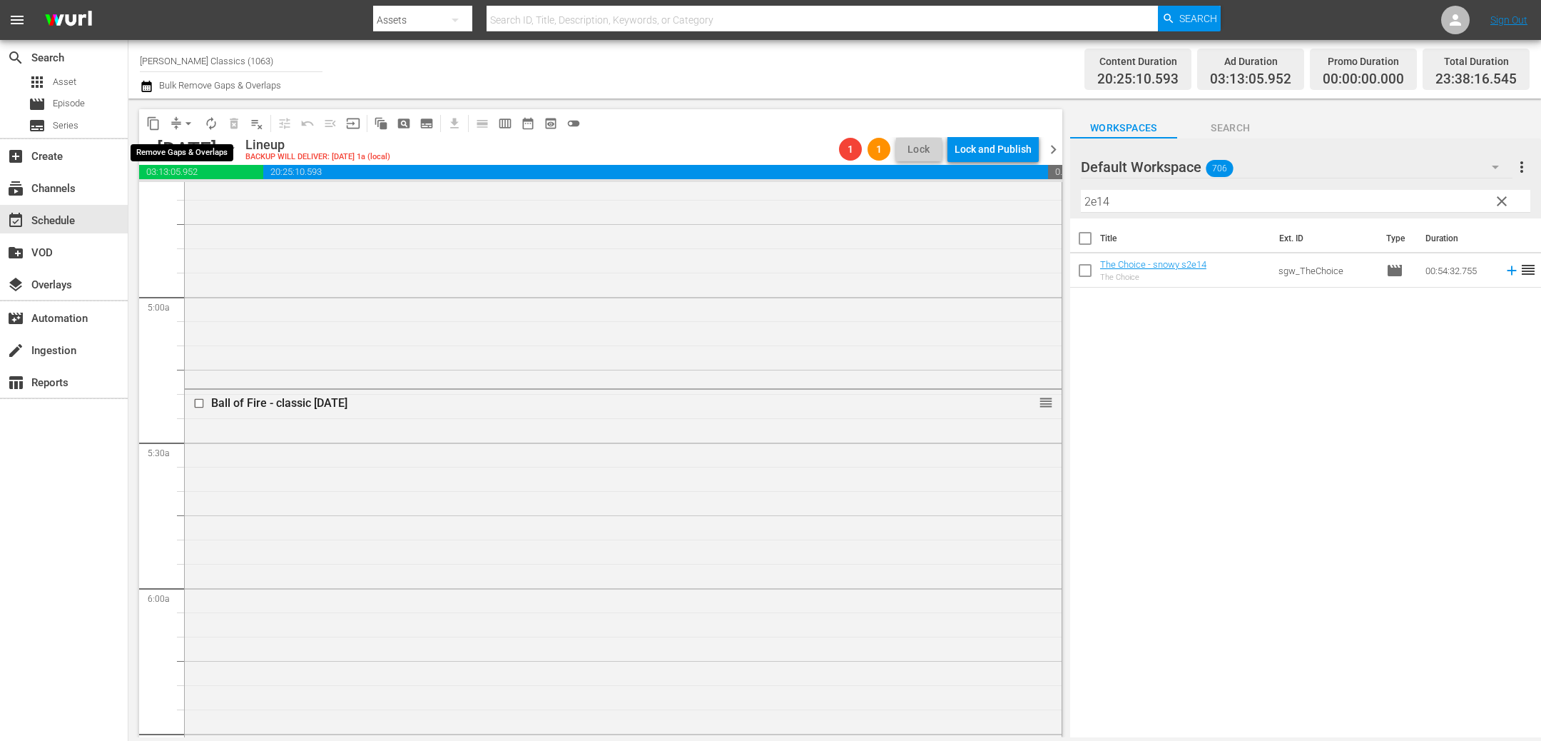
click at [190, 125] on span "arrow_drop_down" at bounding box center [188, 123] width 14 height 14
click at [245, 206] on li "Align to End of Previous Day" at bounding box center [189, 199] width 150 height 24
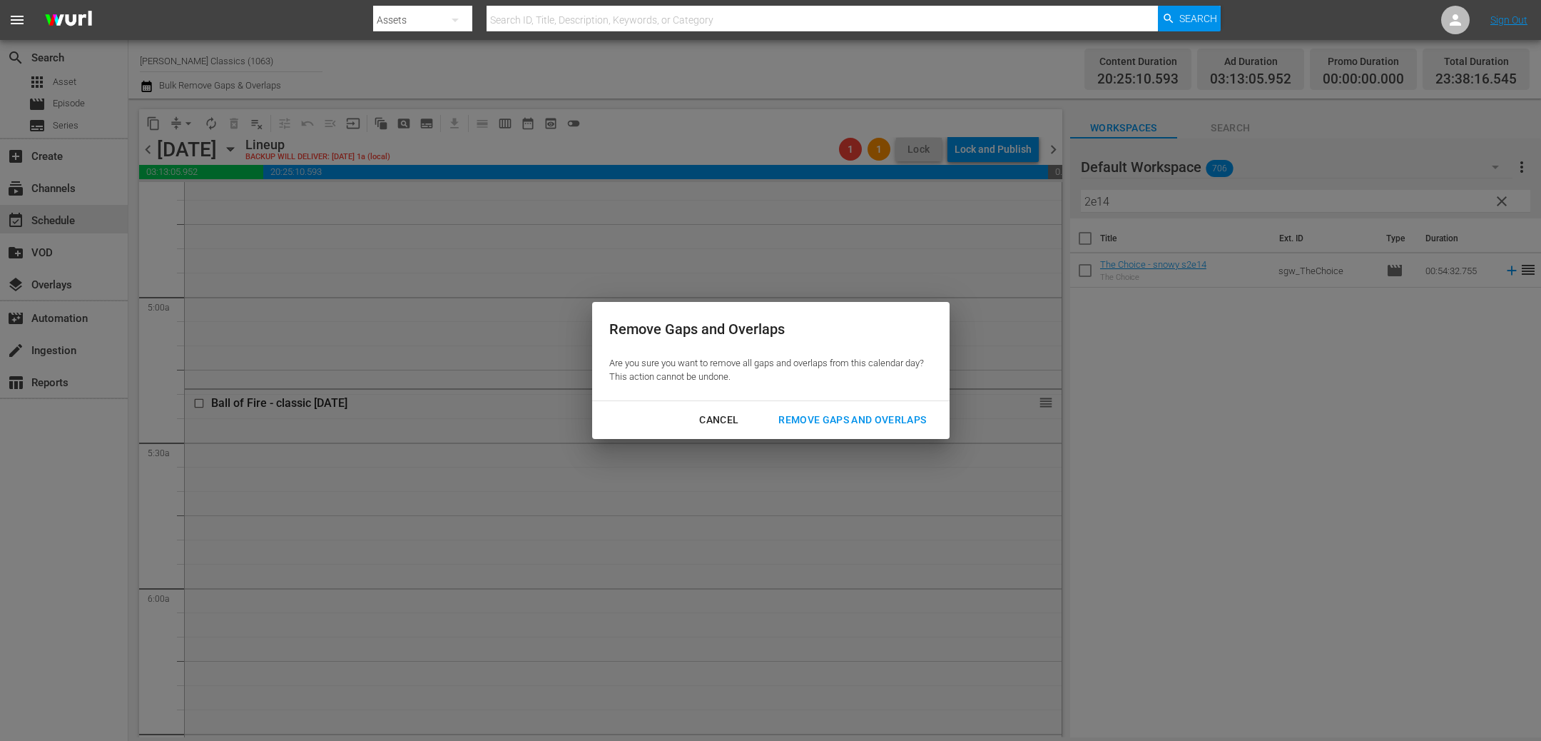
click at [843, 420] on div "Remove Gaps and Overlaps" at bounding box center [852, 420] width 171 height 18
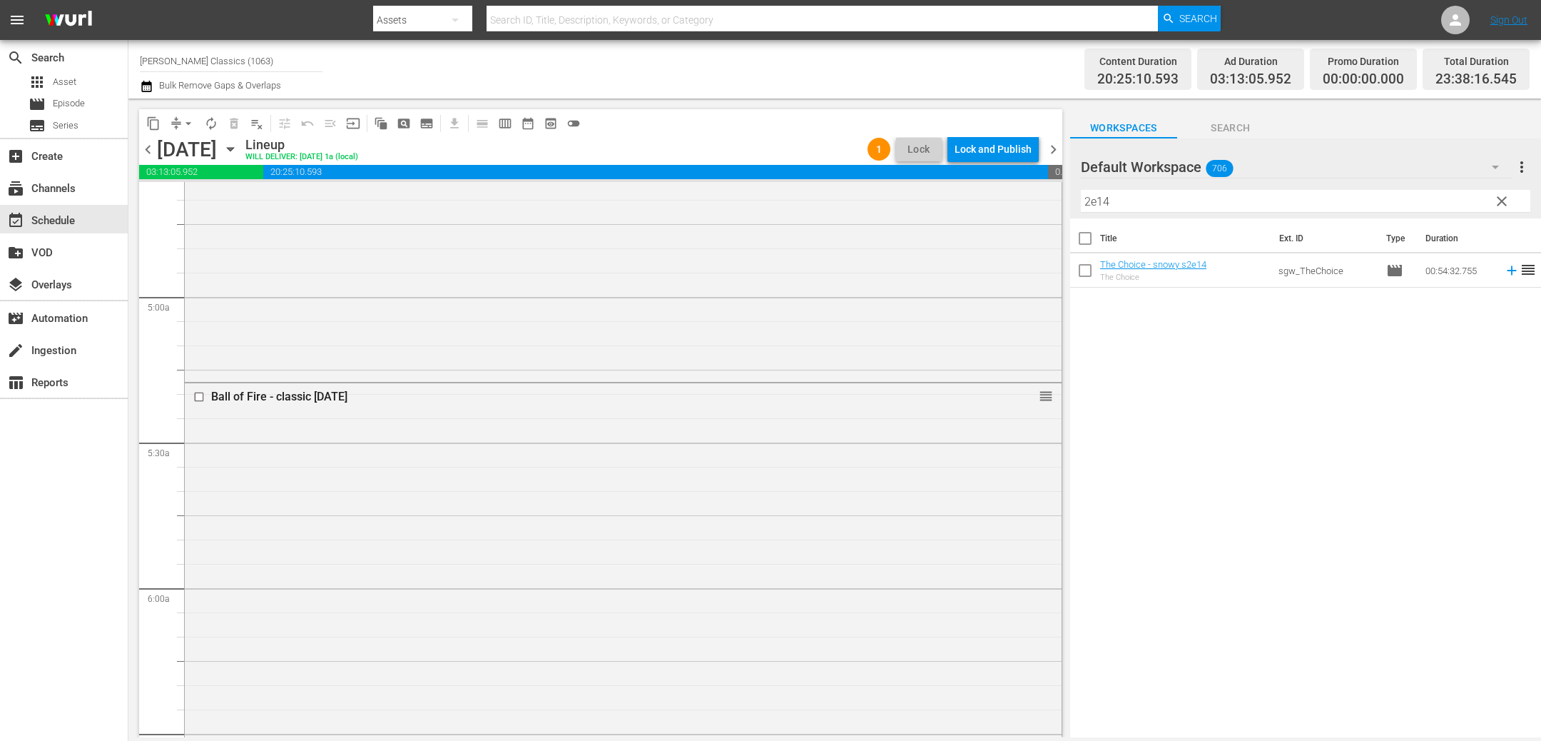
click at [990, 148] on div "Lock and Publish" at bounding box center [993, 149] width 77 height 26
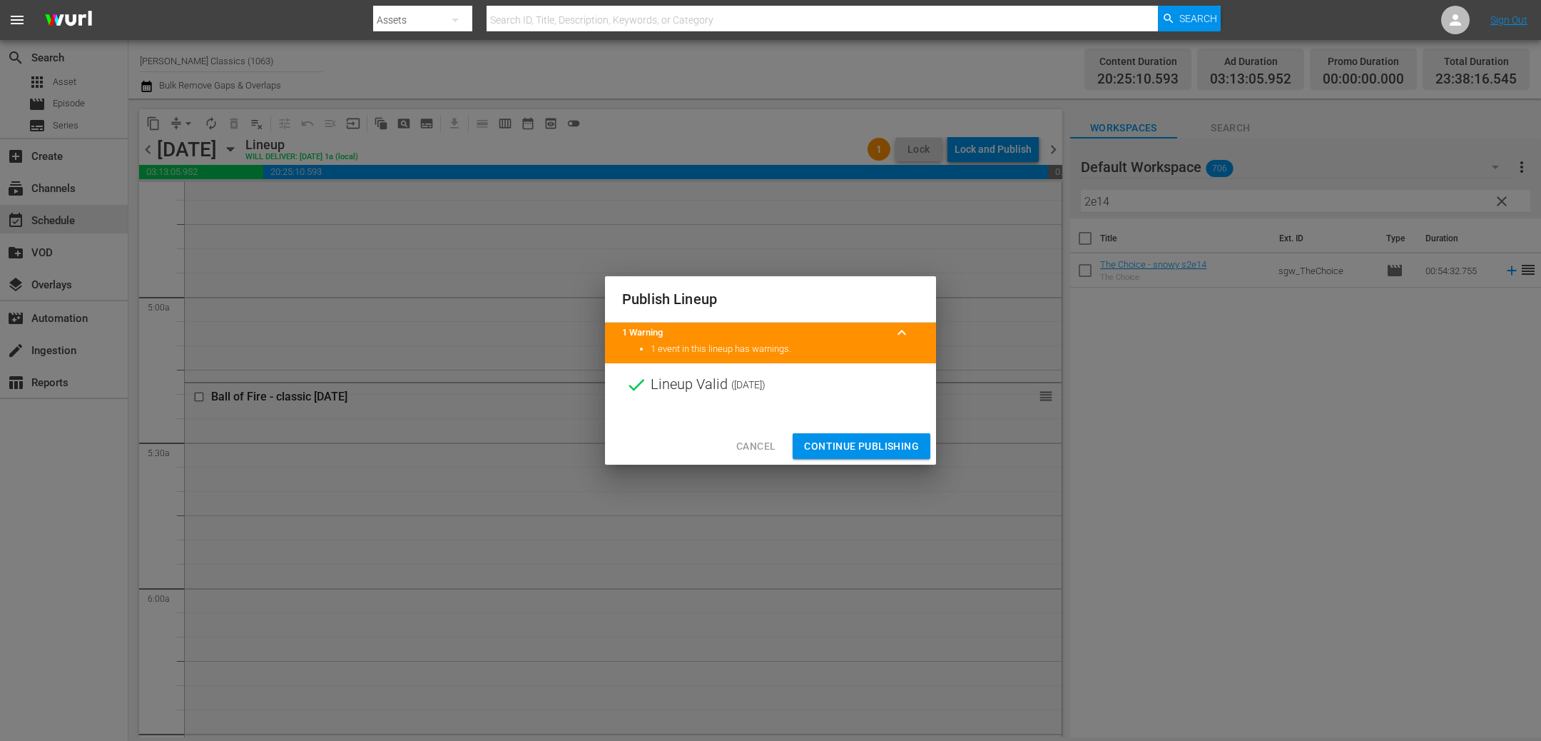
click at [903, 444] on span "Continue Publishing" at bounding box center [861, 446] width 115 height 18
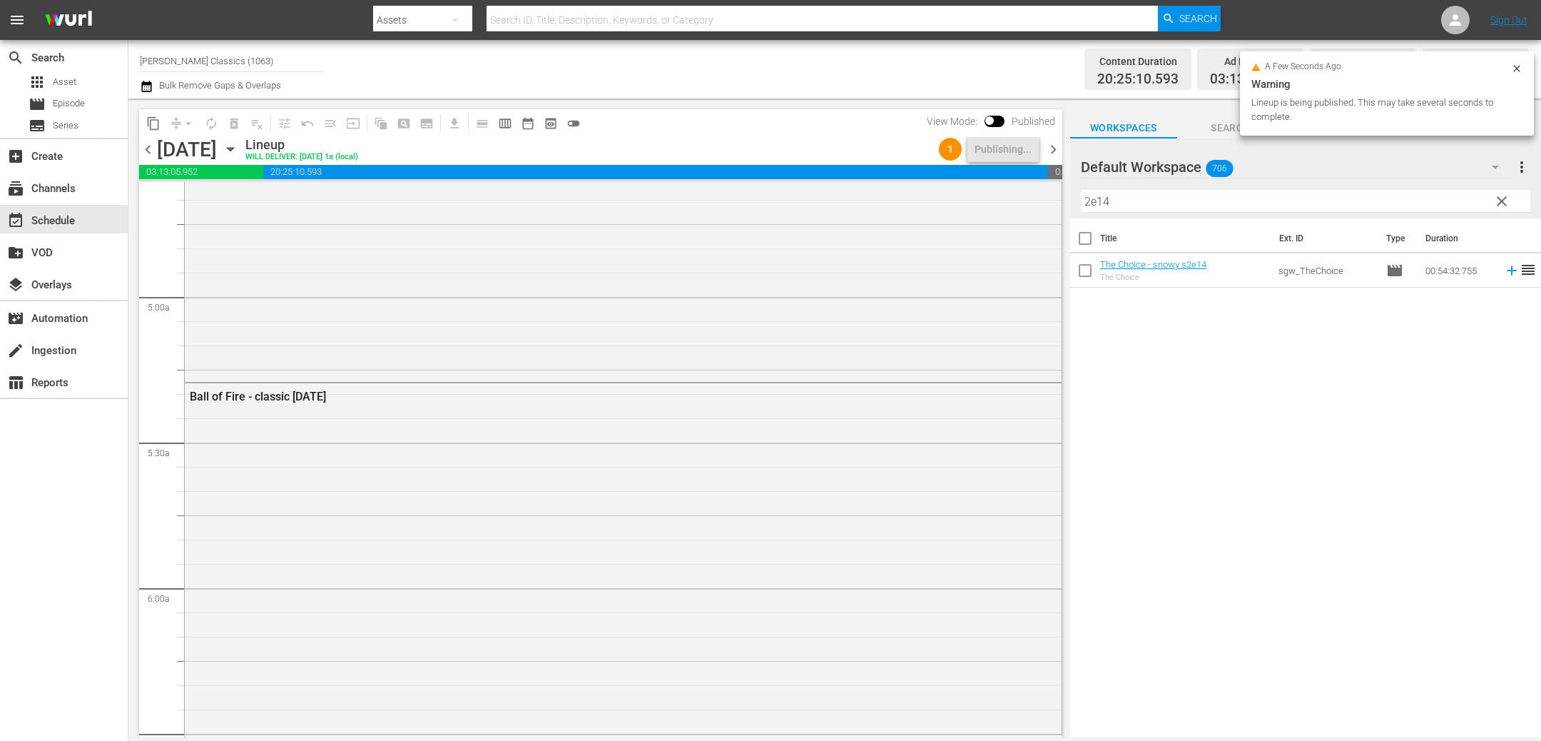
click at [1053, 152] on span "chevron_right" at bounding box center [1054, 150] width 18 height 18
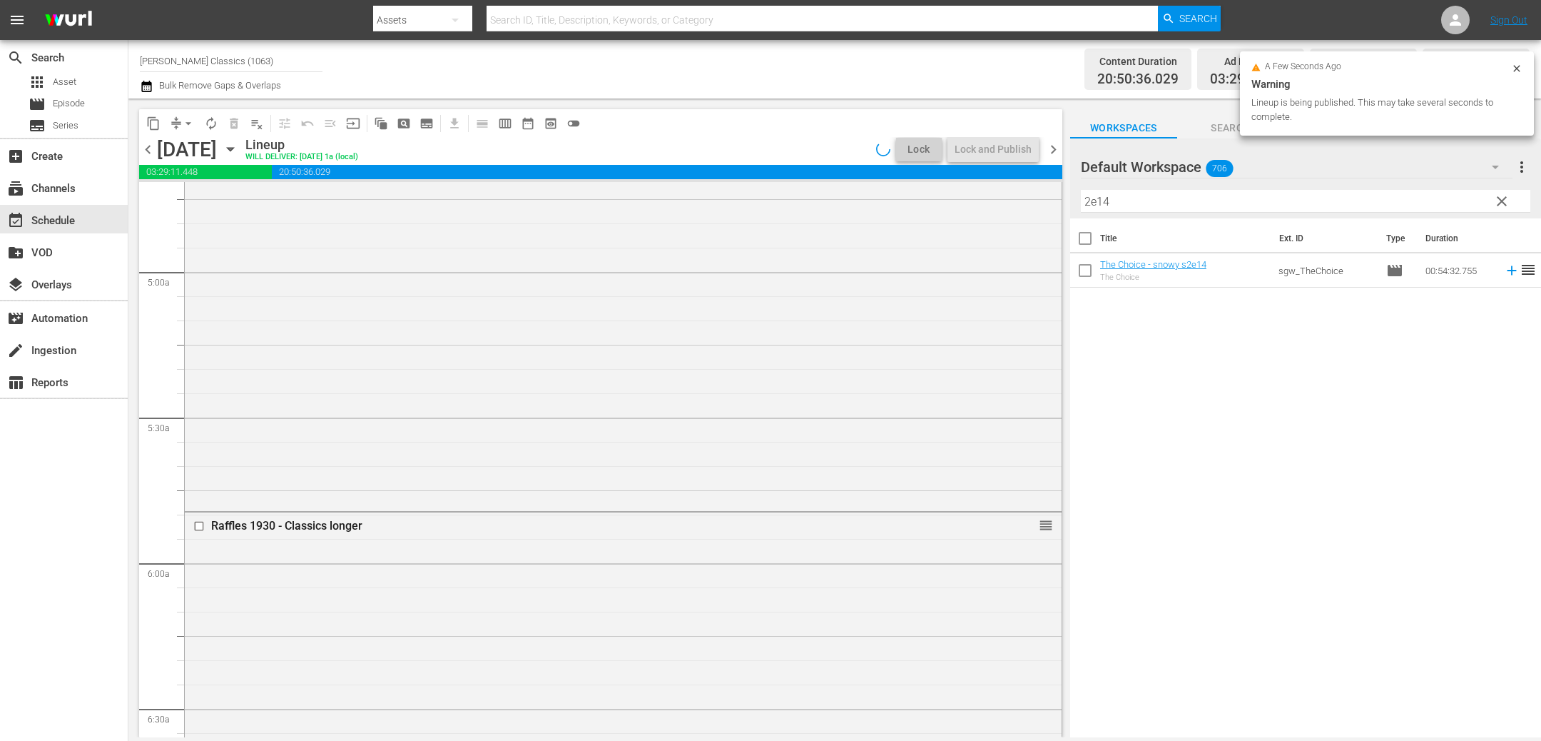
scroll to position [1341, 0]
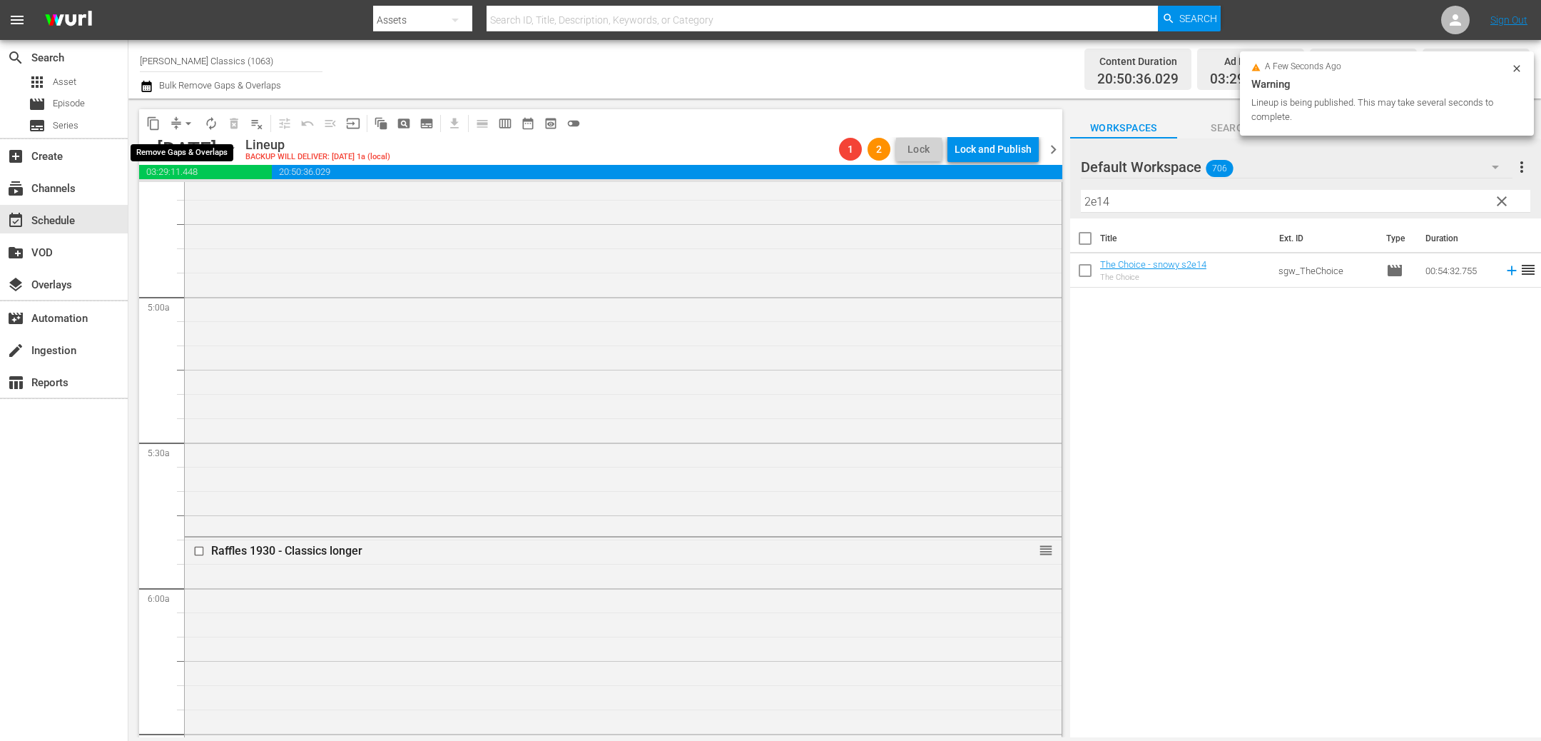
click at [181, 122] on span "arrow_drop_down" at bounding box center [188, 123] width 14 height 14
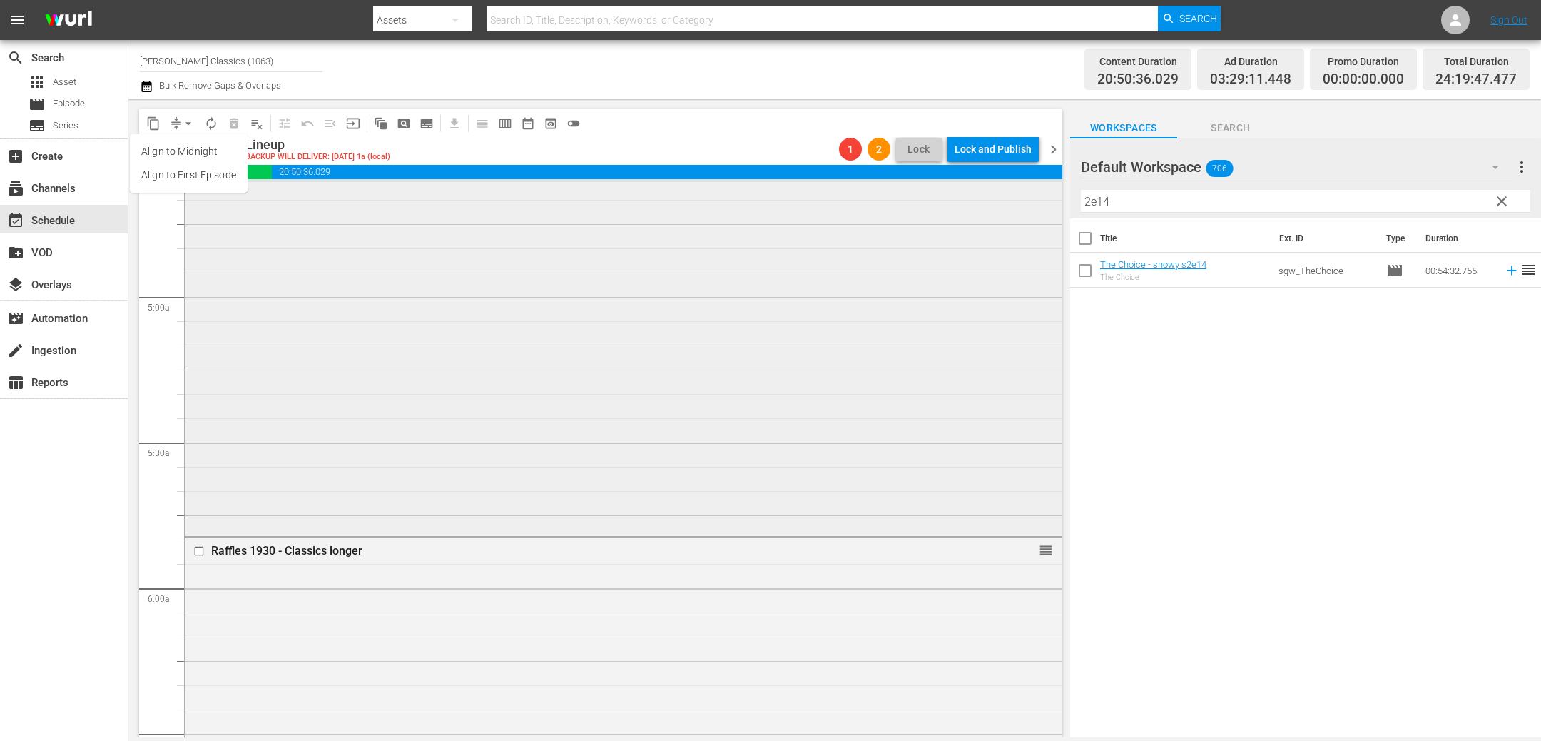
drag, startPoint x: 223, startPoint y: 178, endPoint x: 655, endPoint y: 380, distance: 476.3
click at [651, 380] on body "menu Search By Assets Search ID, Title, Description, Keywords, or Category Sear…" at bounding box center [770, 370] width 1541 height 741
click at [658, 378] on div "[PERSON_NAME] - classic [DATE] reorder" at bounding box center [623, 250] width 877 height 565
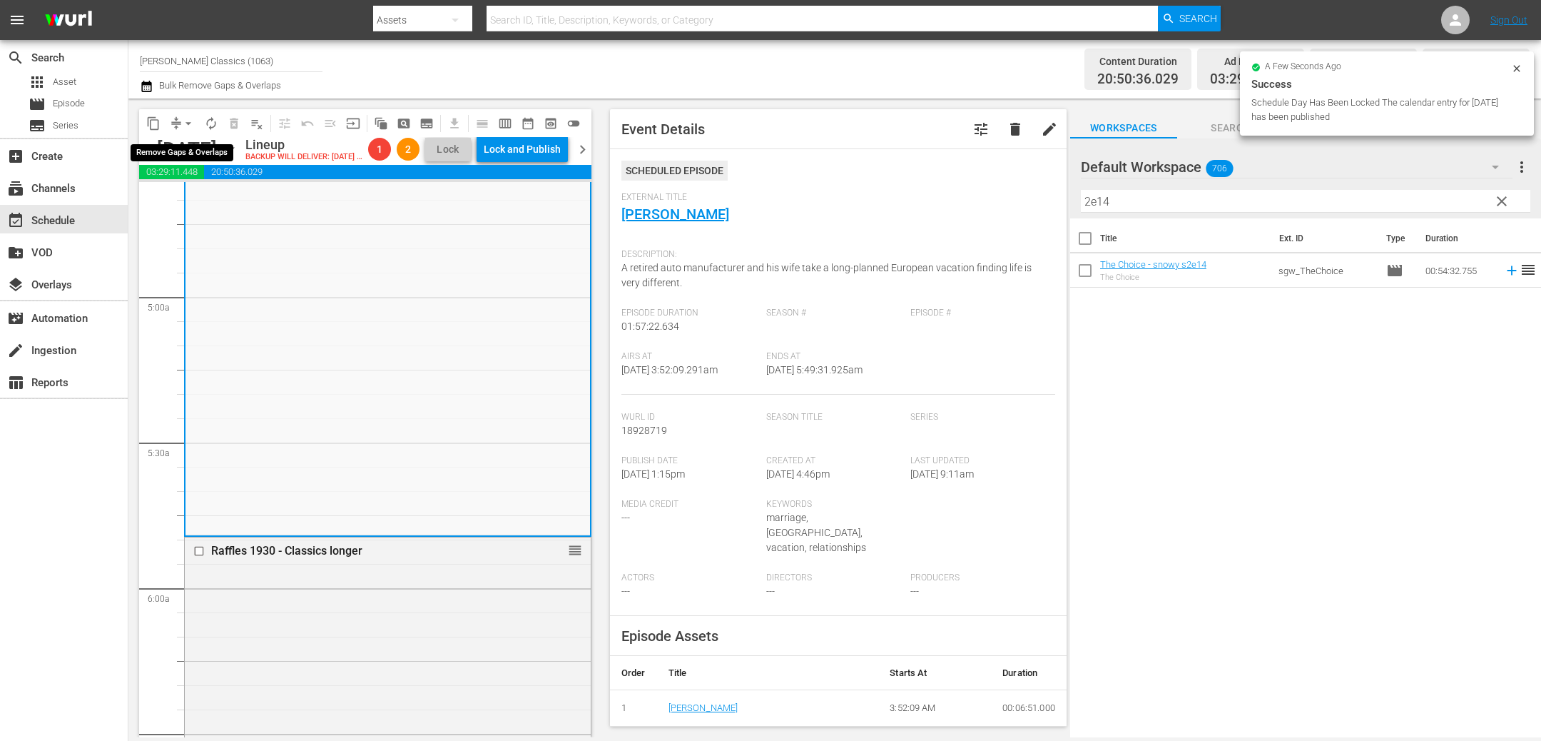
click at [193, 122] on span "arrow_drop_down" at bounding box center [188, 123] width 14 height 14
click at [380, 276] on div "[PERSON_NAME] - classic [DATE] reorder" at bounding box center [388, 251] width 405 height 565
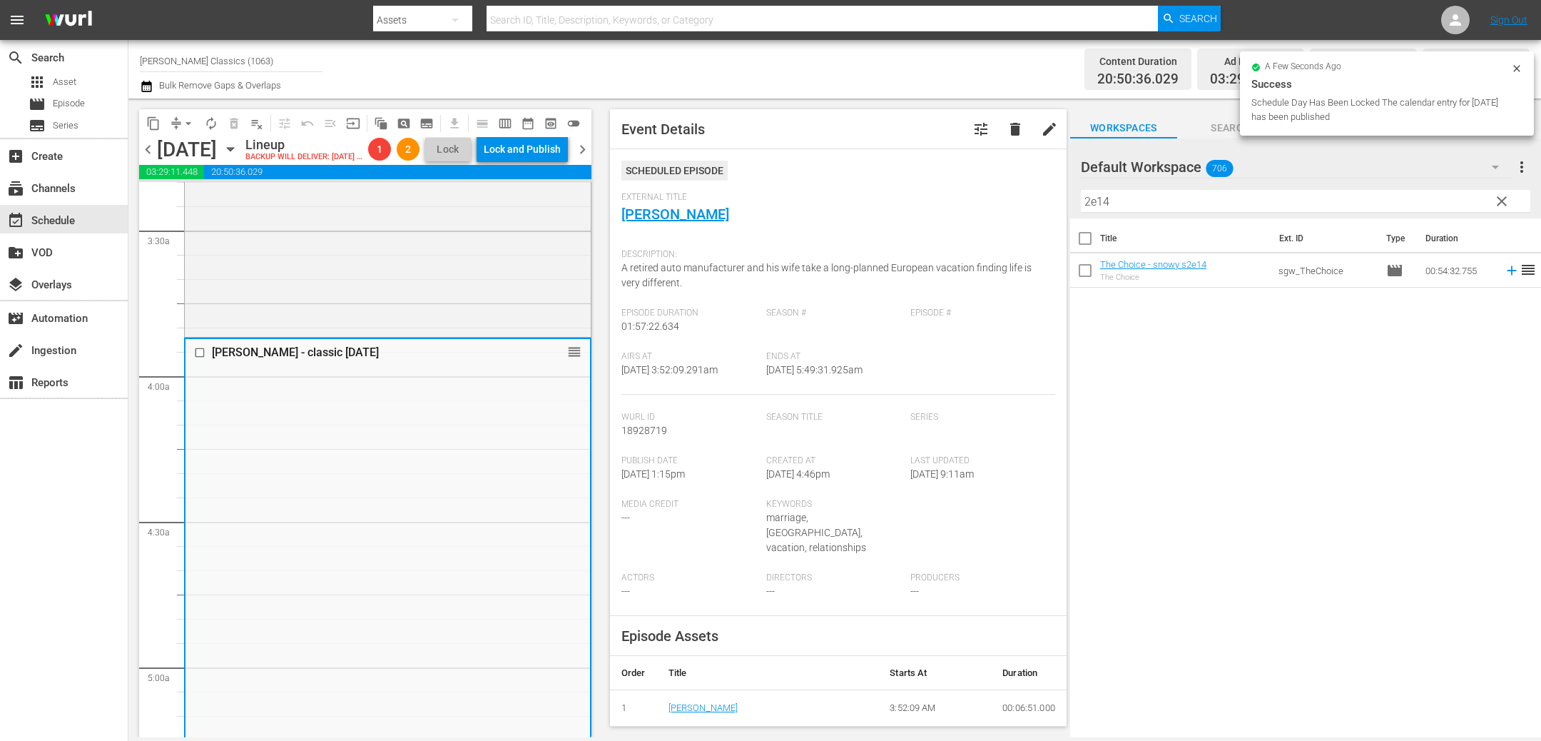
scroll to position [0, 0]
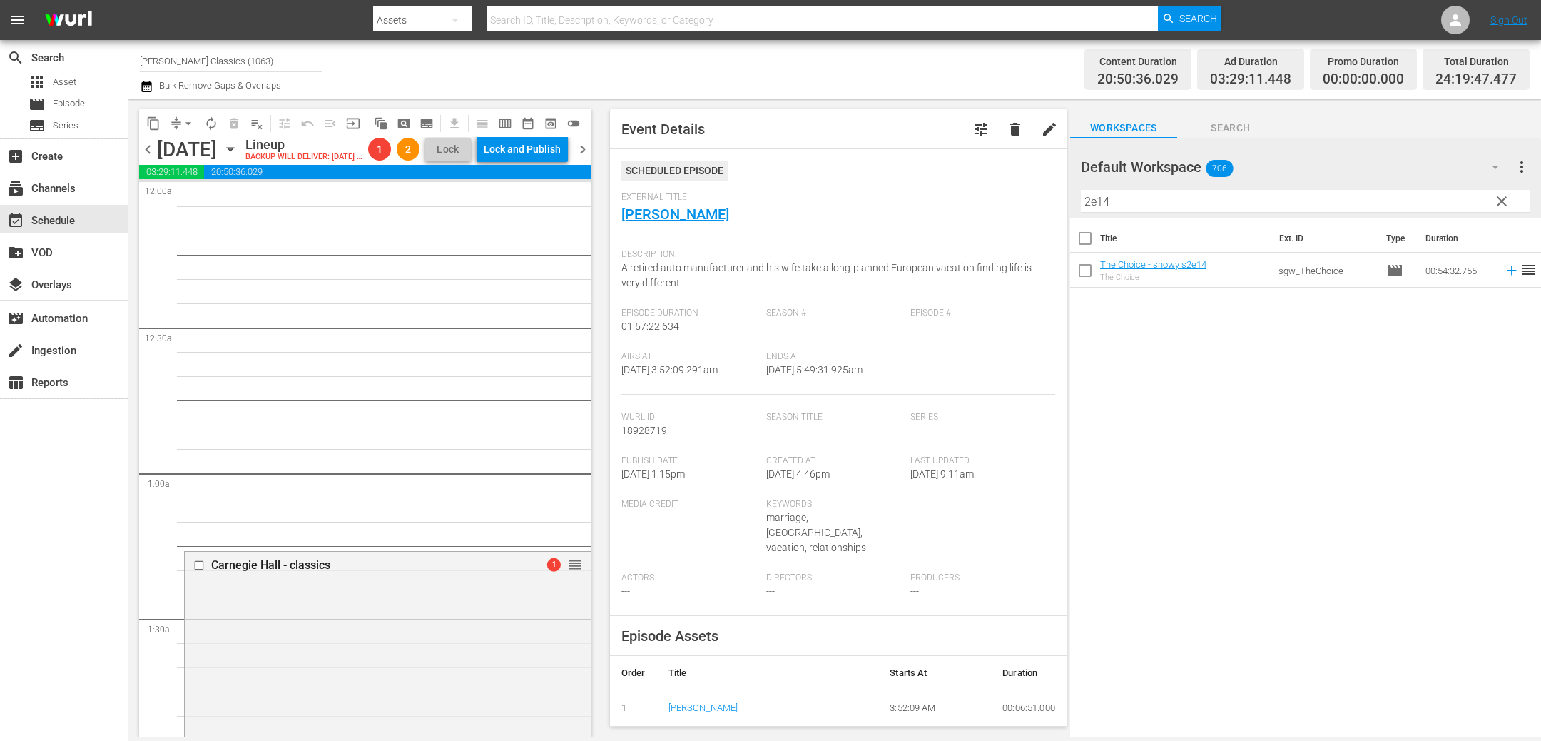
click at [147, 158] on span "chevron_left" at bounding box center [148, 150] width 18 height 18
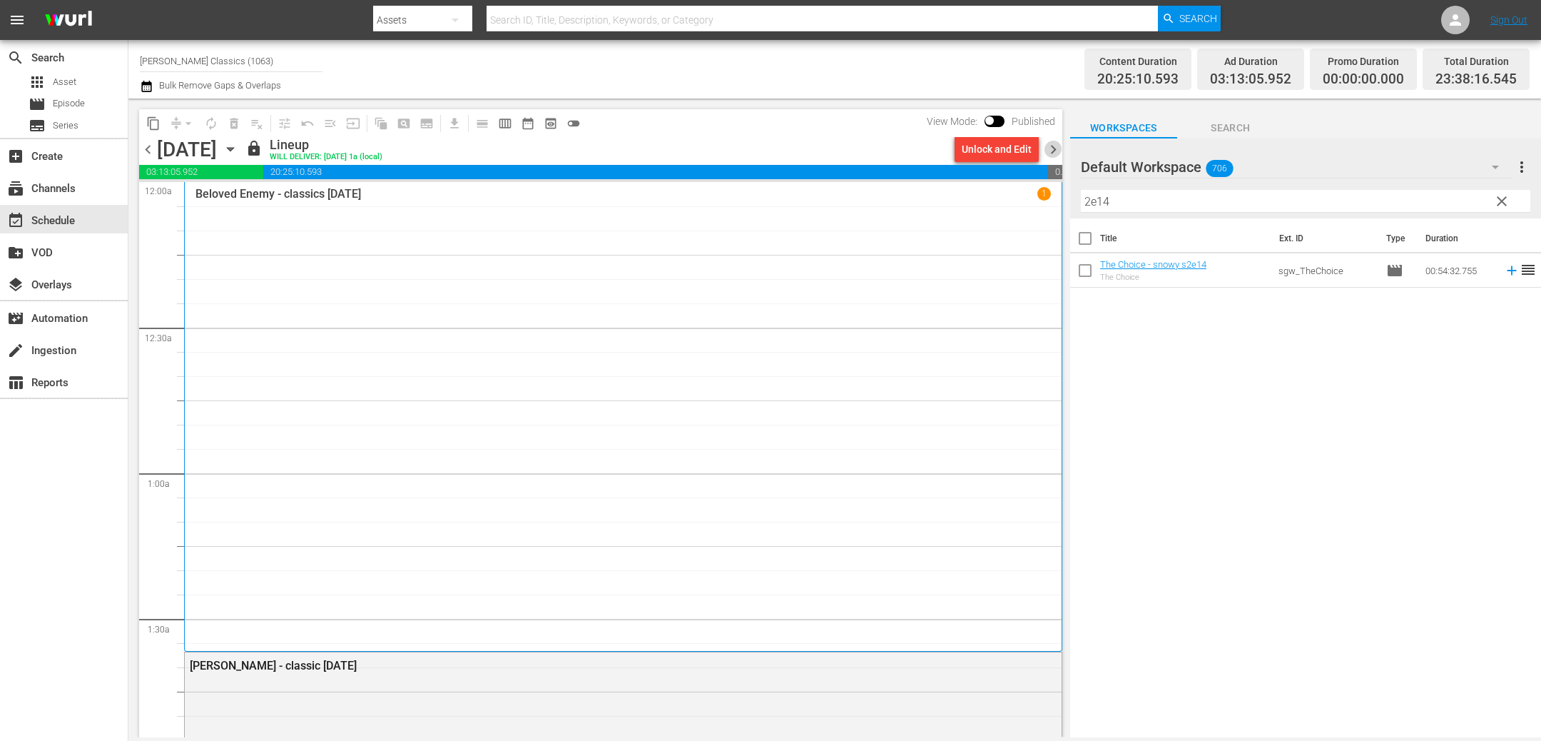
click at [1060, 149] on span "chevron_right" at bounding box center [1054, 150] width 18 height 18
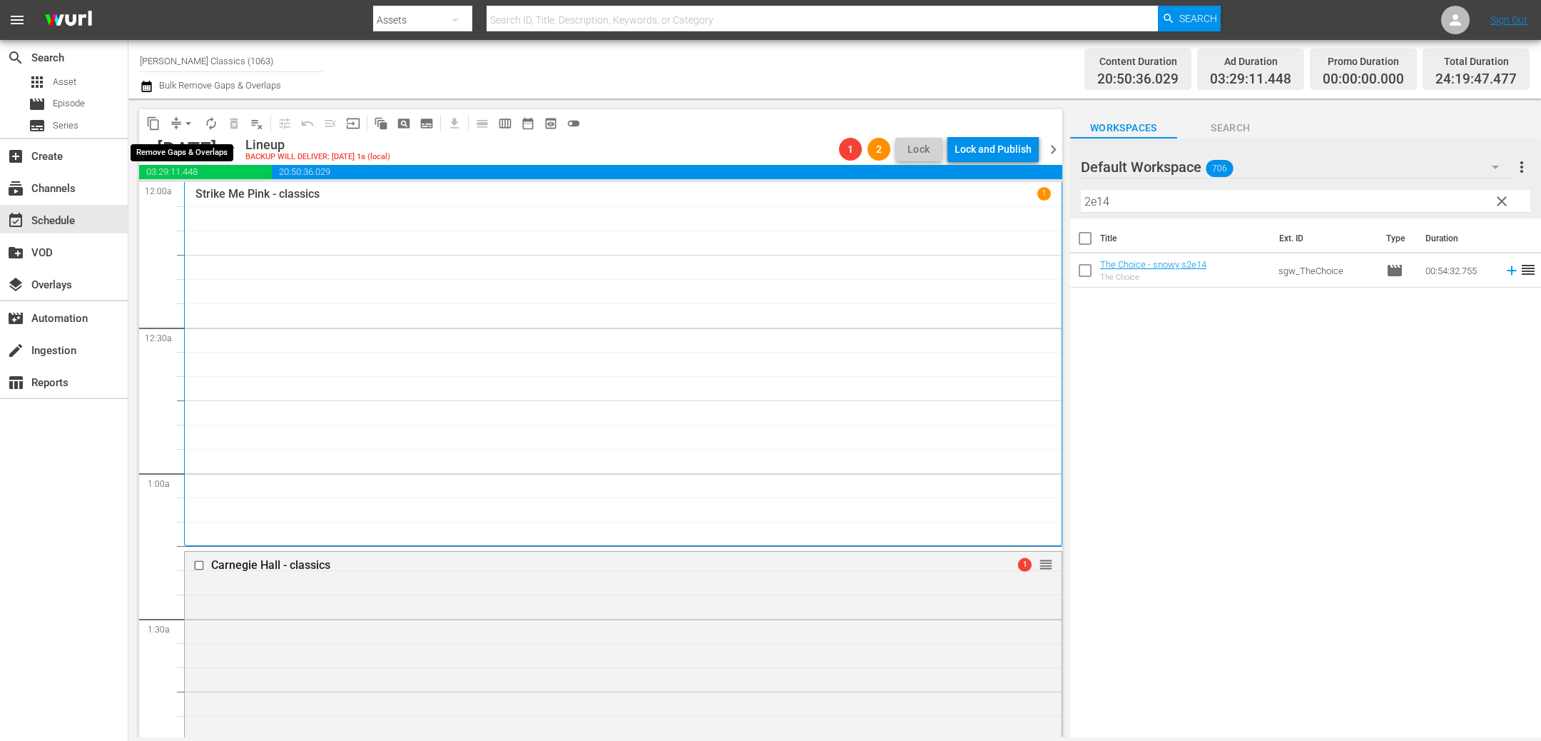
click at [187, 123] on span "arrow_drop_down" at bounding box center [188, 123] width 14 height 14
click at [233, 196] on li "Align to End of Previous Day" at bounding box center [189, 199] width 150 height 24
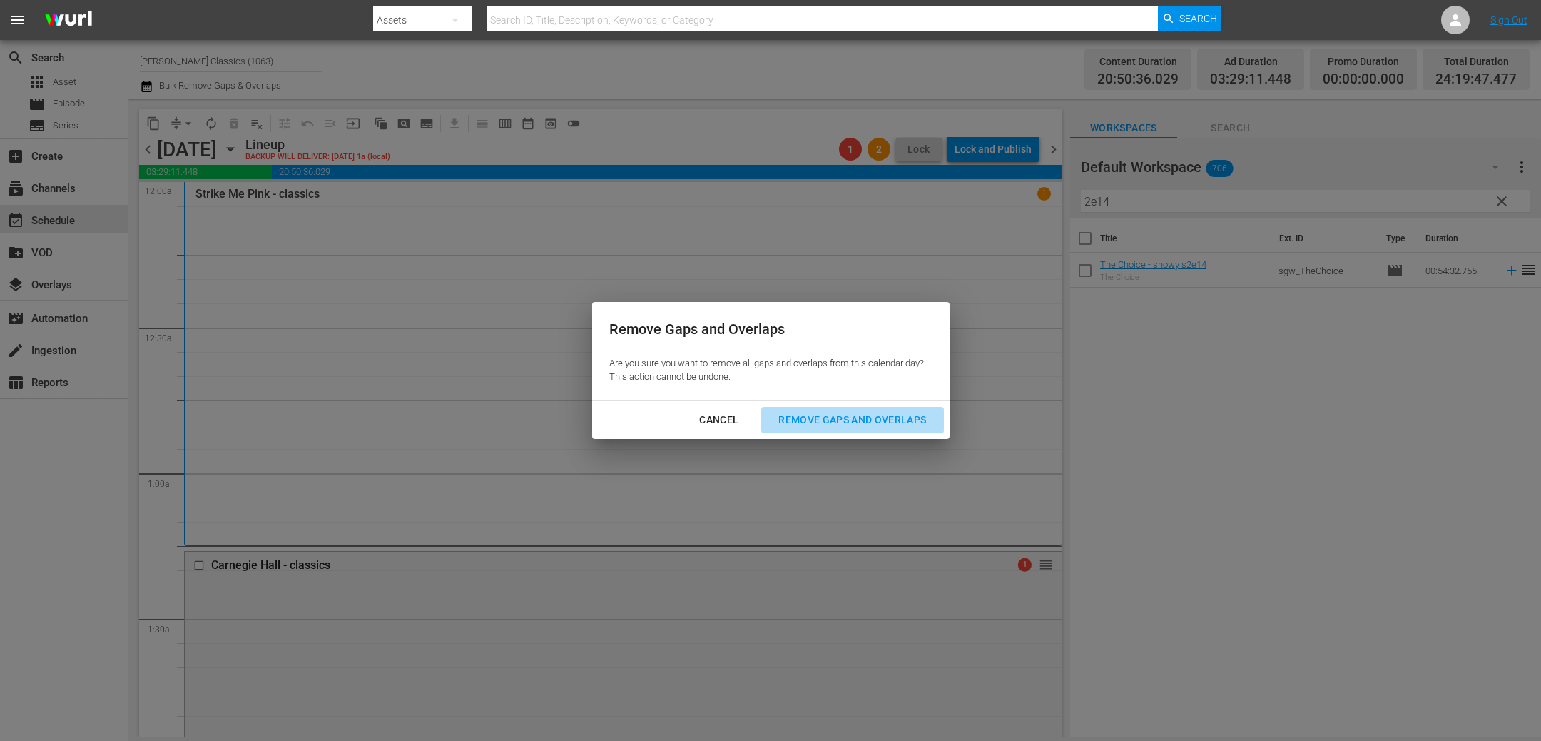
click at [842, 409] on button "Remove Gaps and Overlaps" at bounding box center [852, 420] width 182 height 26
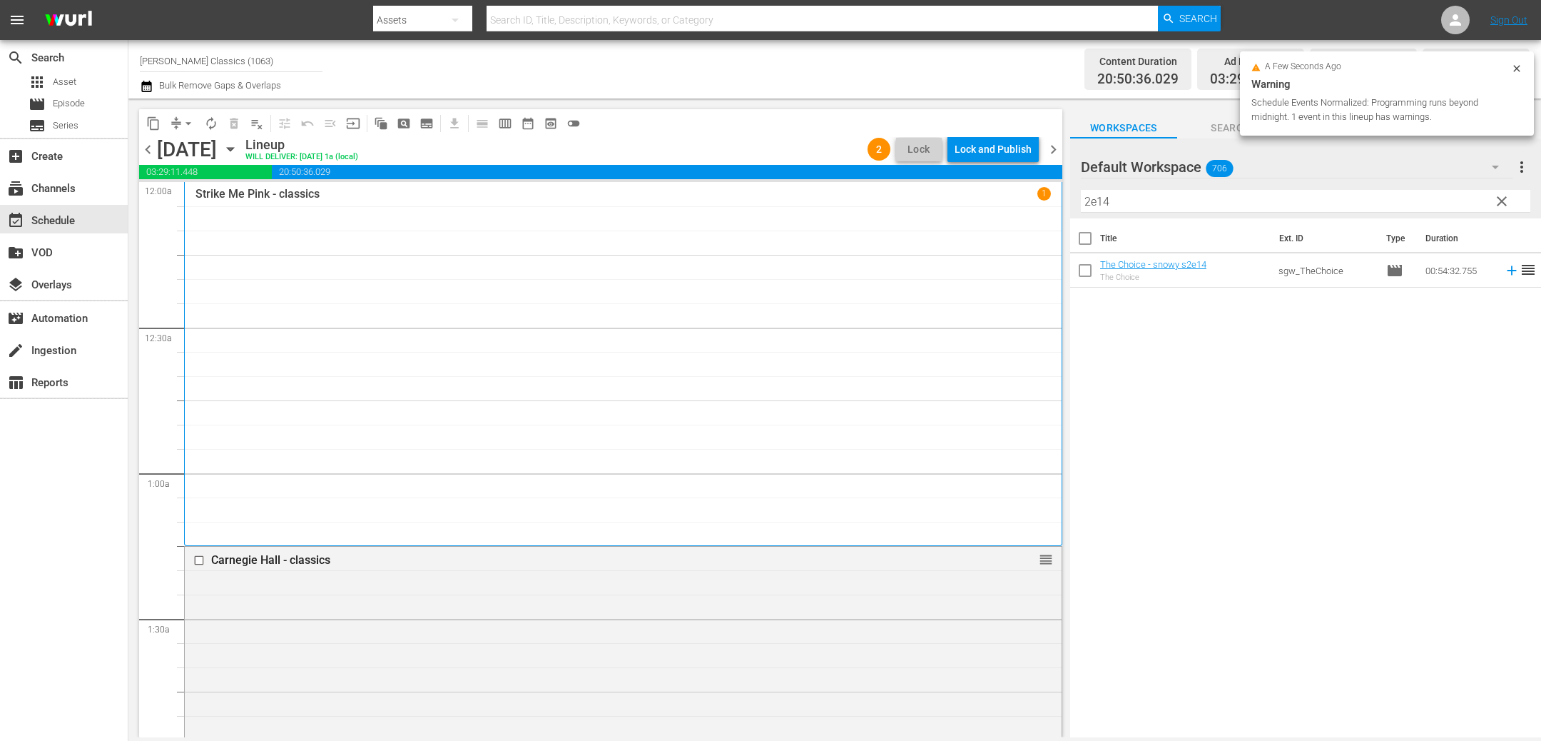
click at [1015, 150] on div "Lock and Publish" at bounding box center [993, 149] width 77 height 26
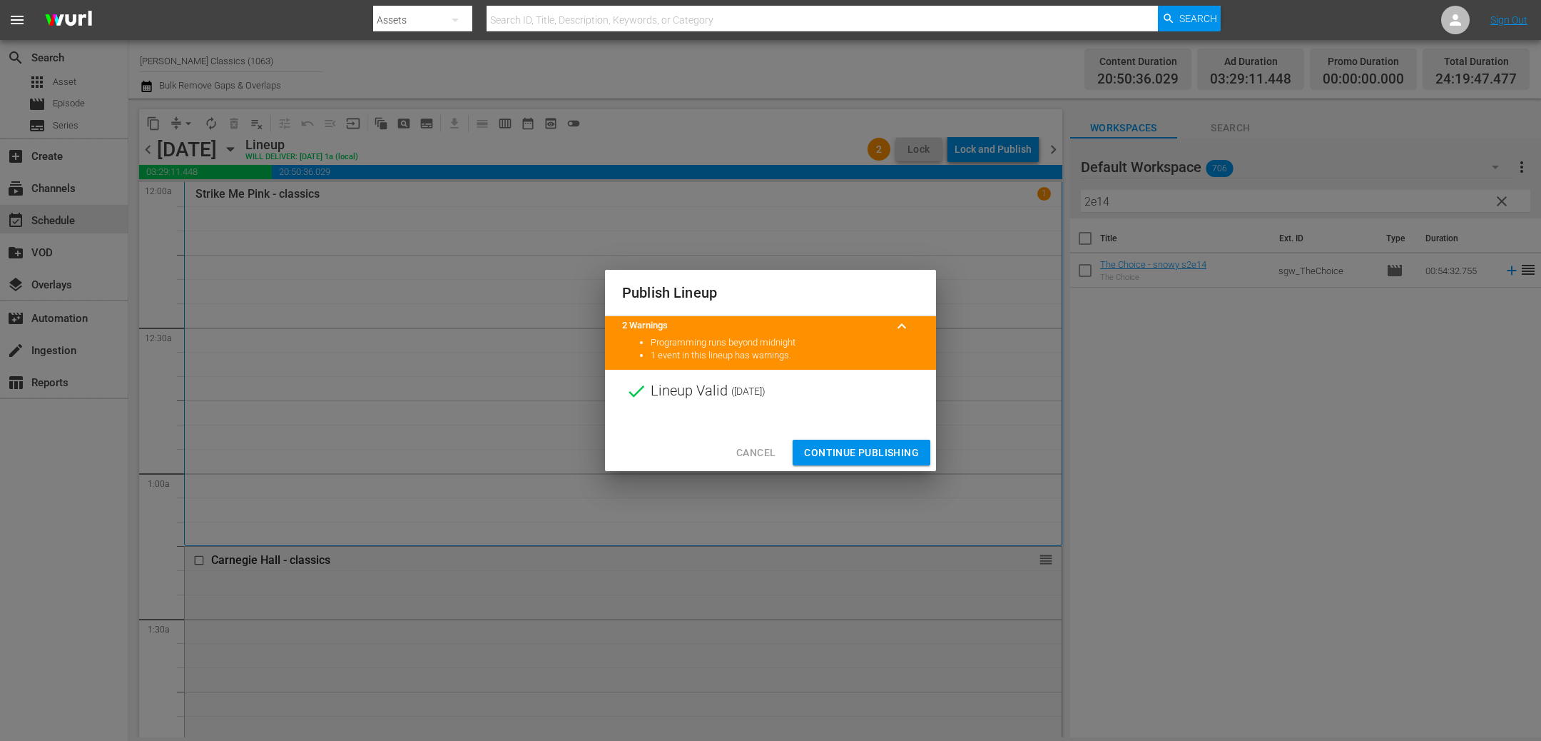
drag, startPoint x: 895, startPoint y: 453, endPoint x: 931, endPoint y: 420, distance: 49.5
click at [896, 451] on span "Continue Publishing" at bounding box center [861, 453] width 115 height 18
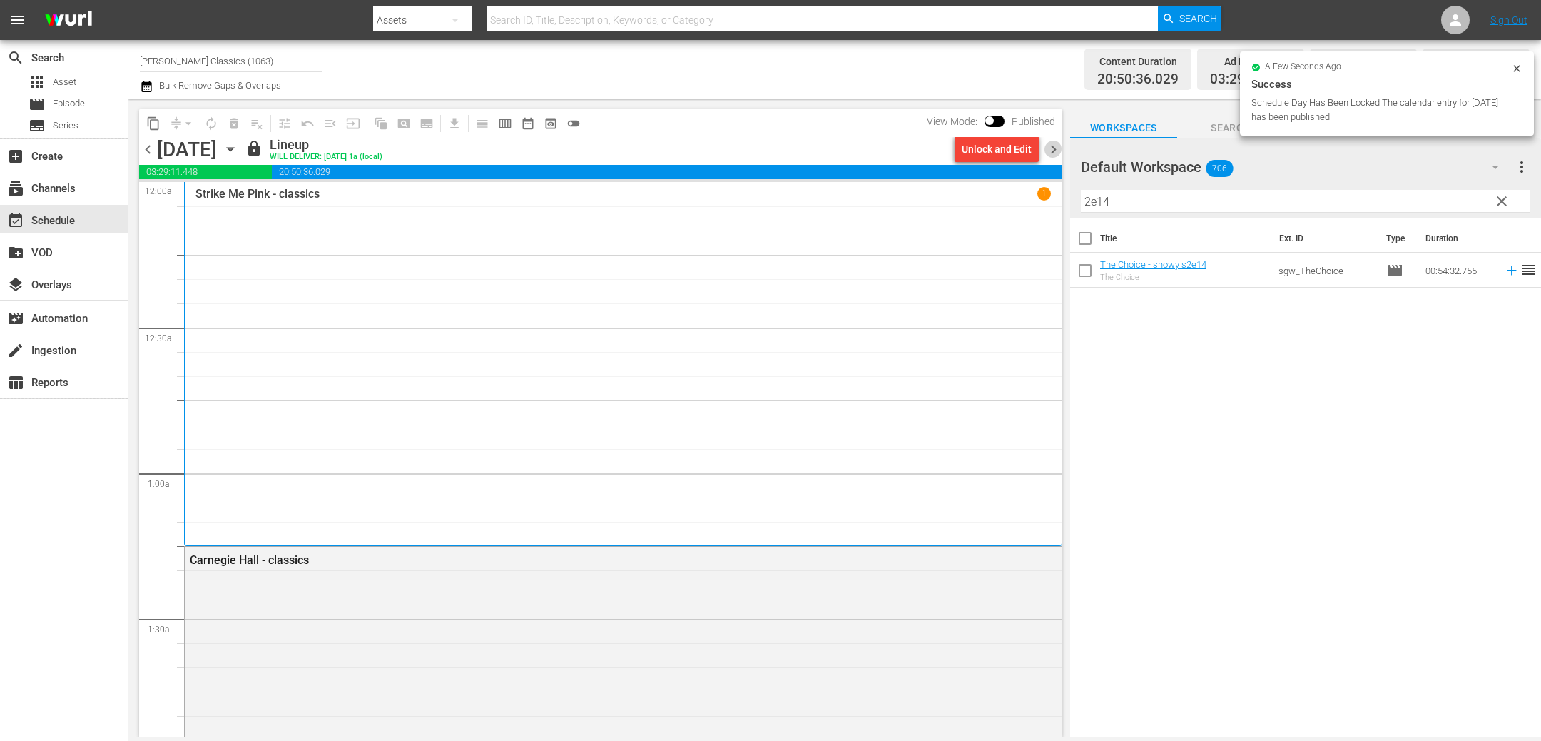
click at [1053, 146] on span "chevron_right" at bounding box center [1054, 150] width 18 height 18
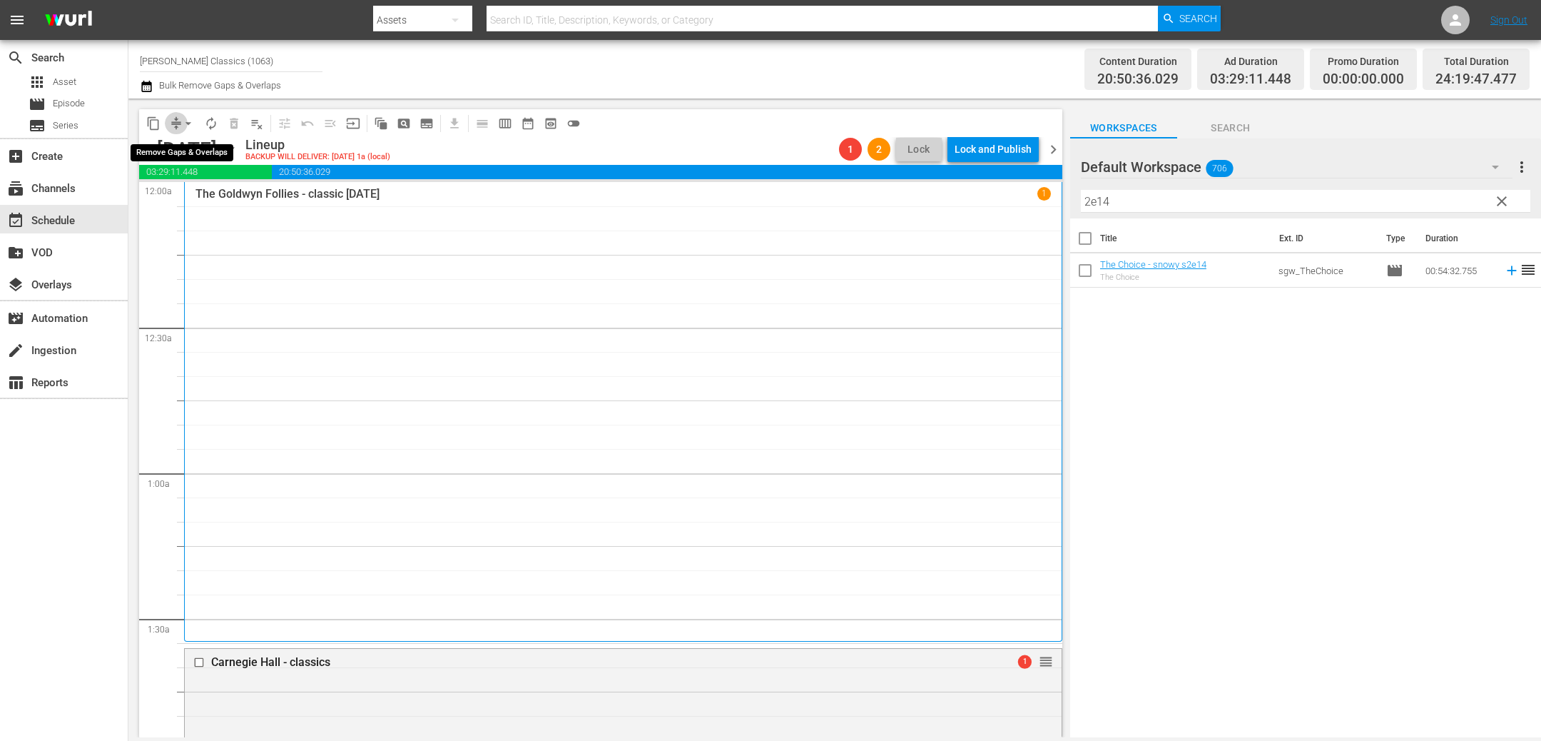
click at [173, 117] on span "compress" at bounding box center [176, 123] width 14 height 14
click at [186, 122] on span "arrow_drop_down" at bounding box center [188, 123] width 14 height 14
click at [214, 196] on li "Align to End of Previous Day" at bounding box center [189, 199] width 150 height 24
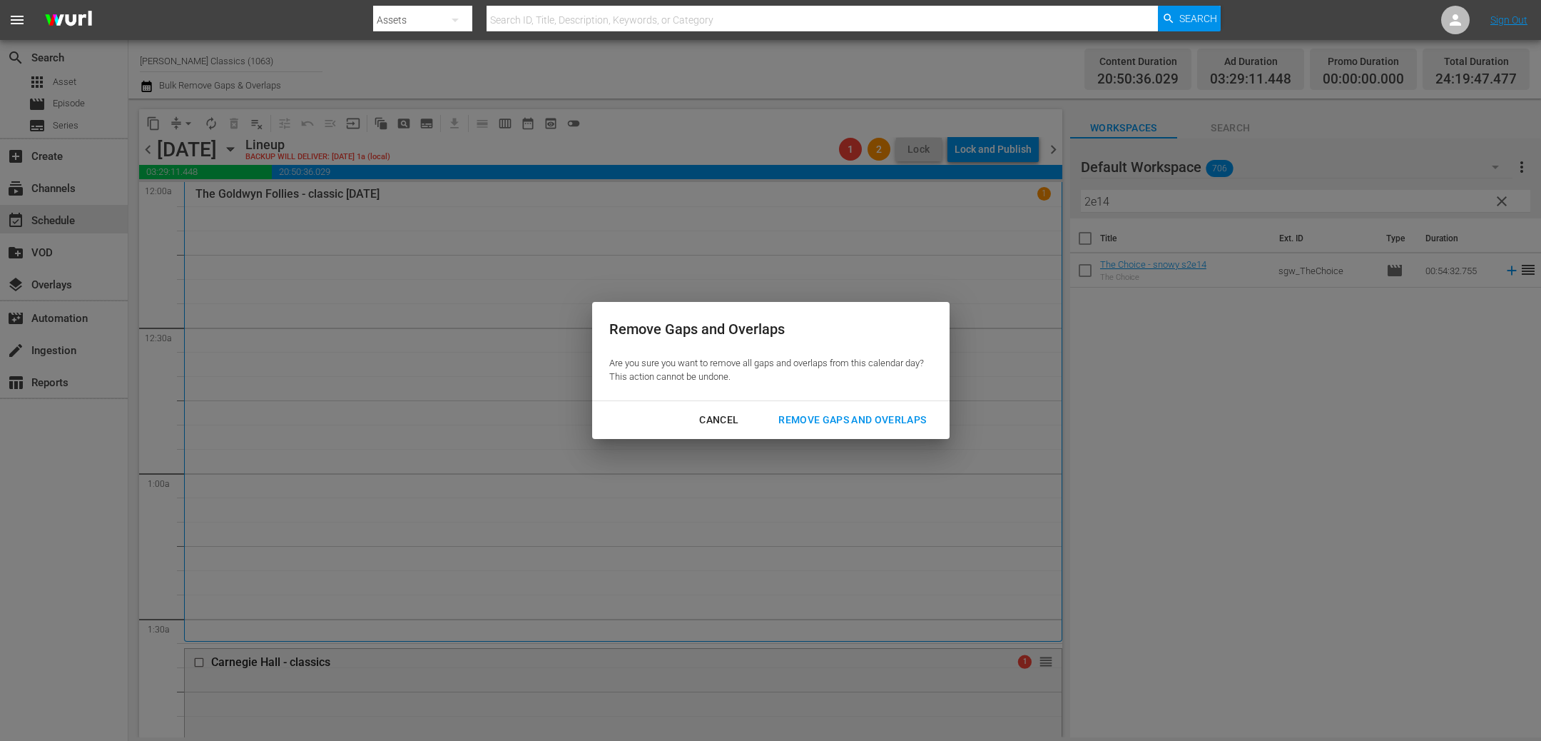
drag, startPoint x: 821, startPoint y: 408, endPoint x: 794, endPoint y: 397, distance: 29.4
click at [821, 408] on button "Remove Gaps and Overlaps" at bounding box center [852, 420] width 182 height 26
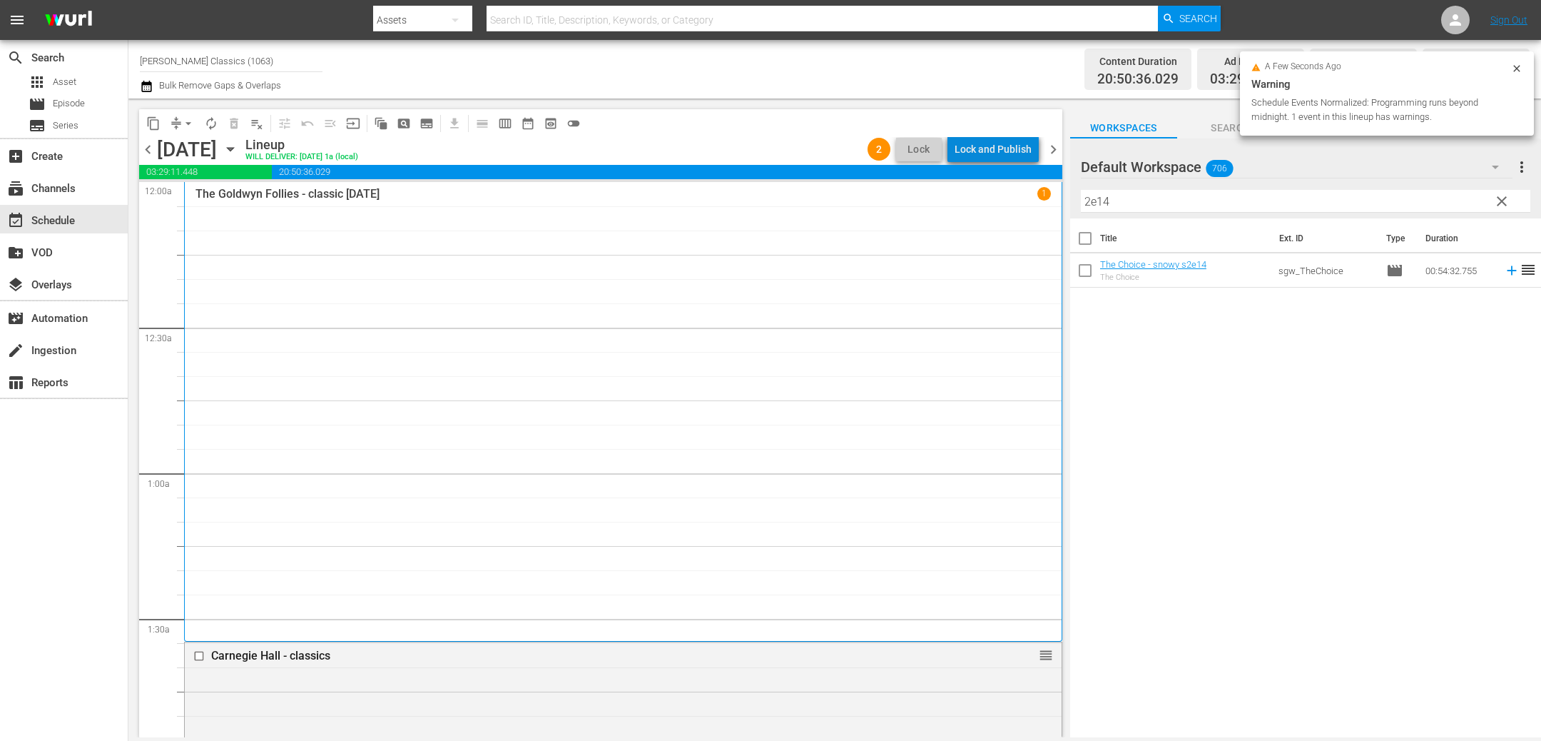
click at [1000, 151] on div "Lock and Publish" at bounding box center [993, 149] width 77 height 26
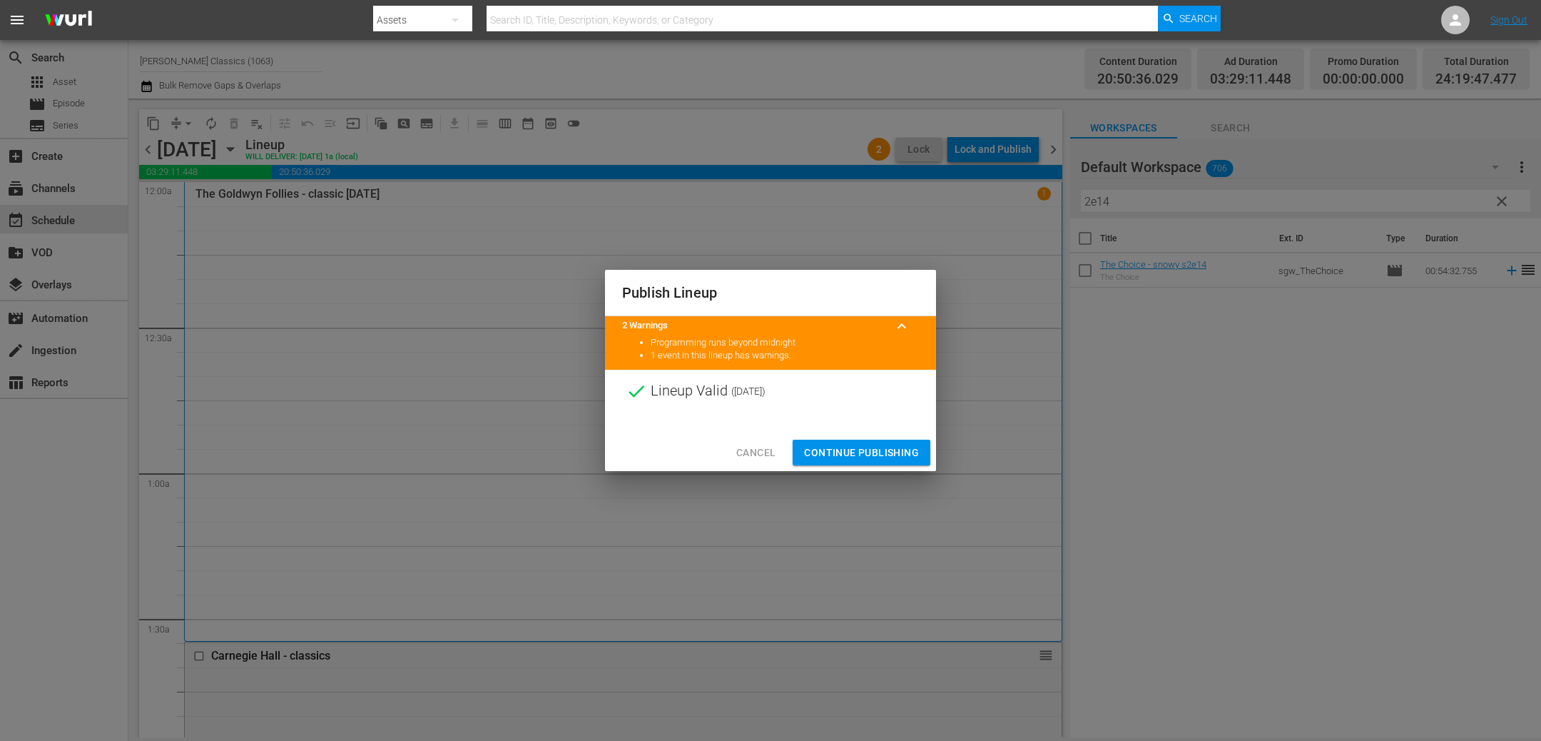
click at [897, 440] on button "Continue Publishing" at bounding box center [862, 453] width 138 height 26
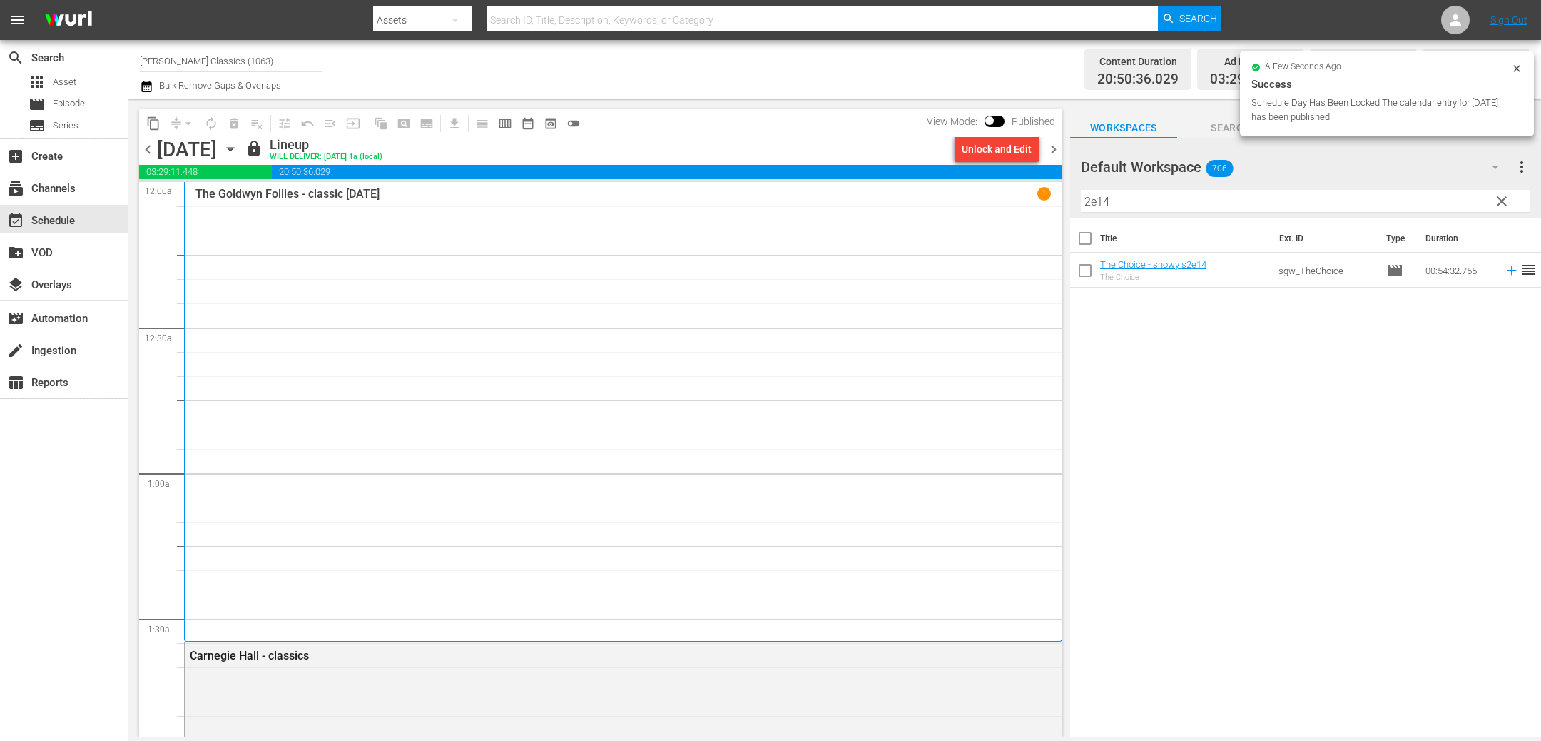
click at [1051, 146] on span "chevron_right" at bounding box center [1054, 150] width 18 height 18
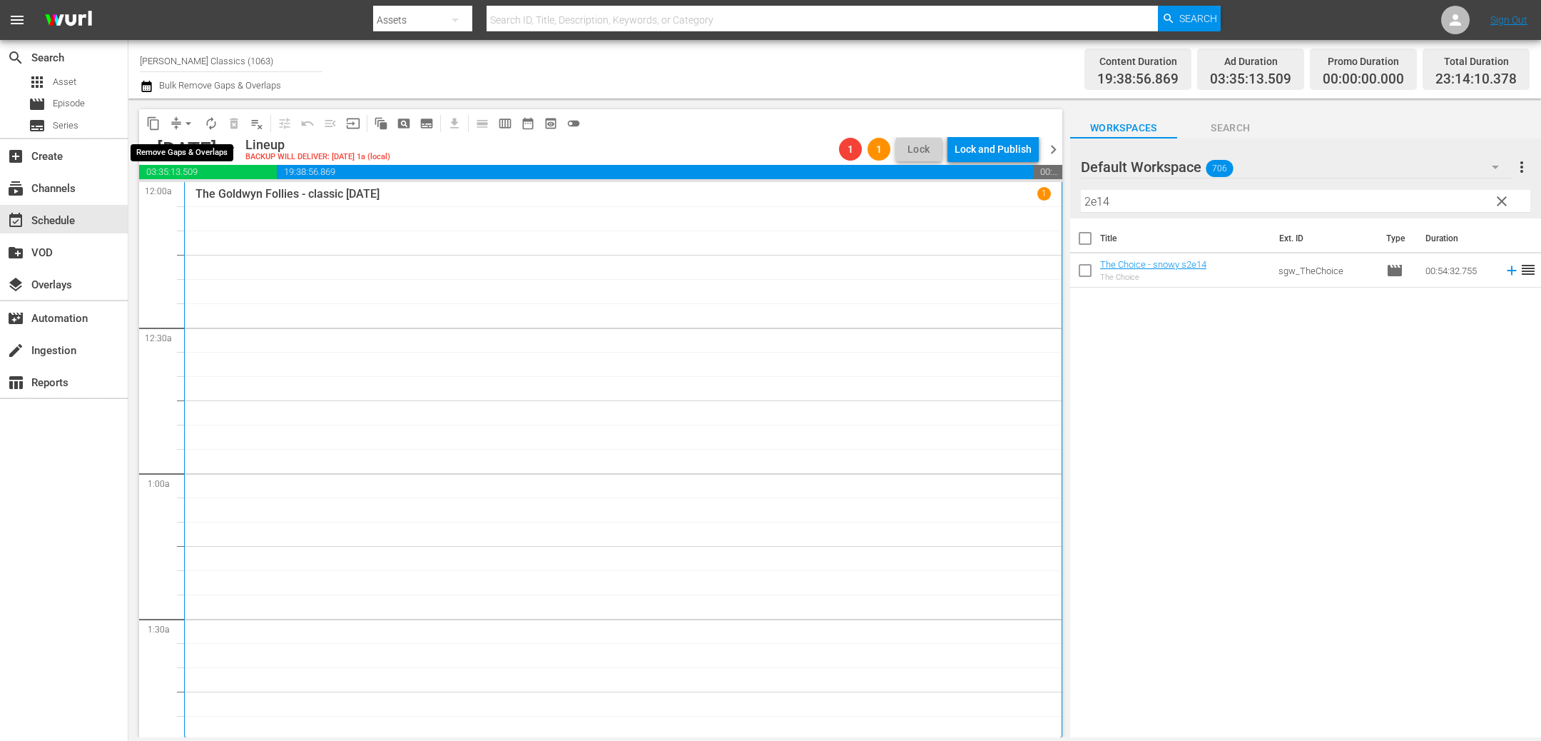
click at [177, 122] on button "arrow_drop_down" at bounding box center [188, 123] width 23 height 23
click at [238, 202] on li "Align to End of Previous Day" at bounding box center [189, 199] width 150 height 24
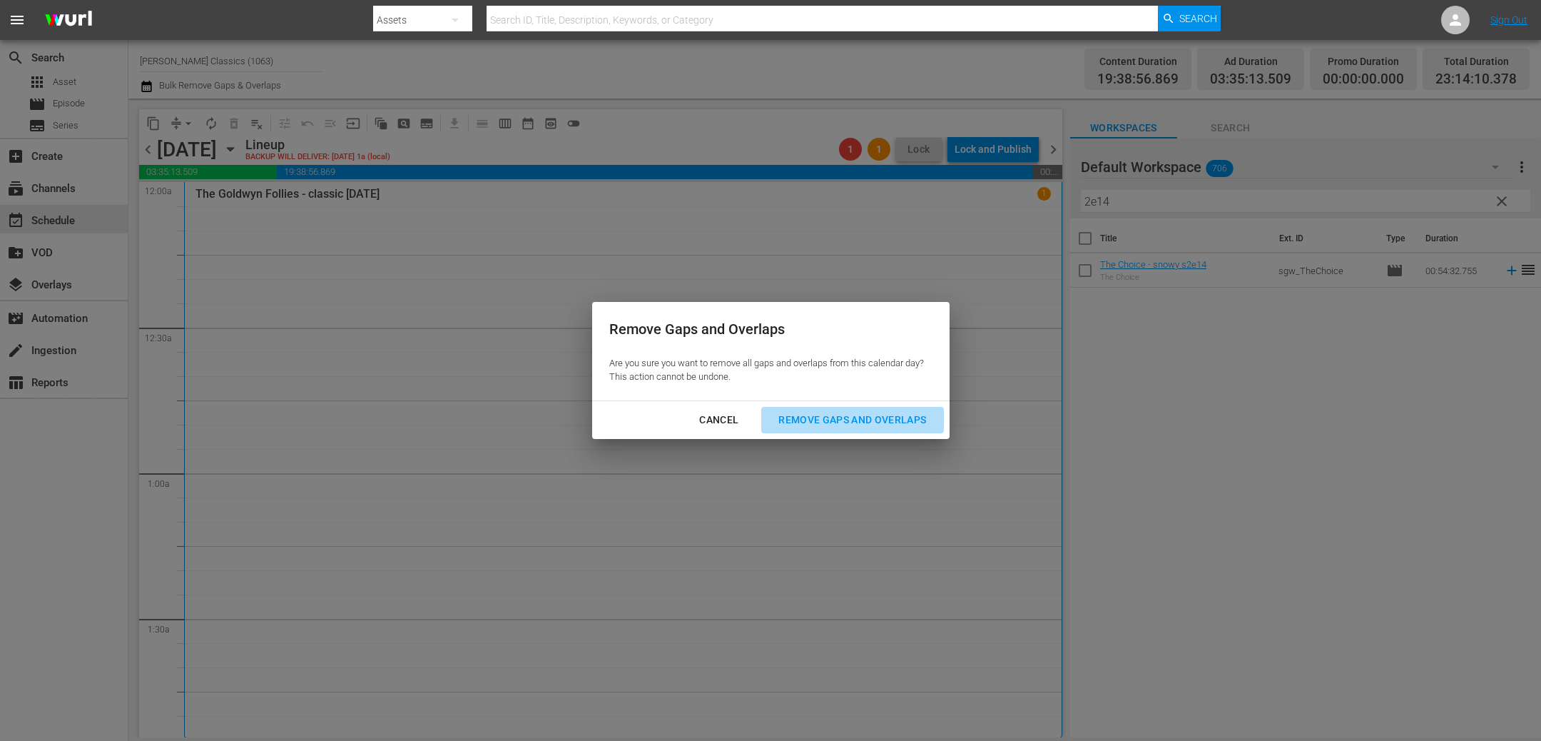
click at [847, 426] on div "Remove Gaps and Overlaps" at bounding box center [852, 420] width 171 height 18
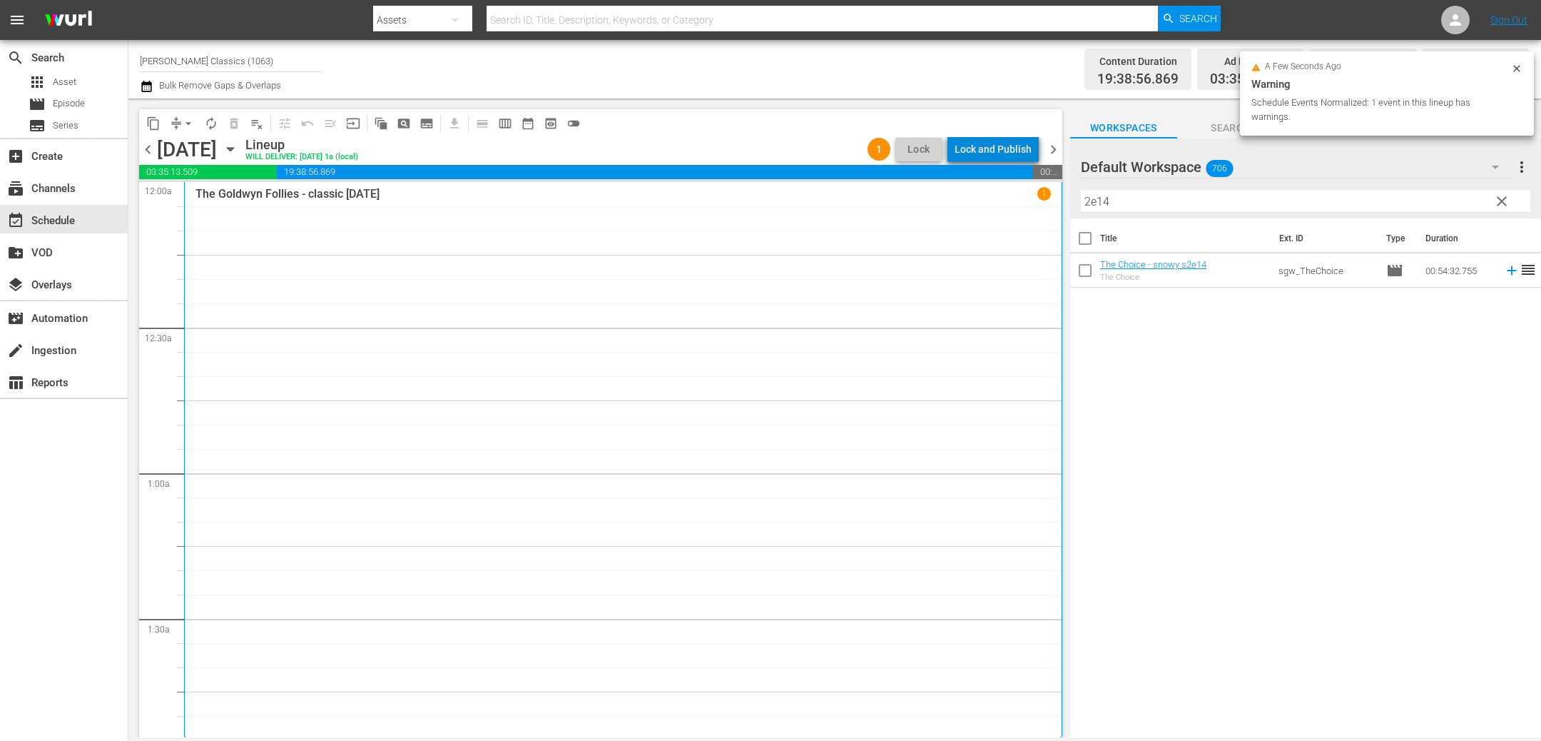
click at [1015, 151] on div "Lock and Publish" at bounding box center [993, 149] width 77 height 26
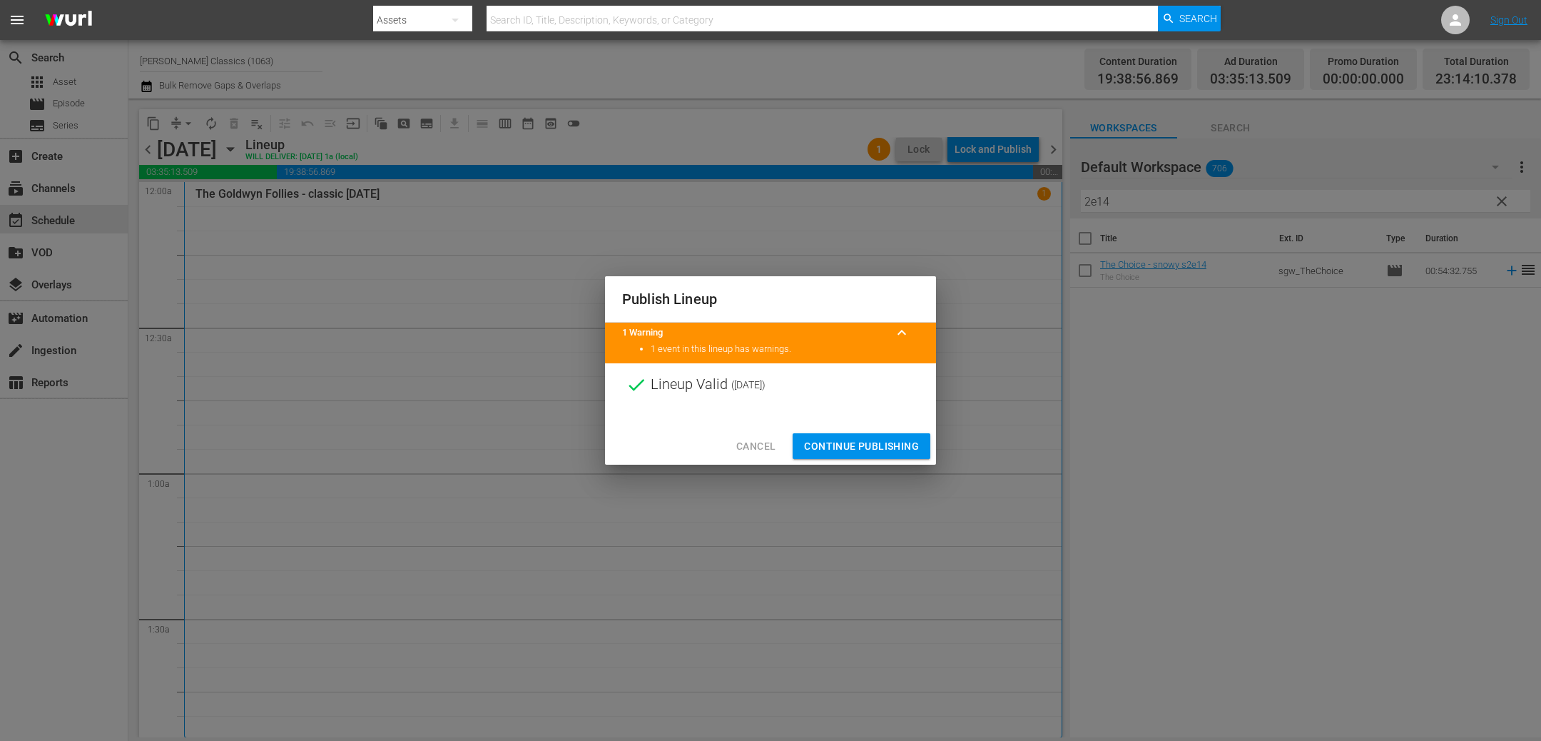
click at [888, 444] on span "Continue Publishing" at bounding box center [861, 446] width 115 height 18
